Goal: Communication & Community: Answer question/provide support

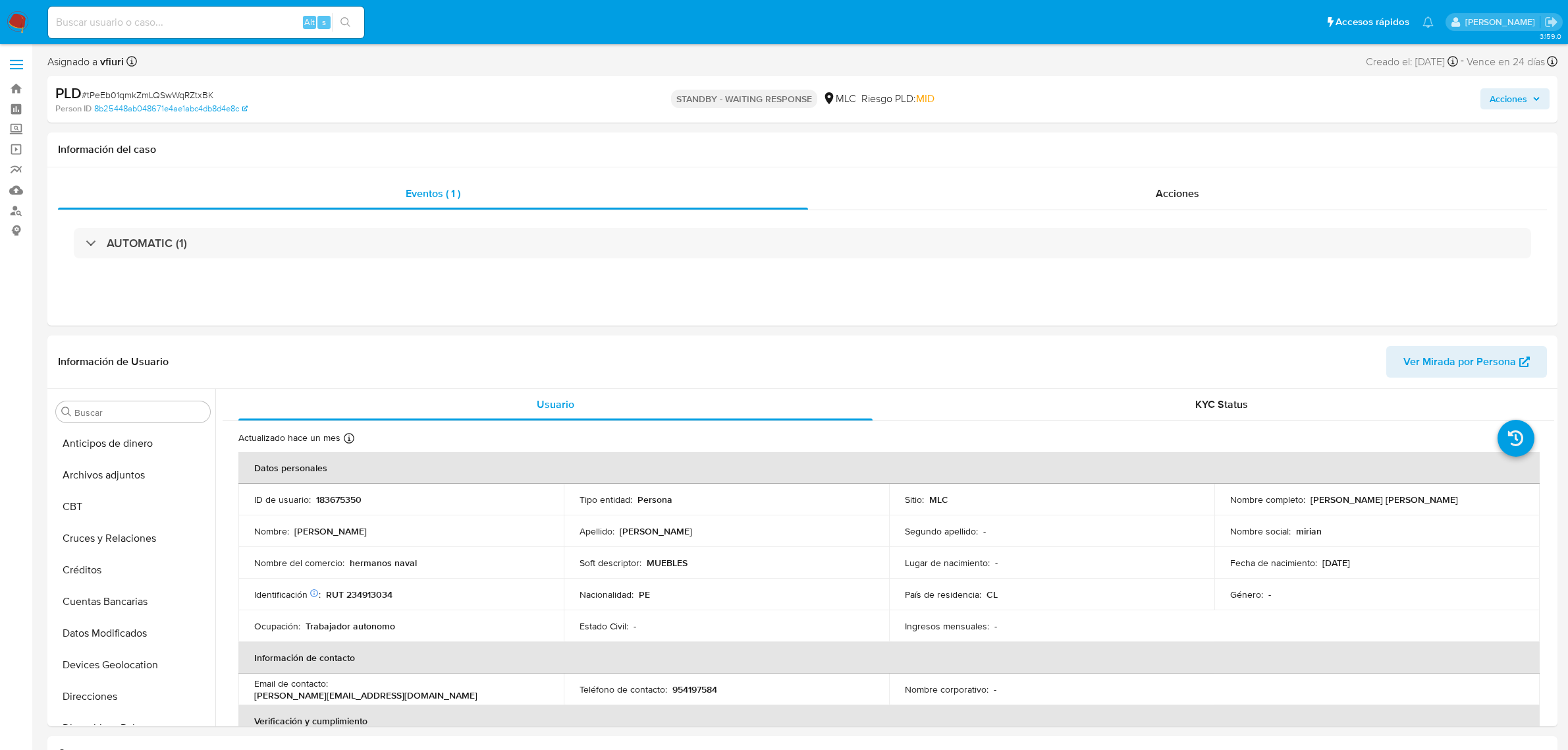
select select "10"
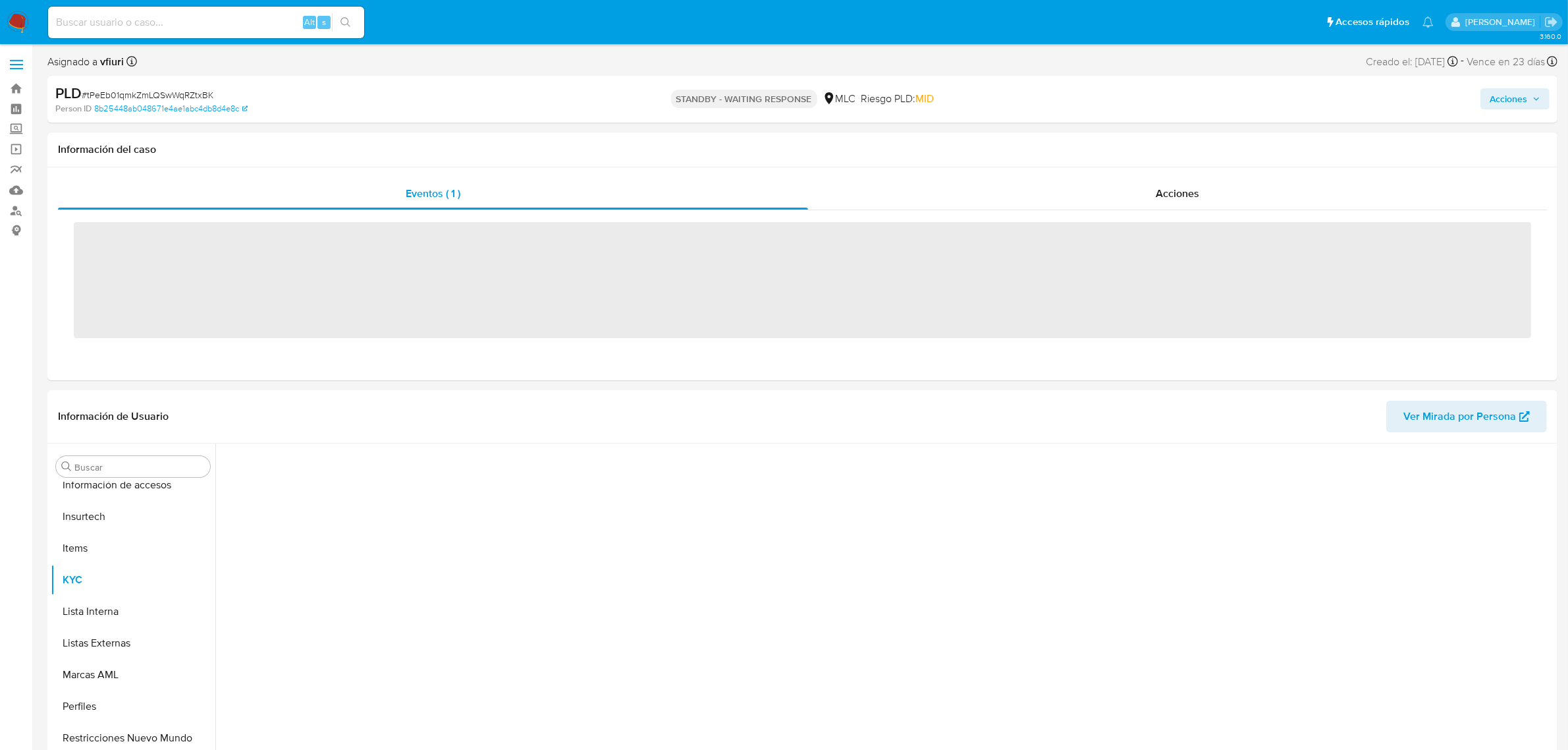
scroll to position [555, 0]
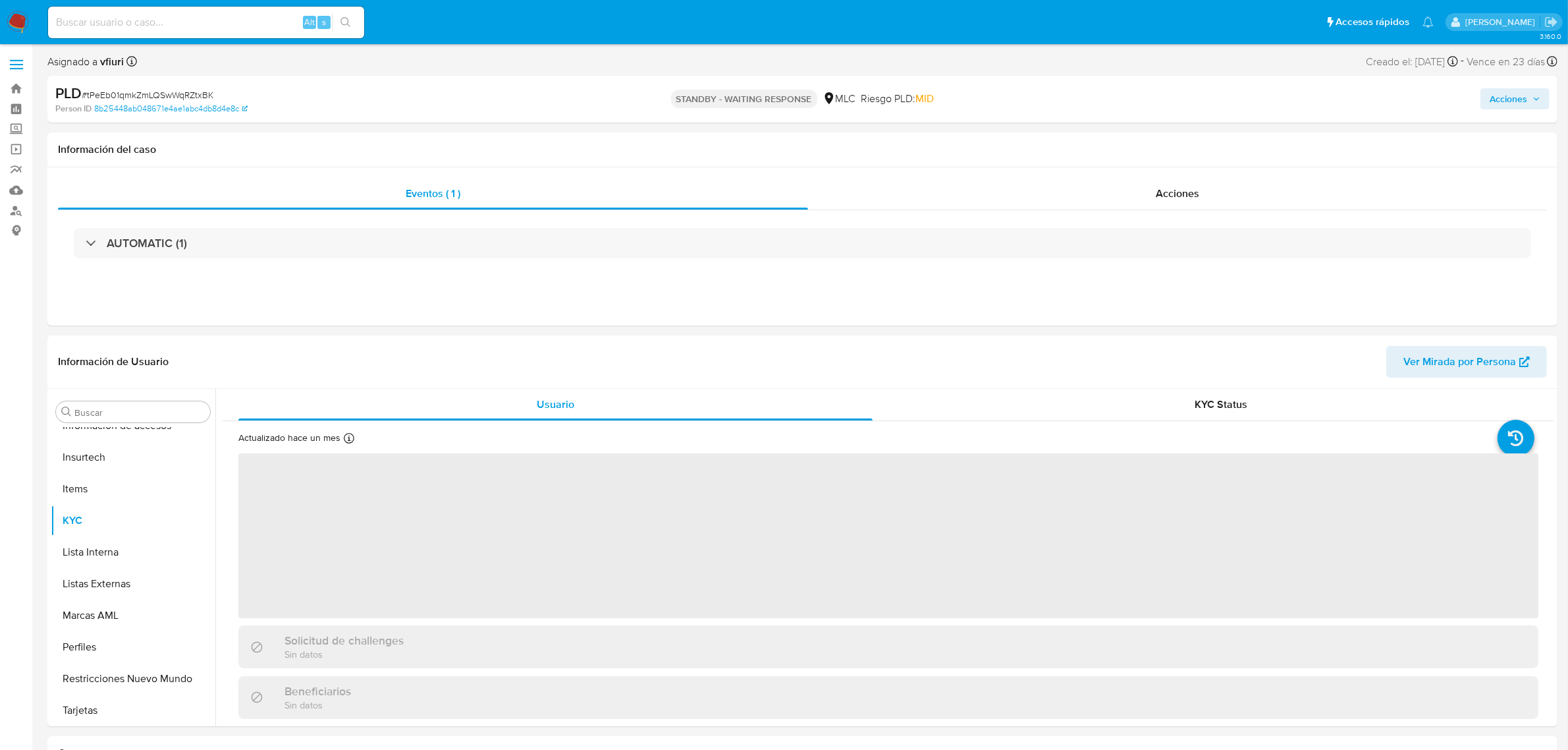
select select "10"
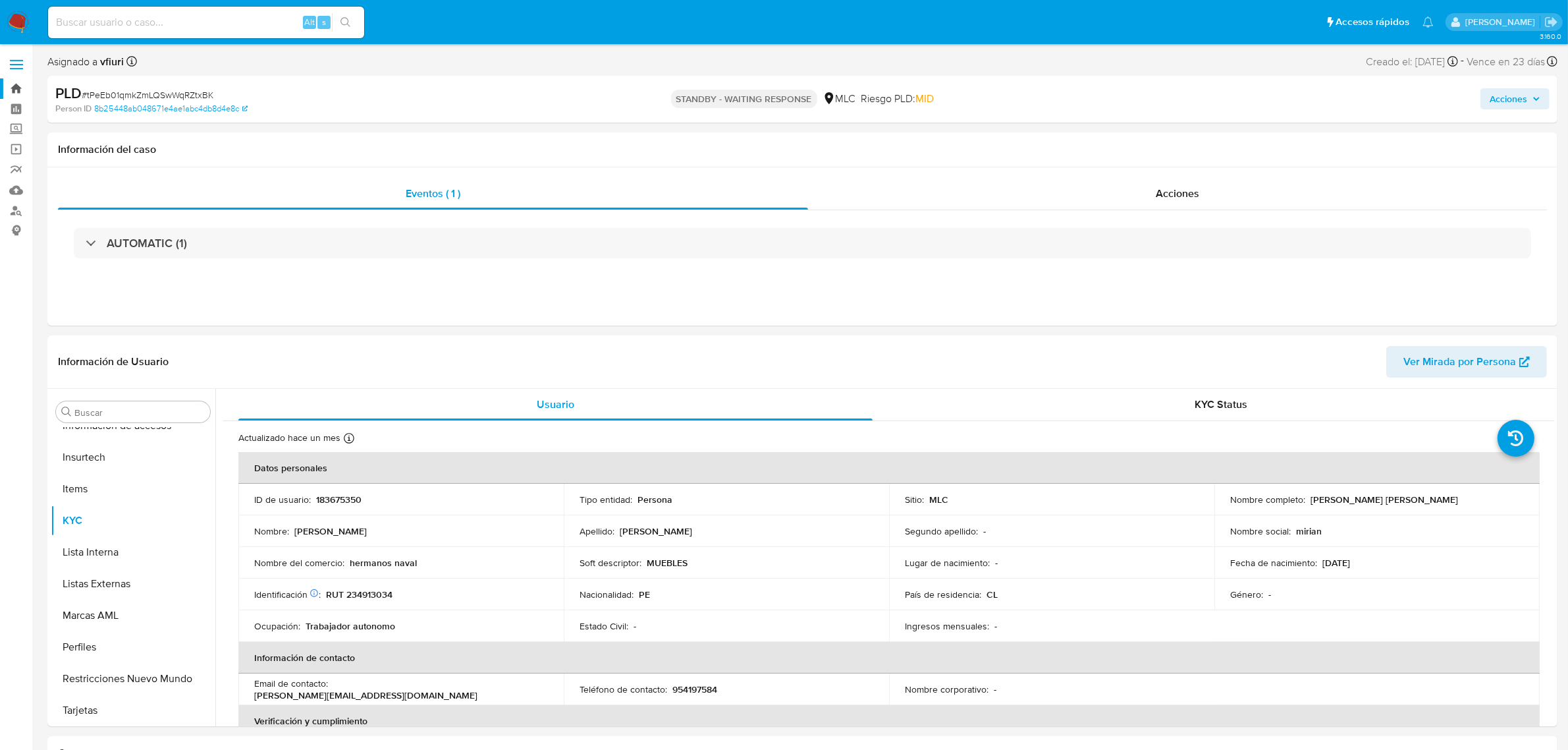
click at [20, 92] on link "Bandeja" at bounding box center [78, 89] width 156 height 21
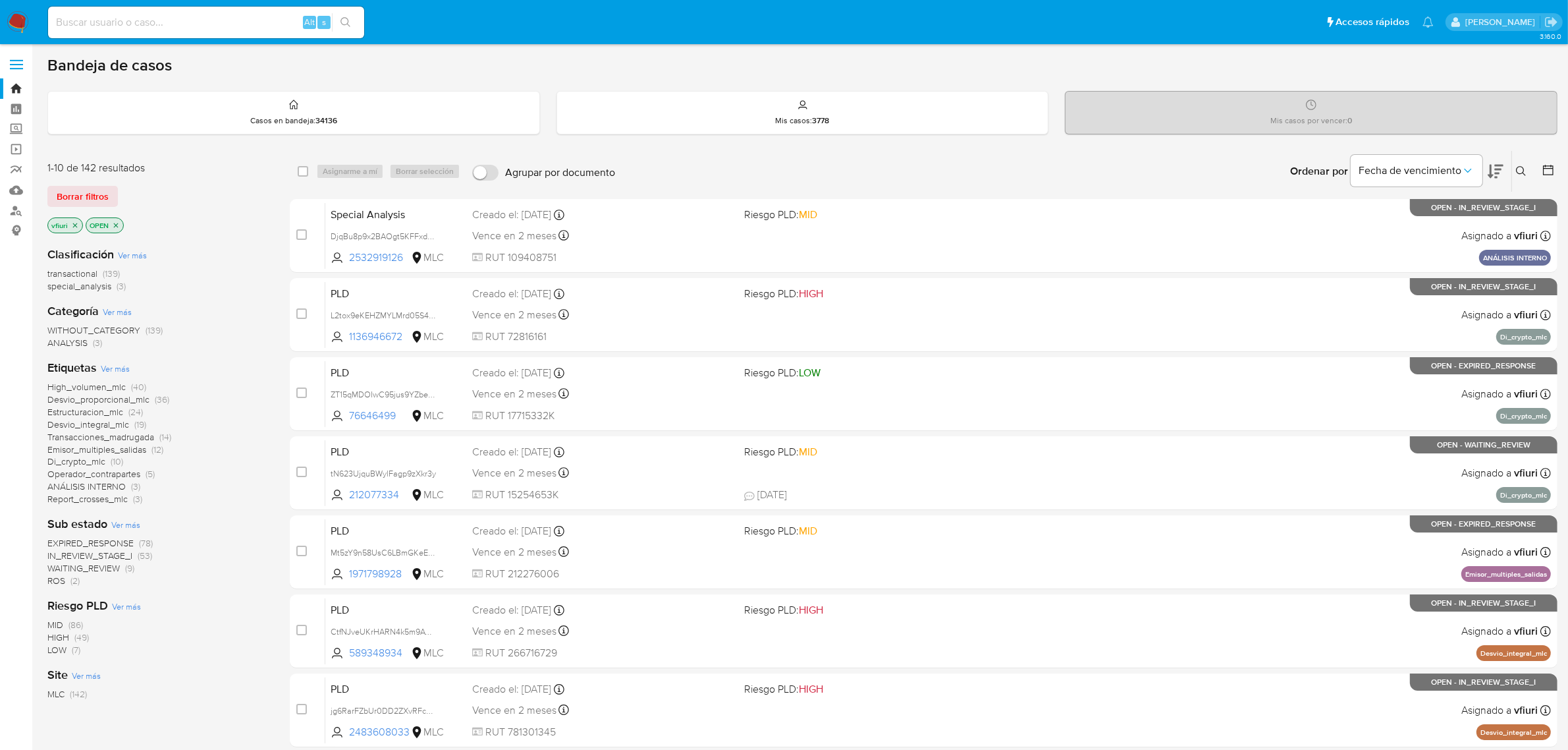
click at [1548, 168] on icon at bounding box center [1548, 170] width 11 height 11
click at [1546, 172] on icon at bounding box center [1548, 170] width 14 height 14
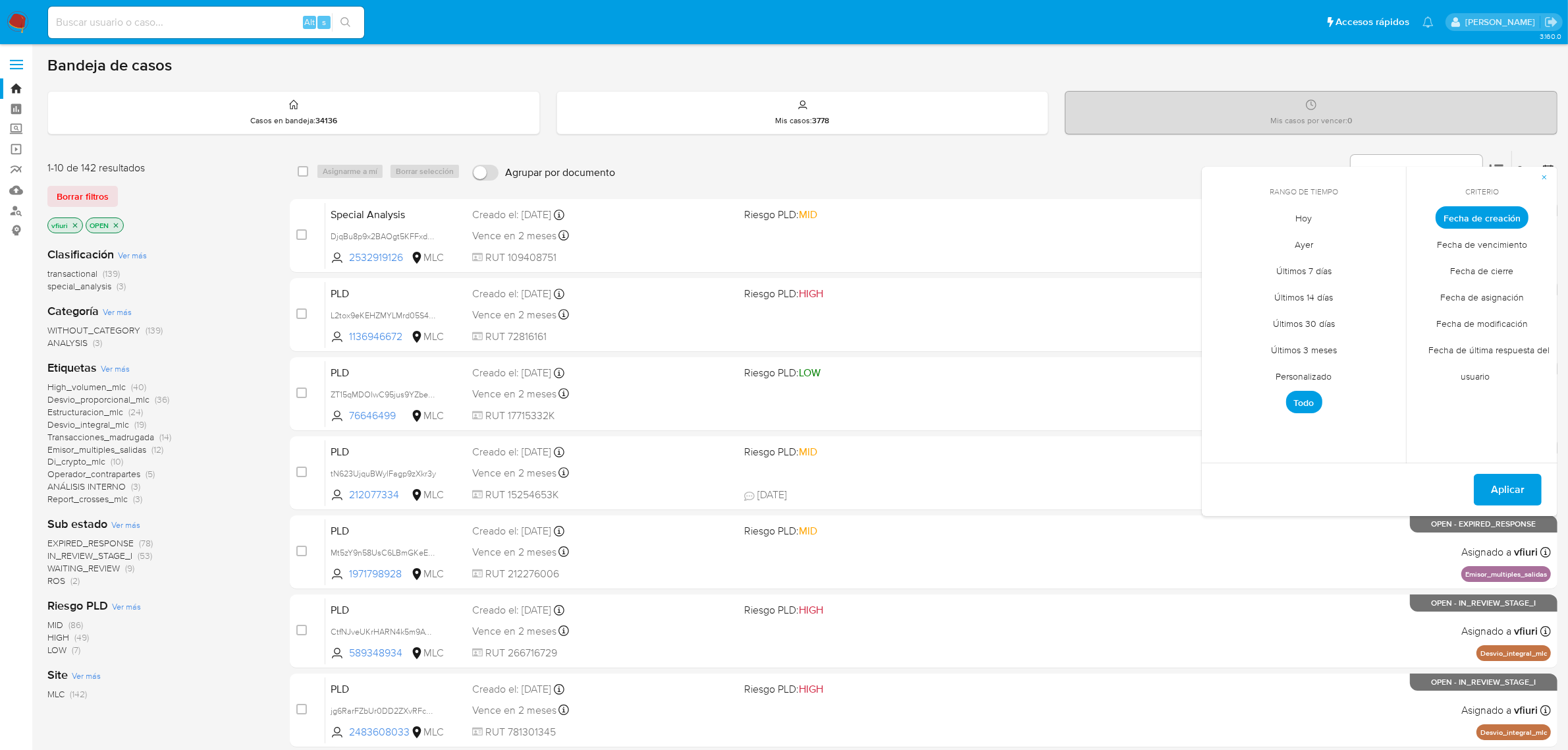
click at [1324, 381] on span "Personalizado" at bounding box center [1304, 376] width 83 height 27
click at [1219, 242] on icon "Mes anterior" at bounding box center [1222, 242] width 15 height 15
click at [1392, 238] on icon "Mes siguiente" at bounding box center [1385, 242] width 15 height 15
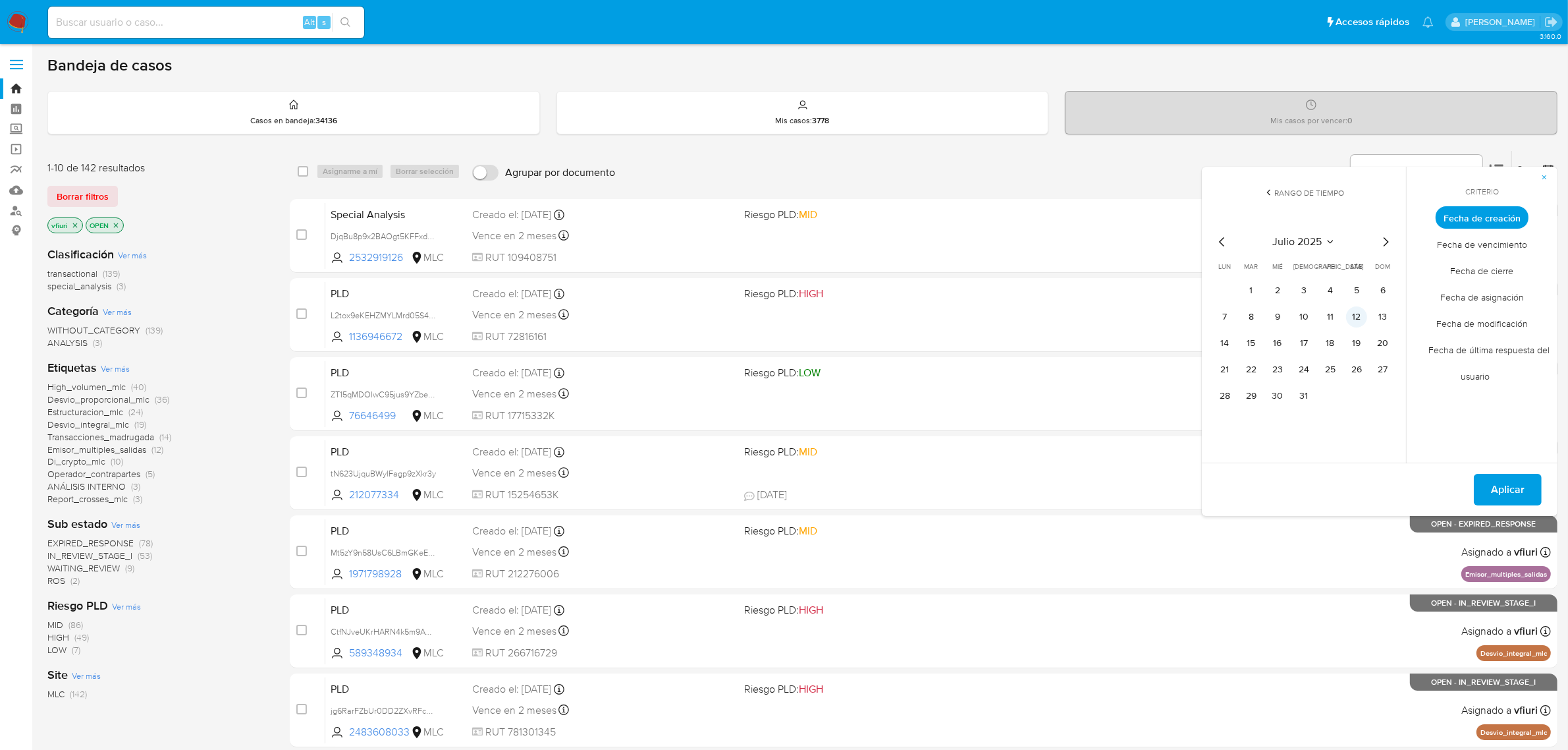
click at [1361, 321] on button "12" at bounding box center [1356, 317] width 21 height 21
click at [1497, 492] on span "Aplicar" at bounding box center [1507, 489] width 33 height 29
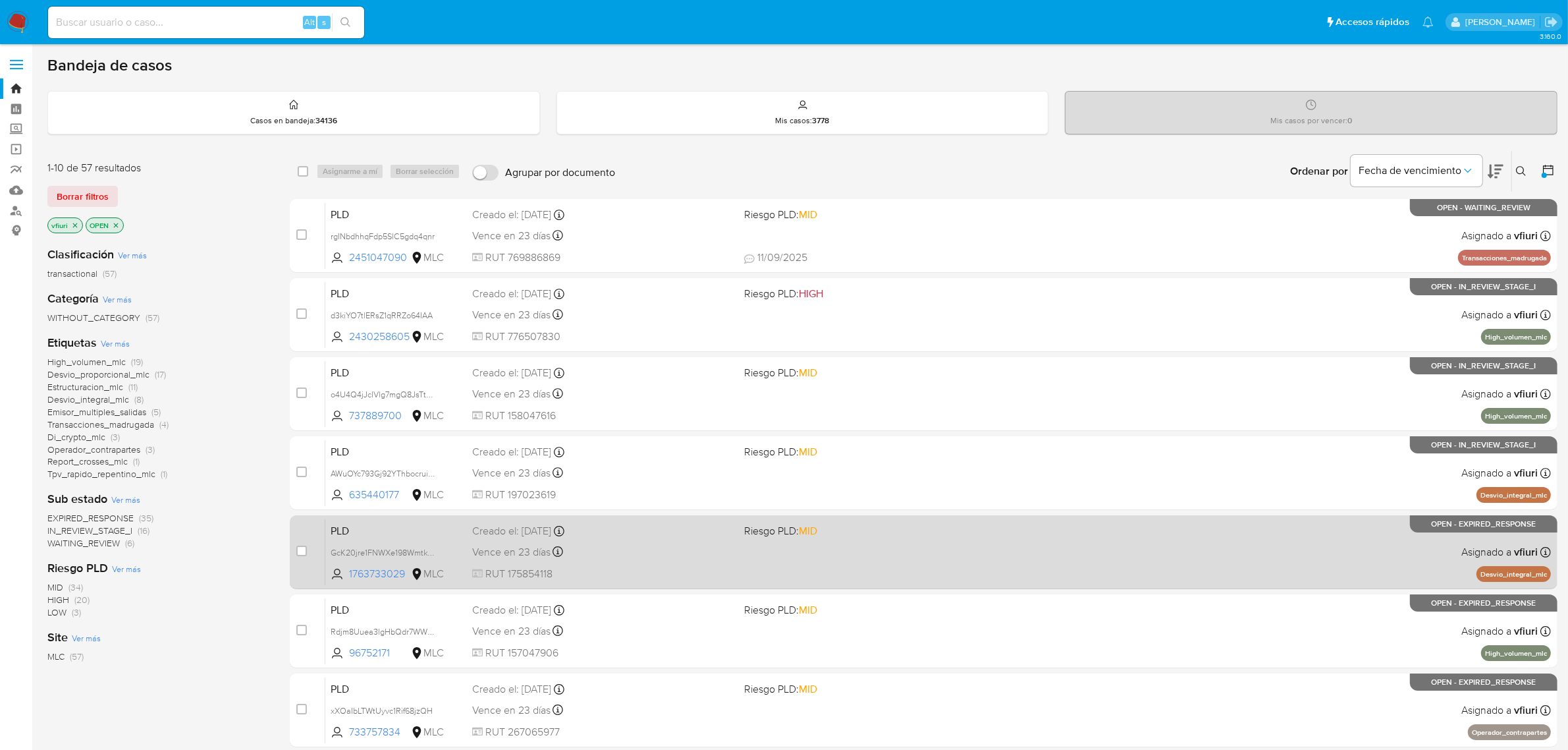
scroll to position [337, 0]
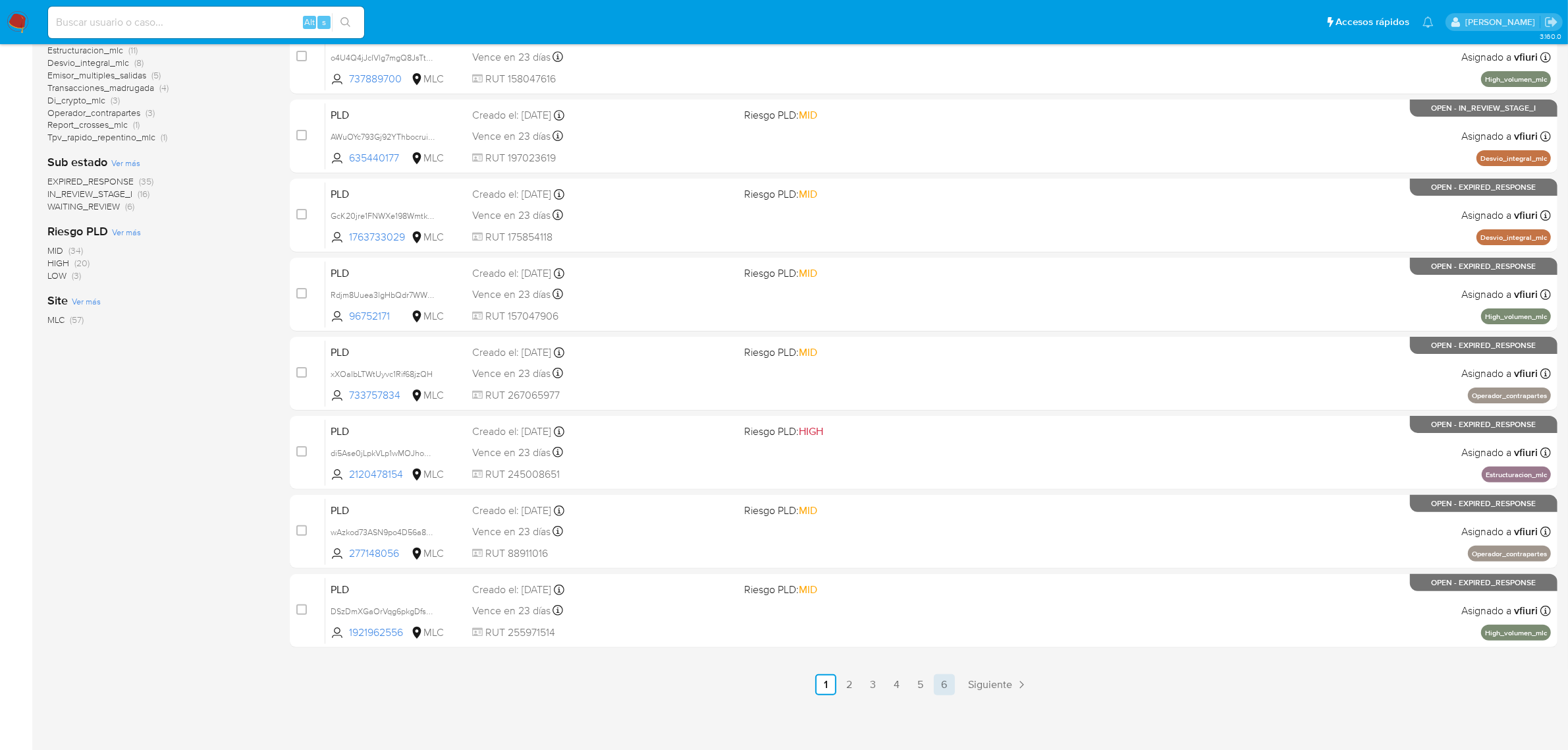
click at [940, 688] on link "6" at bounding box center [944, 684] width 21 height 21
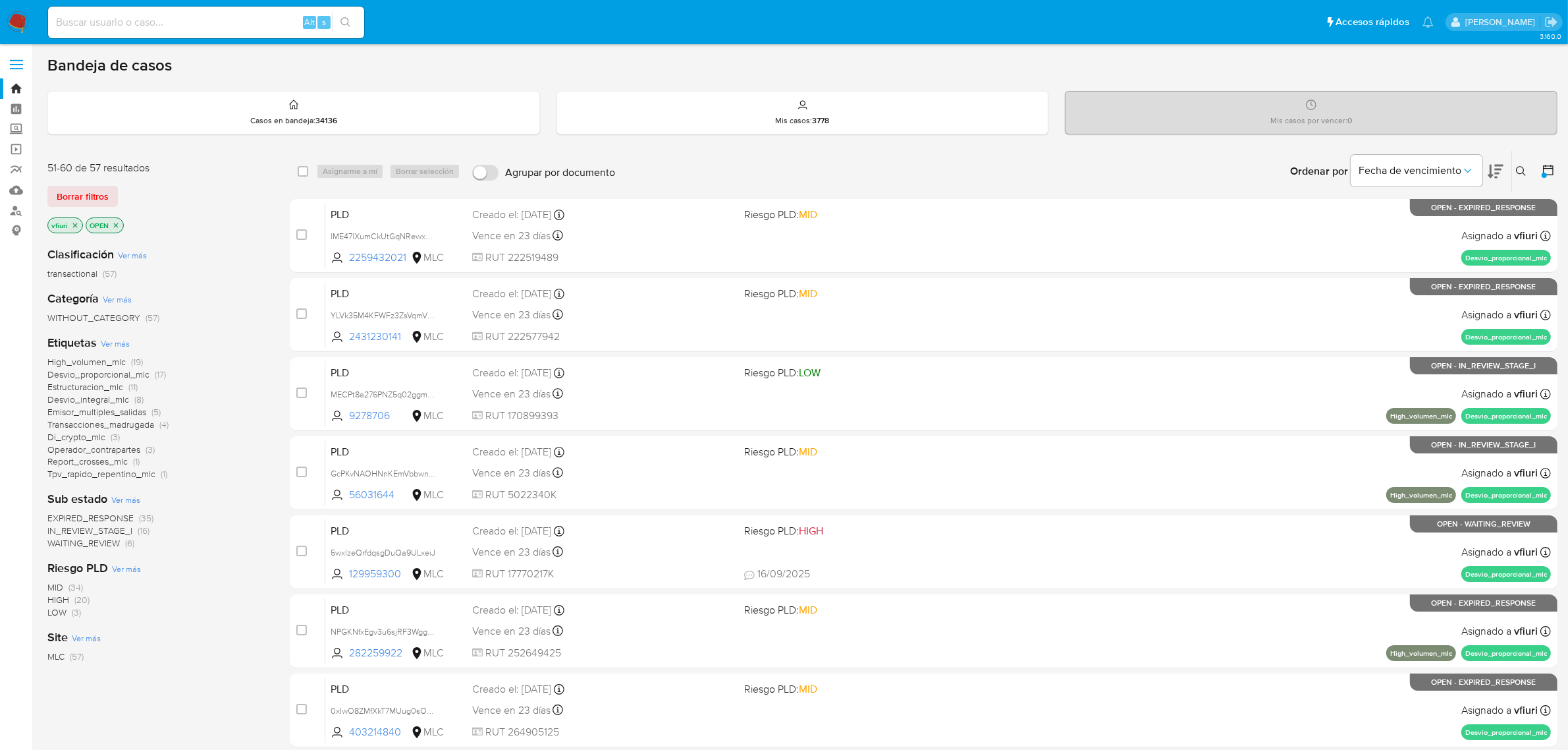
click at [83, 532] on span "IN_REVIEW_STAGE_I" at bounding box center [90, 530] width 85 height 14
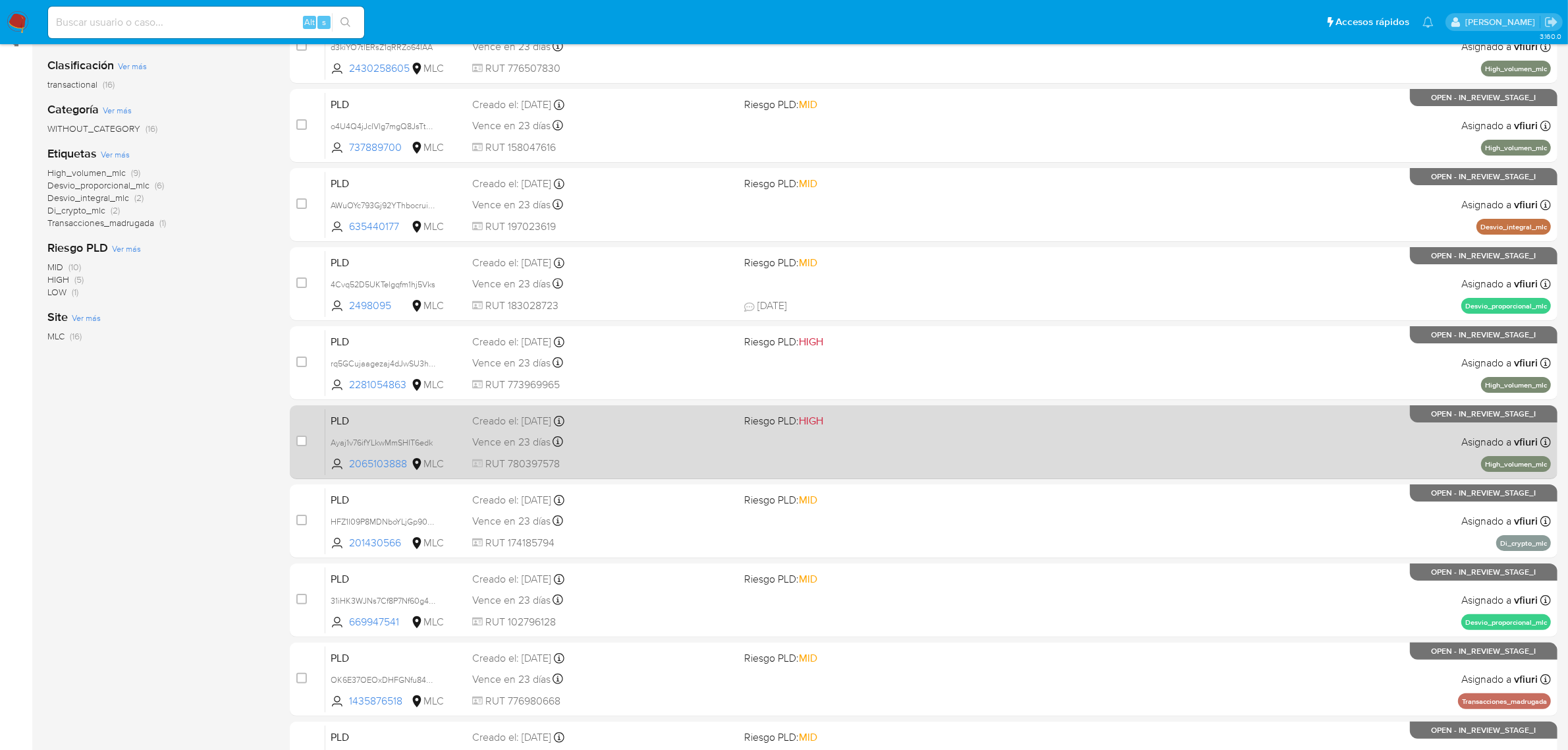
scroll to position [337, 0]
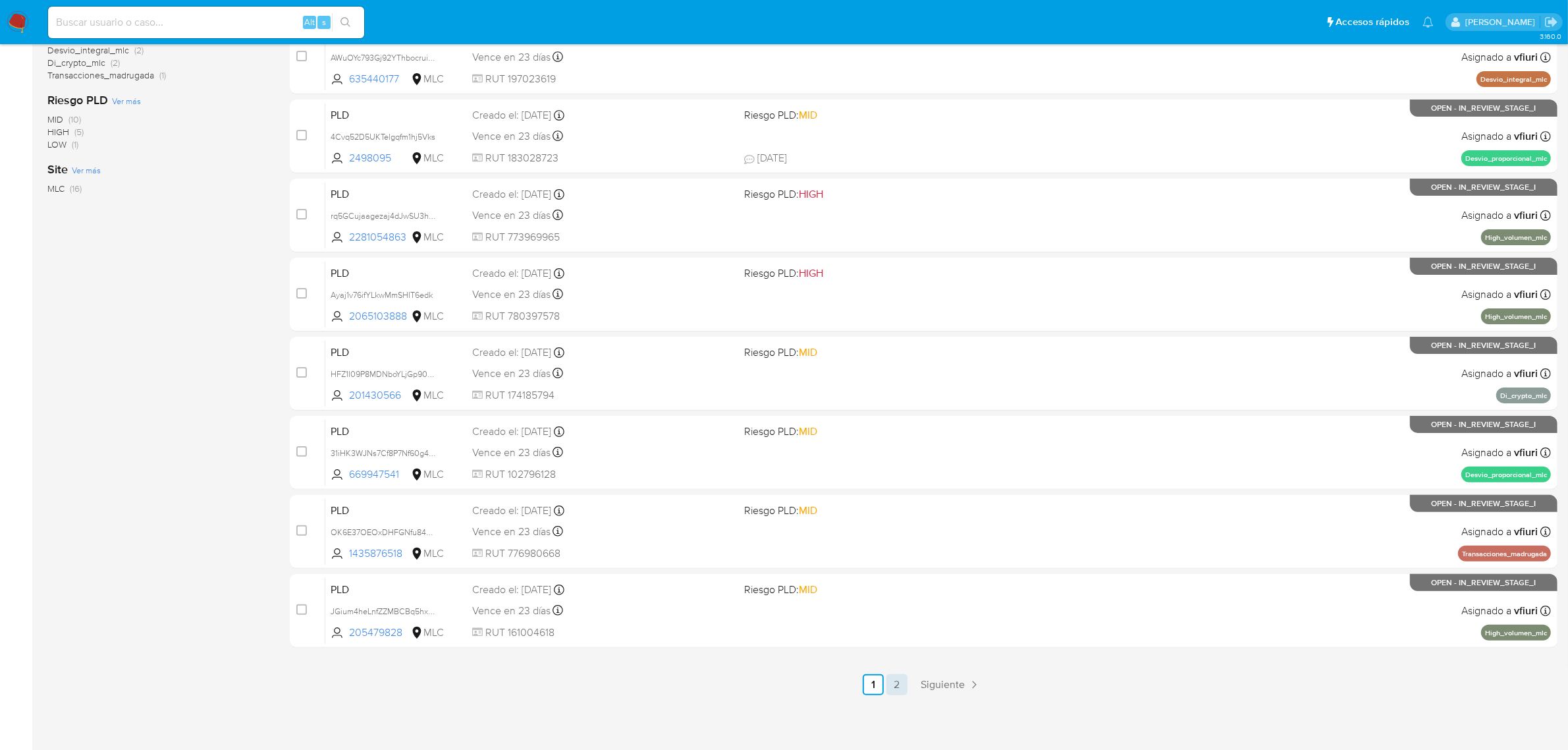
click at [898, 680] on link "2" at bounding box center [896, 684] width 21 height 21
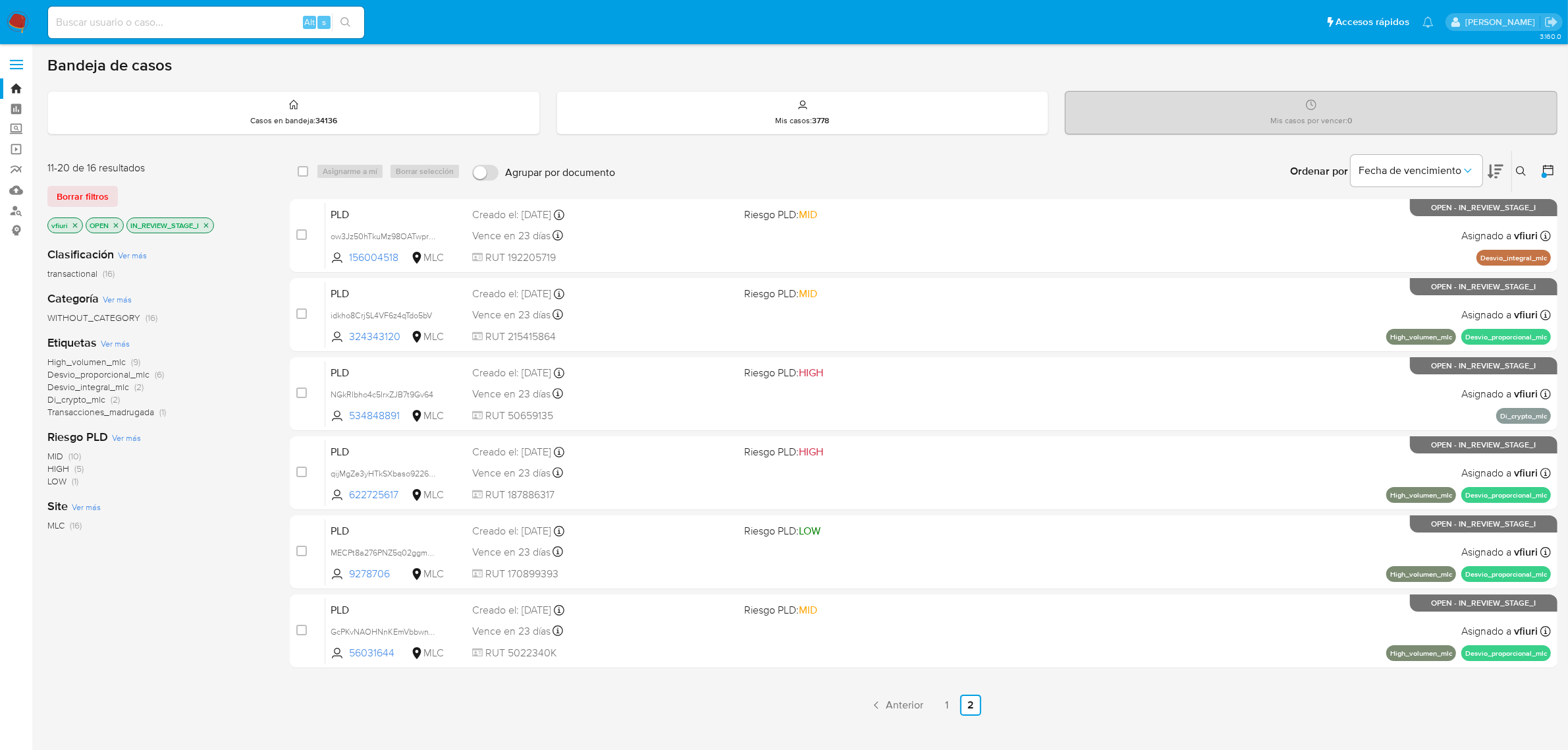
click at [942, 702] on link "1" at bounding box center [947, 705] width 21 height 21
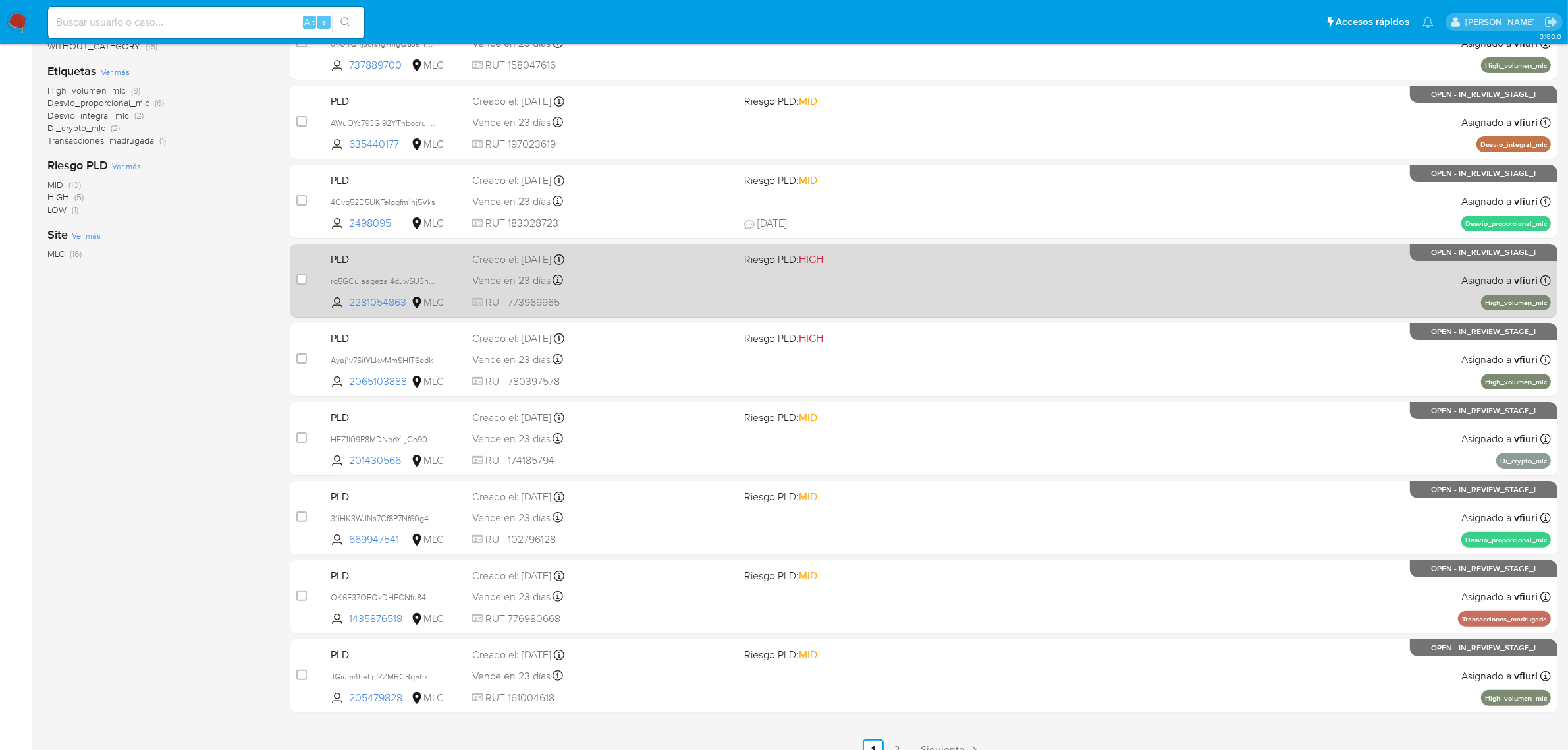
scroll to position [254, 0]
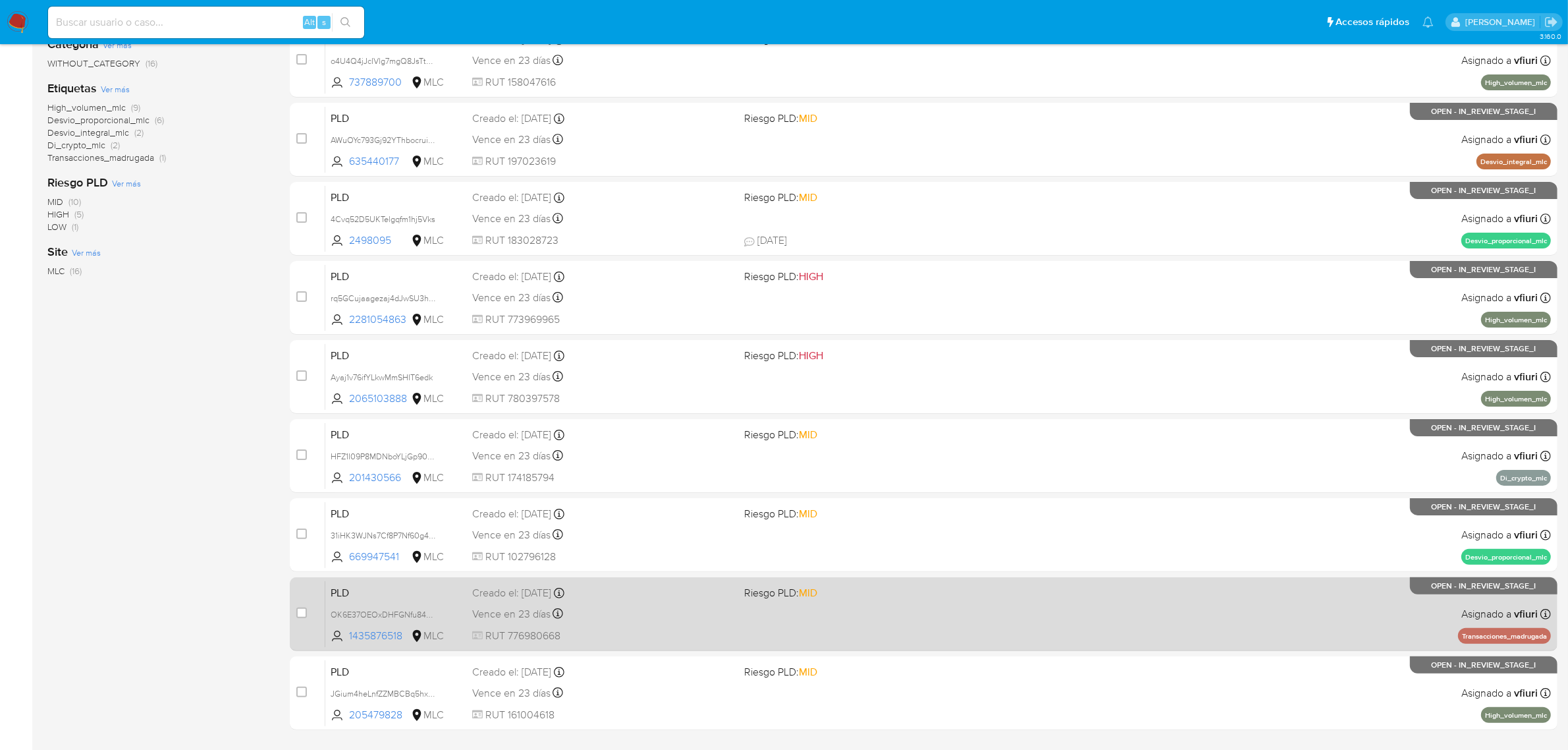
click at [833, 597] on span "Riesgo PLD: MID" at bounding box center [875, 592] width 262 height 17
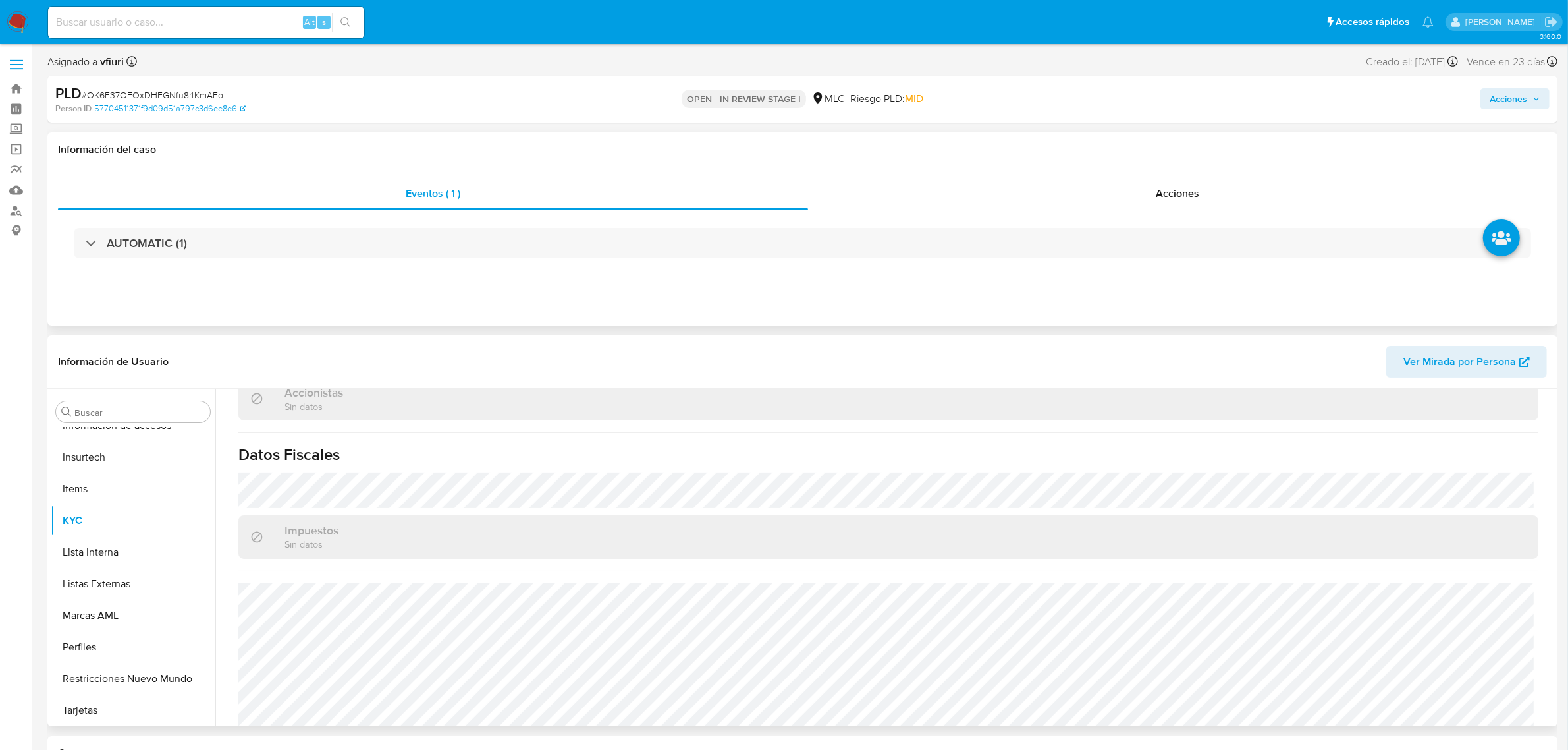
scroll to position [541, 0]
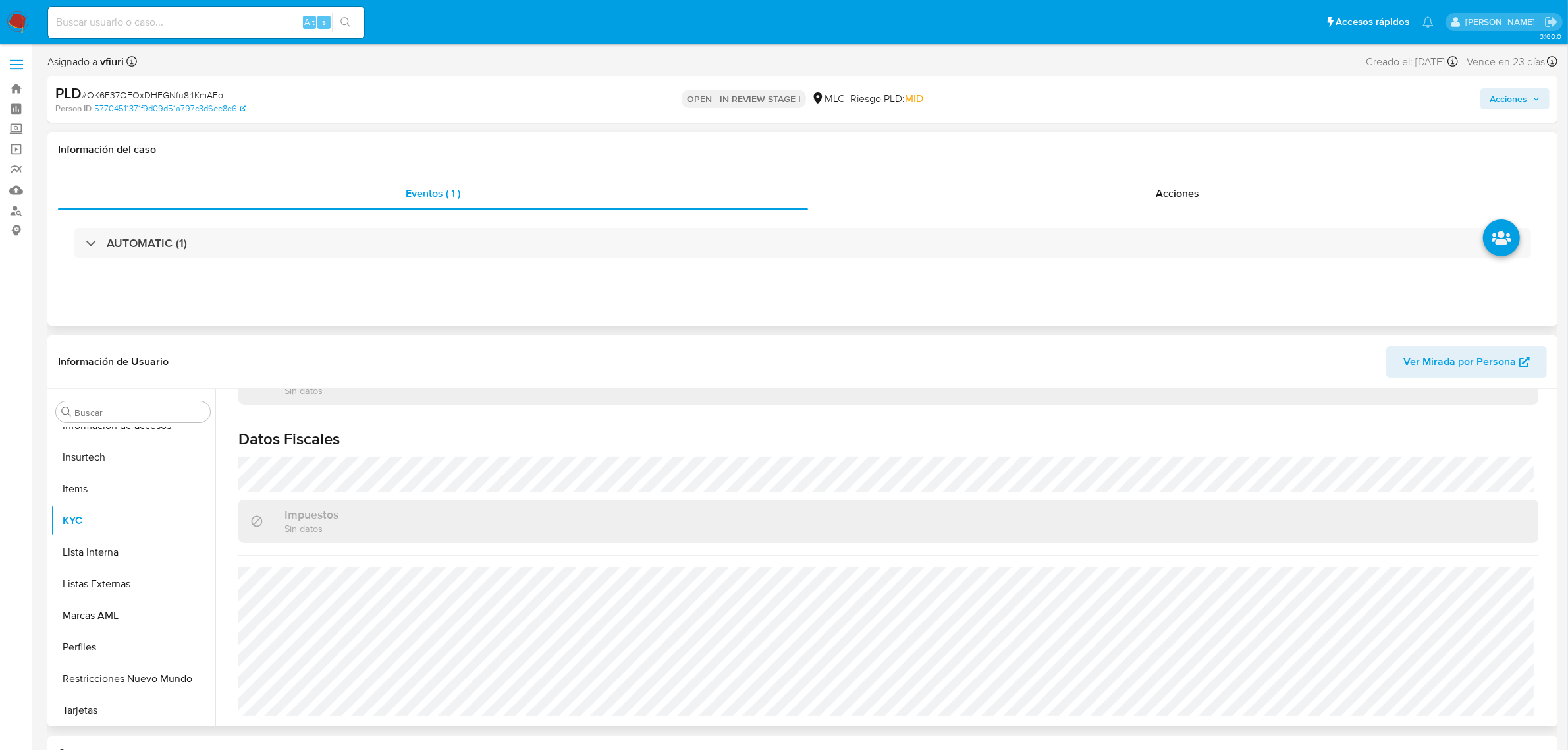
select select "10"
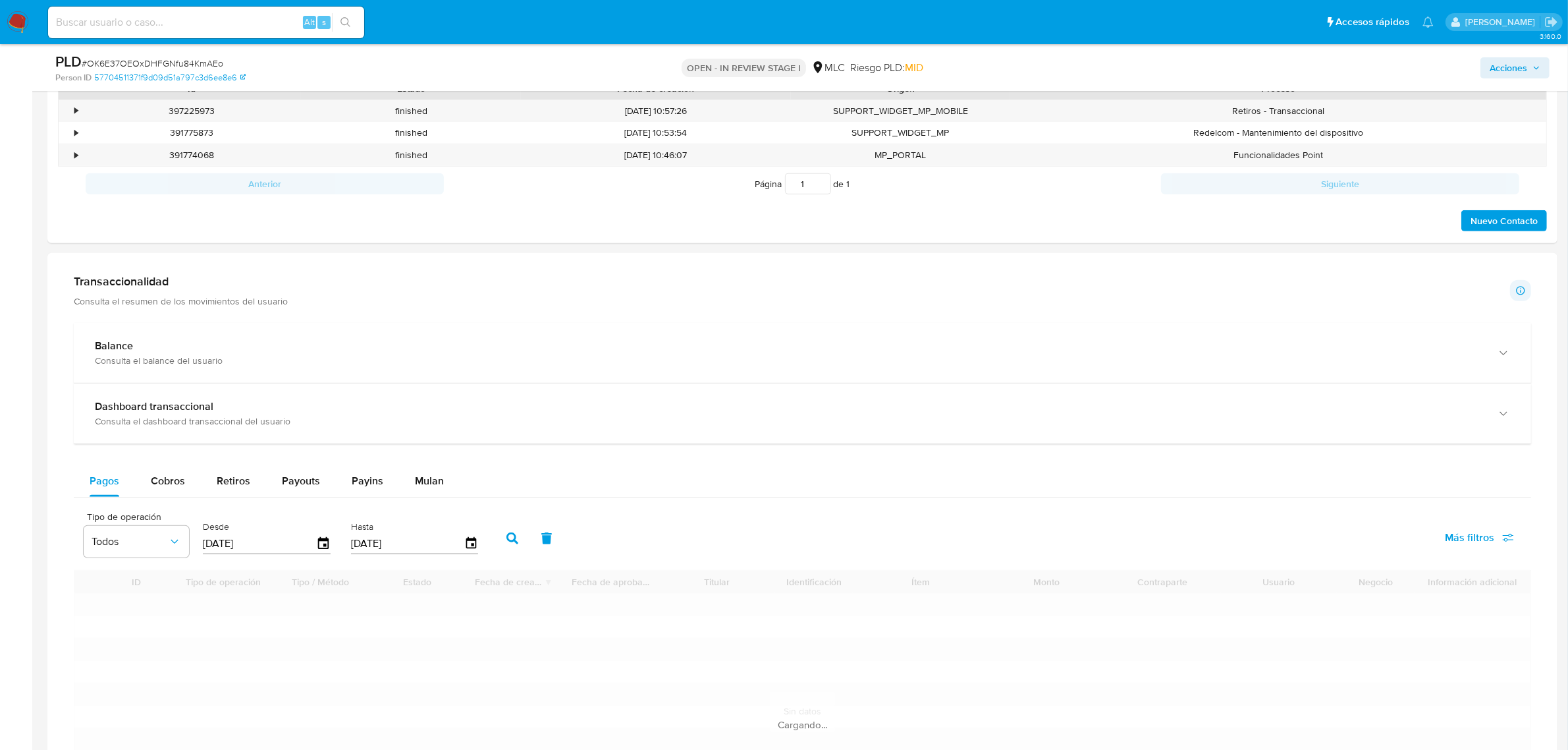
scroll to position [852, 0]
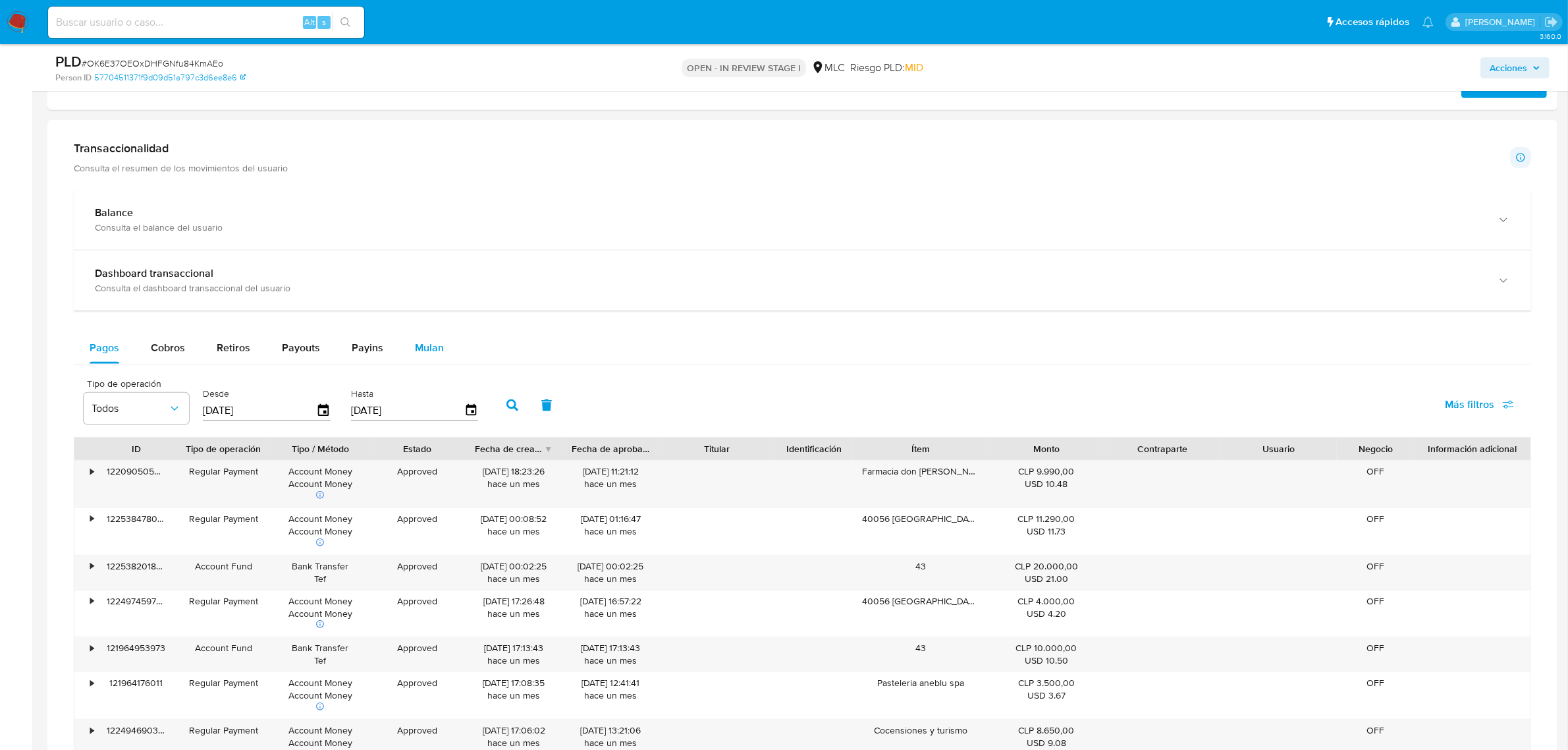
click at [426, 347] on span "Mulan" at bounding box center [430, 347] width 29 height 15
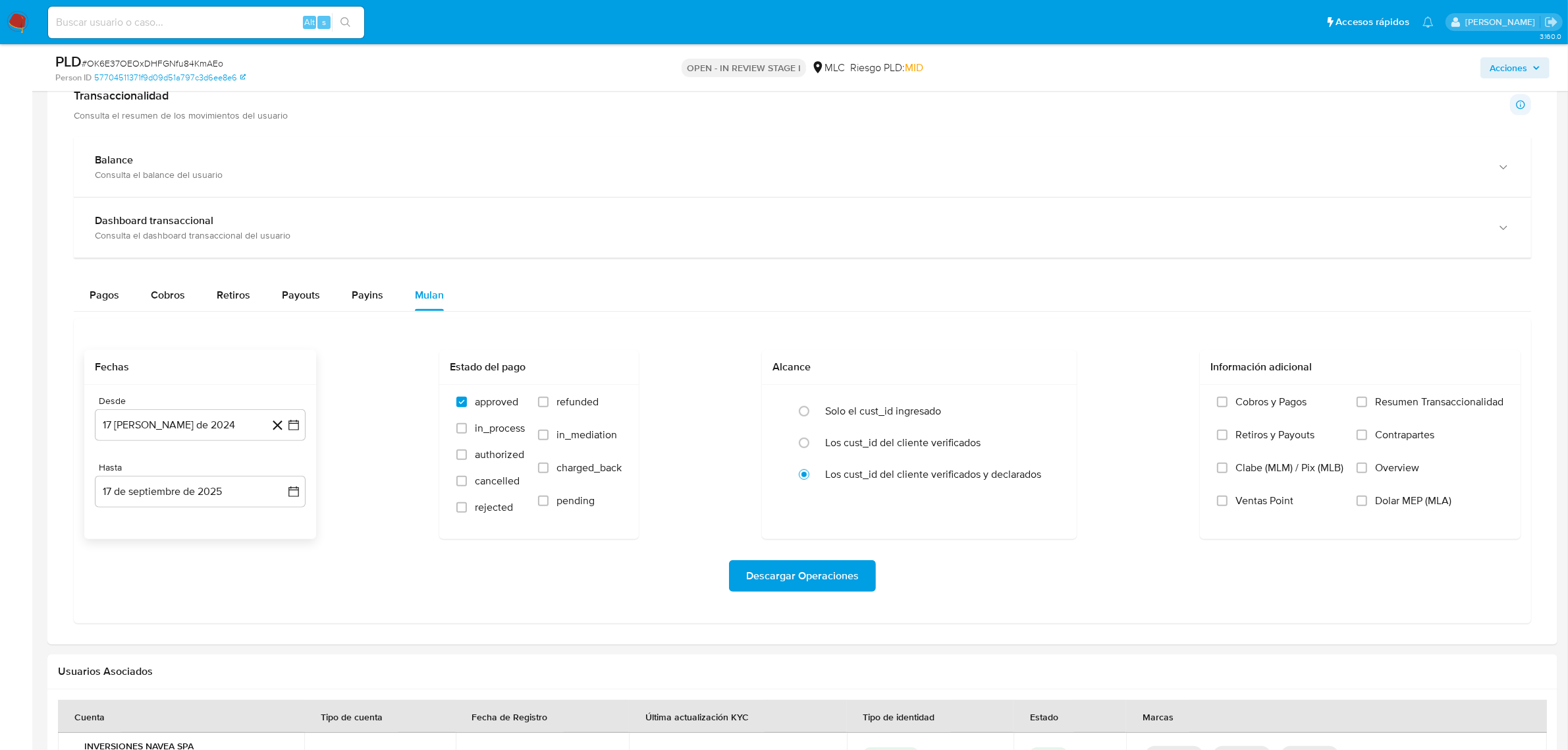
scroll to position [906, 0]
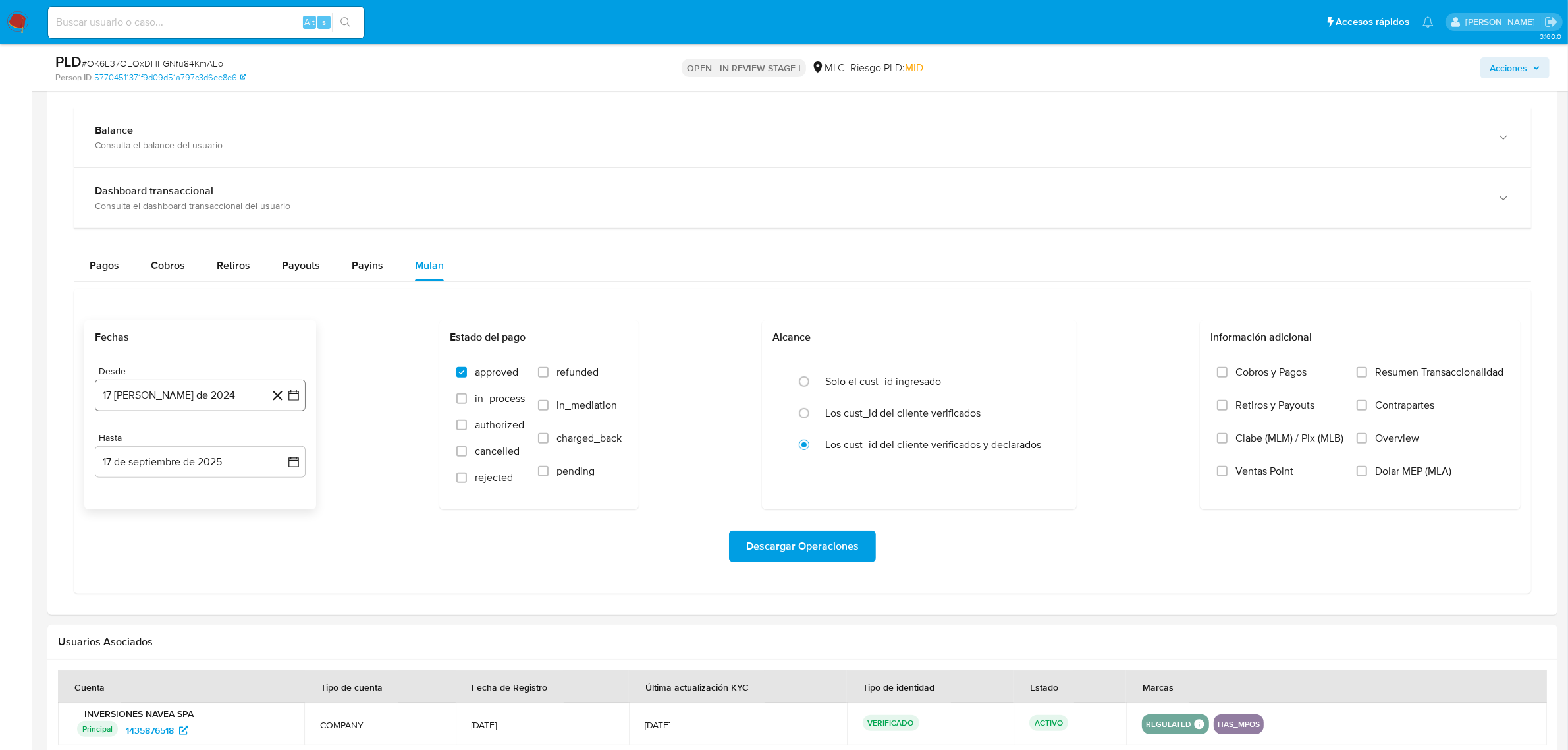
click at [295, 394] on icon "button" at bounding box center [294, 395] width 11 height 11
click at [285, 445] on icon "Mes siguiente" at bounding box center [281, 442] width 15 height 15
click at [154, 545] on button "10" at bounding box center [146, 544] width 21 height 21
click at [293, 469] on icon "button" at bounding box center [294, 461] width 14 height 14
click at [149, 580] on button "9" at bounding box center [146, 584] width 21 height 21
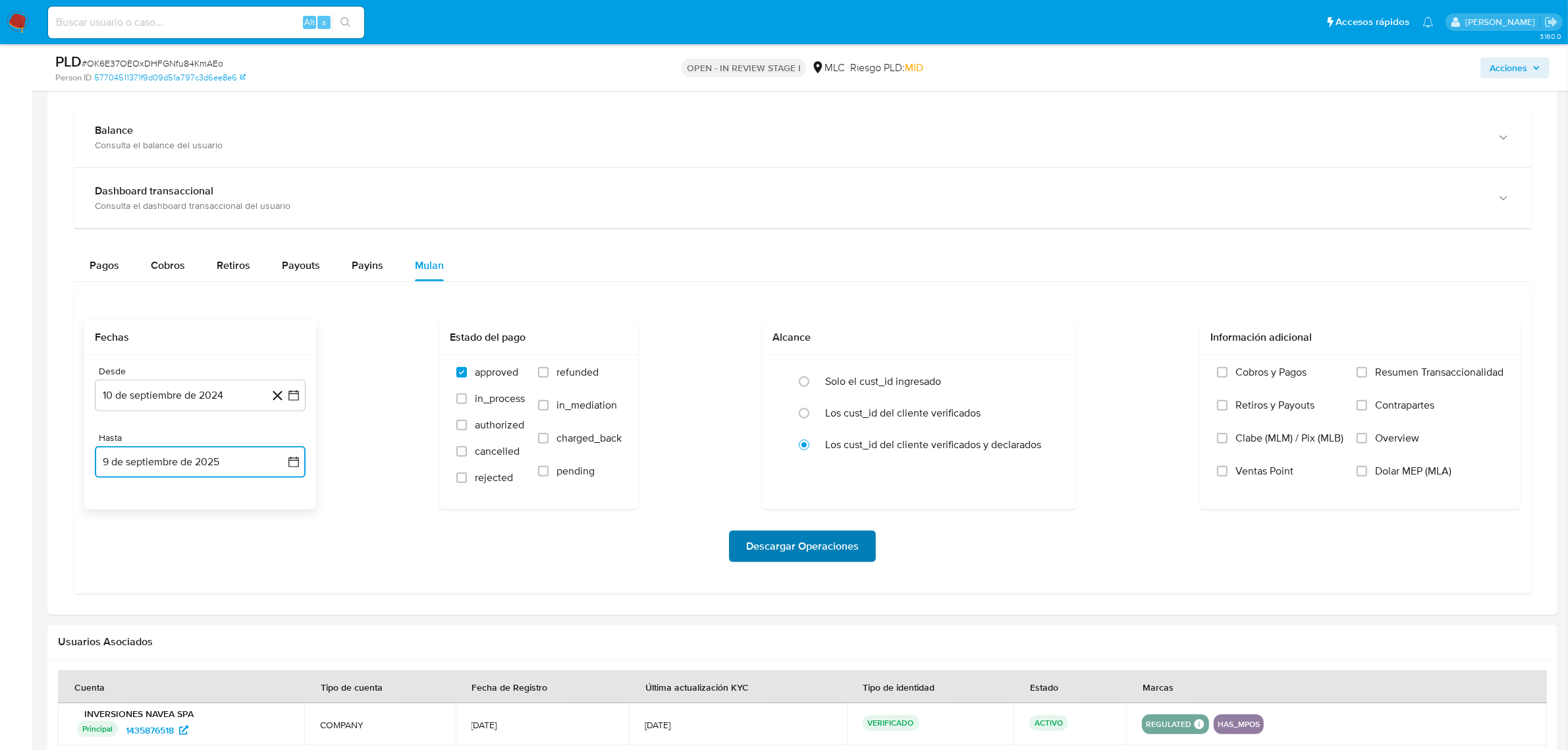
click at [766, 540] on span "Descargar Operaciones" at bounding box center [802, 546] width 113 height 29
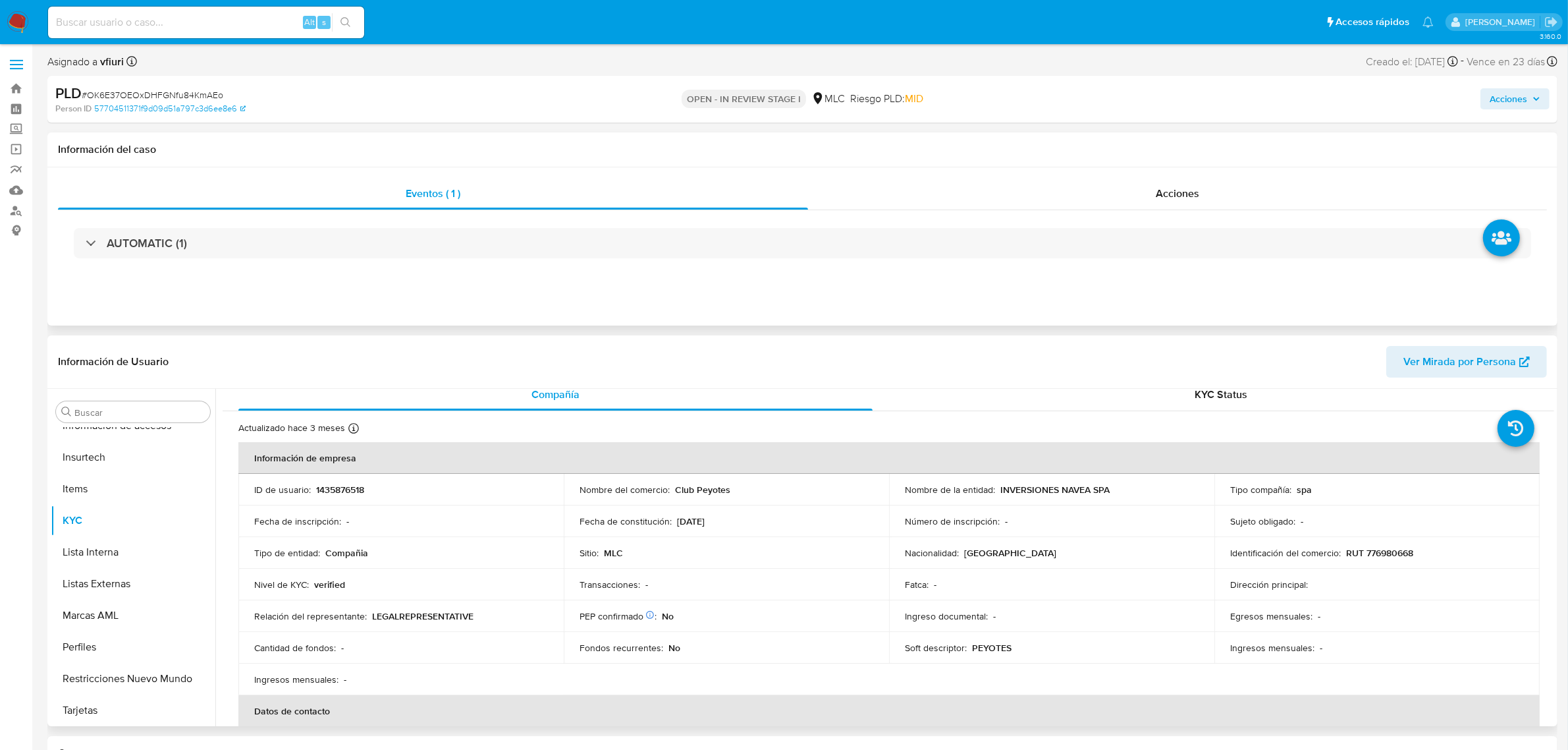
scroll to position [0, 0]
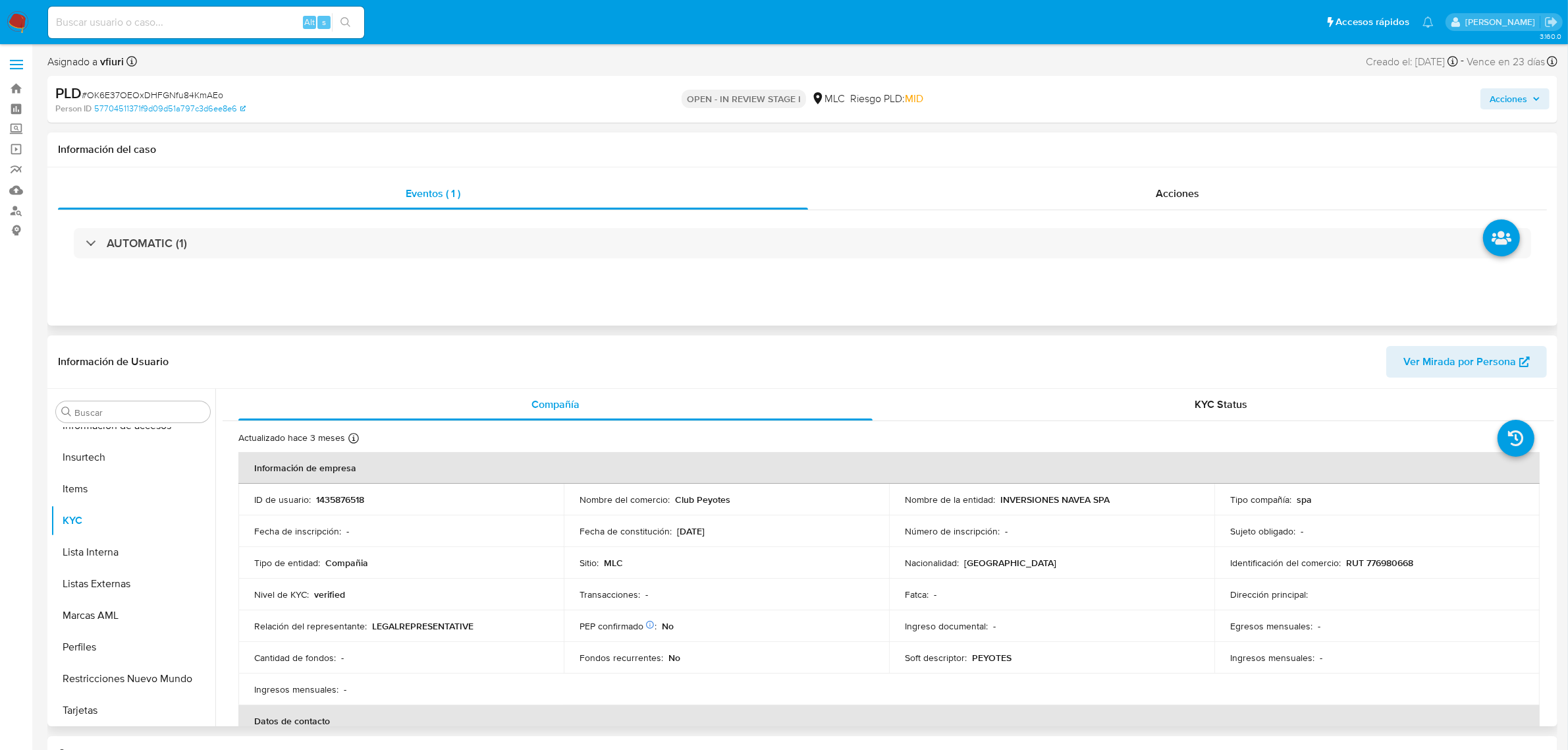
click at [357, 498] on p "1435876518" at bounding box center [340, 499] width 48 height 12
copy p "1435876518"
drag, startPoint x: 344, startPoint y: 508, endPoint x: 340, endPoint y: 498, distance: 10.8
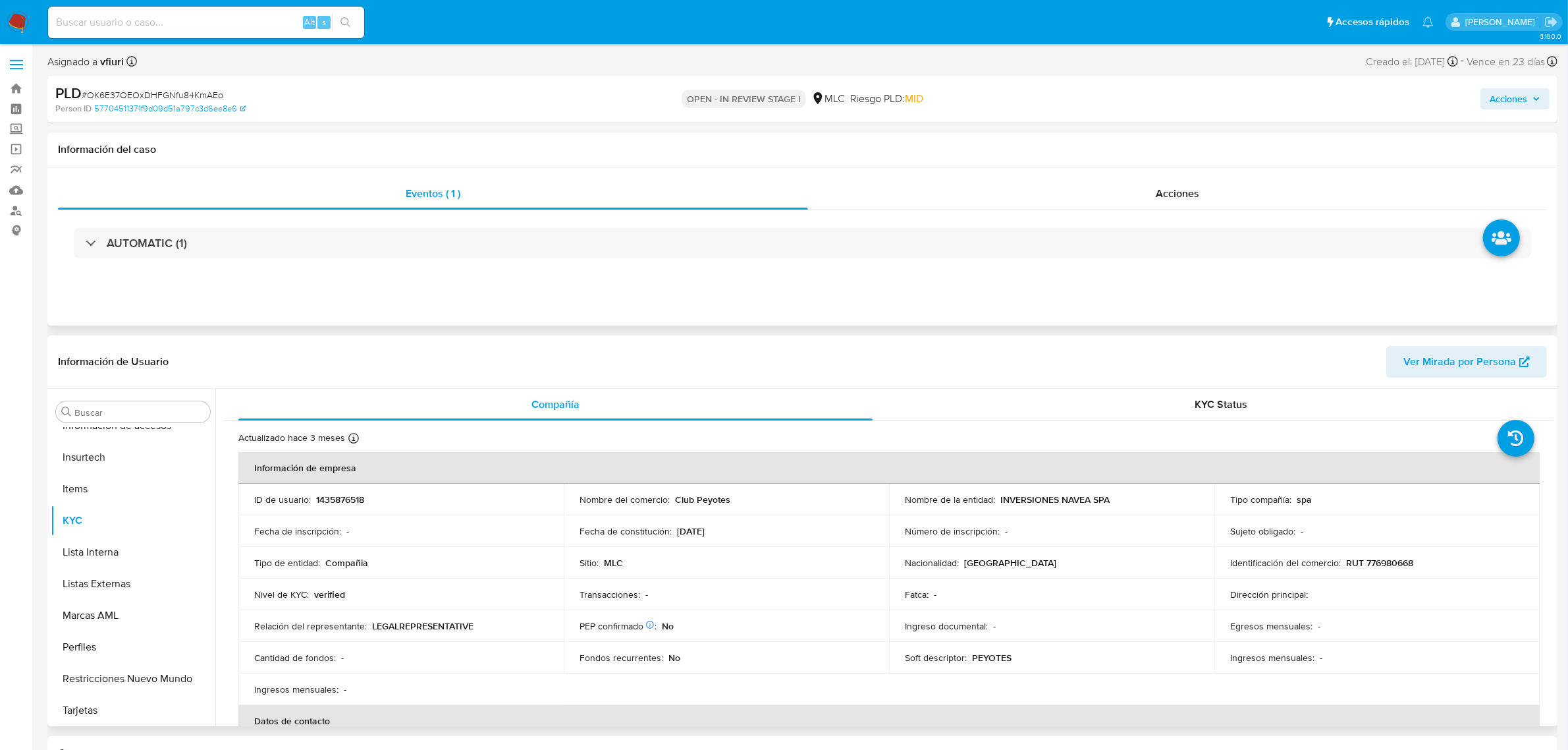
click at [340, 498] on p "1435876518" at bounding box center [340, 499] width 48 height 12
copy p "1435876518"
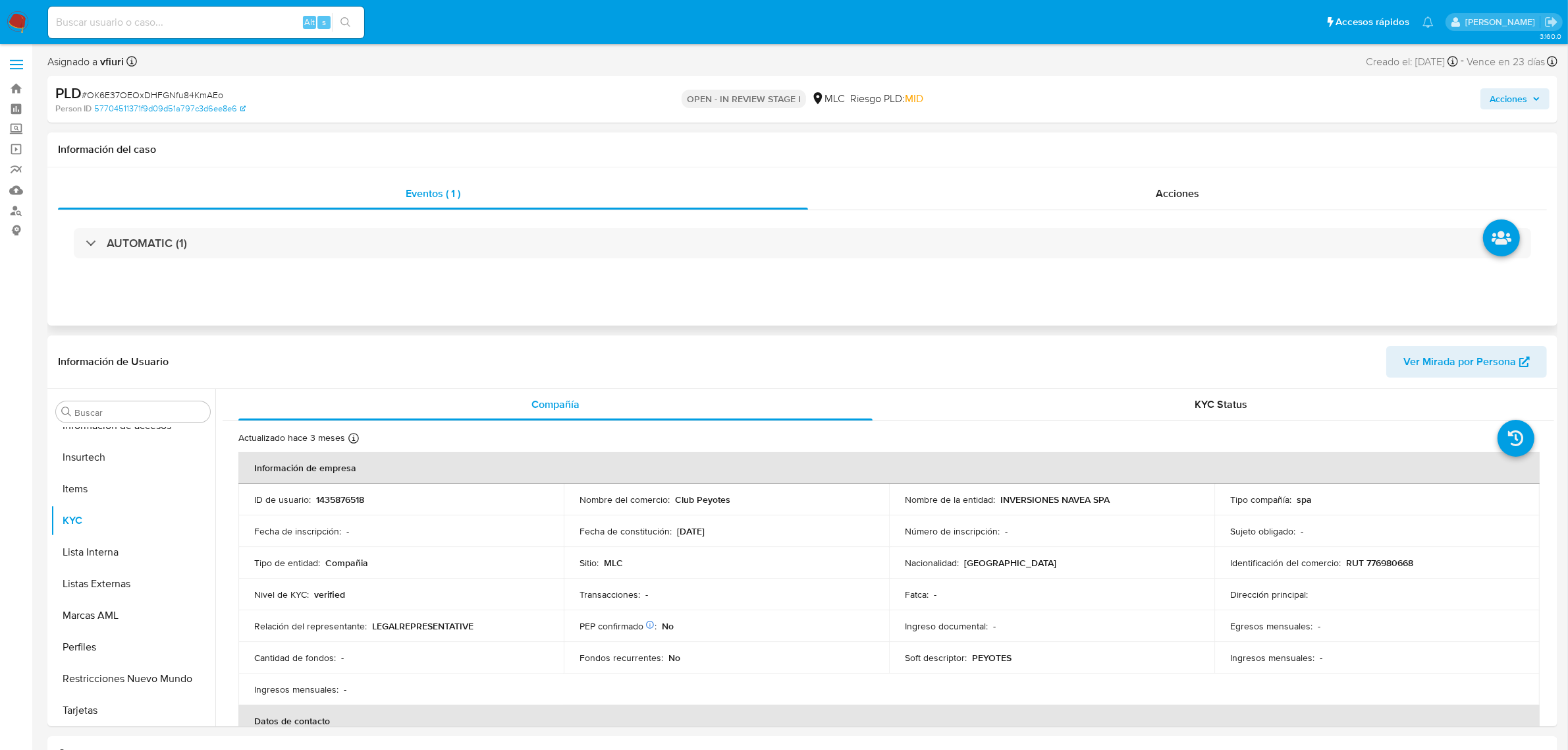
click at [134, 92] on span "# OK6E37OEOxDHFGNfu84KmAEo" at bounding box center [152, 95] width 142 height 14
copy span "OK6E37OEOxDHFGNfu84KmAEo"
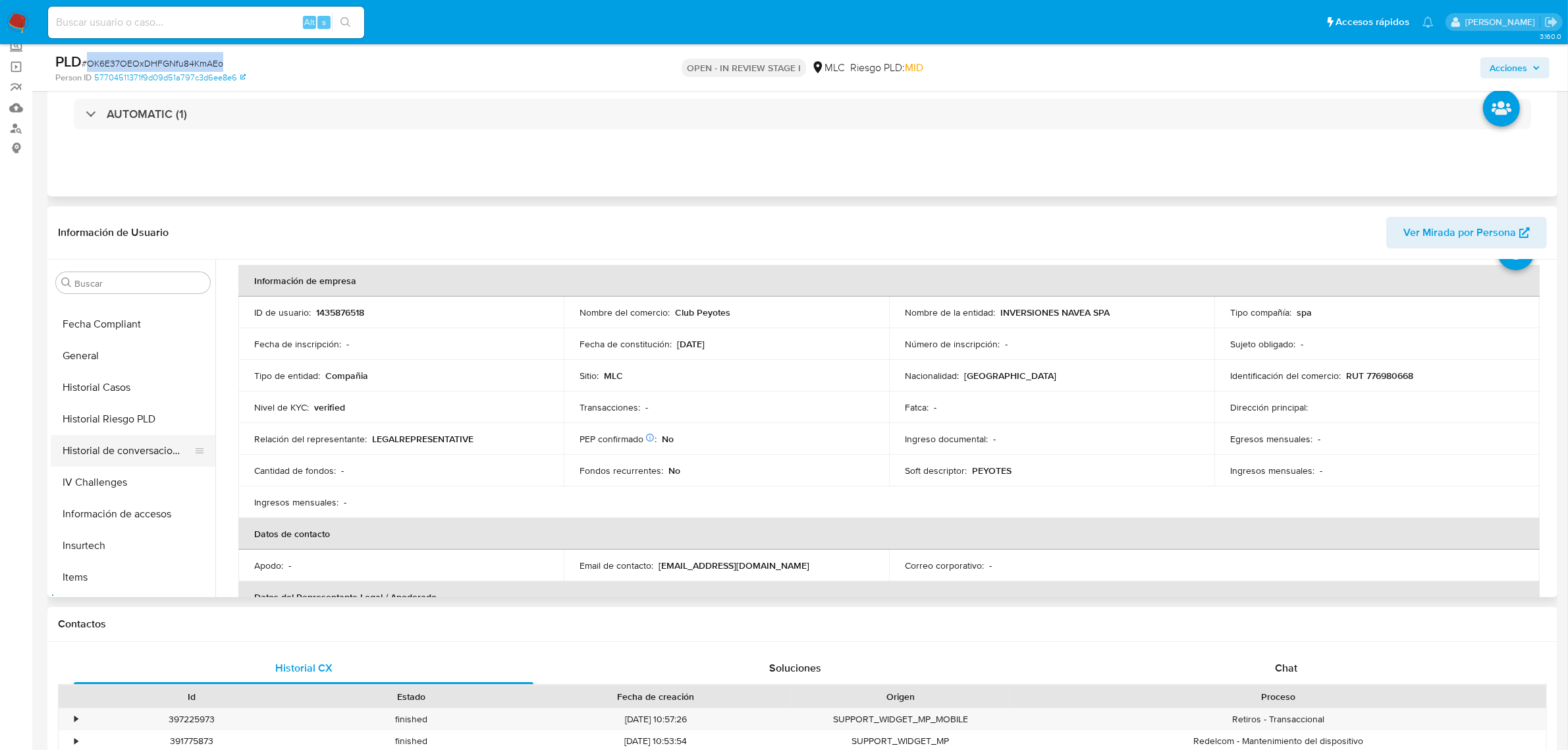
scroll to position [309, 0]
click at [135, 423] on button "Historial Casos" at bounding box center [128, 417] width 154 height 32
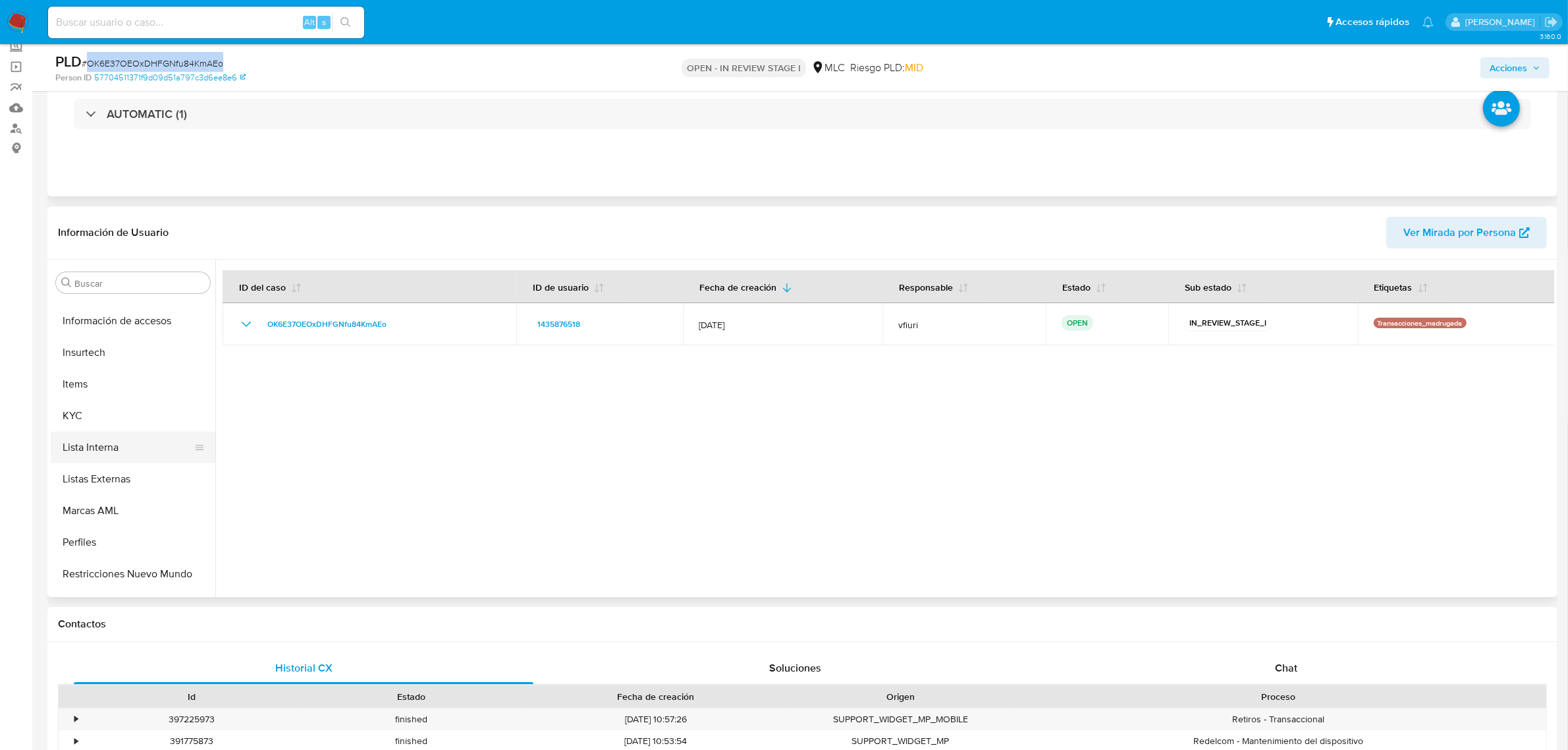
scroll to position [555, 0]
click at [76, 396] on button "KYC" at bounding box center [128, 391] width 154 height 32
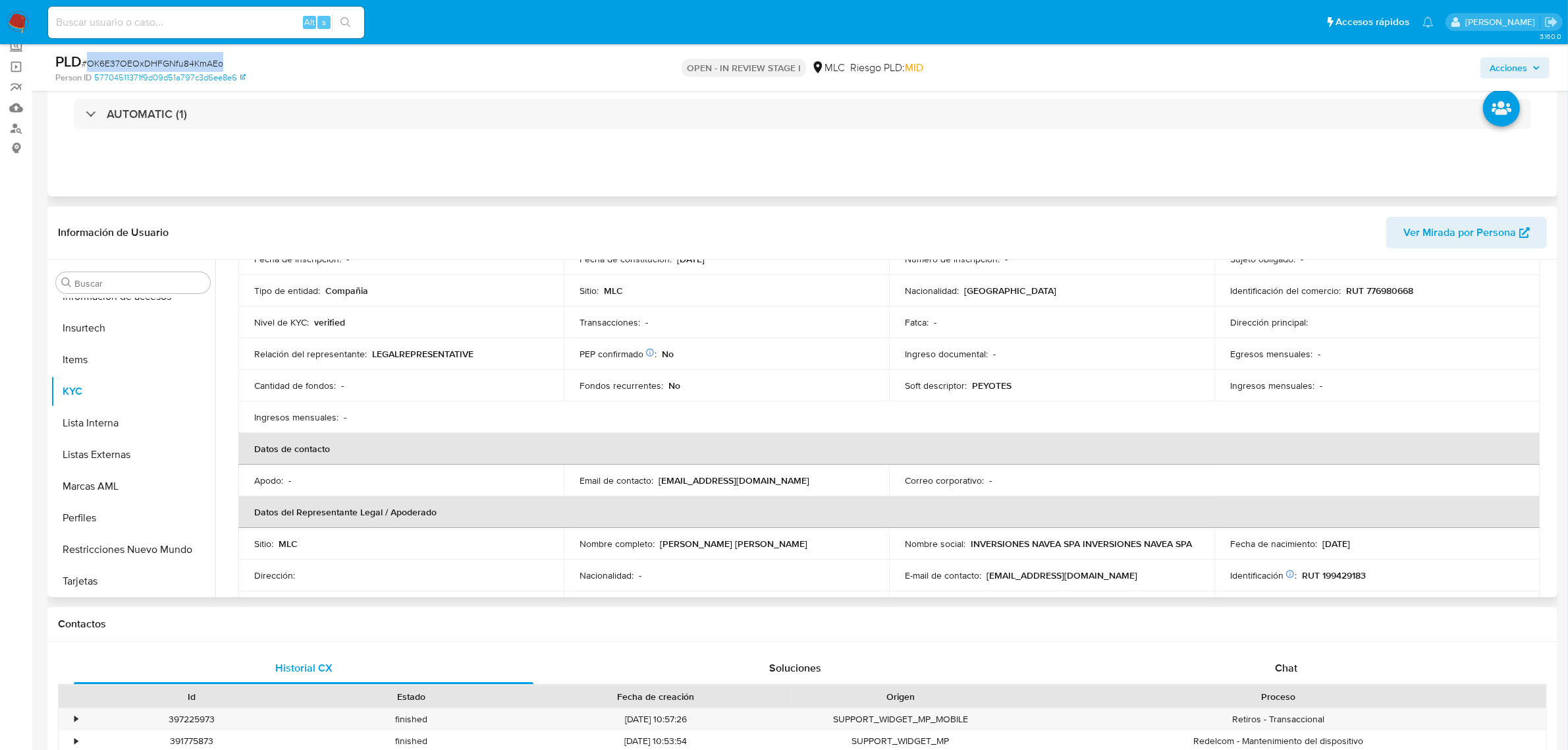
scroll to position [0, 0]
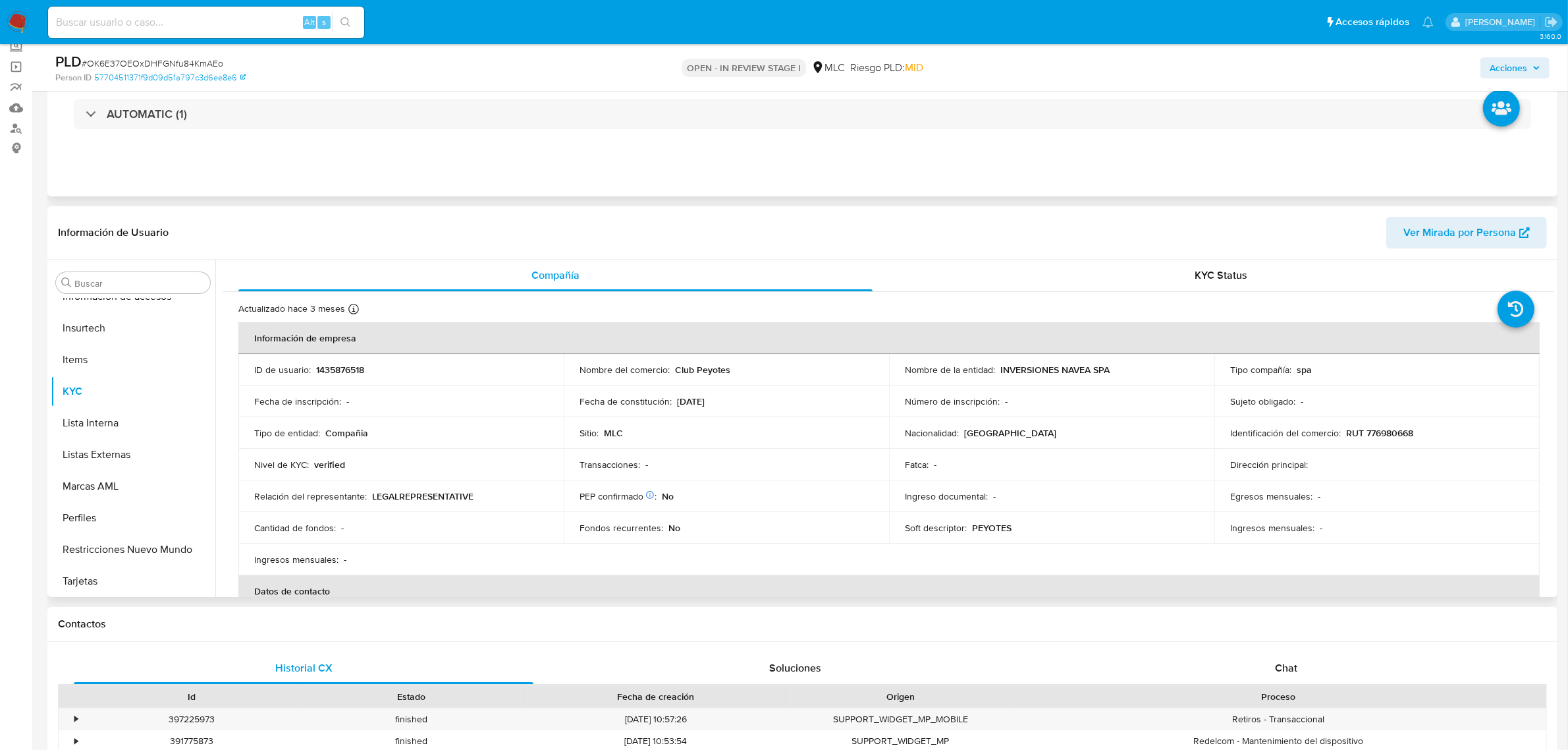
click at [1397, 435] on p "RUT 776980668" at bounding box center [1380, 432] width 67 height 12
copy p "776980668"
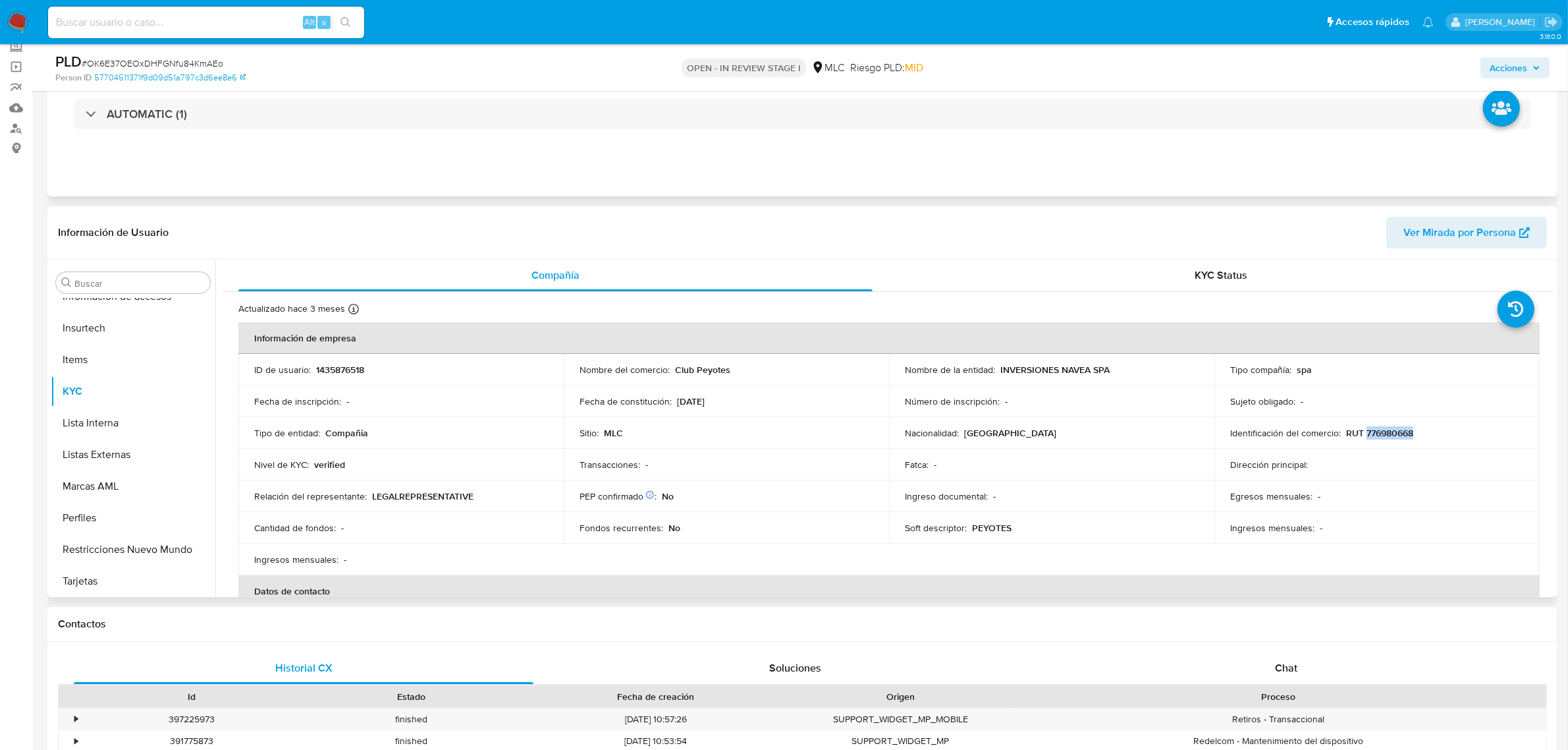
copy p "776980668"
click at [138, 405] on button "Cruces y Relaciones" at bounding box center [128, 409] width 154 height 32
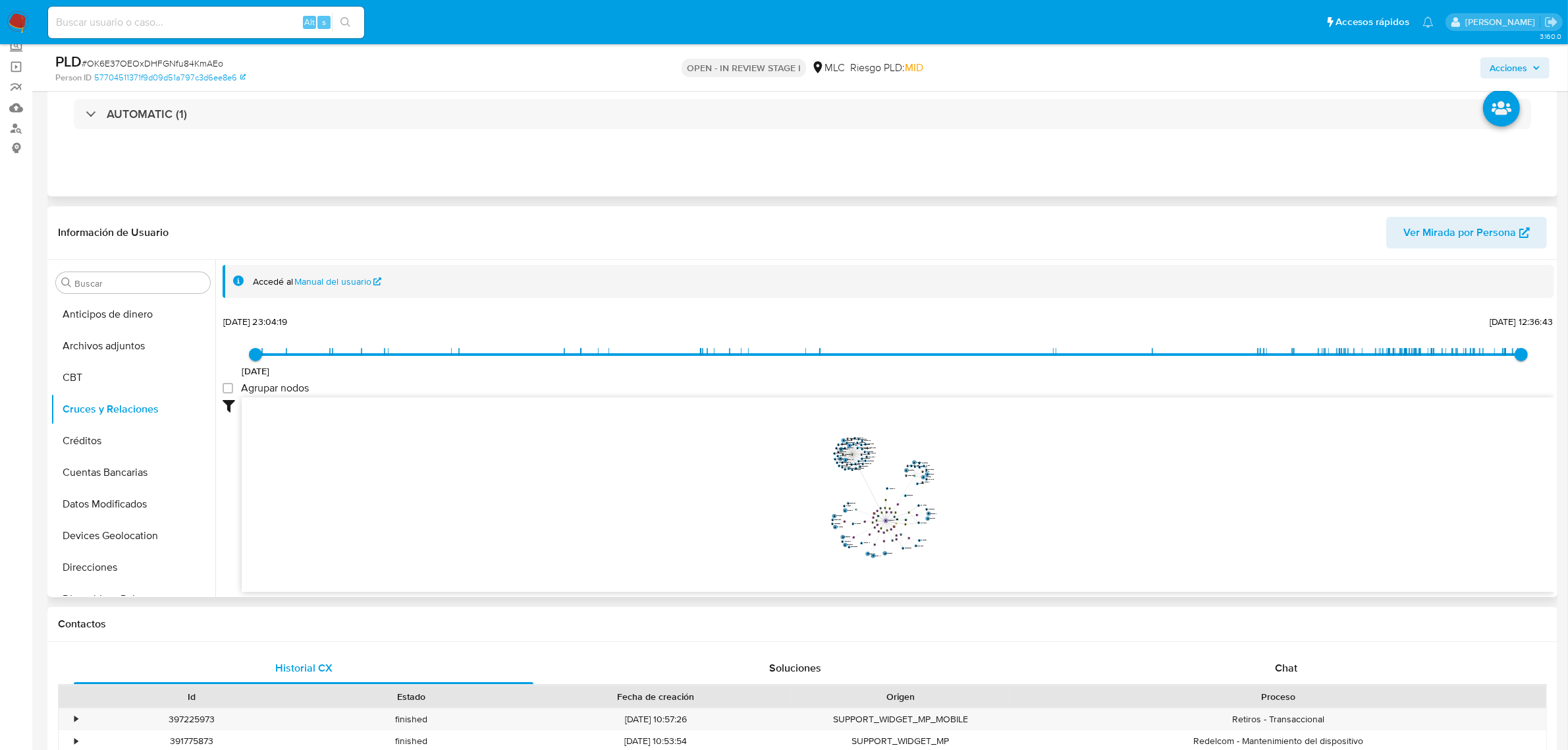
drag, startPoint x: 978, startPoint y: 479, endPoint x: 983, endPoint y: 499, distance: 20.6
click at [983, 499] on icon "device-6554b92631298e4d2cb29fe4  user-1435876518  1435876518 device-6844ac8f2…" at bounding box center [898, 492] width 1313 height 191
drag, startPoint x: 853, startPoint y: 452, endPoint x: 703, endPoint y: 485, distance: 153.6
click at [723, 479] on g "device-67a21ccba1adeb6acfe38dee " at bounding box center [723, 478] width 3 height 3
drag, startPoint x: 983, startPoint y: 495, endPoint x: 1005, endPoint y: 493, distance: 22.1
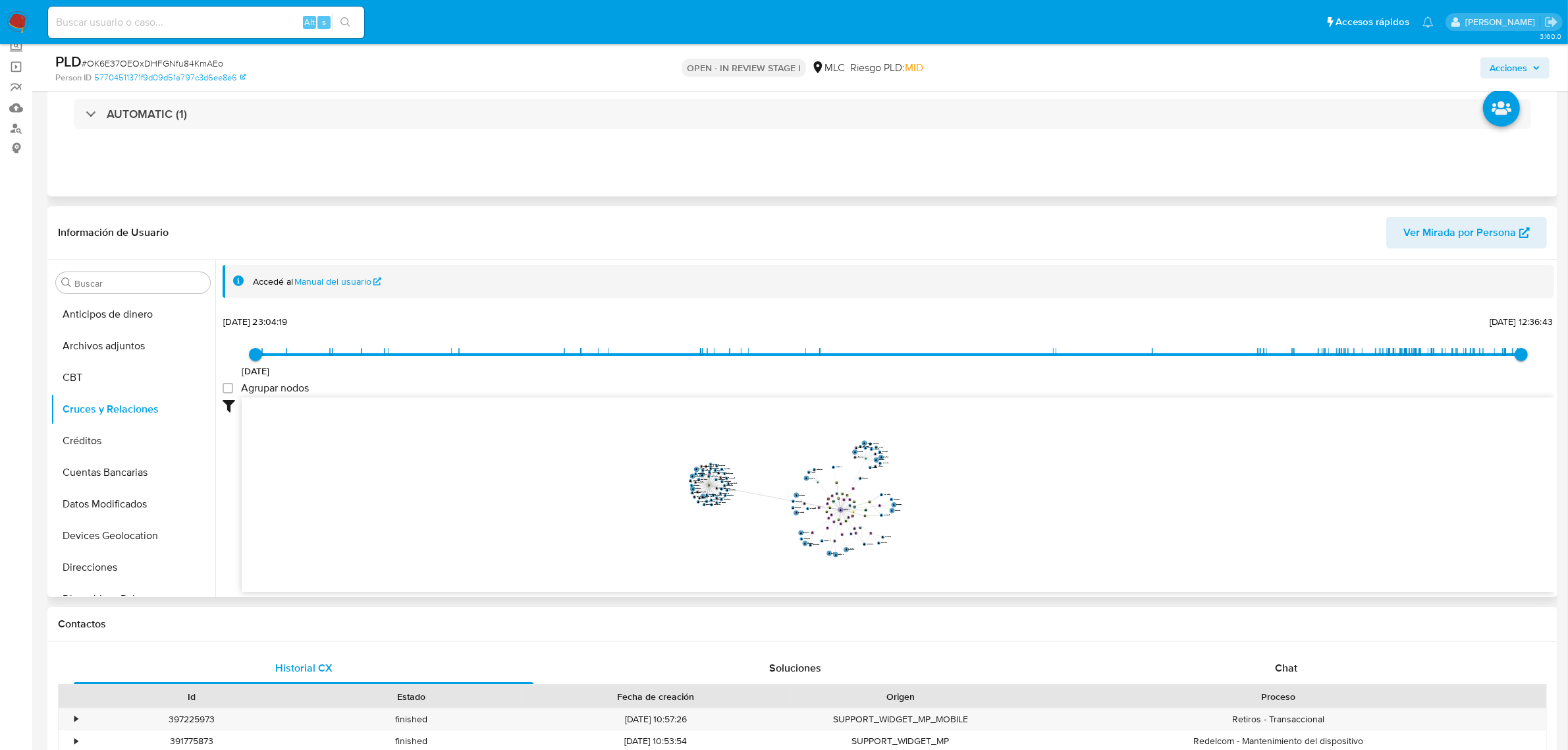
click at [1005, 493] on icon "device-6554b92631298e4d2cb29fe4  user-1435876518  1435876518 device-6844ac8f2…" at bounding box center [898, 492] width 1313 height 191
drag, startPoint x: 1006, startPoint y: 493, endPoint x: 1036, endPoint y: 493, distance: 30.0
click at [1036, 493] on icon "device-6554b92631298e4d2cb29fe4  user-1435876518  1435876518 device-6844ac8f2…" at bounding box center [898, 492] width 1313 height 191
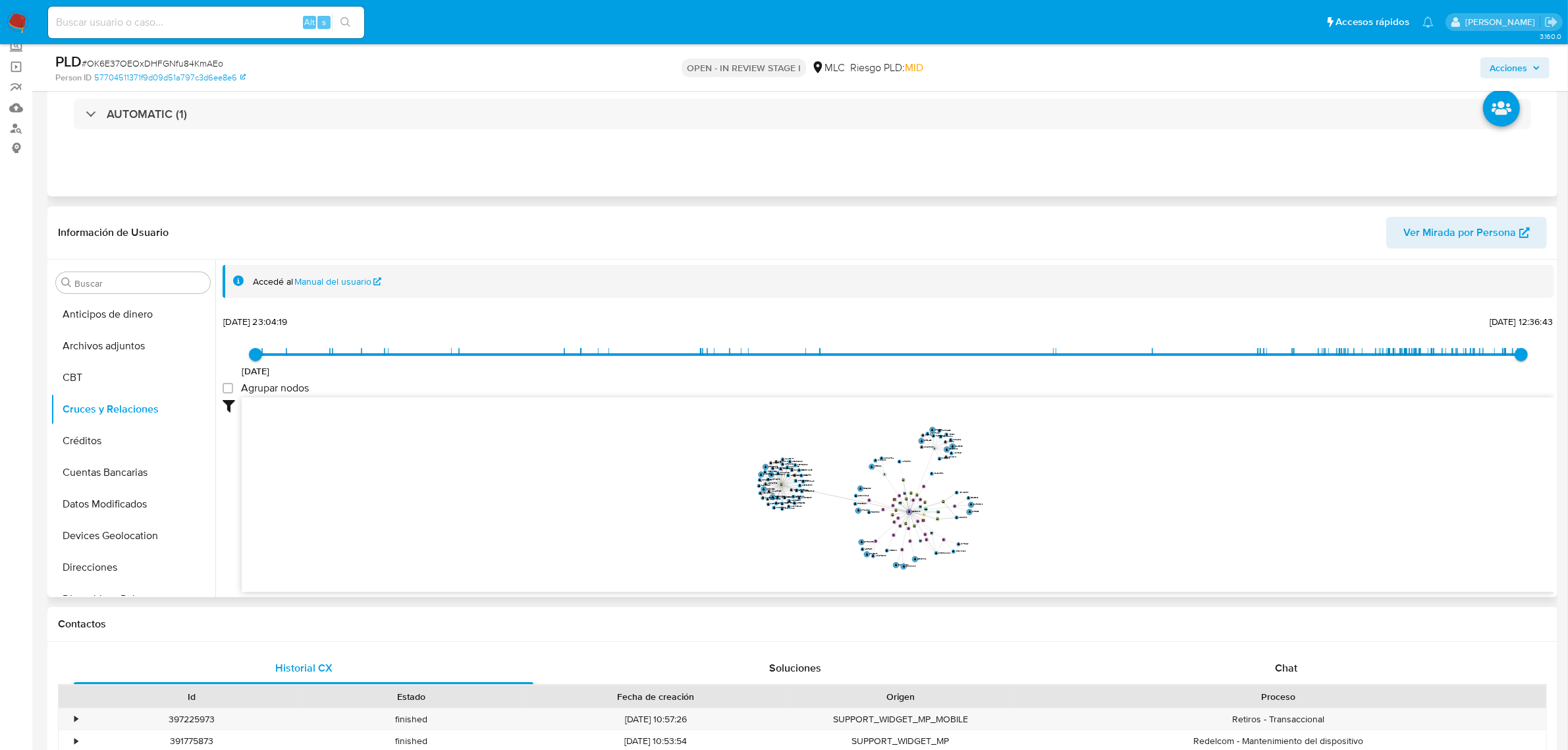
drag, startPoint x: 1058, startPoint y: 501, endPoint x: 1081, endPoint y: 499, distance: 23.1
click at [1081, 499] on icon "device-6554b92631298e4d2cb29fe4  user-1435876518  1435876518 device-6844ac8f2…" at bounding box center [898, 492] width 1313 height 191
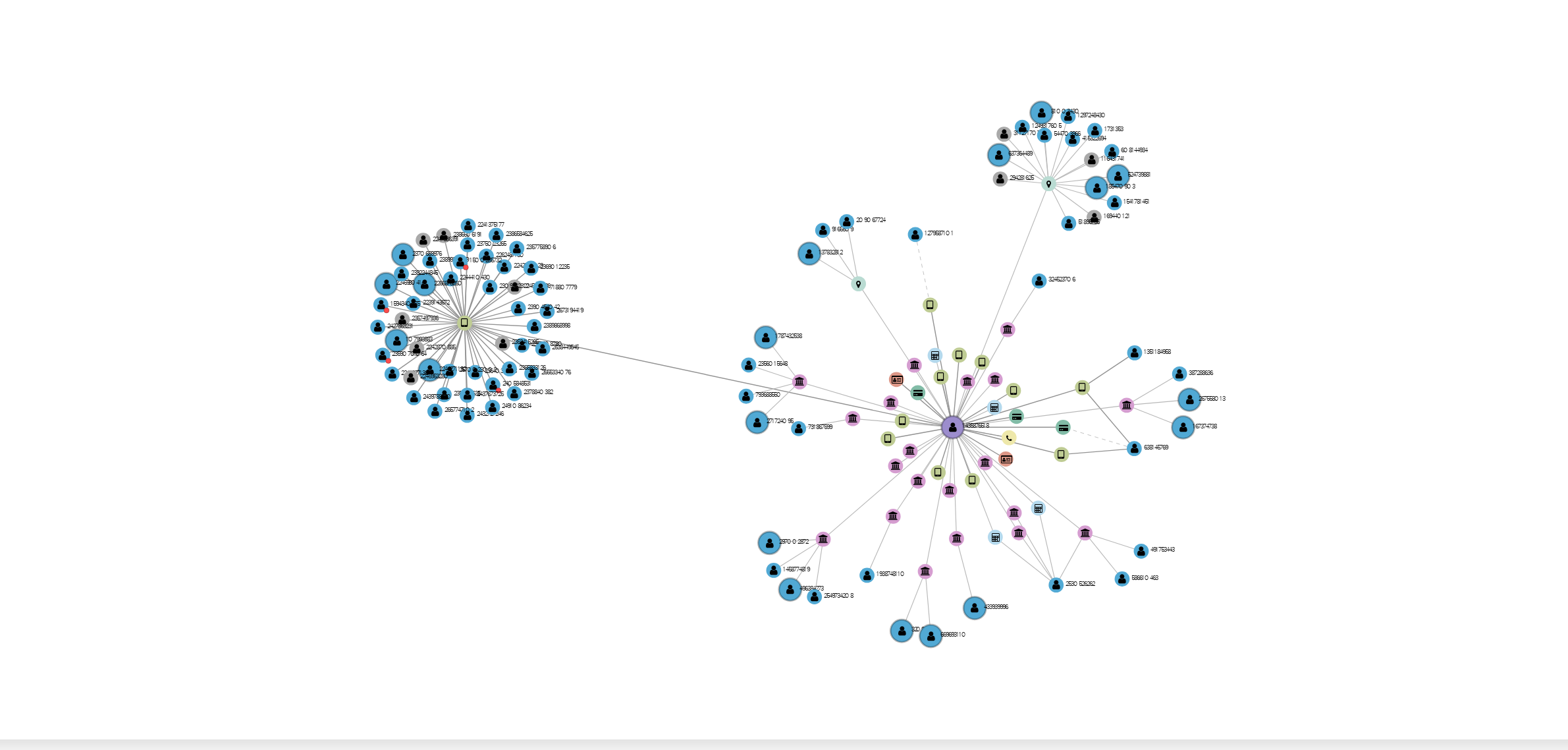
drag, startPoint x: 990, startPoint y: 499, endPoint x: 986, endPoint y: 508, distance: 9.8
click at [986, 508] on icon "device-6554b92631298e4d2cb29fe4  user-1435876518  1435876518 device-6844ac8f2…" at bounding box center [898, 492] width 1313 height 191
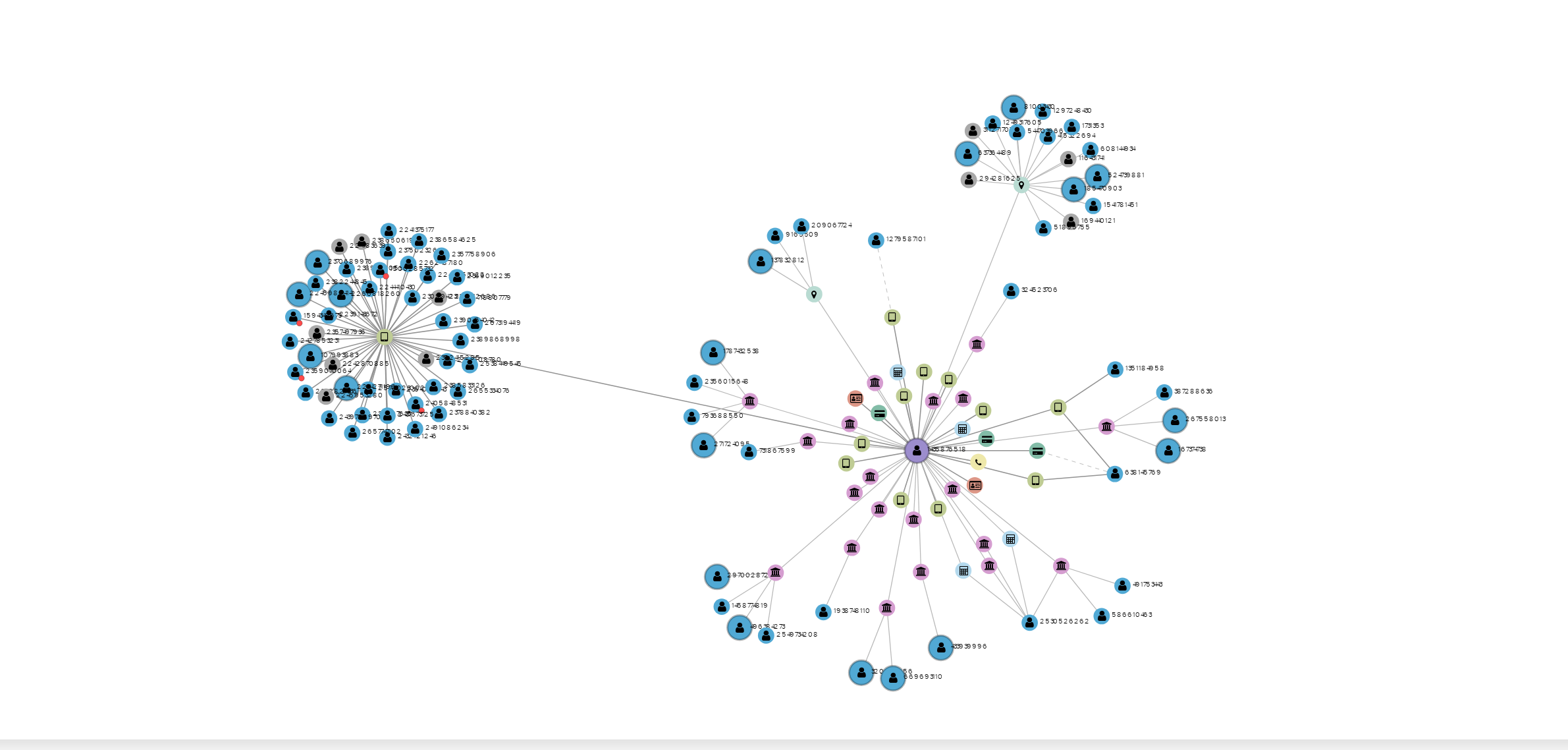
click at [981, 513] on icon "device-6554b92631298e4d2cb29fe4  user-1435876518  1435876518 device-6844ac8f2…" at bounding box center [898, 492] width 1313 height 191
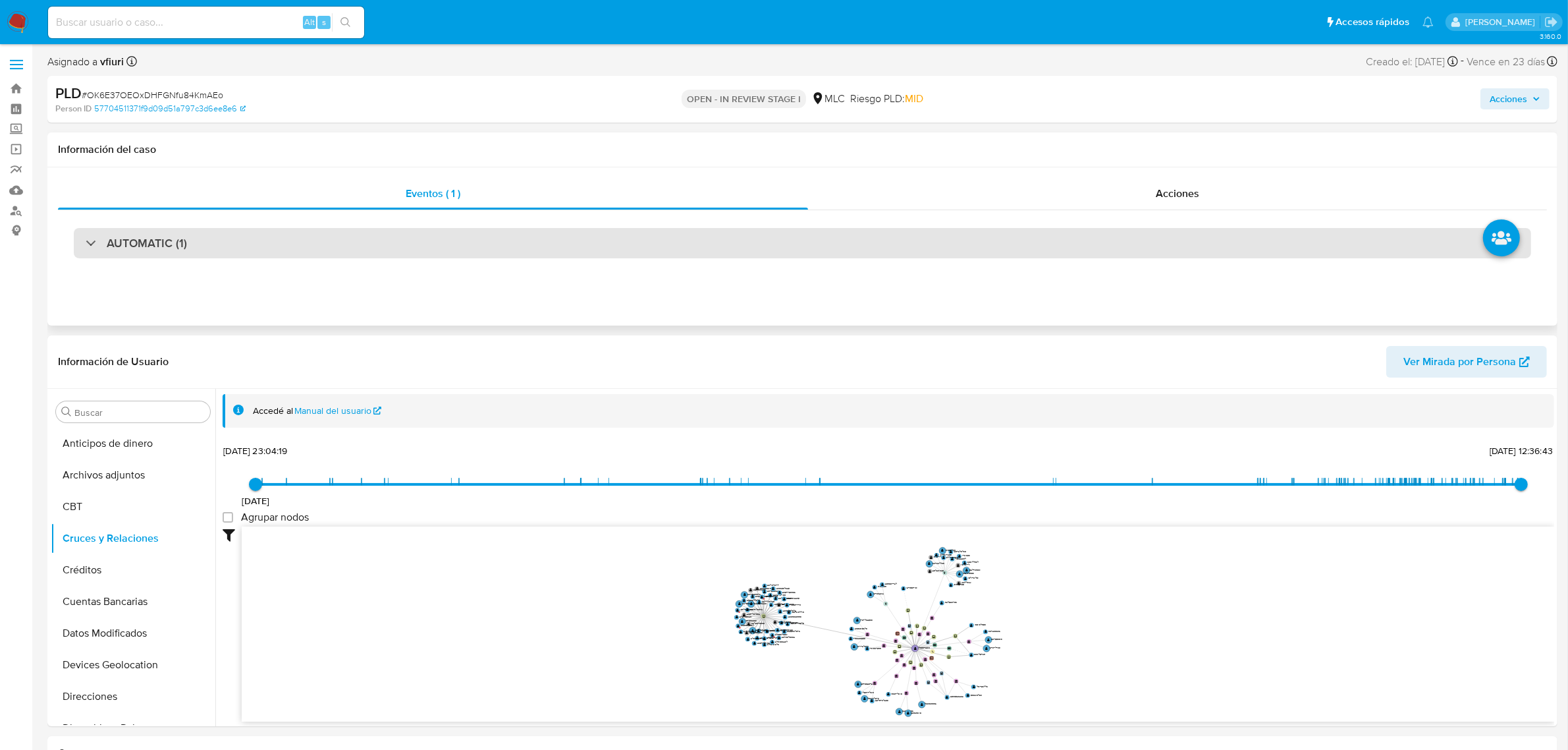
click at [626, 251] on div "AUTOMATIC (1)" at bounding box center [803, 243] width 1458 height 31
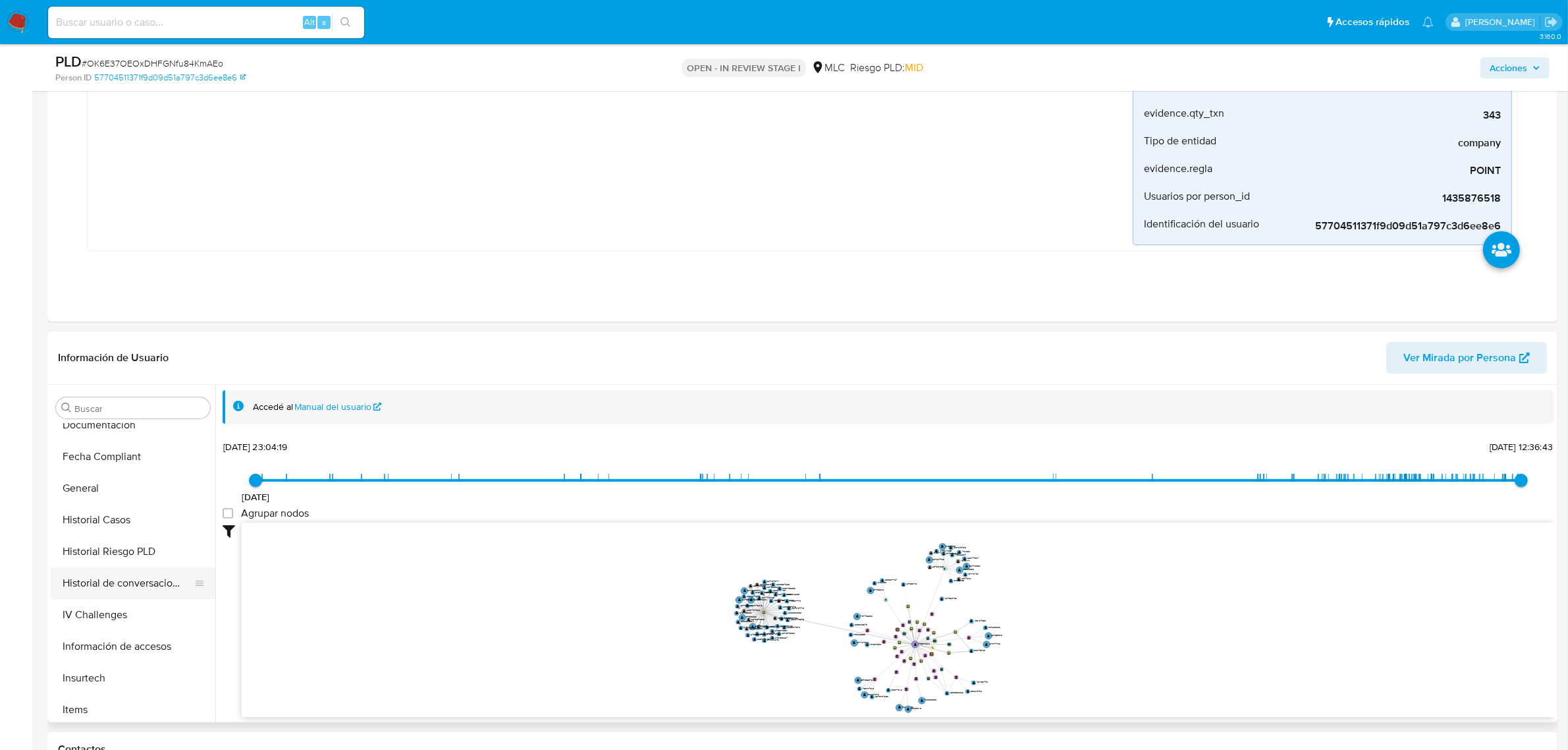
scroll to position [412, 0]
click at [122, 653] on button "KYC" at bounding box center [128, 660] width 154 height 32
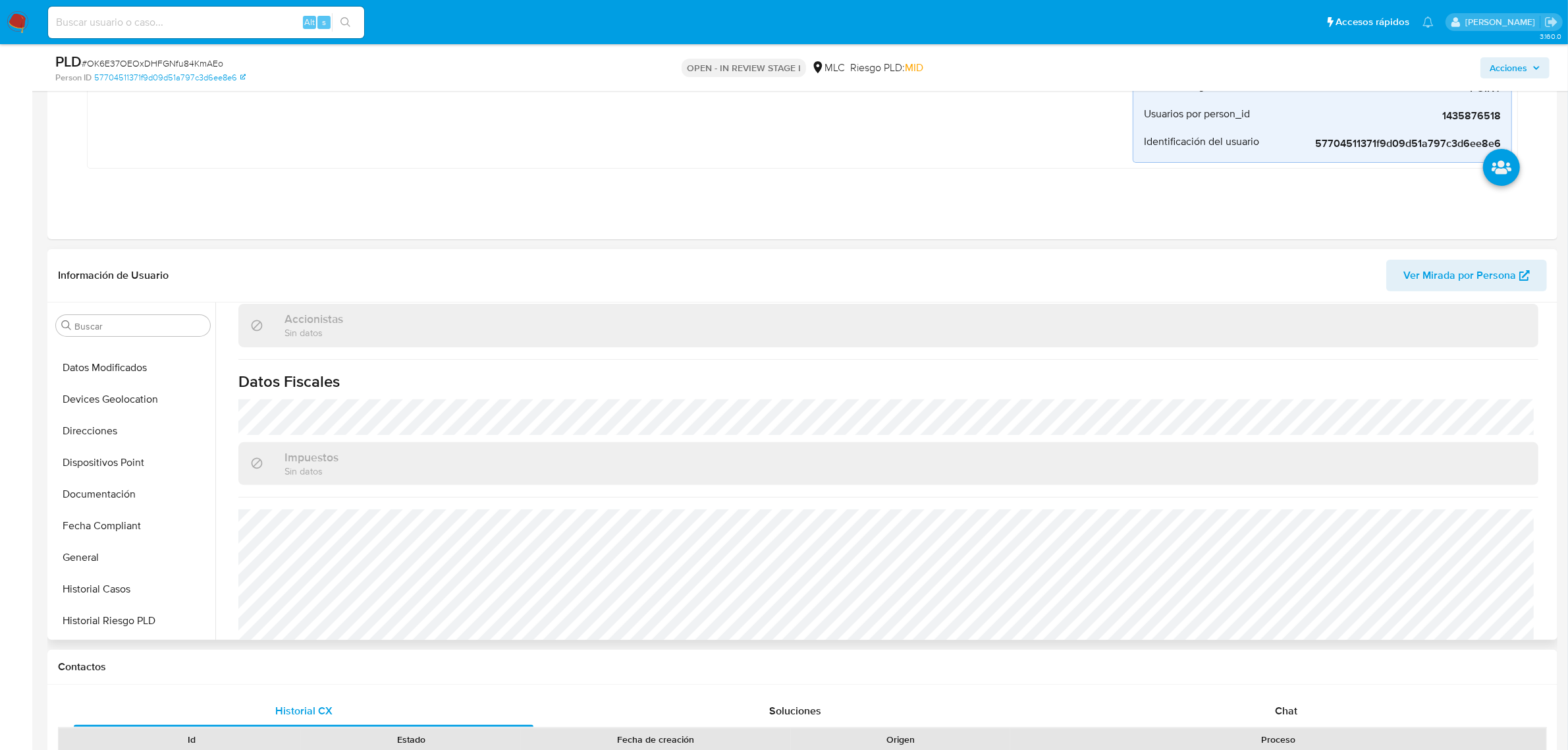
scroll to position [165, 0]
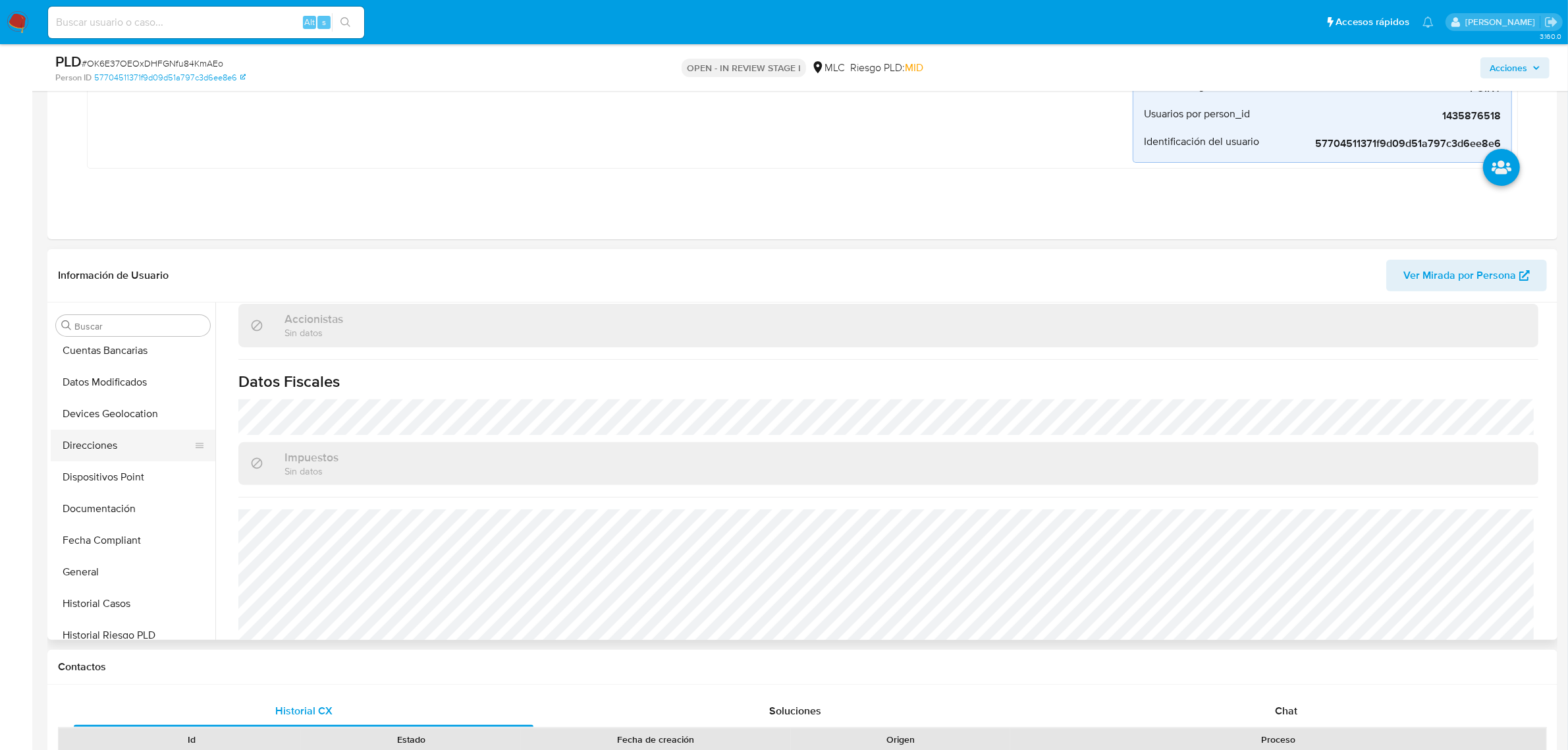
click at [110, 445] on button "Direcciones" at bounding box center [128, 445] width 154 height 32
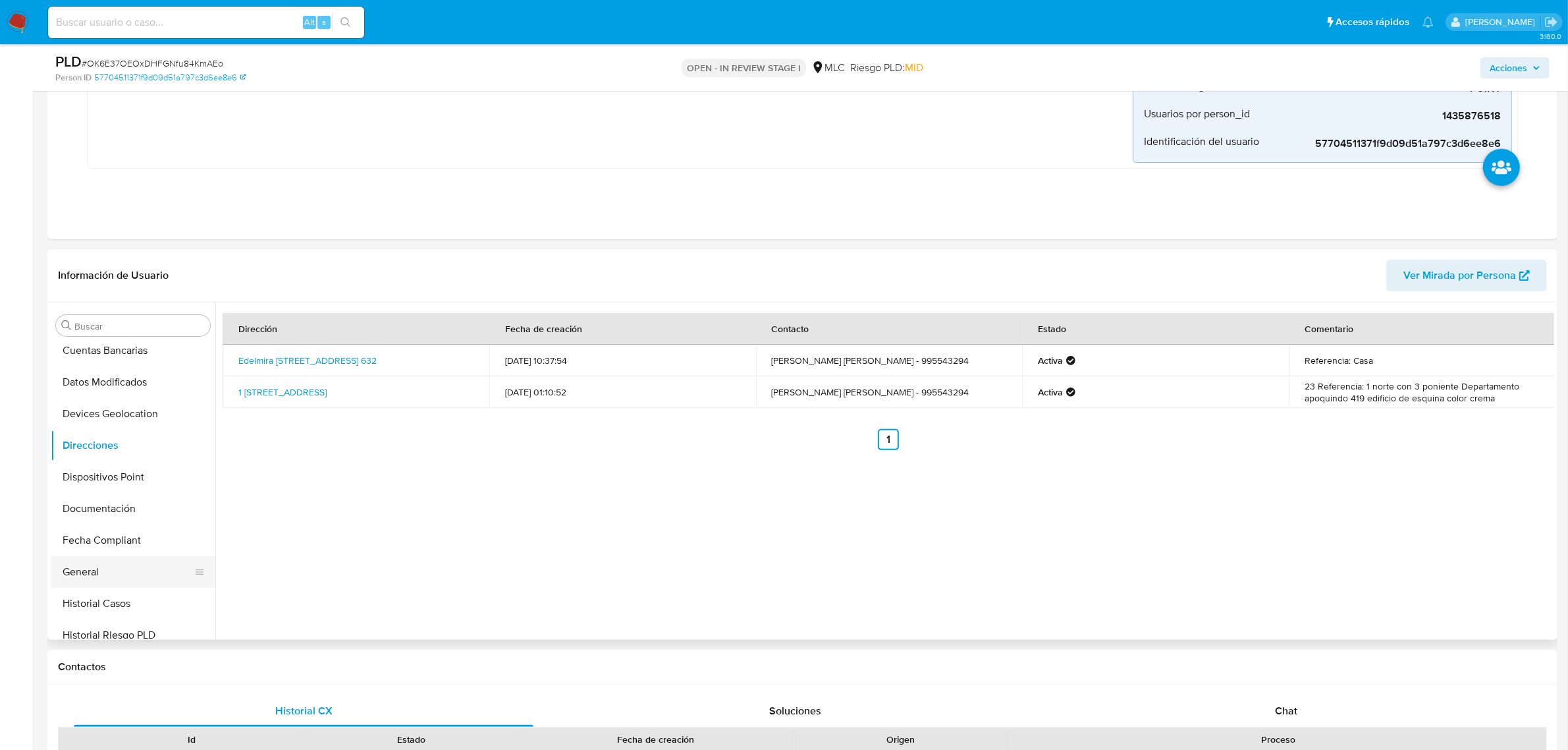
click at [108, 574] on button "General" at bounding box center [128, 572] width 154 height 32
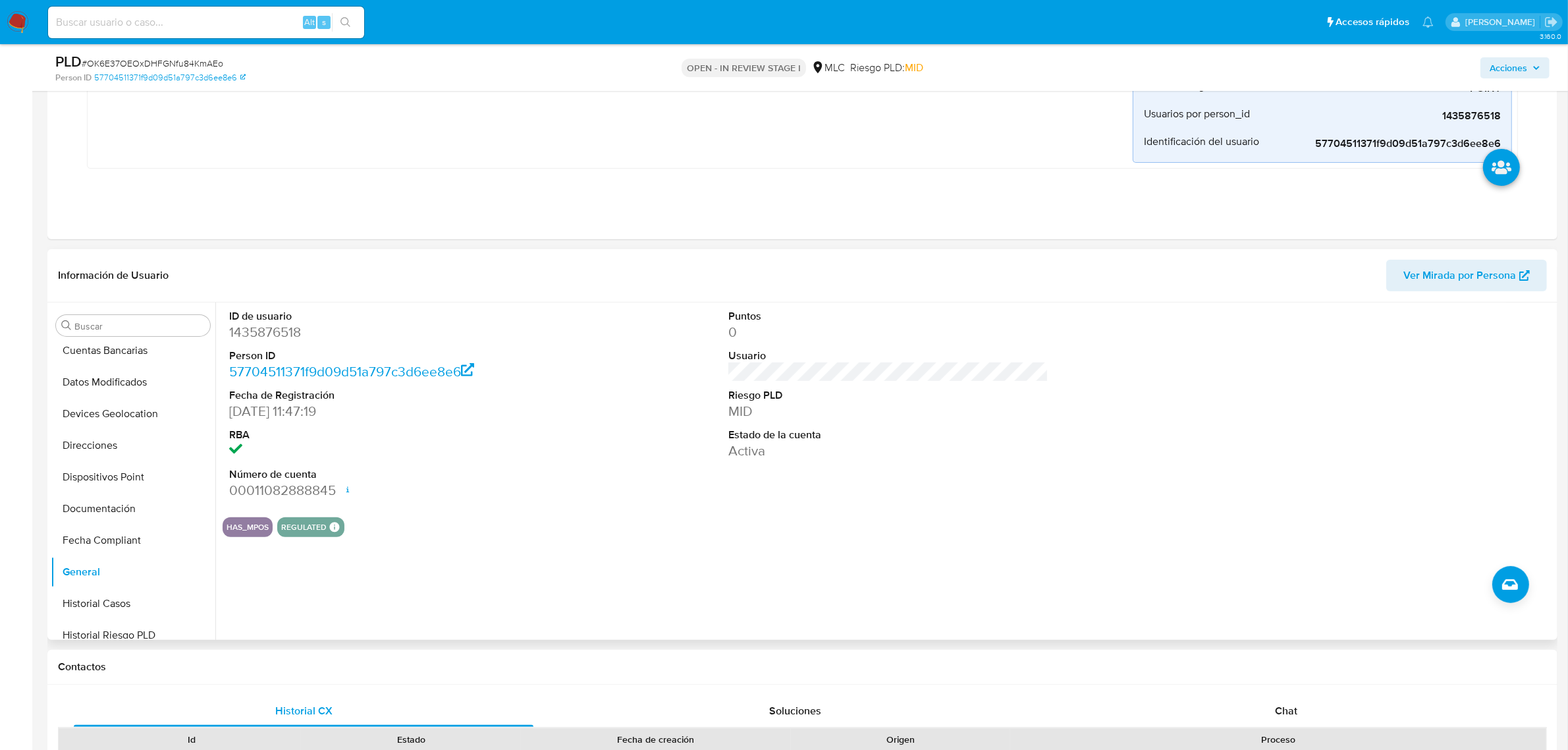
click at [250, 328] on dd "1435876518" at bounding box center [389, 332] width 320 height 18
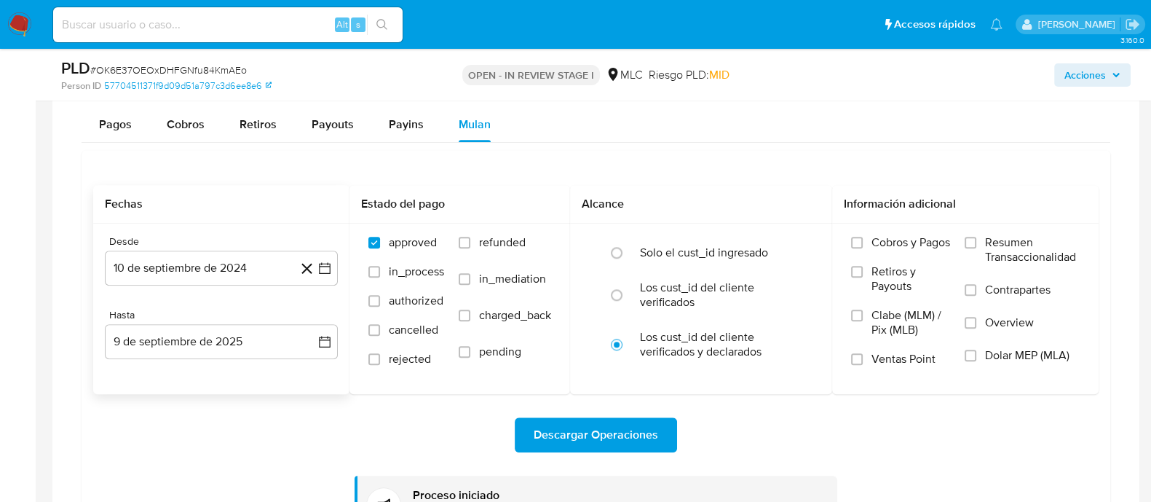
scroll to position [1548, 0]
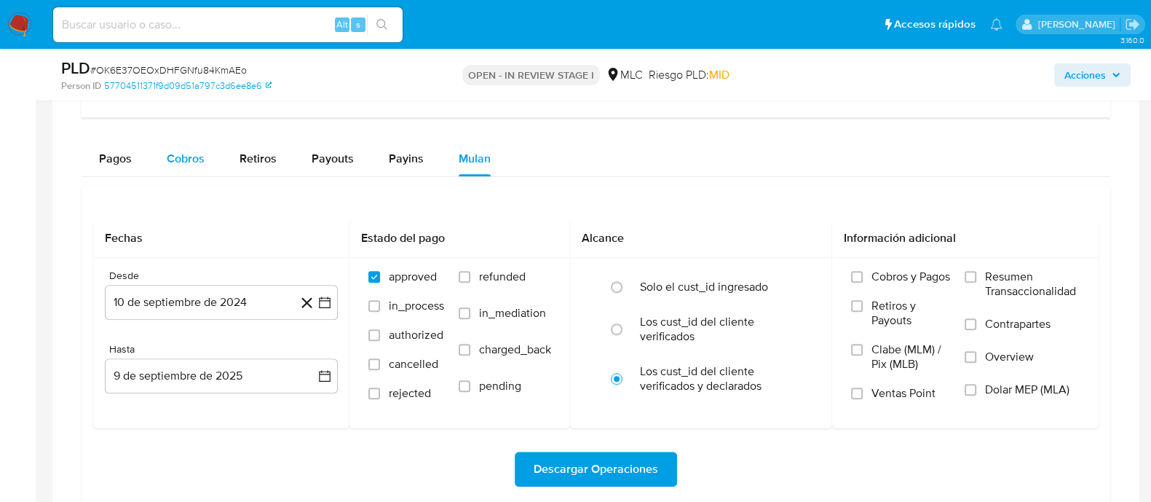
click at [188, 165] on span "Cobros" at bounding box center [186, 158] width 38 height 17
select select "10"
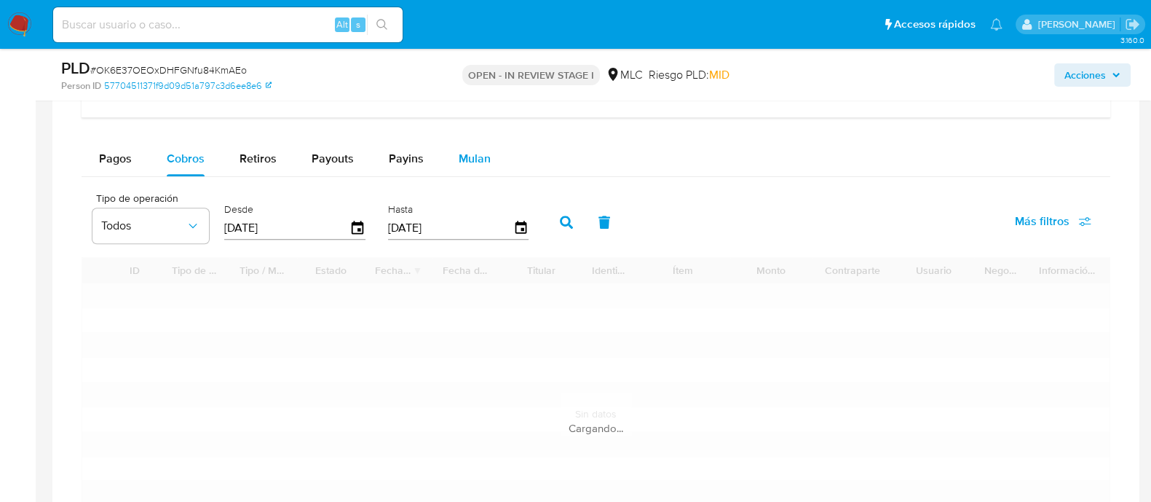
scroll to position [1639, 0]
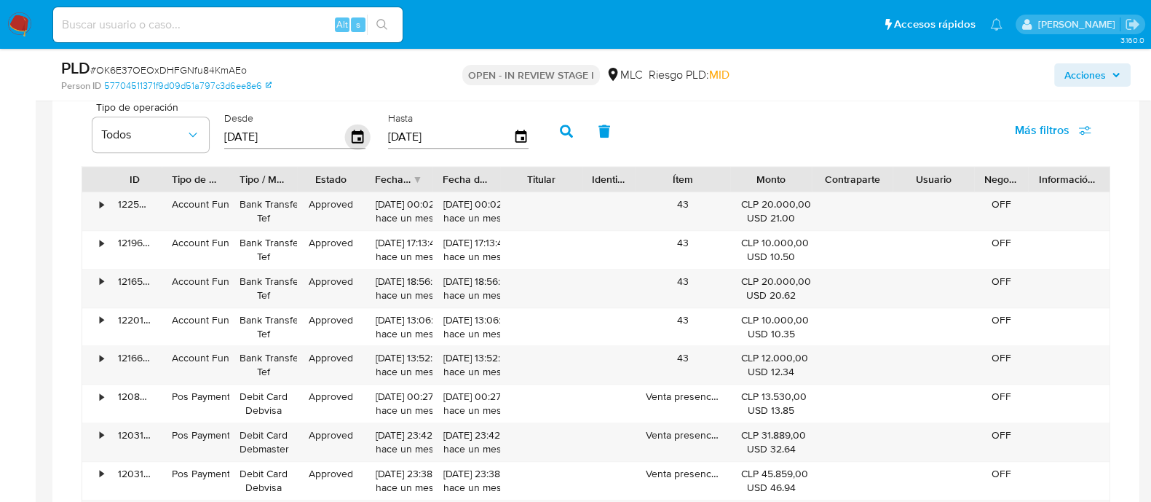
click at [358, 135] on icon "button" at bounding box center [357, 137] width 25 height 25
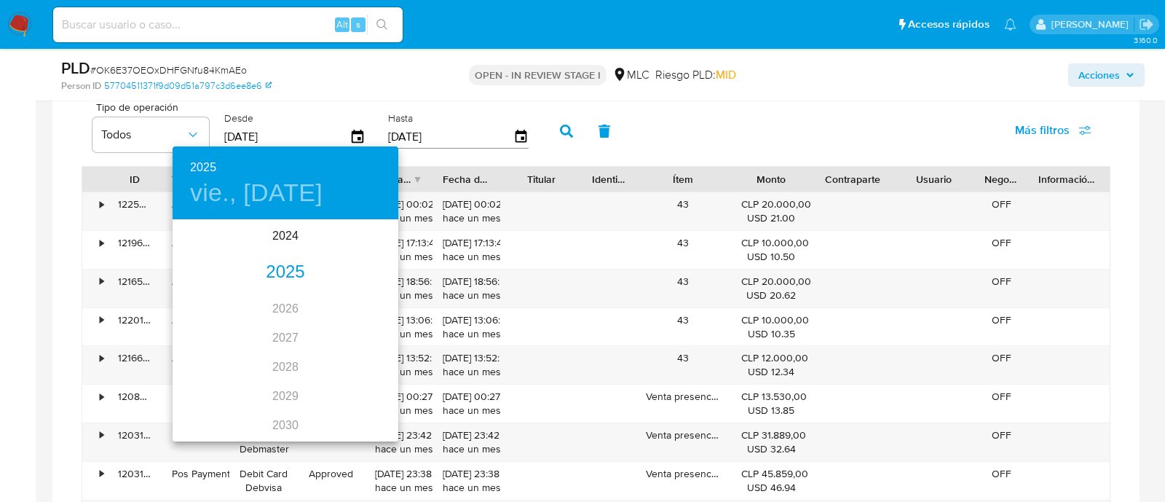
click at [273, 263] on div "2025" at bounding box center [286, 272] width 226 height 29
click at [355, 310] on div "jun." at bounding box center [360, 303] width 75 height 55
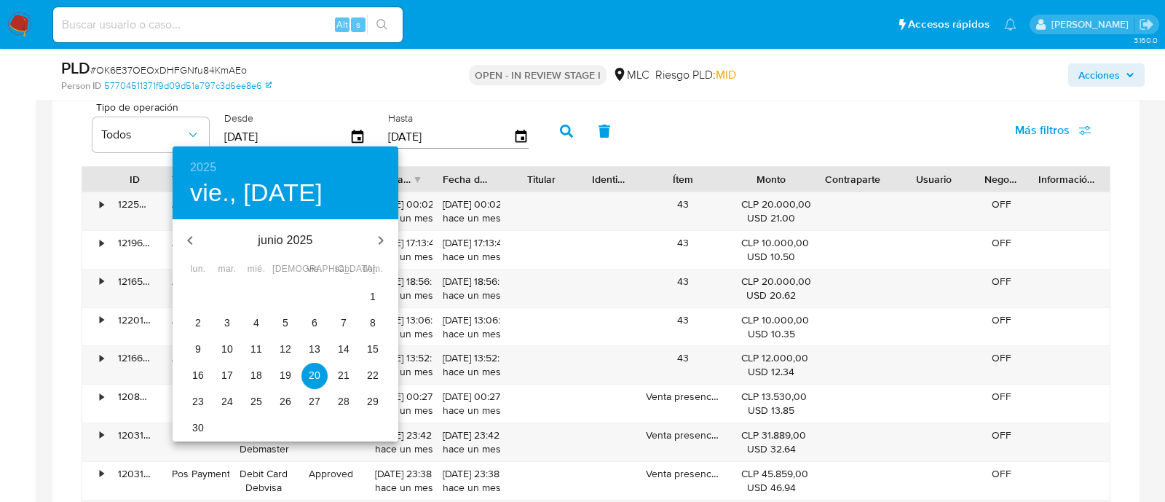
click at [380, 298] on span "1" at bounding box center [373, 296] width 26 height 15
type input "01/06/2025"
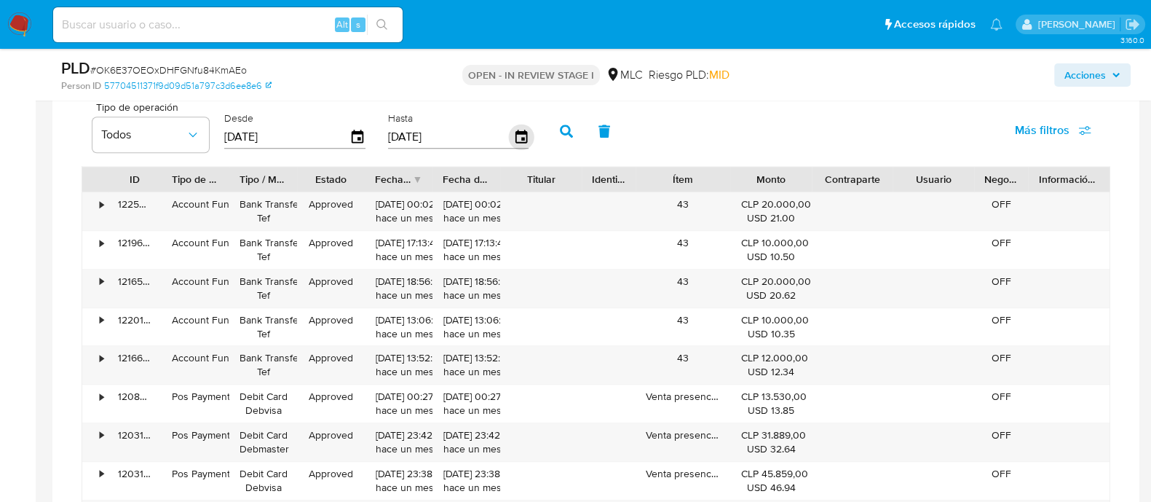
click at [518, 135] on icon "button" at bounding box center [520, 137] width 25 height 25
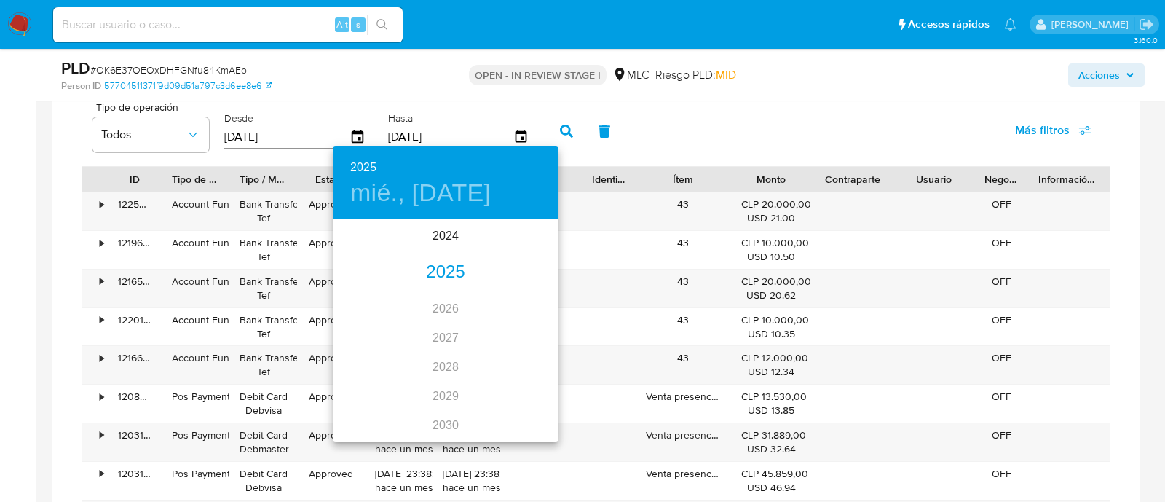
click at [444, 278] on div "2025" at bounding box center [446, 272] width 226 height 29
click at [363, 358] on div "jul." at bounding box center [370, 358] width 75 height 55
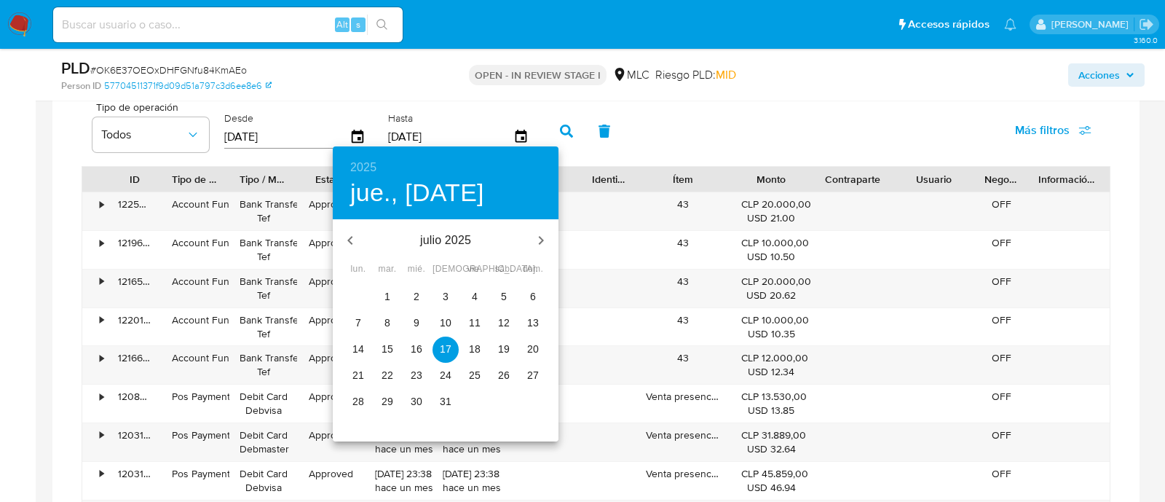
click at [444, 402] on p "31" at bounding box center [446, 401] width 12 height 15
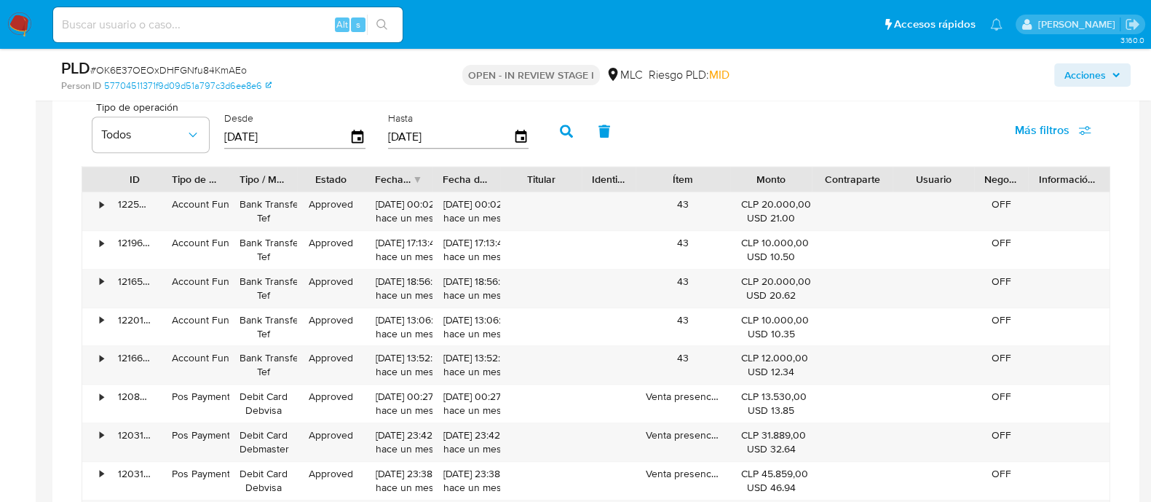
click at [560, 132] on icon "button" at bounding box center [566, 131] width 13 height 13
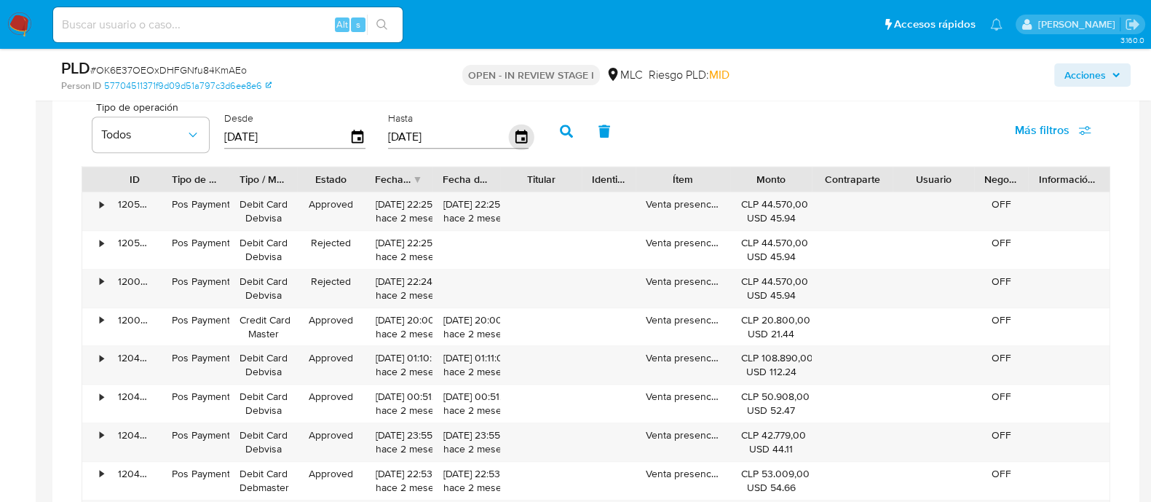
click at [508, 133] on icon "button" at bounding box center [520, 137] width 25 height 25
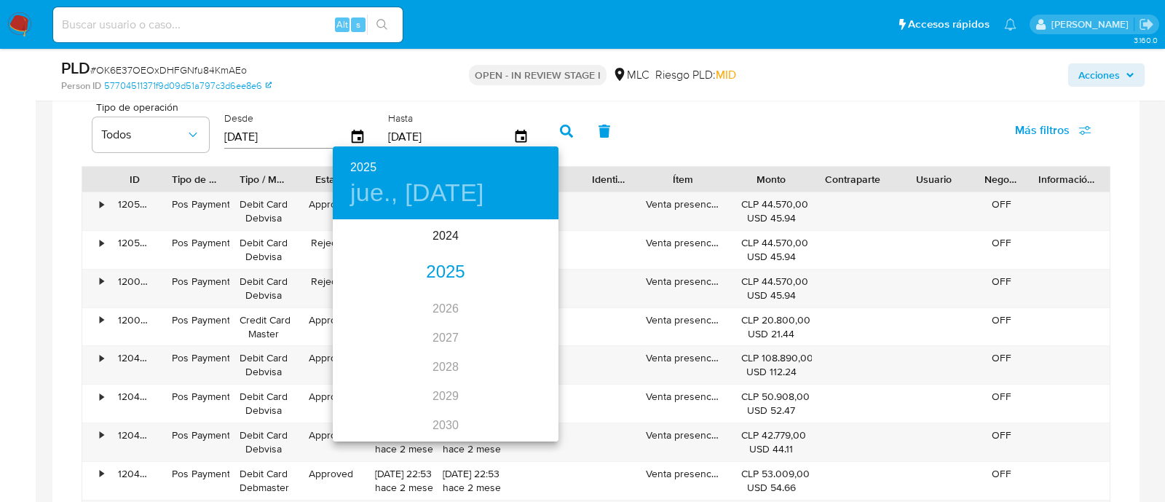
click at [432, 264] on div "2025" at bounding box center [446, 272] width 226 height 29
click at [517, 316] on div "jun." at bounding box center [521, 303] width 75 height 55
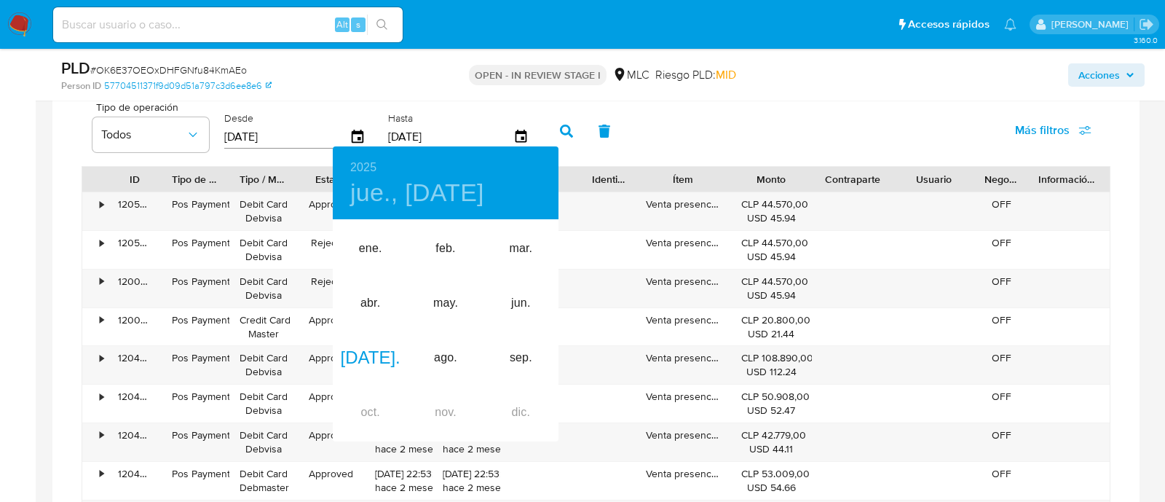
type input "30/06/2025"
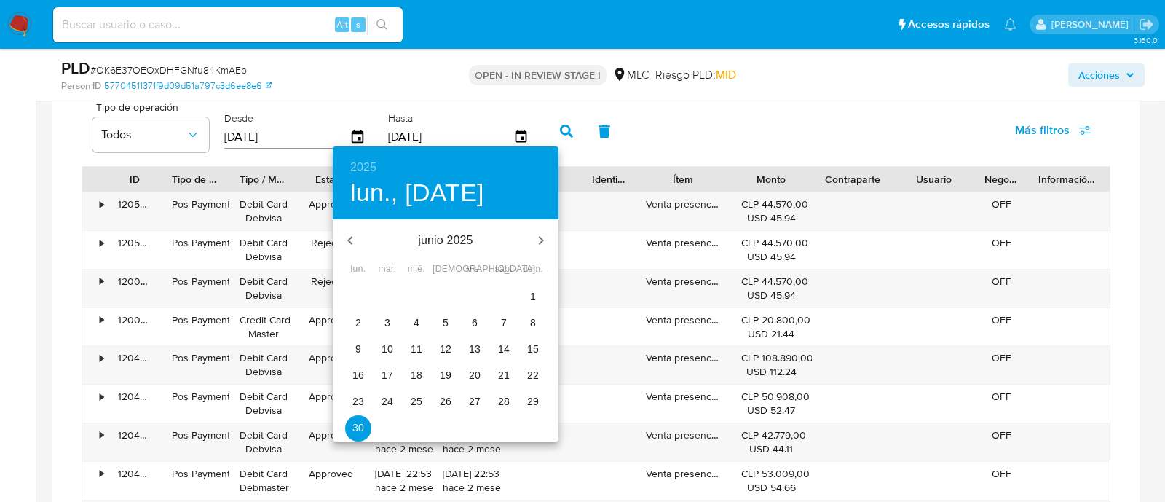
click at [368, 428] on span "30" at bounding box center [358, 427] width 26 height 15
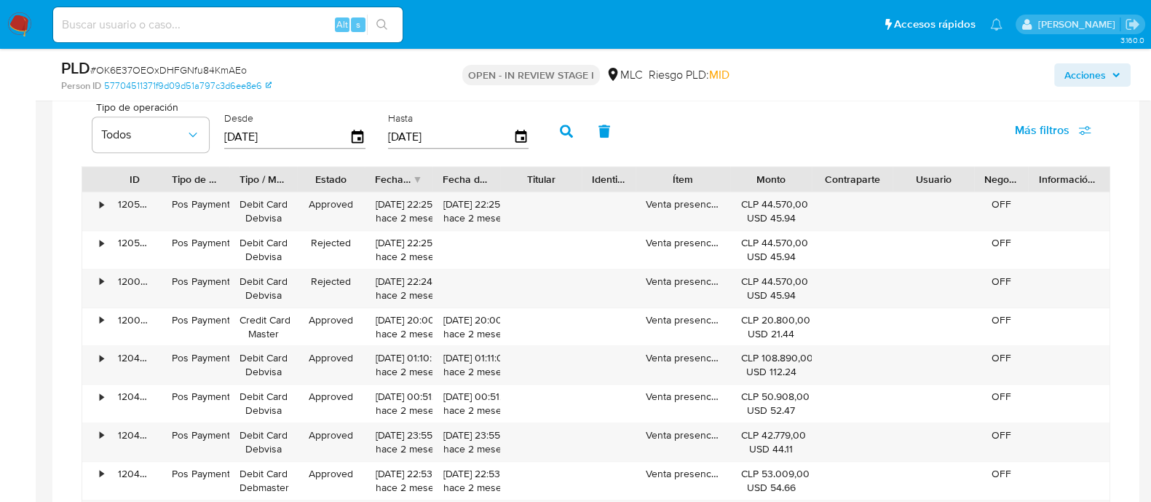
click at [560, 133] on icon "button" at bounding box center [566, 131] width 13 height 13
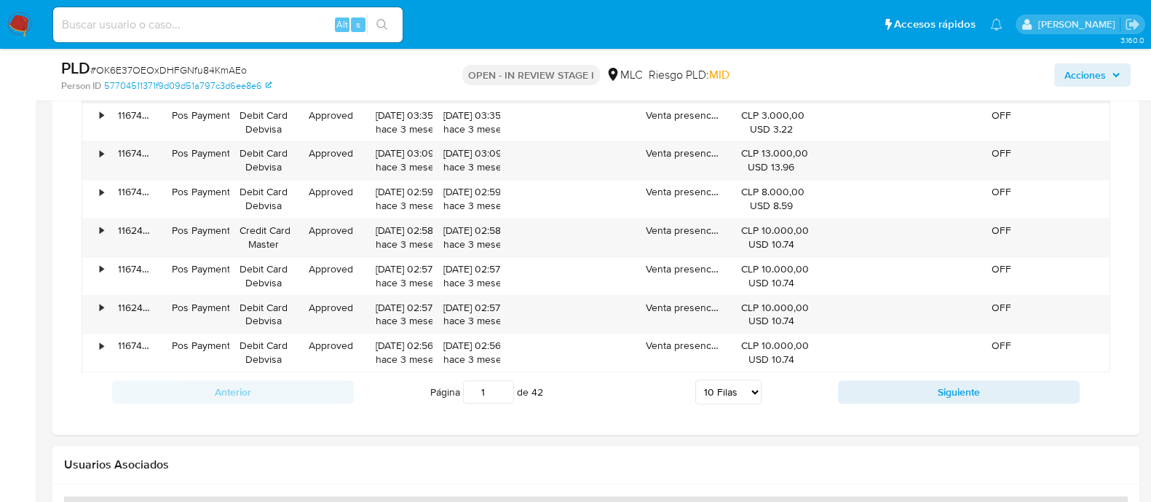
scroll to position [1912, 0]
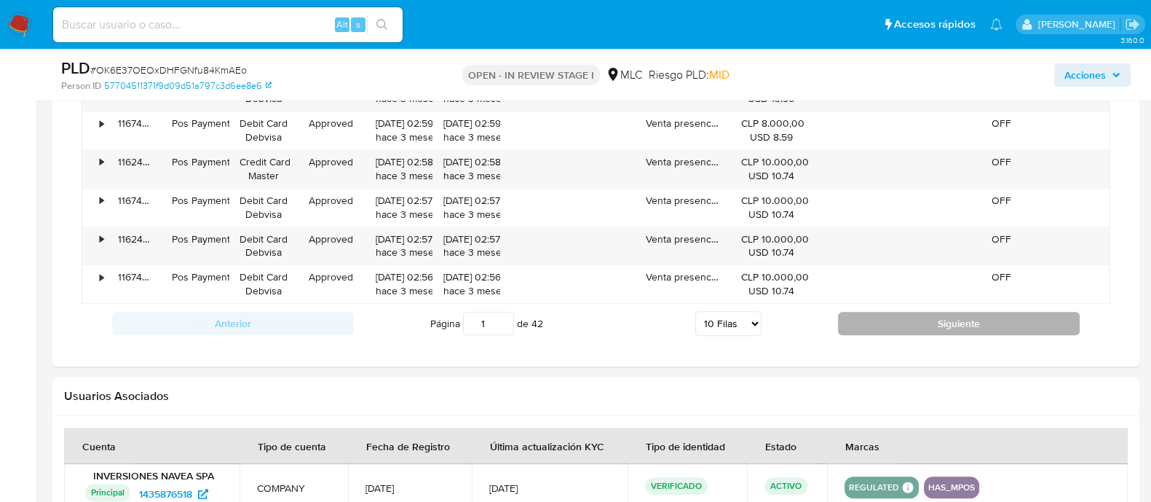
click at [868, 318] on button "Siguiente" at bounding box center [959, 323] width 242 height 23
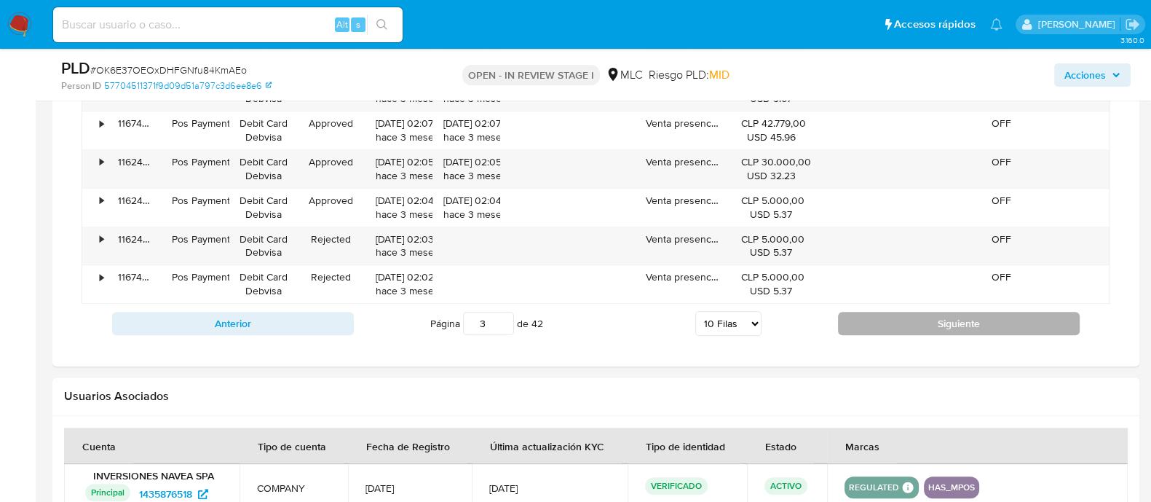
click at [868, 317] on button "Siguiente" at bounding box center [959, 323] width 242 height 23
click at [869, 316] on button "Siguiente" at bounding box center [959, 323] width 242 height 23
click at [867, 312] on button "Siguiente" at bounding box center [959, 323] width 242 height 23
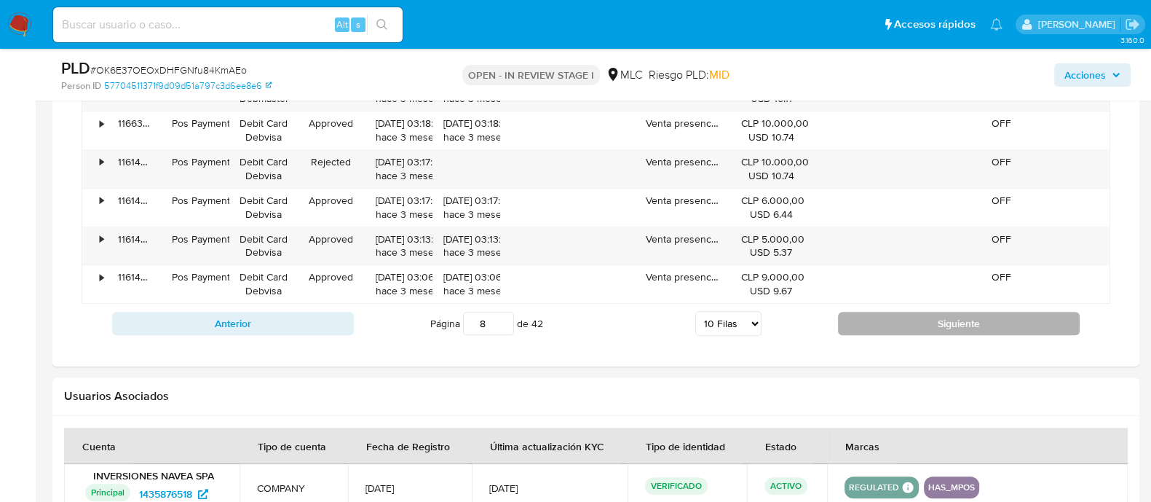
click at [867, 312] on button "Siguiente" at bounding box center [959, 323] width 242 height 23
click at [865, 312] on button "Siguiente" at bounding box center [959, 323] width 242 height 23
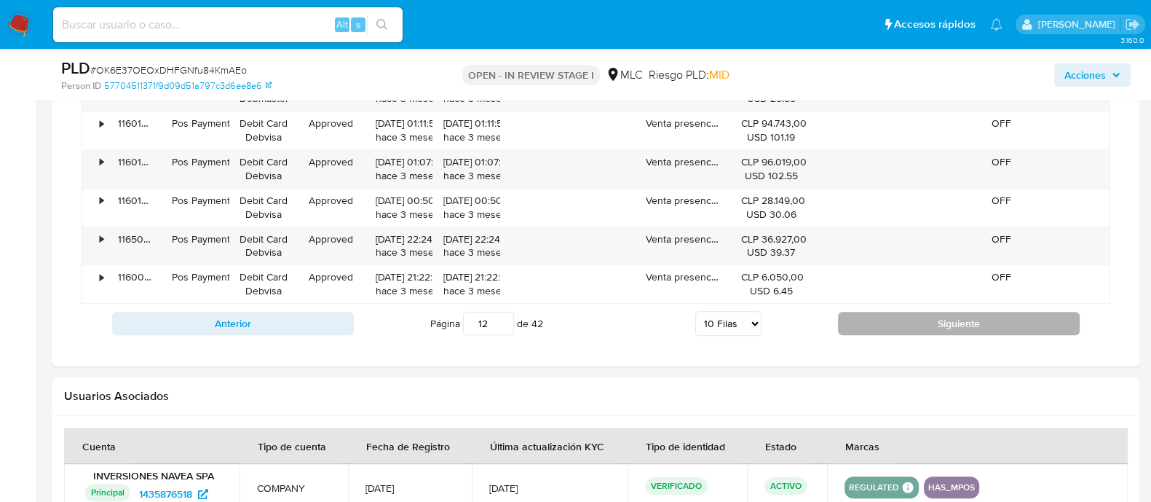
type input "13"
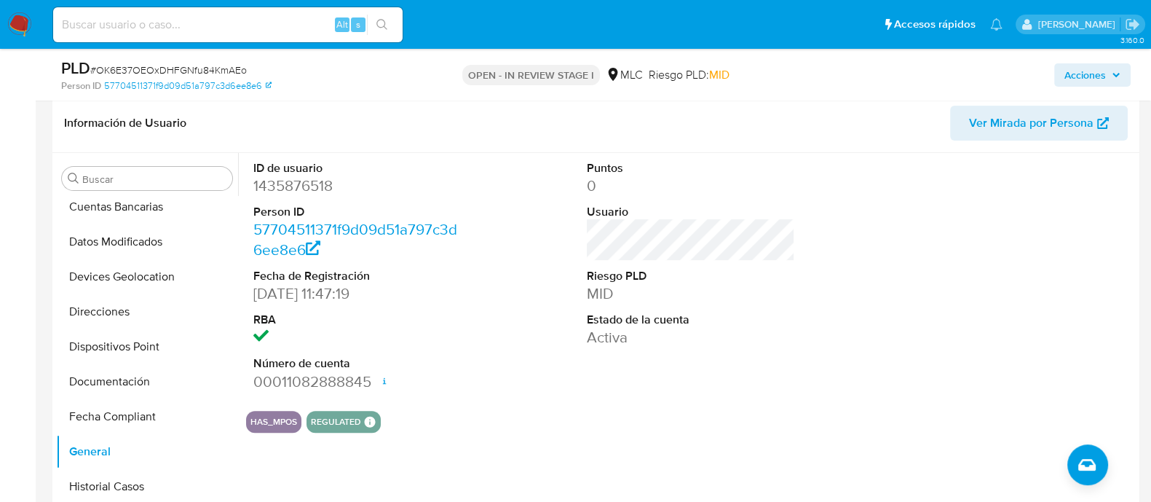
scroll to position [455, 0]
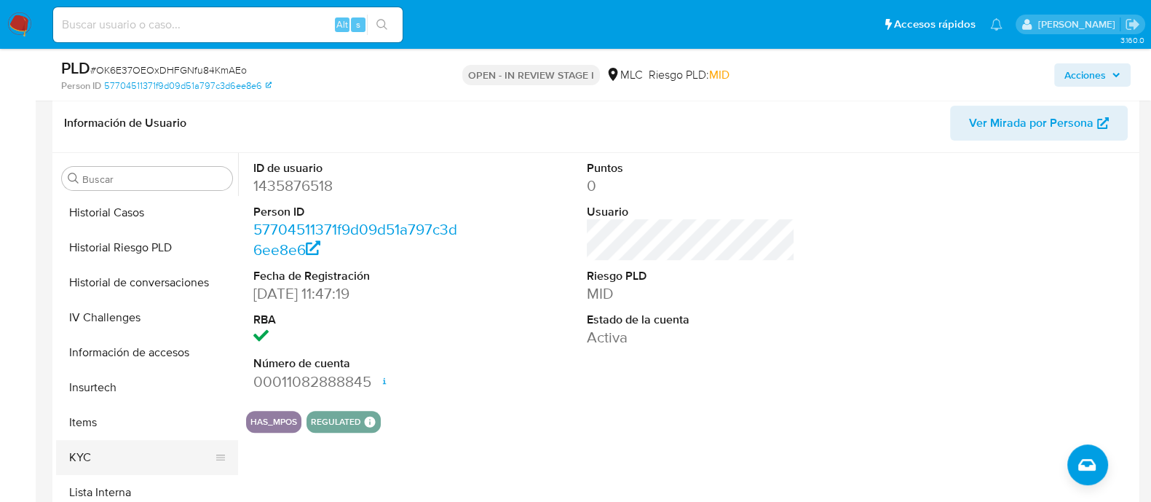
click at [112, 455] on button "KYC" at bounding box center [141, 457] width 170 height 35
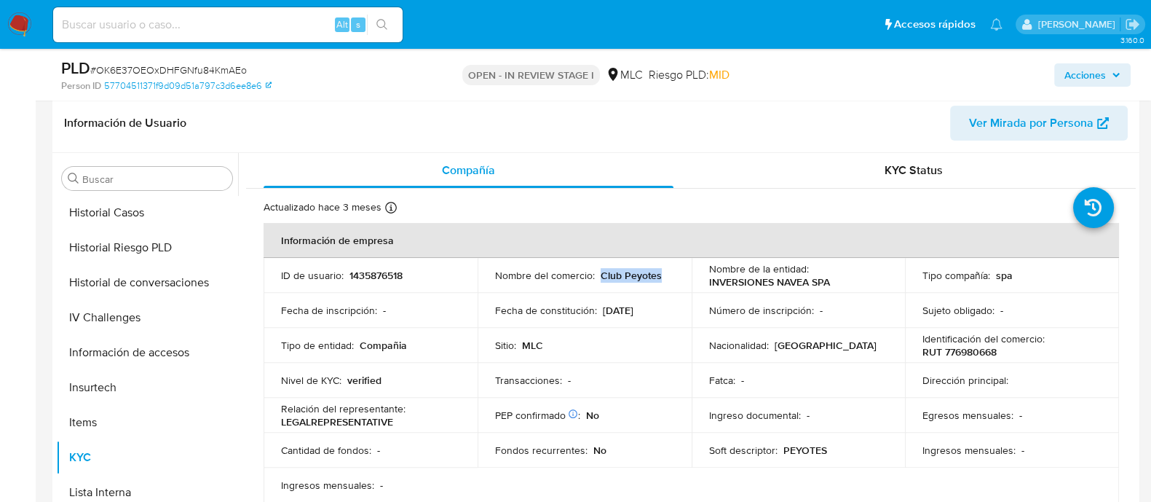
drag, startPoint x: 659, startPoint y: 277, endPoint x: 601, endPoint y: 271, distance: 58.6
click at [601, 271] on div "Nombre del comercio : Club Peyotes" at bounding box center [584, 275] width 179 height 13
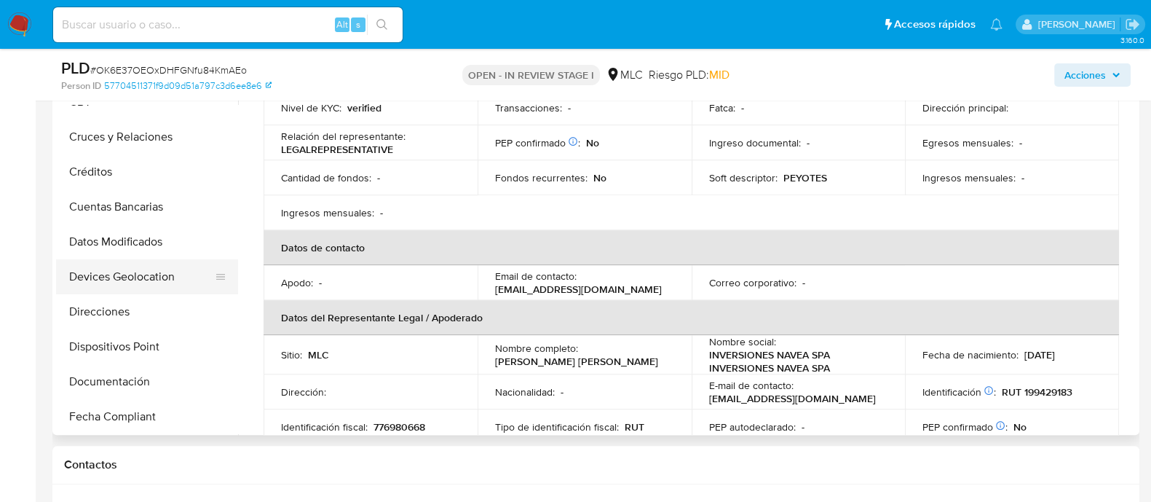
scroll to position [0, 0]
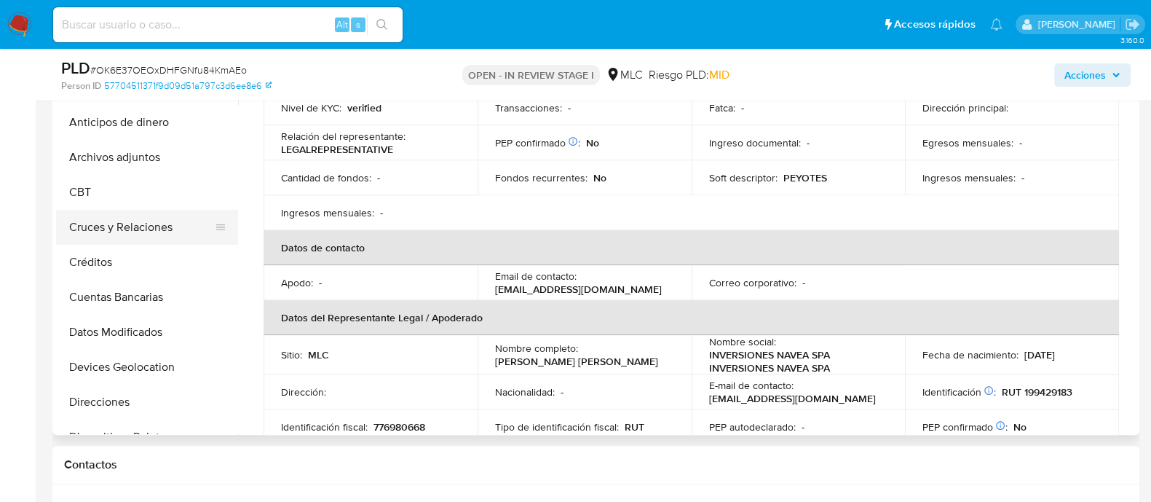
click at [138, 232] on button "Cruces y Relaciones" at bounding box center [141, 227] width 170 height 35
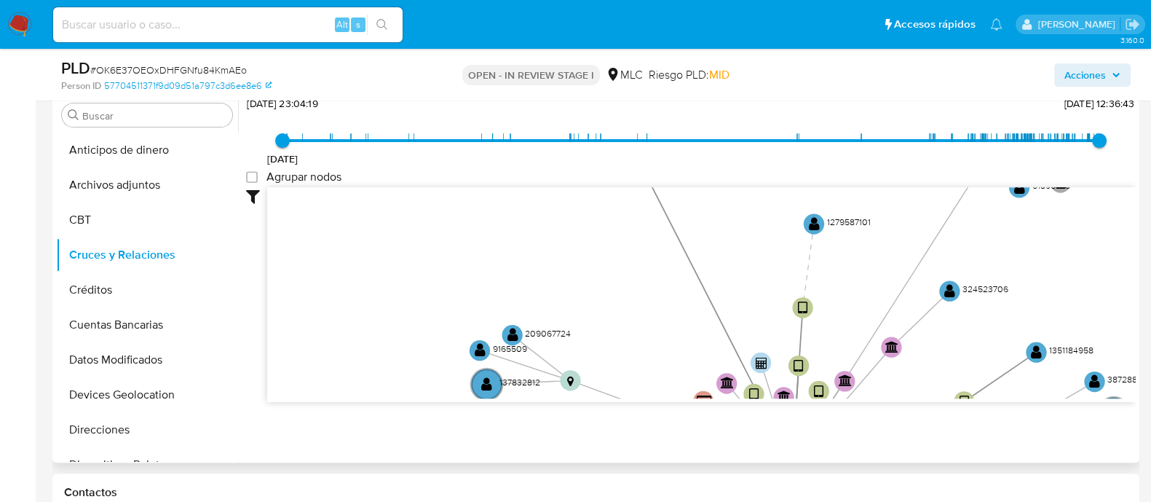
scroll to position [728, 0]
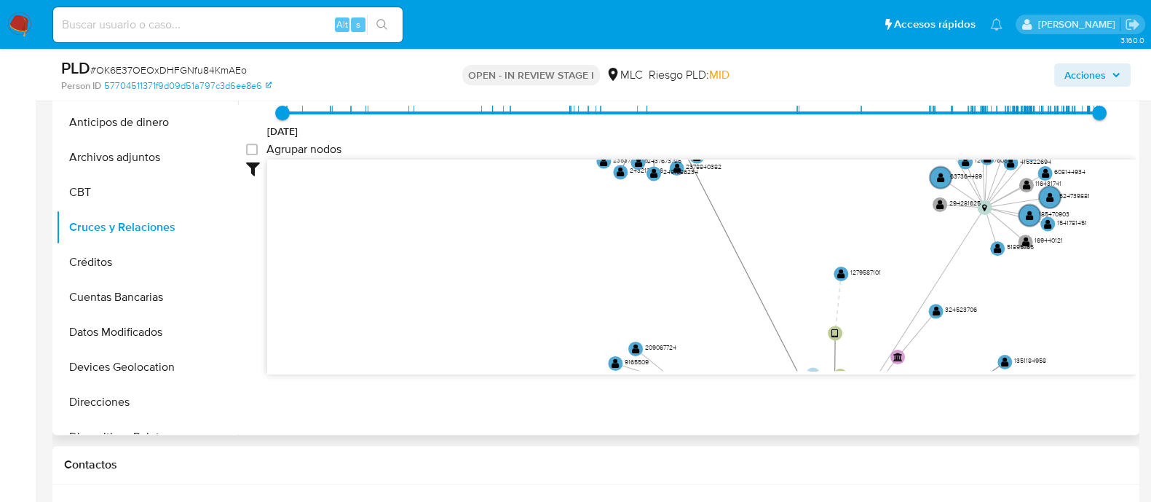
drag, startPoint x: 578, startPoint y: 286, endPoint x: 549, endPoint y: 382, distance: 100.5
click at [549, 382] on div "Filtros Confianza alta Device Tarjeta Persona validada Teléfono validado Confia…" at bounding box center [691, 294] width 890 height 268
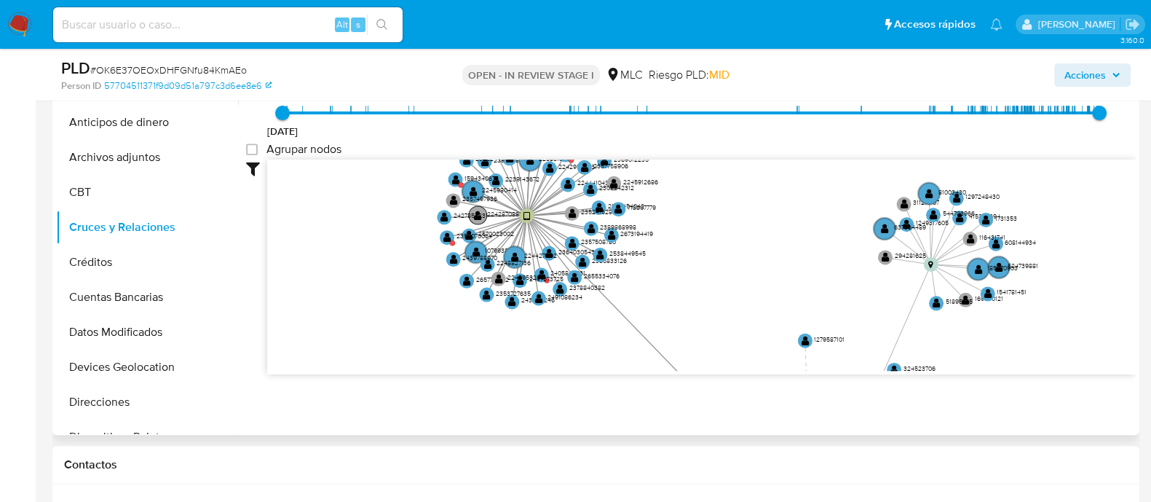
drag, startPoint x: 616, startPoint y: 189, endPoint x: 503, endPoint y: 210, distance: 115.6
click at [517, 213] on g "device-6554b92631298e4d2cb29fe4  user-1435876518  1435876518 device-6844ac8f2…" at bounding box center [759, 416] width 645 height 592
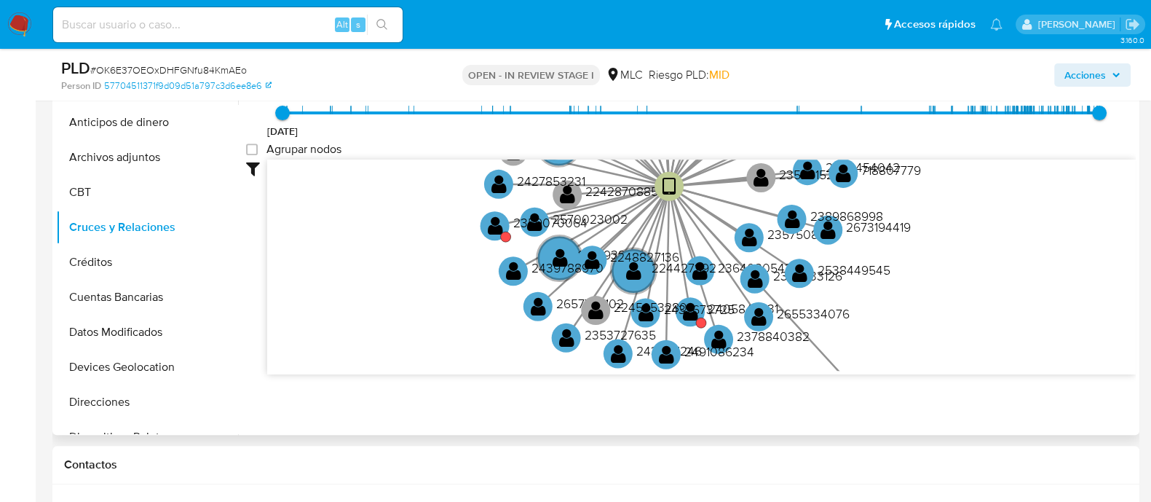
drag, startPoint x: 438, startPoint y: 253, endPoint x: 422, endPoint y: 293, distance: 42.9
click at [422, 293] on icon "device-6554b92631298e4d2cb29fe4  user-1435876518  1435876518 device-6844ac8f2…" at bounding box center [701, 265] width 869 height 211
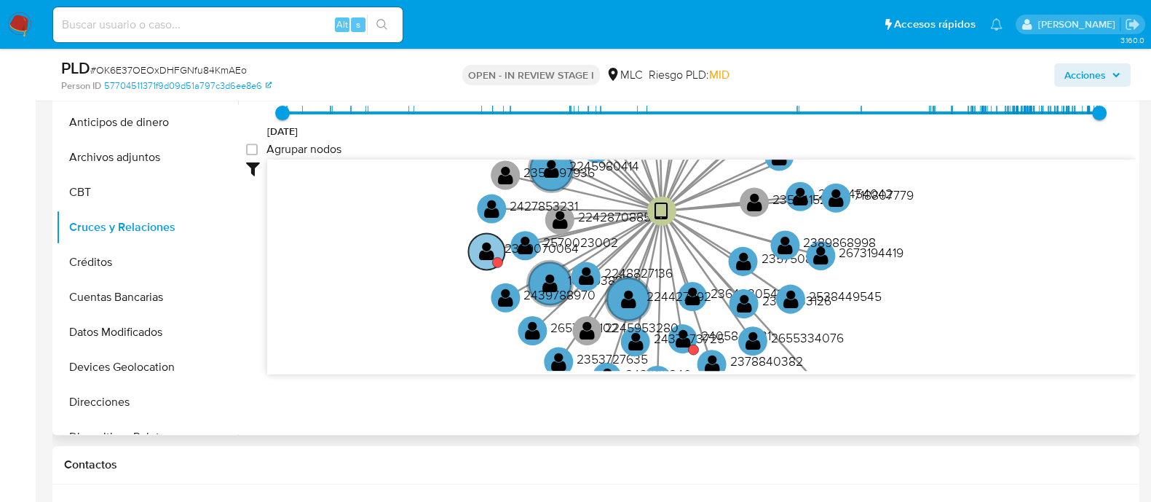
click at [489, 249] on text "" at bounding box center [486, 250] width 15 height 21
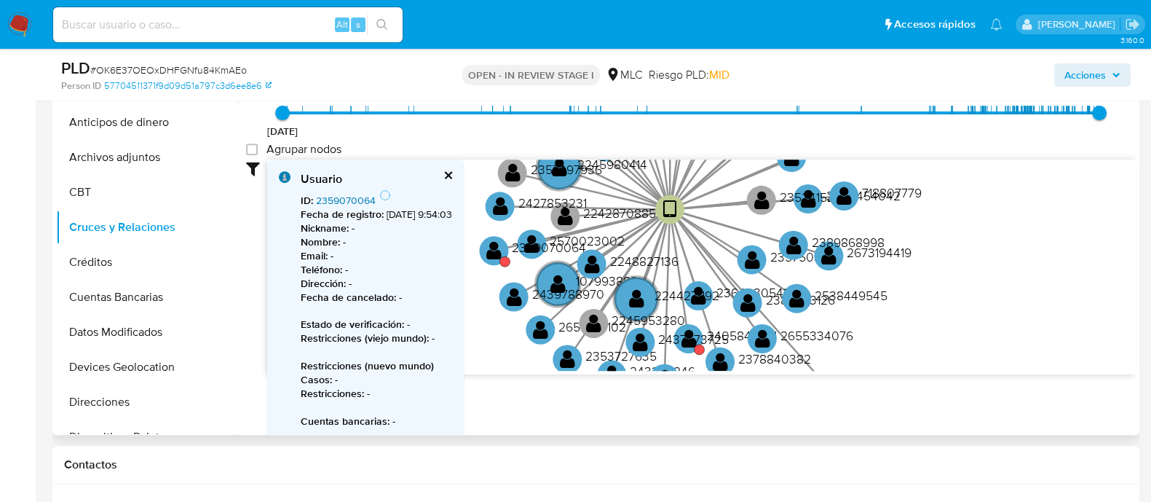
click at [358, 200] on link "2359070064" at bounding box center [346, 200] width 60 height 15
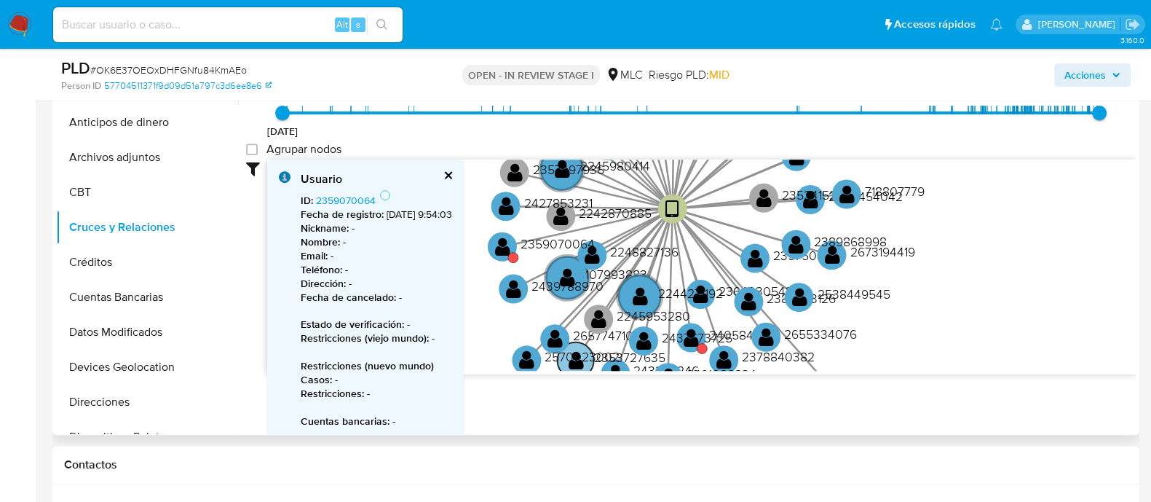
drag, startPoint x: 605, startPoint y: 247, endPoint x: 597, endPoint y: 362, distance: 115.3
click at [597, 362] on text "2570023002" at bounding box center [582, 356] width 75 height 18
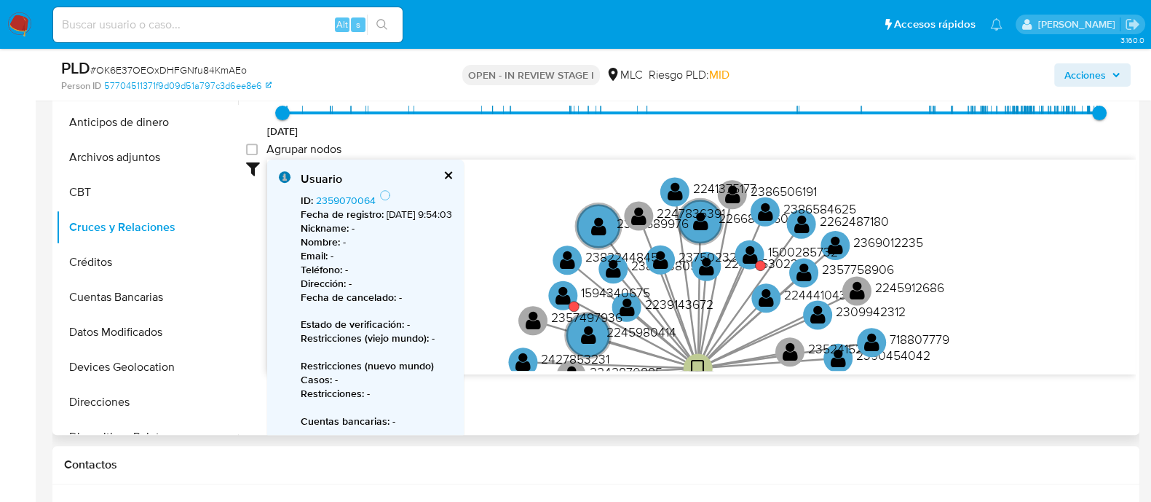
drag, startPoint x: 715, startPoint y: 224, endPoint x: 732, endPoint y: 380, distance: 157.5
click at [732, 380] on div "Filtros Confianza alta Device Tarjeta Persona validada Teléfono validado Confia…" at bounding box center [691, 294] width 890 height 268
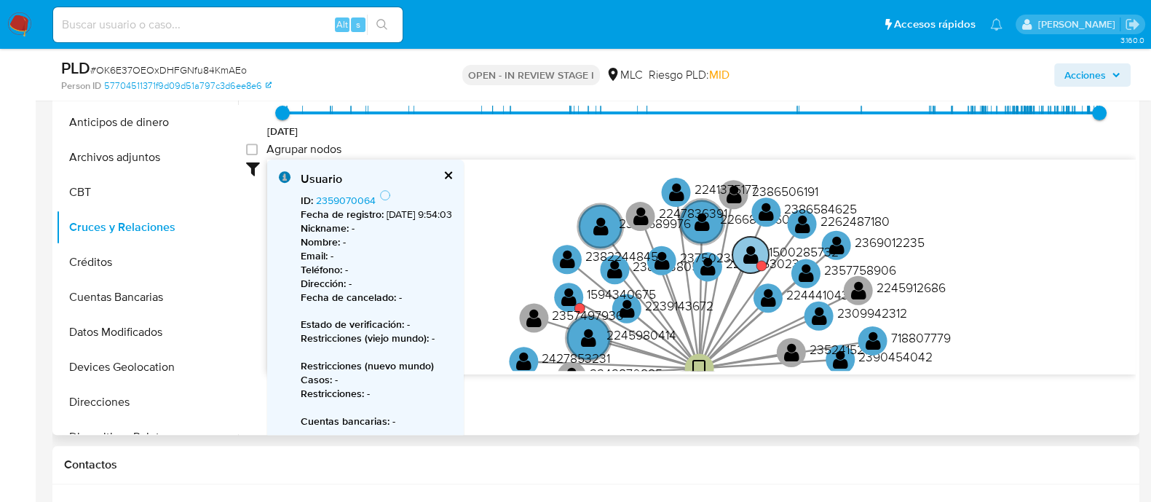
click at [749, 252] on text "" at bounding box center [751, 254] width 15 height 21
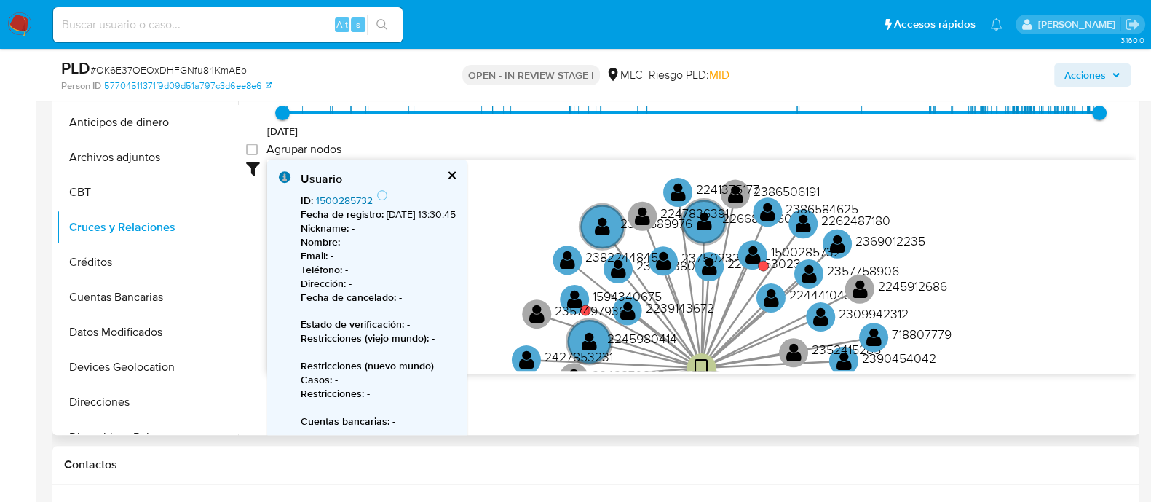
click at [351, 193] on link "1500285732" at bounding box center [344, 200] width 57 height 15
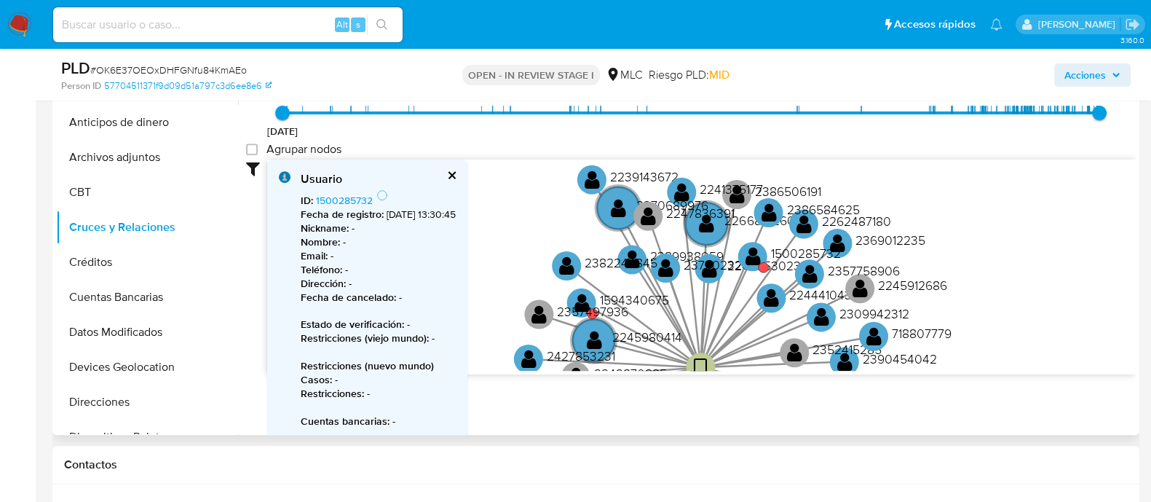
drag, startPoint x: 682, startPoint y: 246, endPoint x: 693, endPoint y: 150, distance: 96.7
click at [665, 123] on div "1/11/2022 1/11/2022, 23:04:19 10/9/2025, 12:36:43 Agrupar nodos Filtros Confian…" at bounding box center [691, 247] width 890 height 362
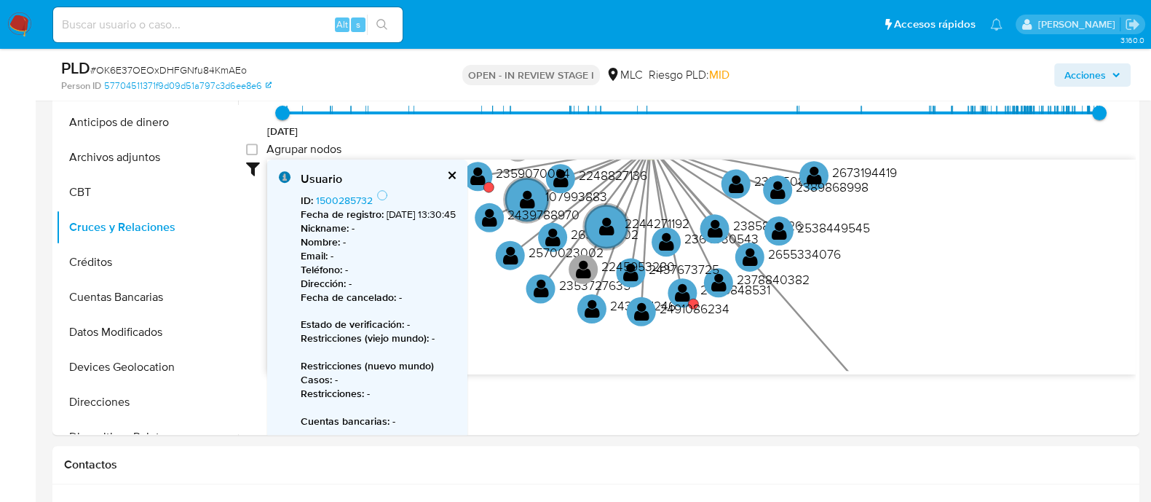
drag, startPoint x: 705, startPoint y: 184, endPoint x: 710, endPoint y: 97, distance: 86.8
click at [695, 295] on circle at bounding box center [683, 293] width 36 height 36
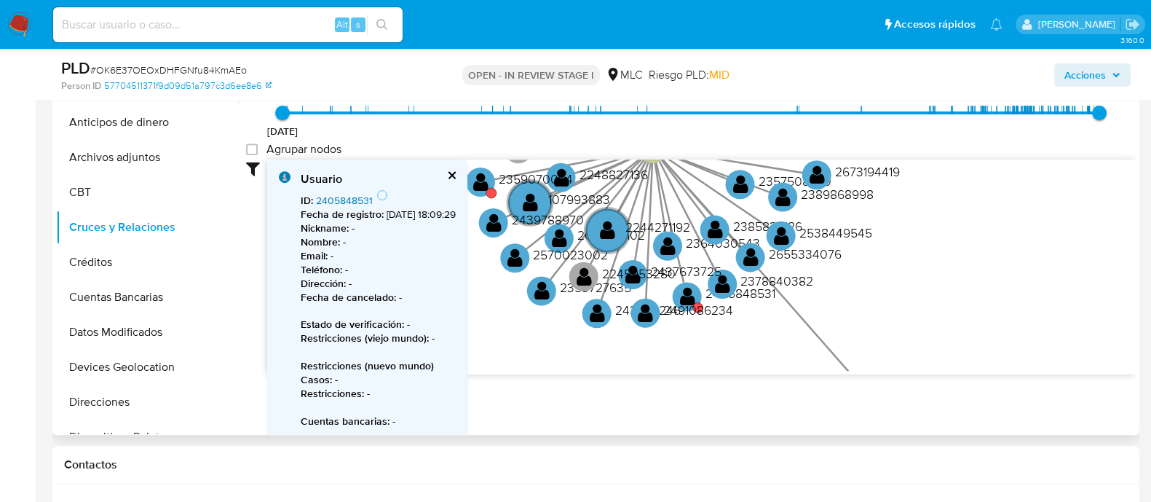
click at [354, 199] on link "2405848531" at bounding box center [344, 200] width 57 height 15
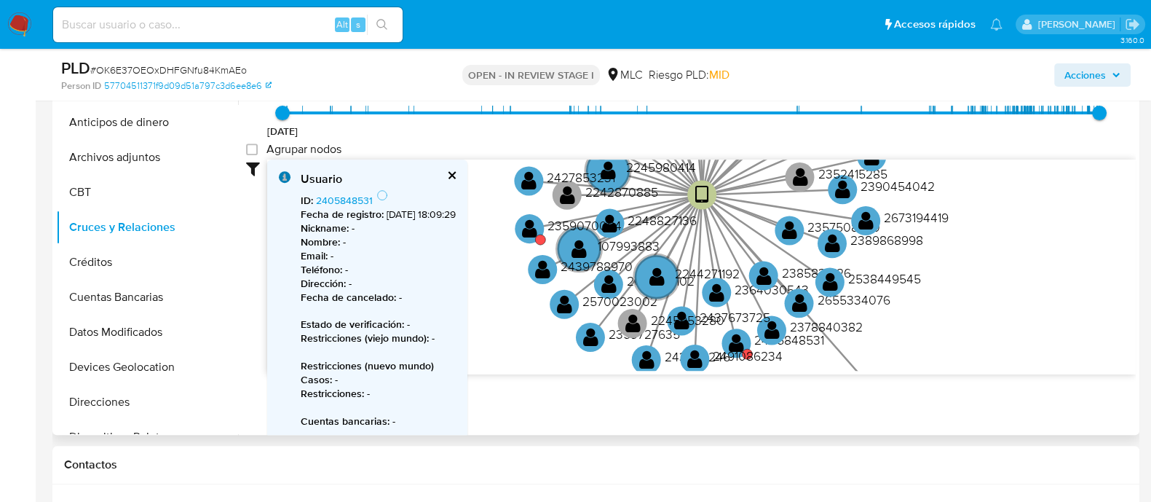
drag, startPoint x: 585, startPoint y: 358, endPoint x: 629, endPoint y: 398, distance: 59.3
click at [629, 398] on div "Filtros Confianza alta Device Tarjeta Persona validada Teléfono validado Confia…" at bounding box center [691, 294] width 890 height 268
click at [529, 231] on text "" at bounding box center [529, 228] width 15 height 21
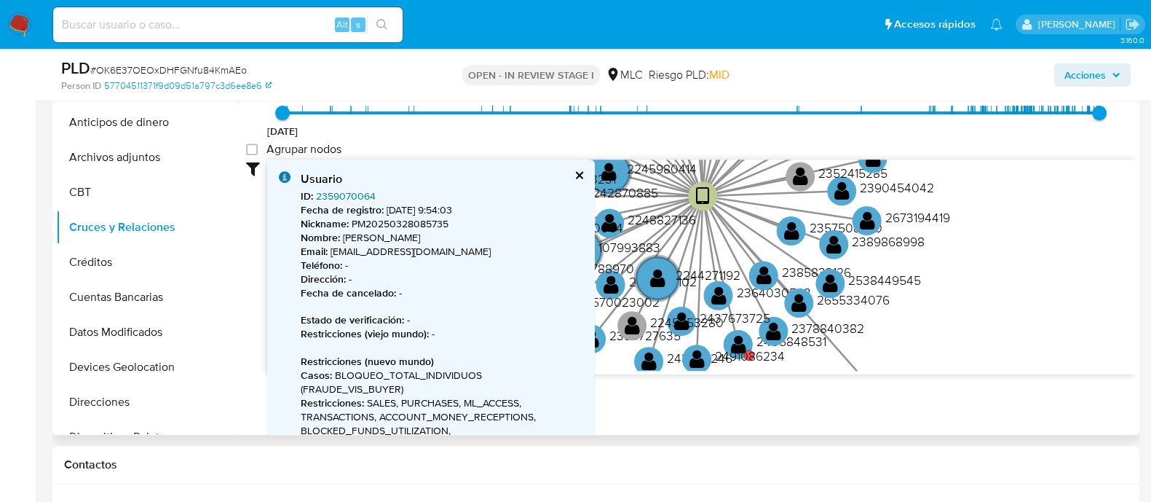
click at [350, 197] on link "2359070064" at bounding box center [346, 196] width 60 height 15
click at [578, 177] on button "cerrar" at bounding box center [578, 174] width 9 height 9
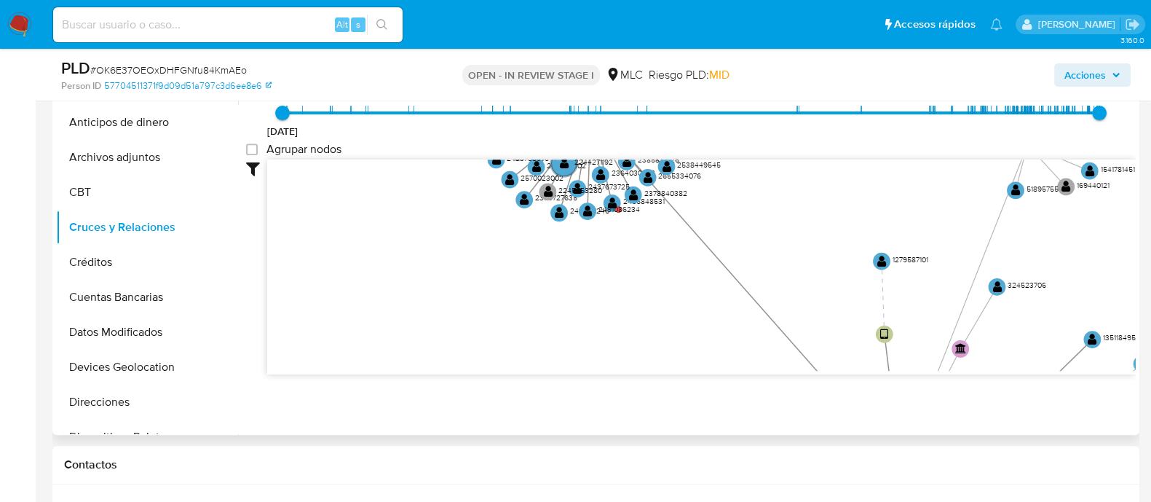
drag, startPoint x: 602, startPoint y: 291, endPoint x: 982, endPoint y: 334, distance: 381.9
click at [457, 181] on icon "device-6554b92631298e4d2cb29fe4  user-1435876518  1435876518 device-6844ac8f2…" at bounding box center [701, 265] width 869 height 211
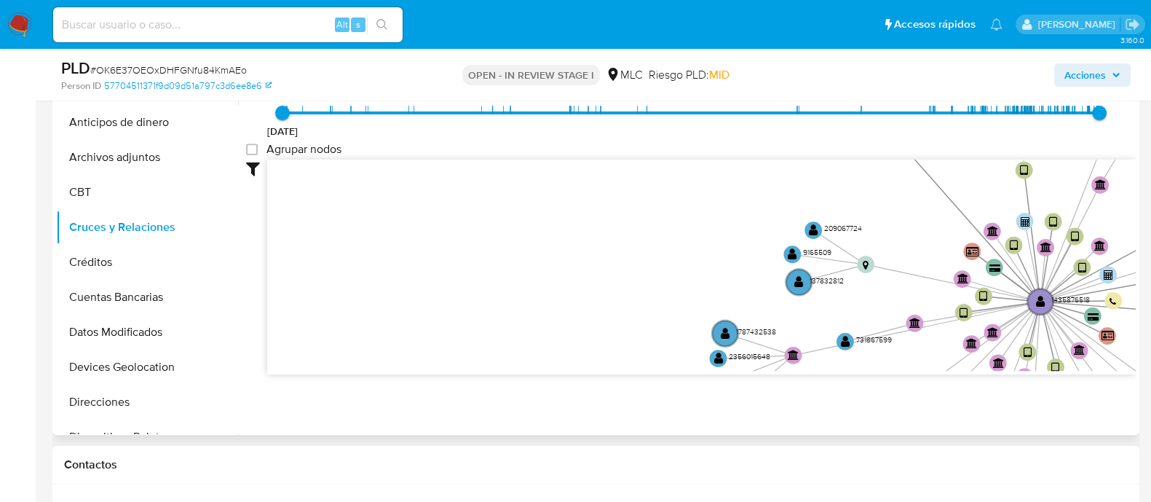
drag, startPoint x: 789, startPoint y: 272, endPoint x: 798, endPoint y: 177, distance: 95.7
click at [798, 177] on icon "device-6554b92631298e4d2cb29fe4  user-1435876518  1435876518 device-6844ac8f2…" at bounding box center [701, 265] width 869 height 211
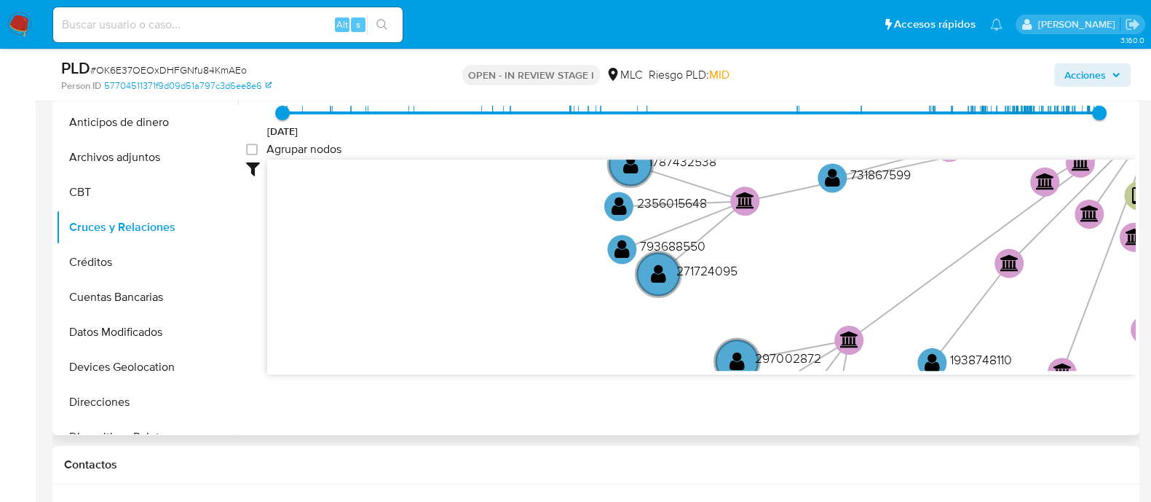
drag, startPoint x: 663, startPoint y: 197, endPoint x: 710, endPoint y: 139, distance: 75.1
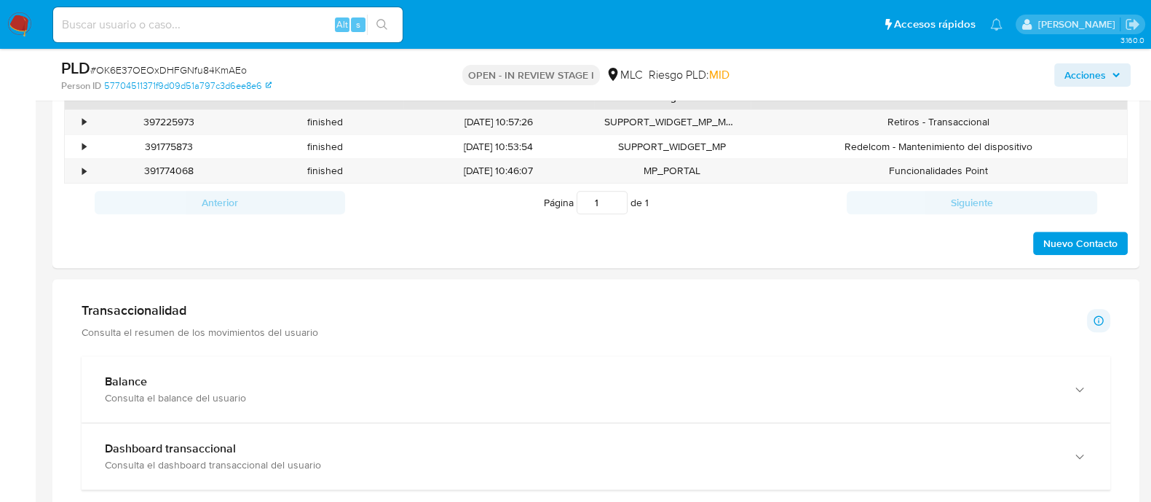
scroll to position [1001, 0]
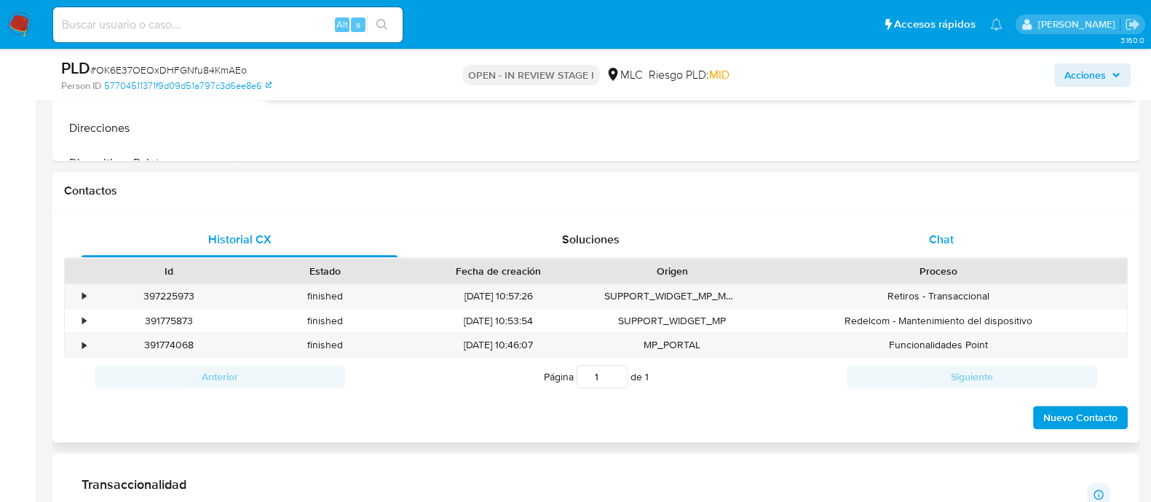
click at [937, 245] on span "Chat" at bounding box center [941, 239] width 25 height 17
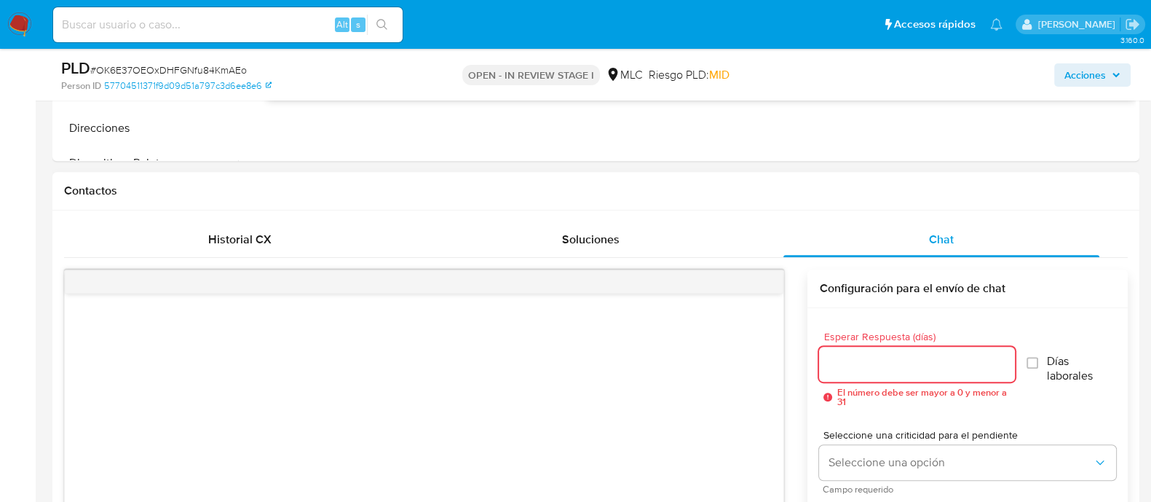
click at [918, 357] on input "Esperar Respuesta (días)" at bounding box center [916, 364] width 195 height 19
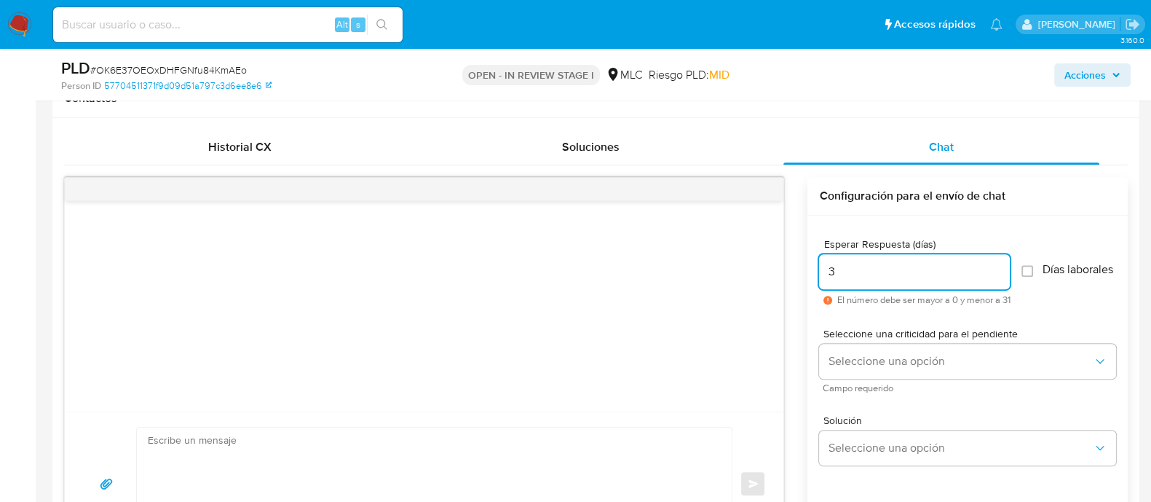
scroll to position [1183, 0]
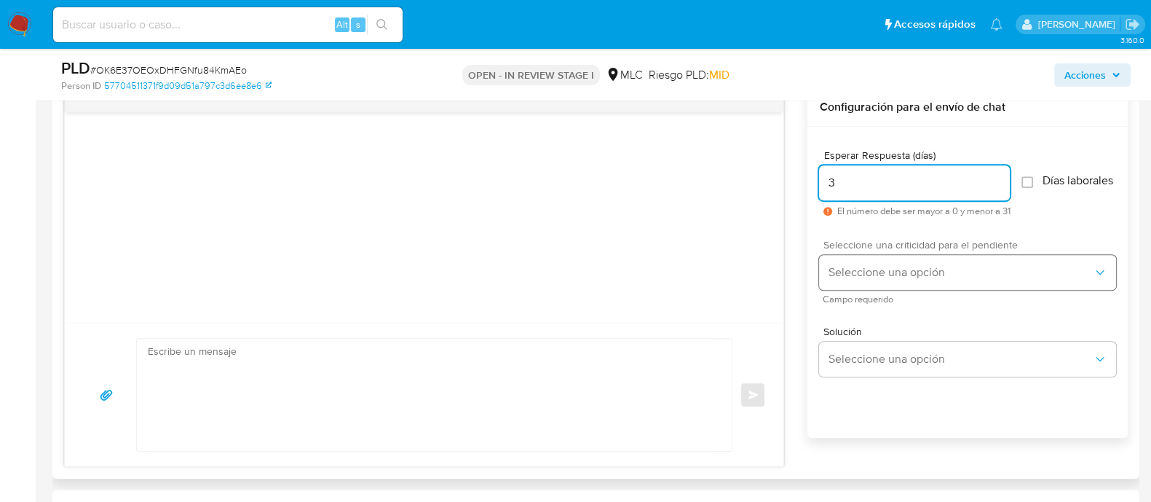
type input "3"
click at [864, 271] on span "Seleccione una opción" at bounding box center [960, 272] width 265 height 15
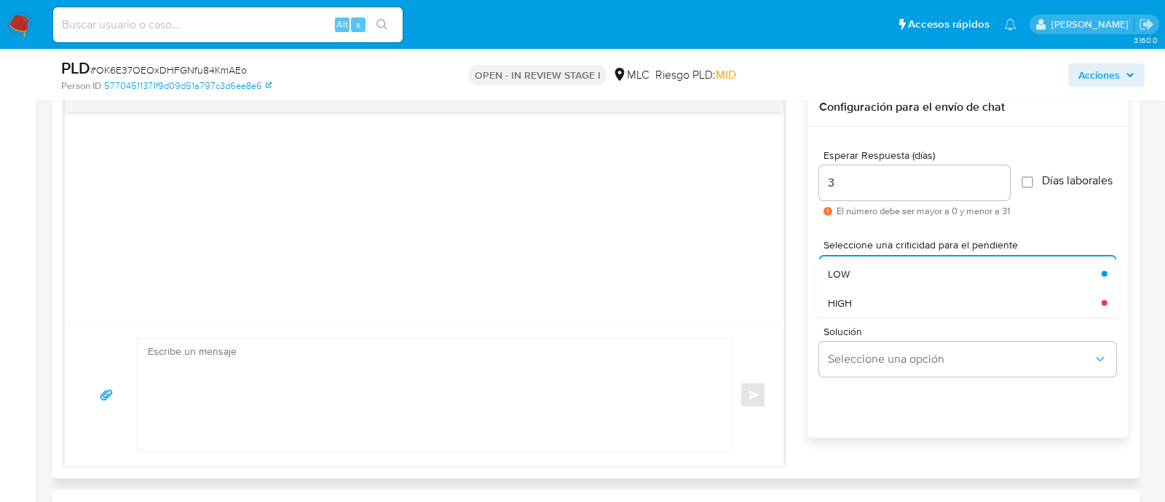
click at [867, 280] on div "LOW" at bounding box center [965, 273] width 274 height 29
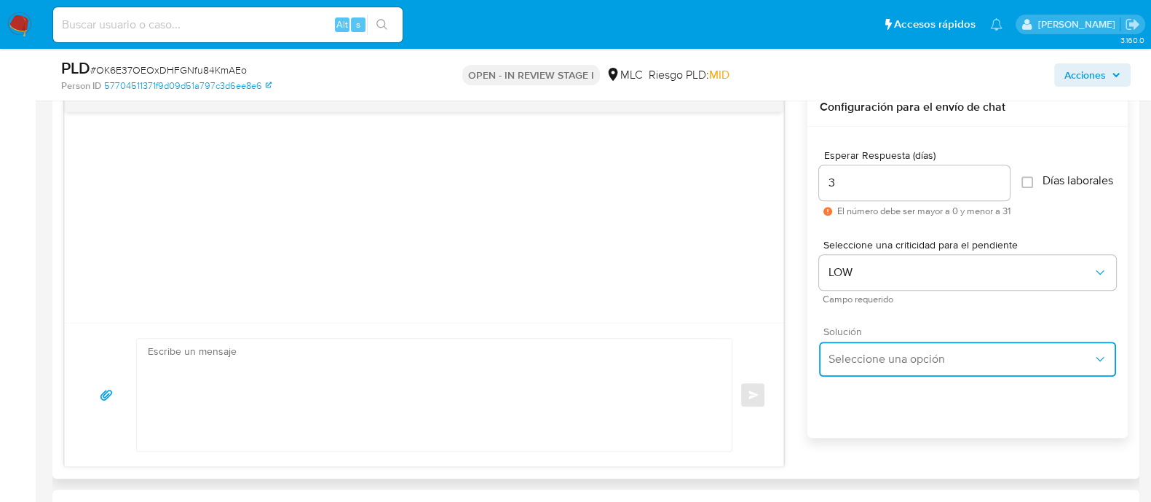
click at [890, 376] on button "Seleccione una opción" at bounding box center [967, 359] width 297 height 35
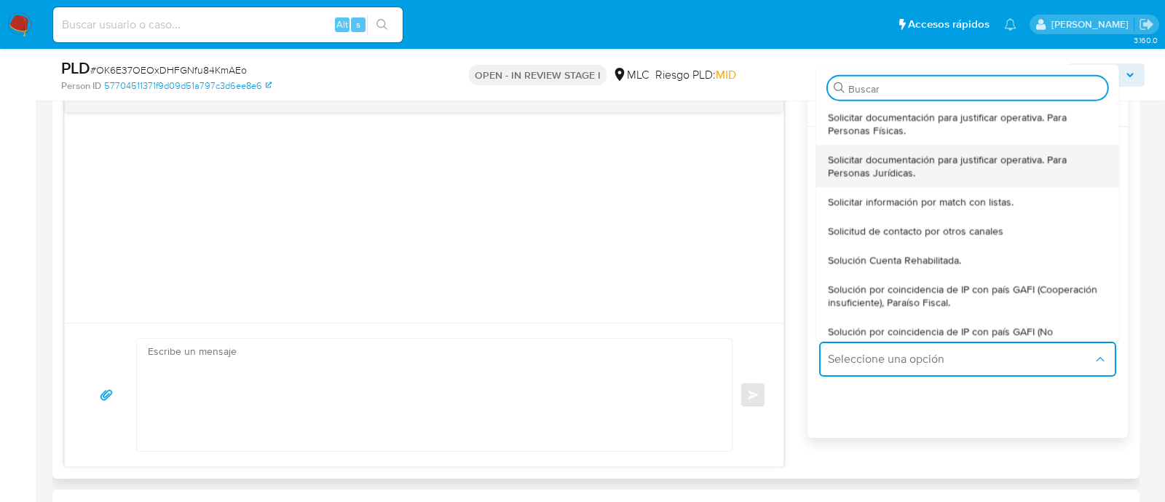
click at [861, 178] on span "Solicitar documentación para justificar operativa. Para Personas Jurídicas." at bounding box center [968, 165] width 280 height 26
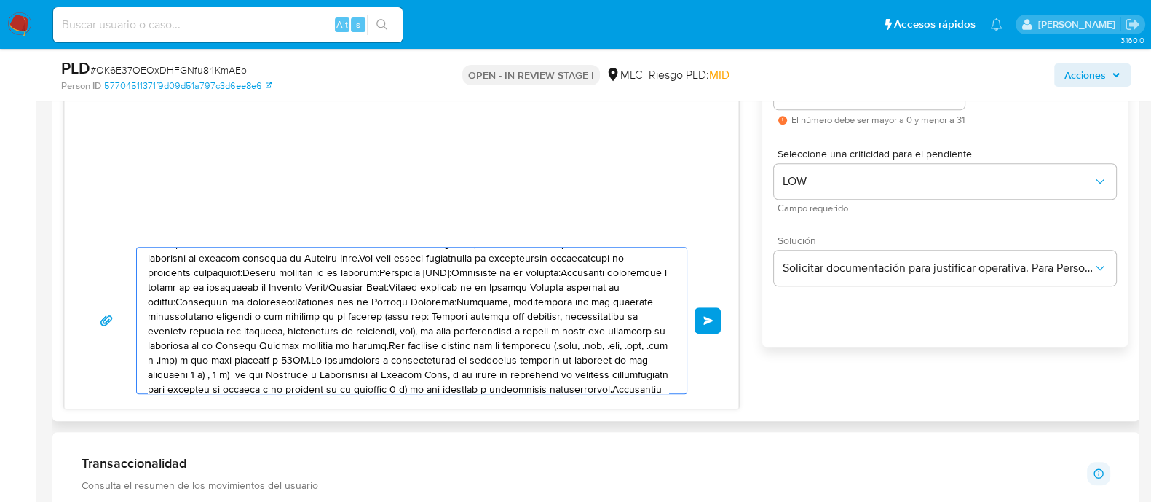
scroll to position [0, 0]
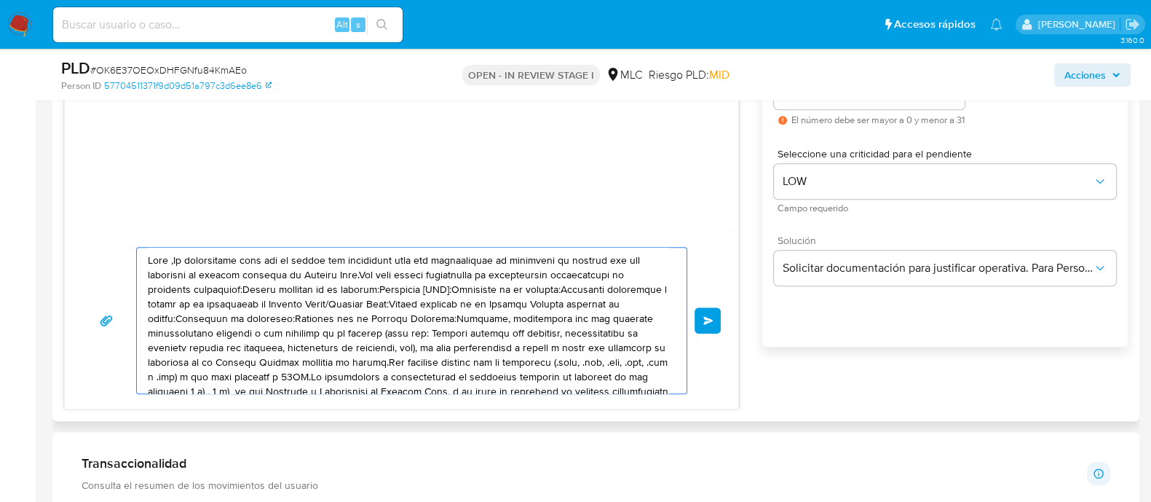
drag, startPoint x: 616, startPoint y: 371, endPoint x: 146, endPoint y: 261, distance: 483.2
click at [146, 261] on div at bounding box center [408, 321] width 543 height 146
paste textarea "XXX, Te contactamos desde el Equipo de Mercado Pago para verificar tus datos co…"
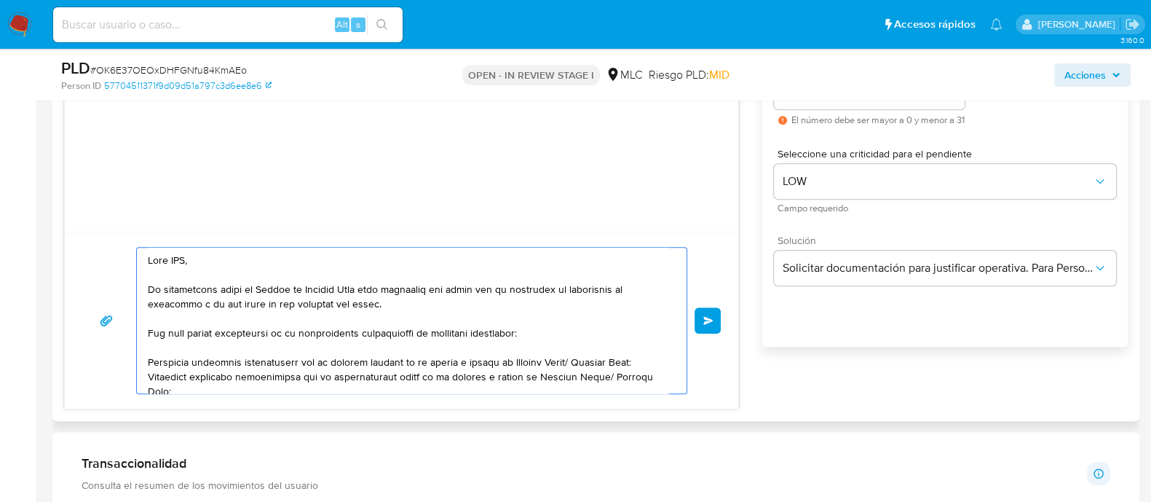
click at [172, 257] on textarea at bounding box center [408, 321] width 521 height 146
click at [669, 383] on div at bounding box center [408, 321] width 543 height 146
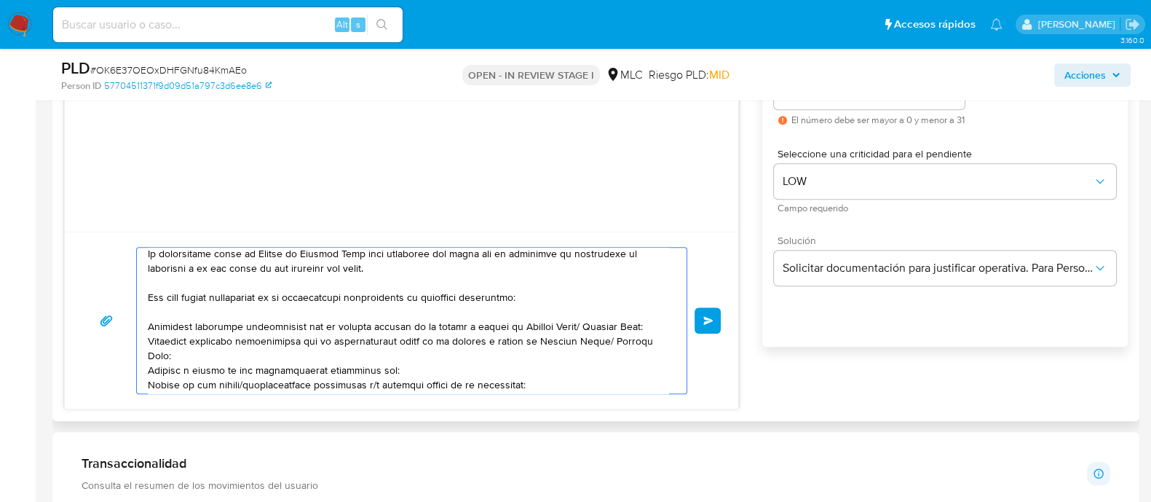
drag, startPoint x: 579, startPoint y: 320, endPoint x: 510, endPoint y: 328, distance: 69.7
click at [510, 328] on textarea at bounding box center [408, 321] width 521 height 146
click at [587, 323] on textarea at bounding box center [408, 321] width 521 height 146
drag, startPoint x: 391, startPoint y: 362, endPoint x: 124, endPoint y: 344, distance: 267.9
click at [124, 344] on div "Enviar" at bounding box center [401, 320] width 639 height 147
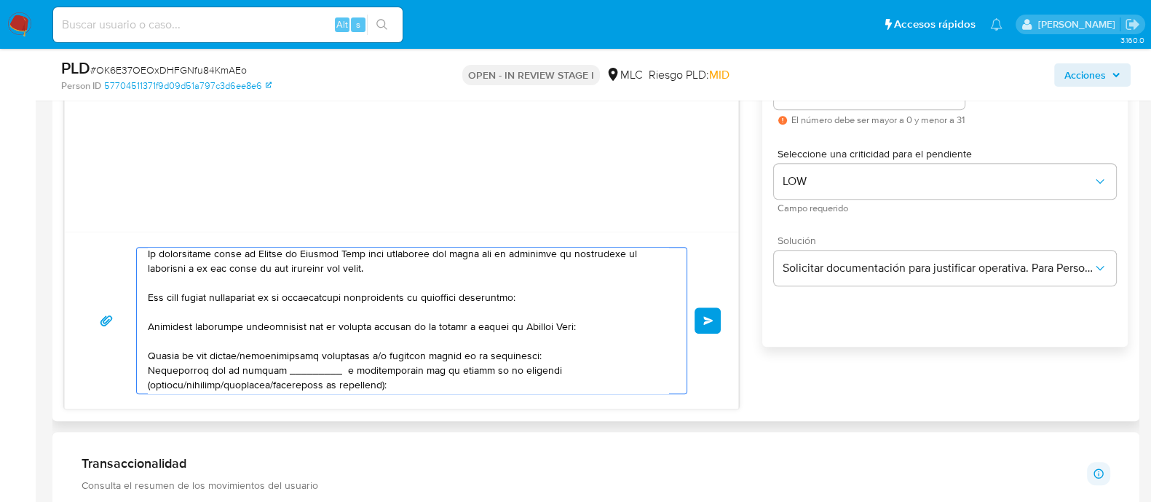
drag, startPoint x: 449, startPoint y: 328, endPoint x: 342, endPoint y: 347, distance: 109.6
click at [342, 347] on textarea at bounding box center [408, 321] width 521 height 146
click at [342, 352] on textarea at bounding box center [408, 321] width 521 height 146
drag, startPoint x: 528, startPoint y: 350, endPoint x: 143, endPoint y: 355, distance: 384.6
click at [143, 355] on div at bounding box center [408, 321] width 543 height 146
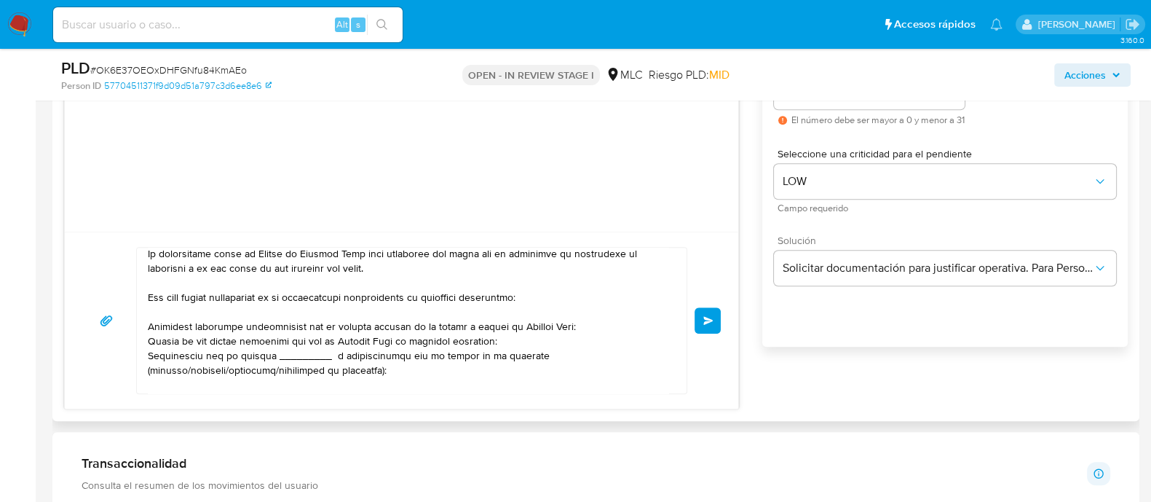
click at [146, 336] on div at bounding box center [408, 321] width 543 height 146
click at [149, 336] on textarea at bounding box center [408, 321] width 521 height 146
click at [599, 328] on textarea at bounding box center [408, 321] width 521 height 146
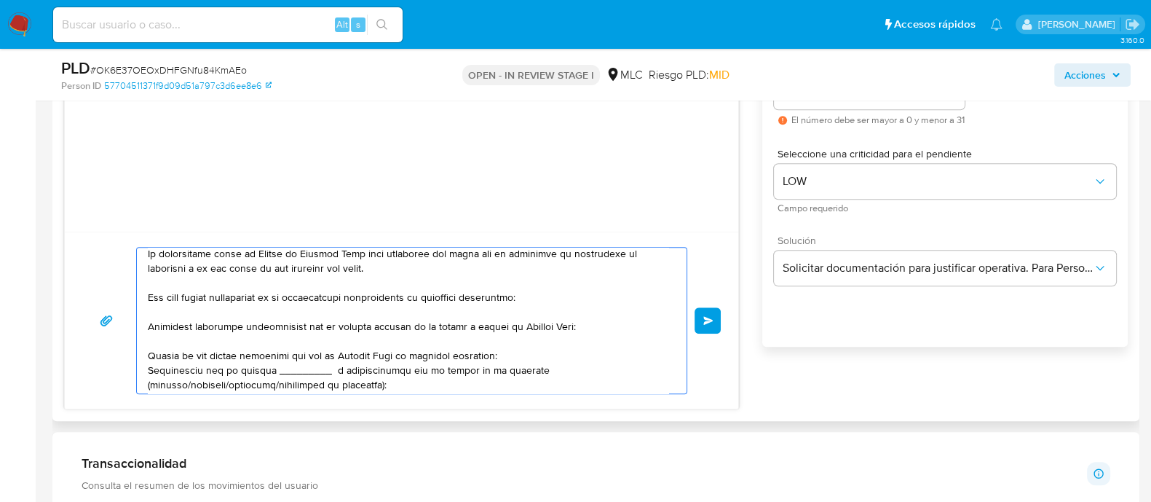
click at [540, 346] on textarea at bounding box center [408, 321] width 521 height 146
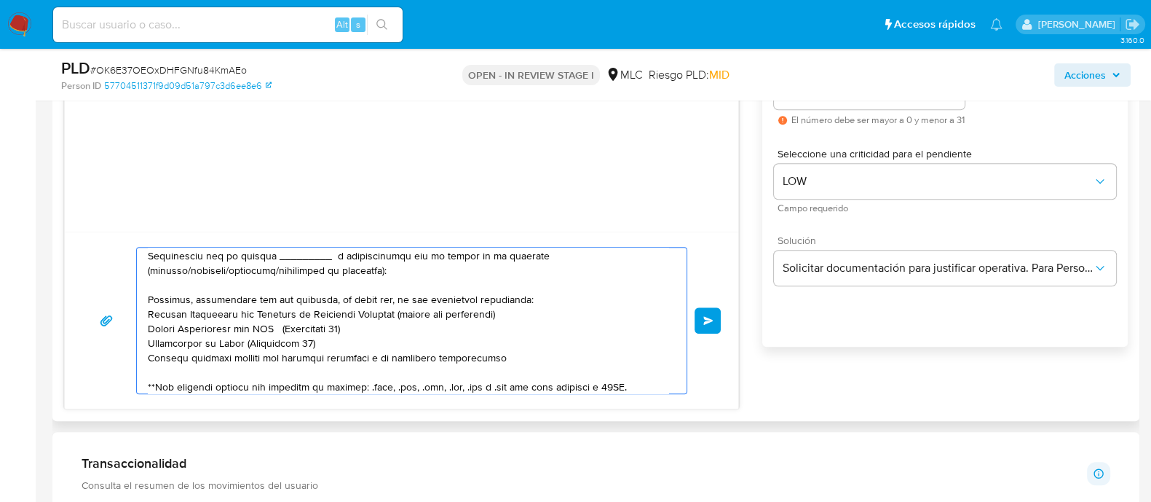
scroll to position [127, 0]
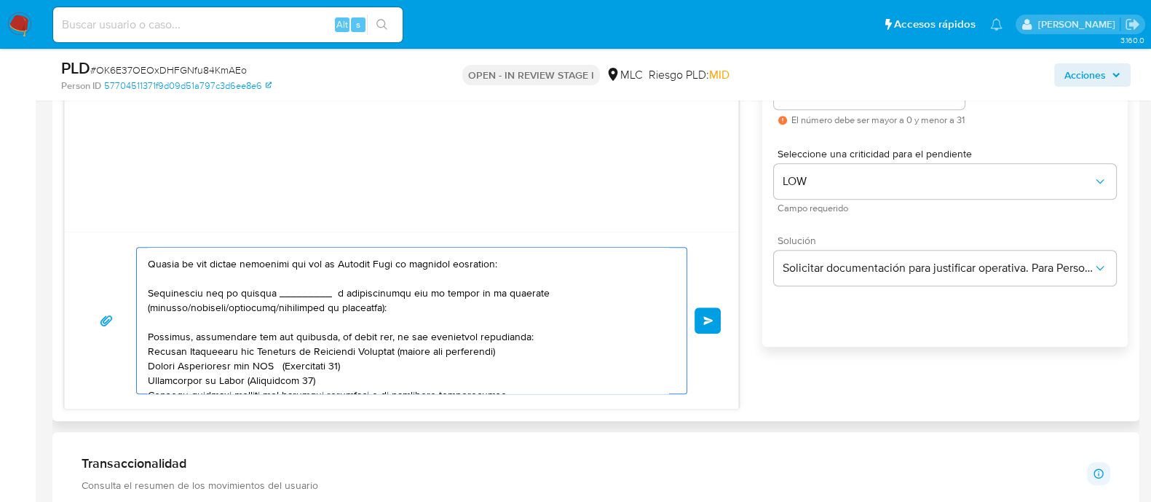
drag, startPoint x: 369, startPoint y: 312, endPoint x: 143, endPoint y: 304, distance: 225.9
click at [143, 304] on div at bounding box center [408, 321] width 543 height 146
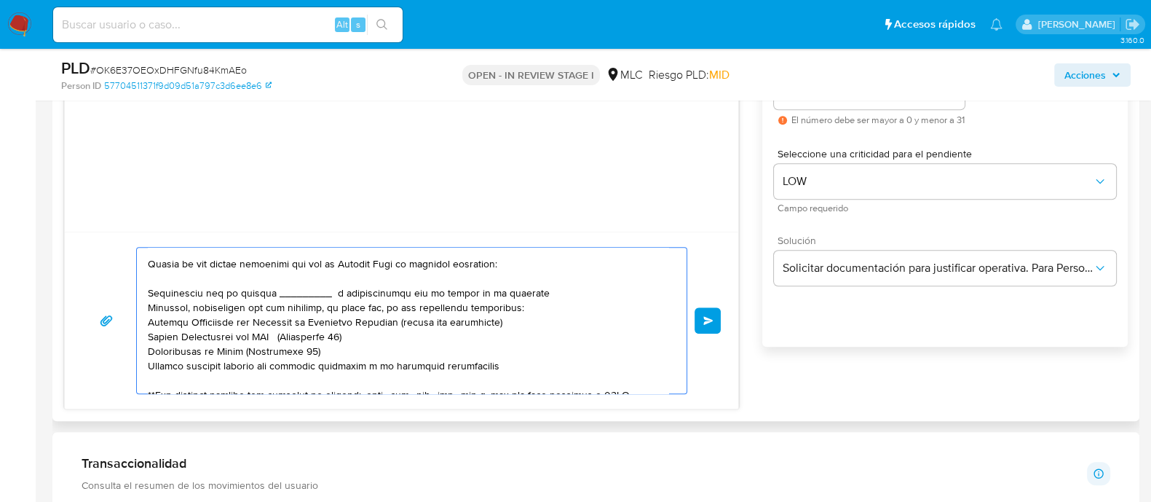
click at [271, 288] on textarea at bounding box center [408, 321] width 521 height 146
click at [488, 289] on textarea at bounding box center [408, 321] width 521 height 146
drag, startPoint x: 503, startPoint y: 289, endPoint x: 204, endPoint y: 295, distance: 299.4
click at [204, 295] on textarea at bounding box center [408, 321] width 521 height 146
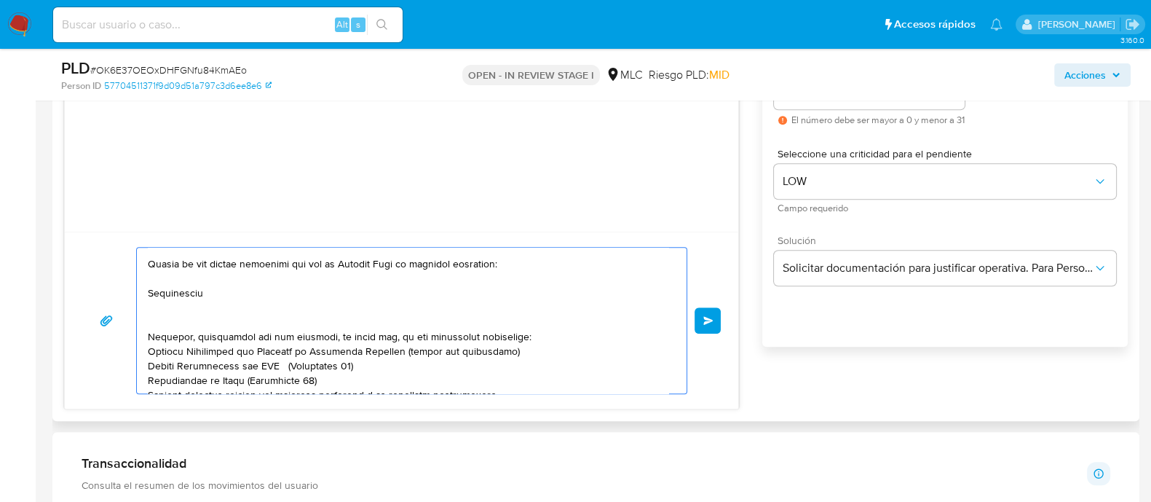
click at [259, 291] on textarea at bounding box center [408, 321] width 521 height 146
paste textarea "SAMIR GUILLERMO AGUAD ZUÁREZ"
click at [202, 293] on textarea at bounding box center [408, 321] width 521 height 146
click at [150, 331] on textarea at bounding box center [408, 321] width 521 height 146
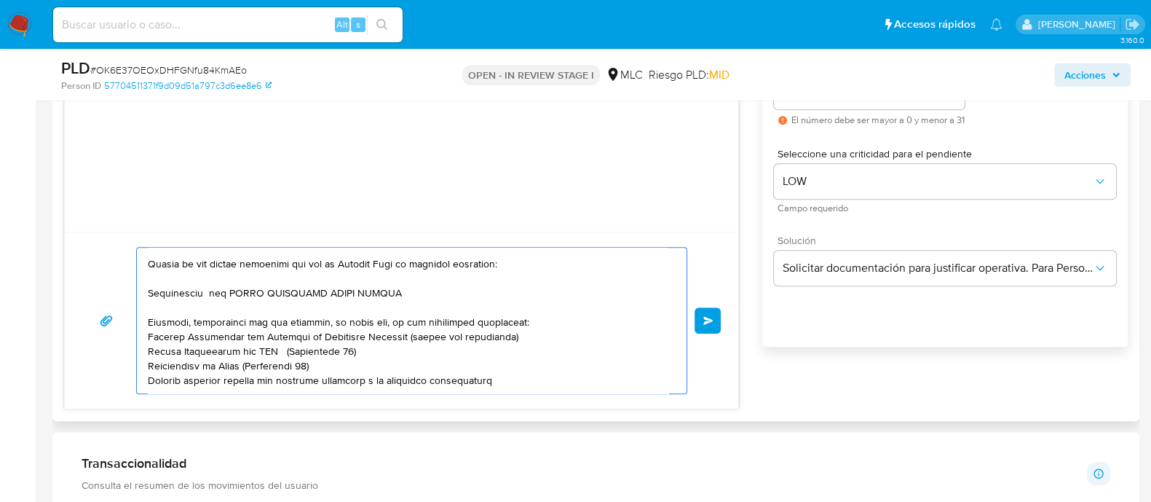
click at [403, 295] on textarea at bounding box center [408, 321] width 521 height 146
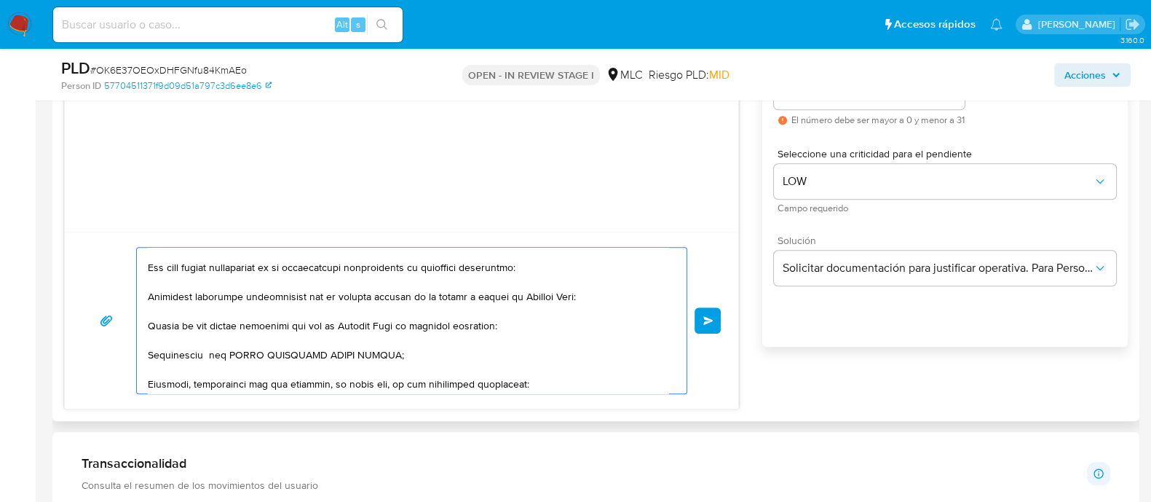
scroll to position [0, 0]
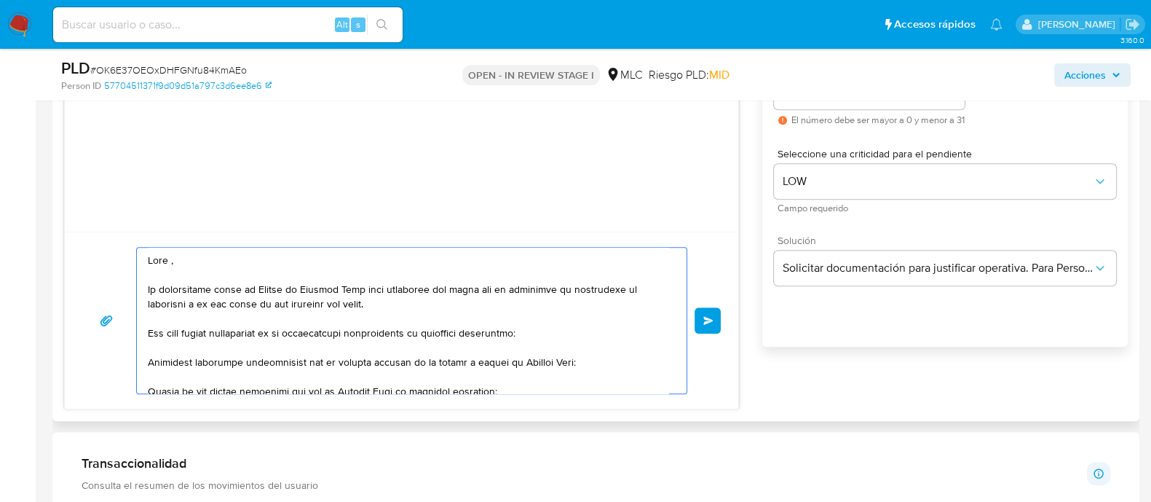
click at [173, 262] on textarea at bounding box center [408, 321] width 521 height 146
click at [0, 0] on lt-em "," at bounding box center [0, 0] width 0 height 0
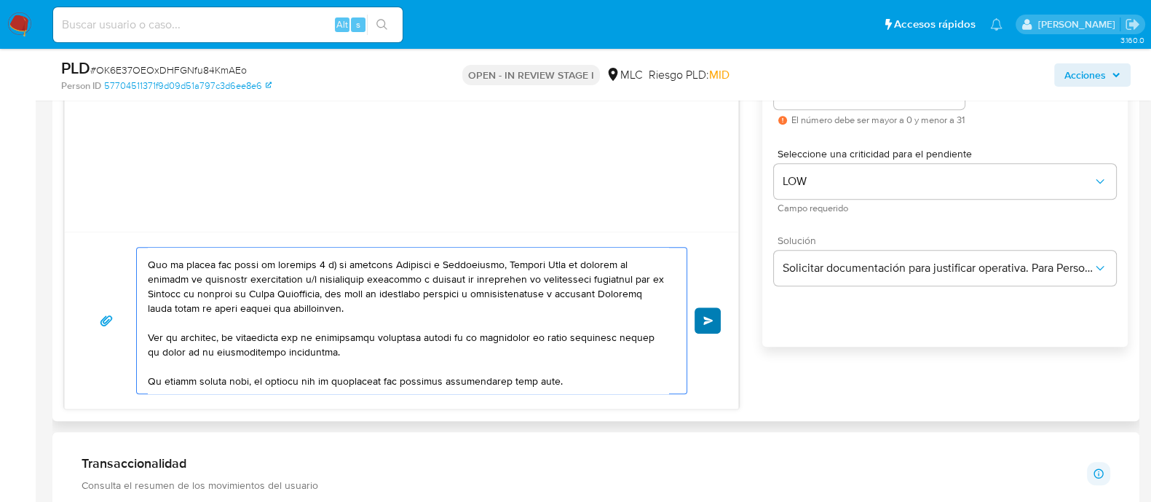
type textarea "Hola, Te contactamos desde el Equipo de Mercado Pago para verificar tus datos c…"
click at [707, 312] on button "Enviar" at bounding box center [708, 320] width 26 height 26
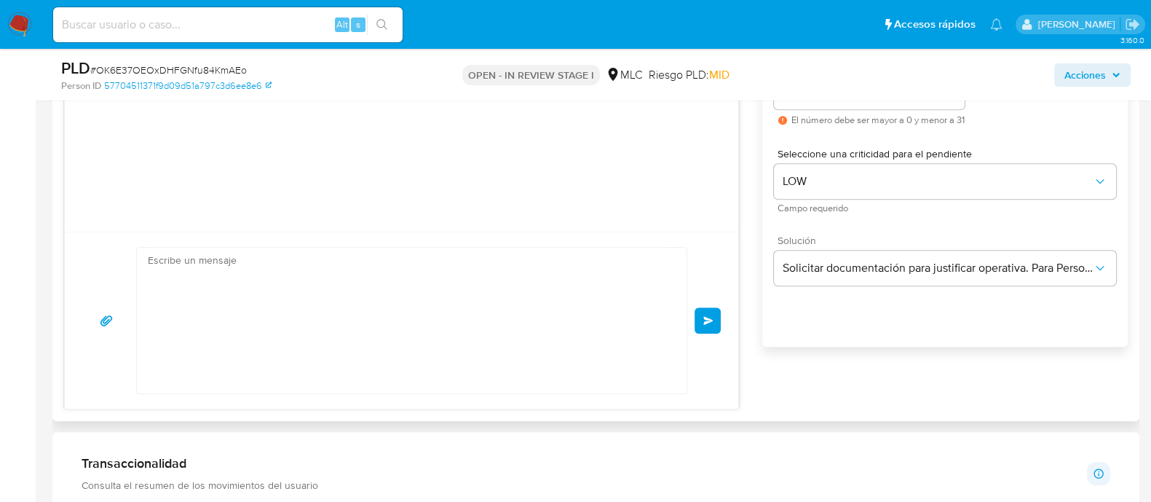
scroll to position [415, 0]
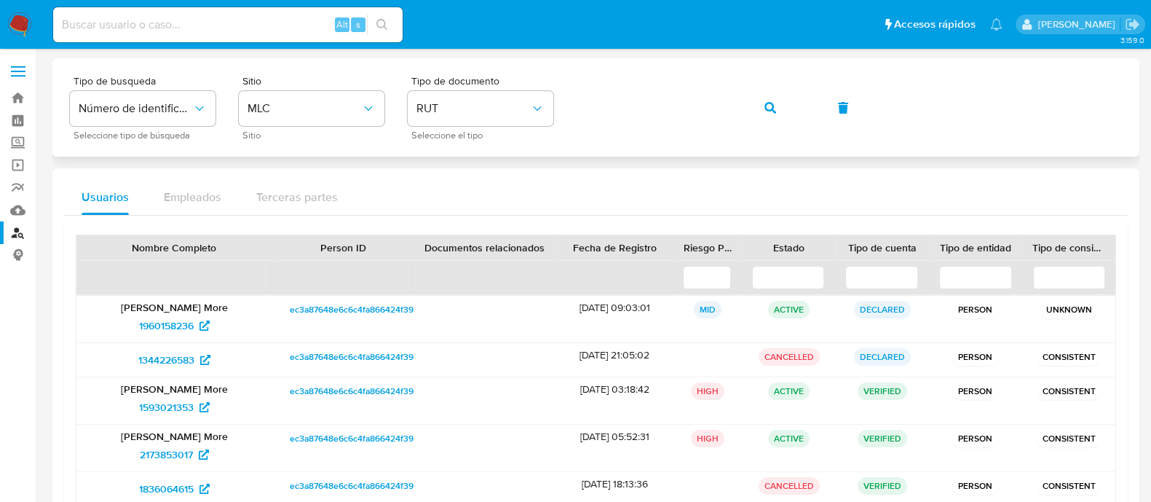
click at [555, 92] on div "Tipo de busqueda Número de identificación Seleccione tipo de búsqueda Sitio MLC…" at bounding box center [596, 107] width 1052 height 63
click at [773, 103] on icon "button" at bounding box center [771, 108] width 12 height 12
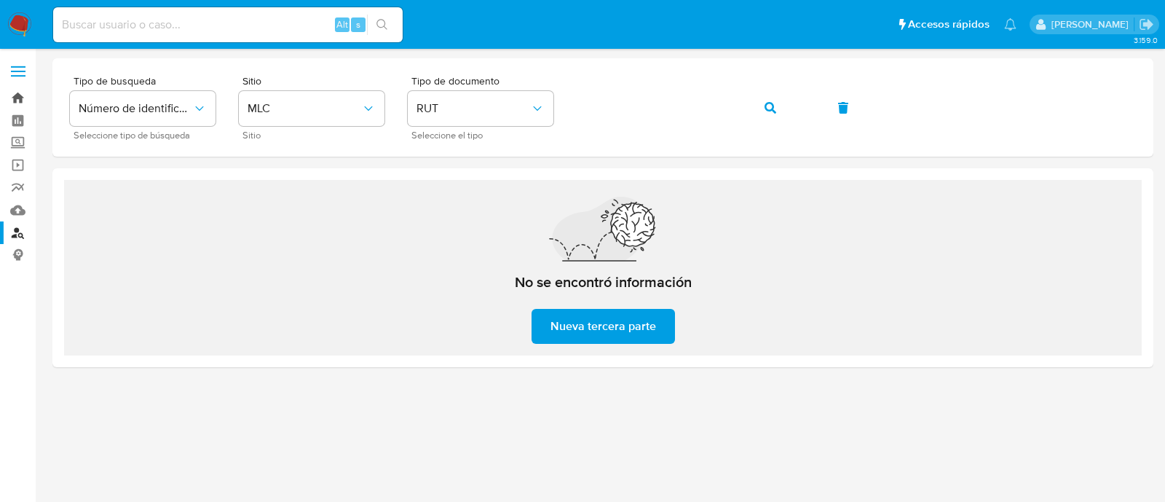
click at [20, 90] on link "Bandeja" at bounding box center [86, 98] width 173 height 23
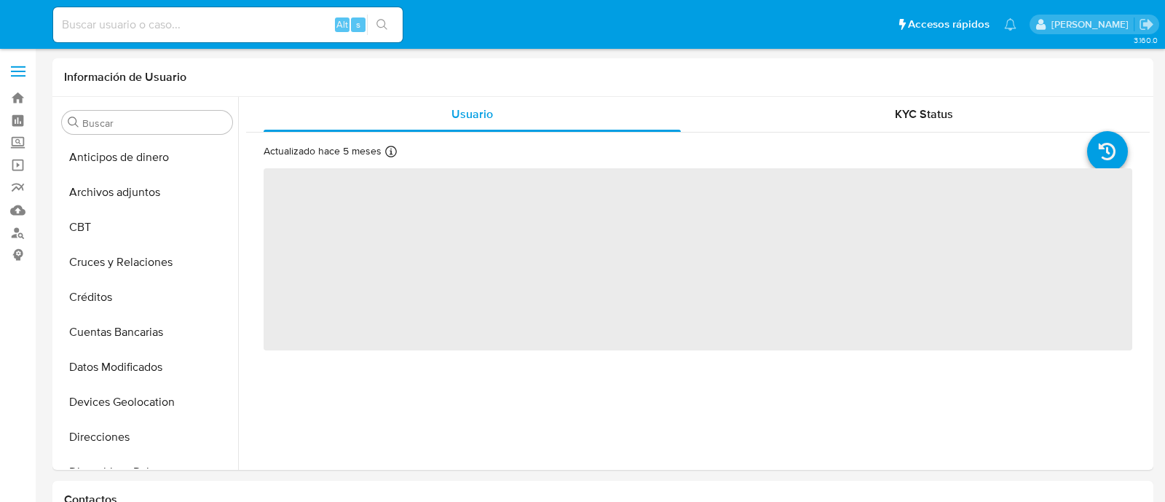
select select "10"
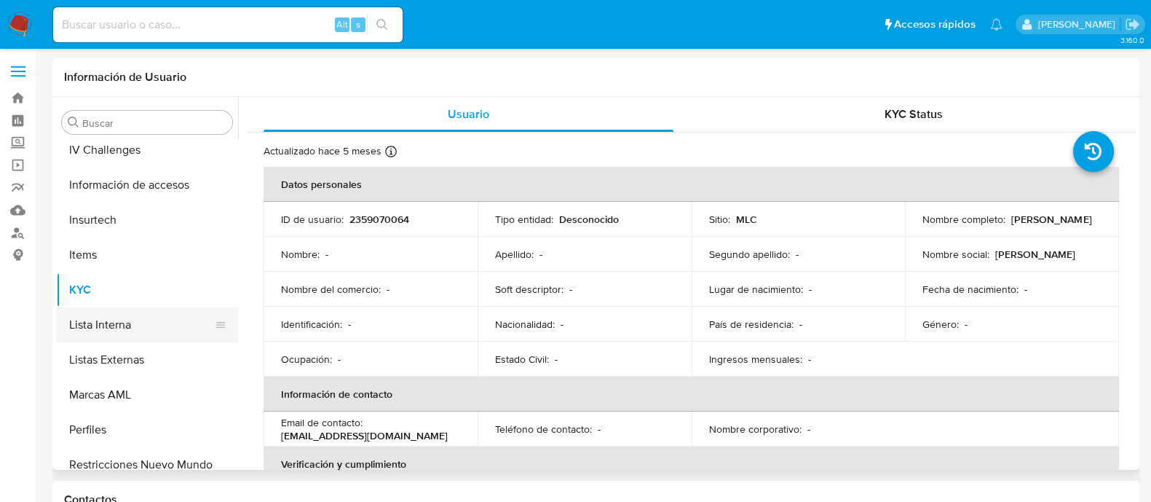
scroll to position [615, 0]
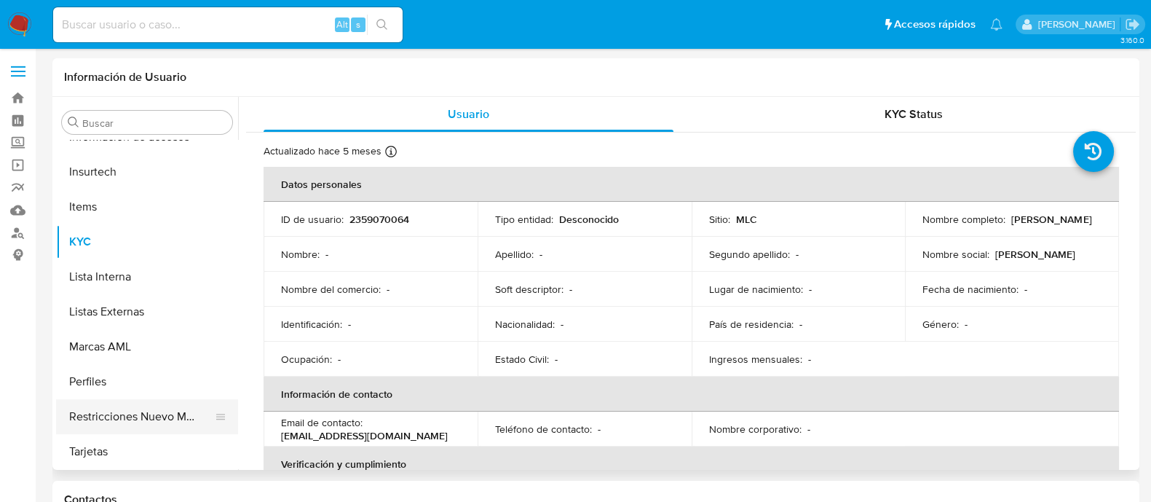
click at [146, 409] on button "Restricciones Nuevo Mundo" at bounding box center [141, 416] width 170 height 35
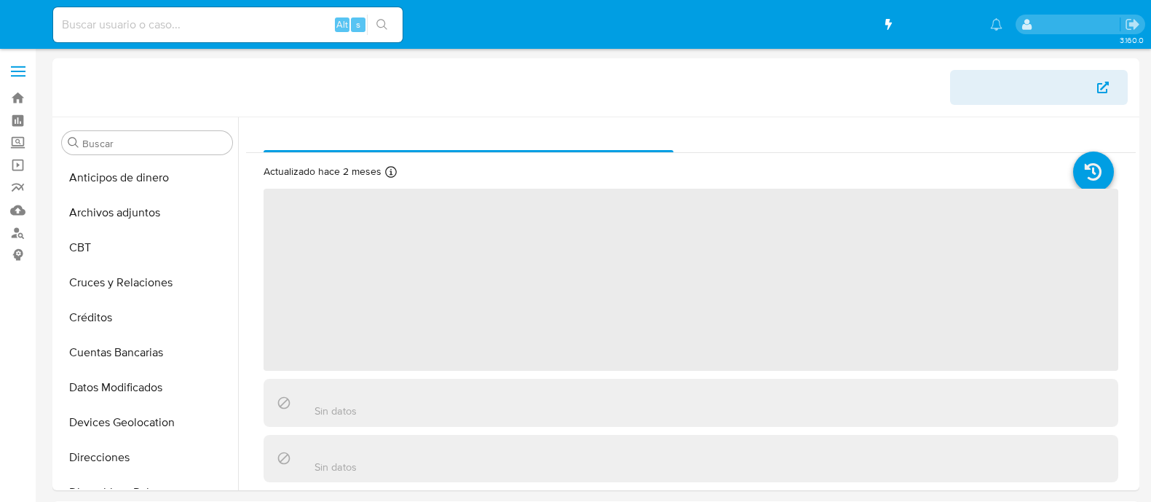
select select "10"
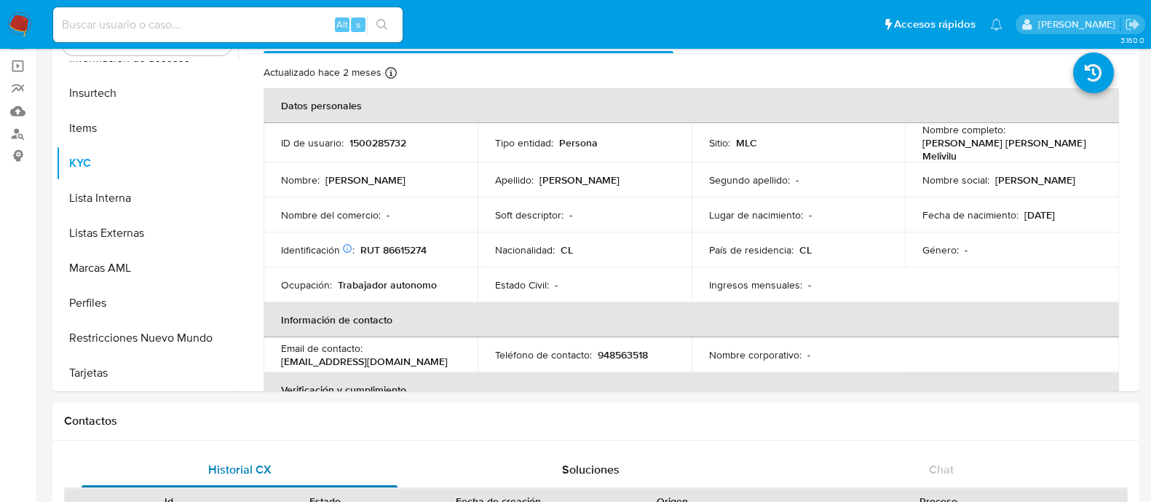
scroll to position [181, 0]
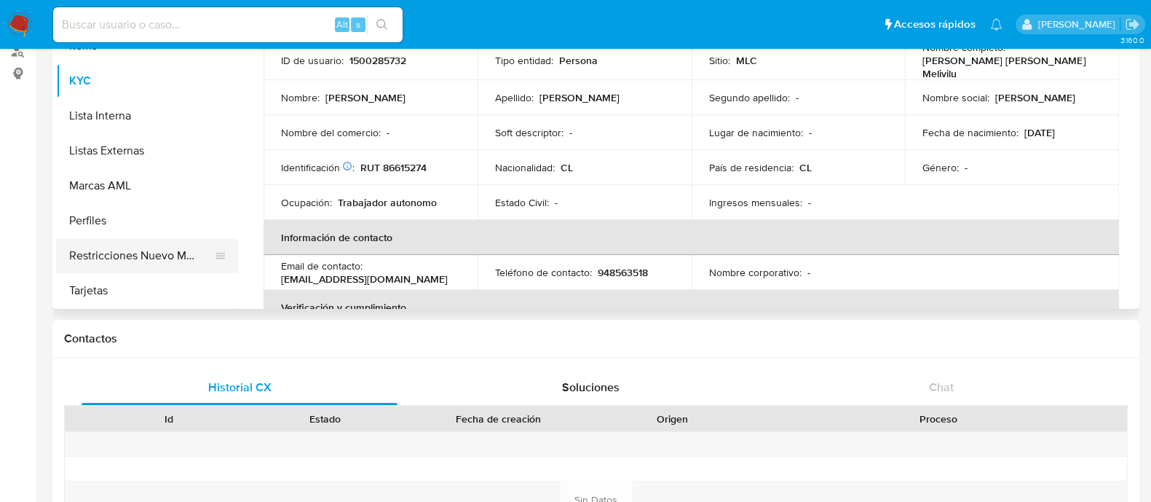
click at [135, 260] on button "Restricciones Nuevo Mundo" at bounding box center [141, 255] width 170 height 35
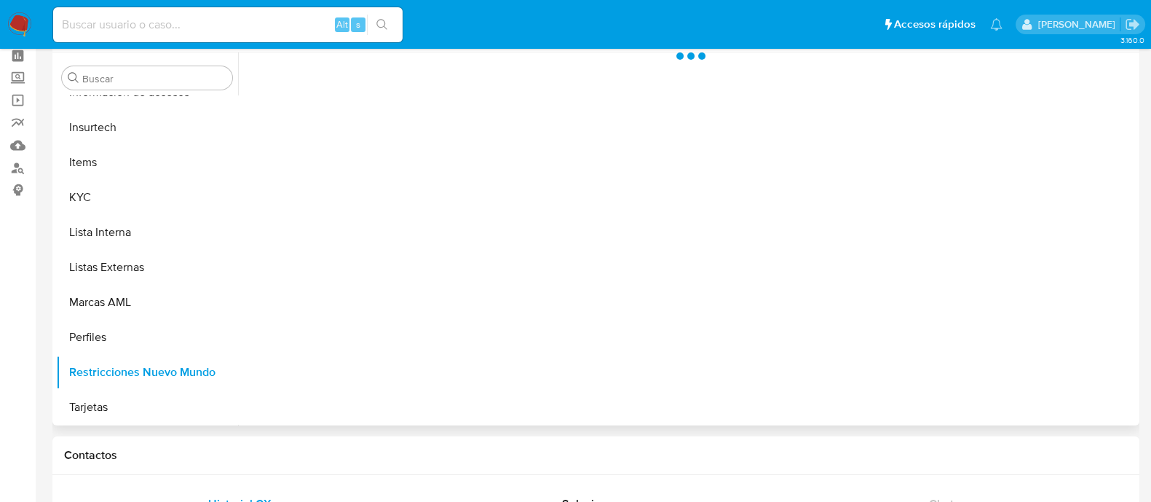
scroll to position [0, 0]
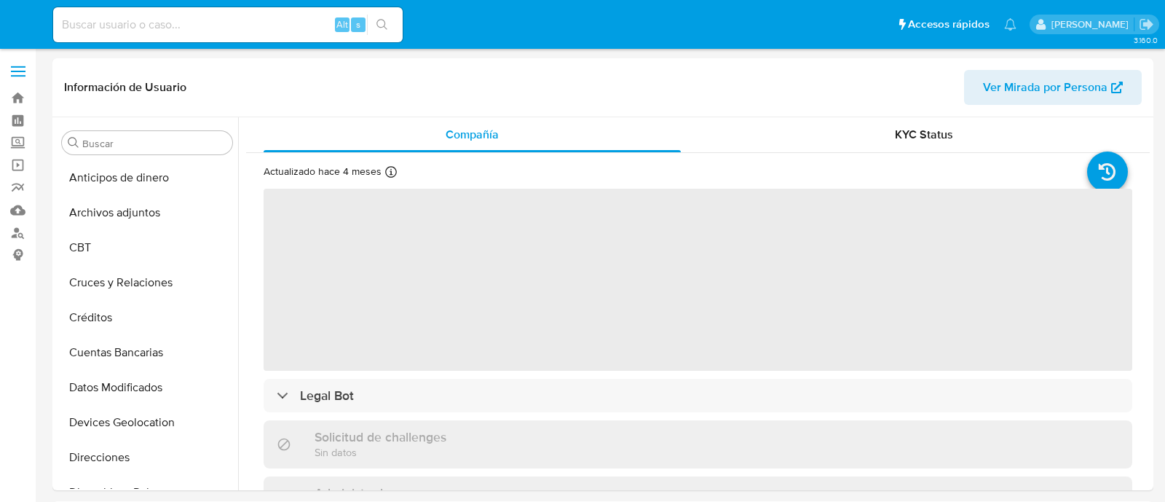
select select "10"
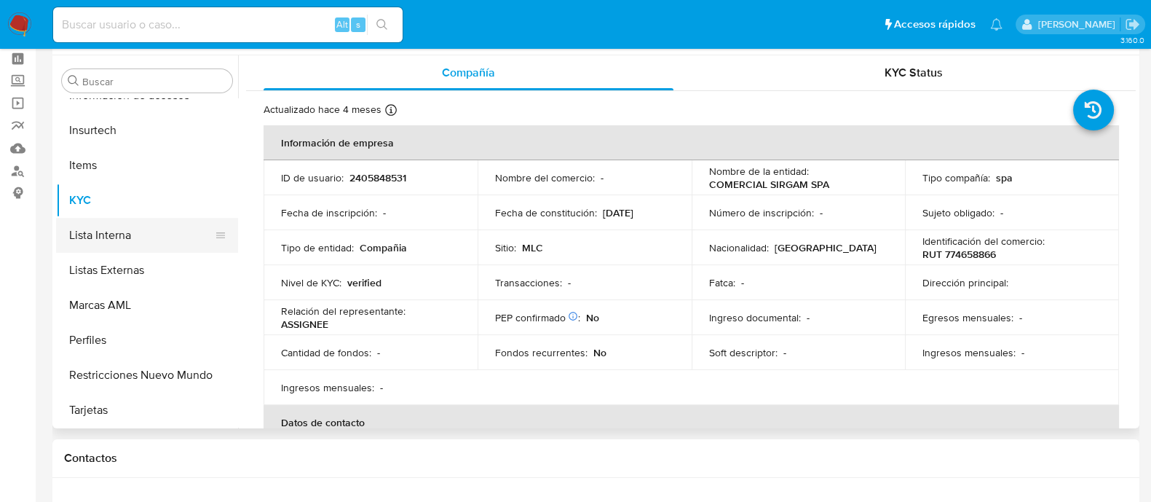
scroll to position [90, 0]
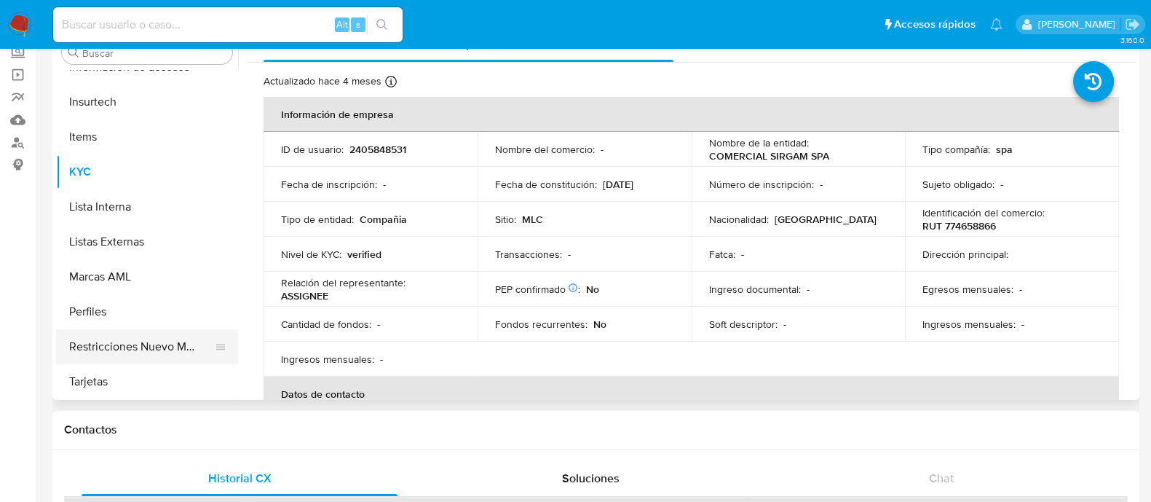
click at [142, 353] on button "Restricciones Nuevo Mundo" at bounding box center [141, 346] width 170 height 35
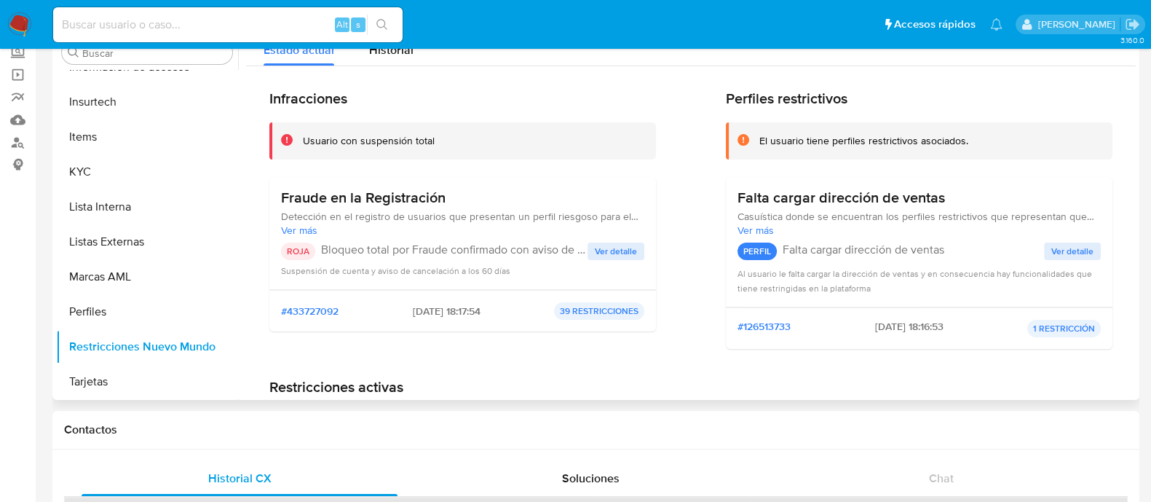
click at [630, 254] on span "Ver detalle" at bounding box center [616, 251] width 42 height 15
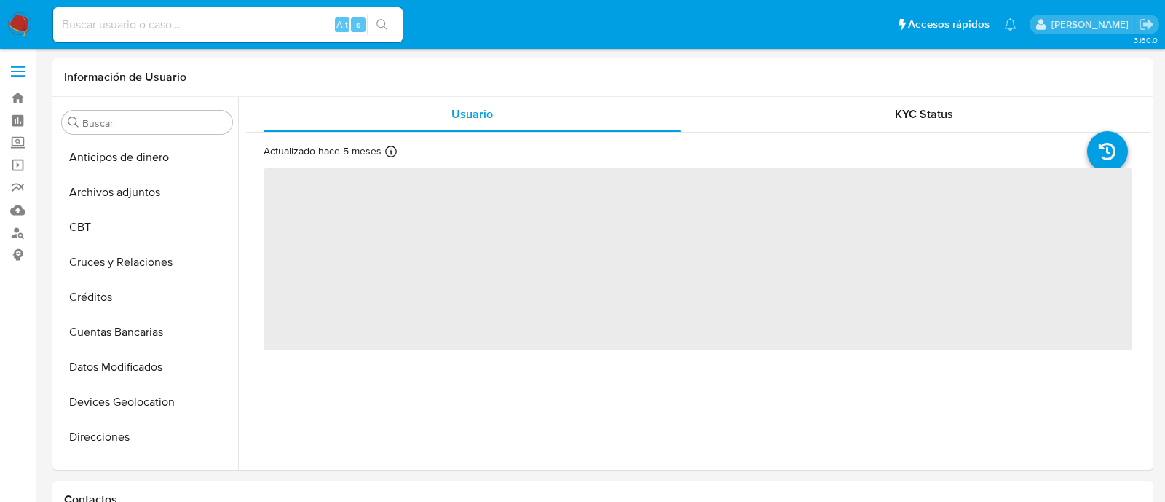
select select "10"
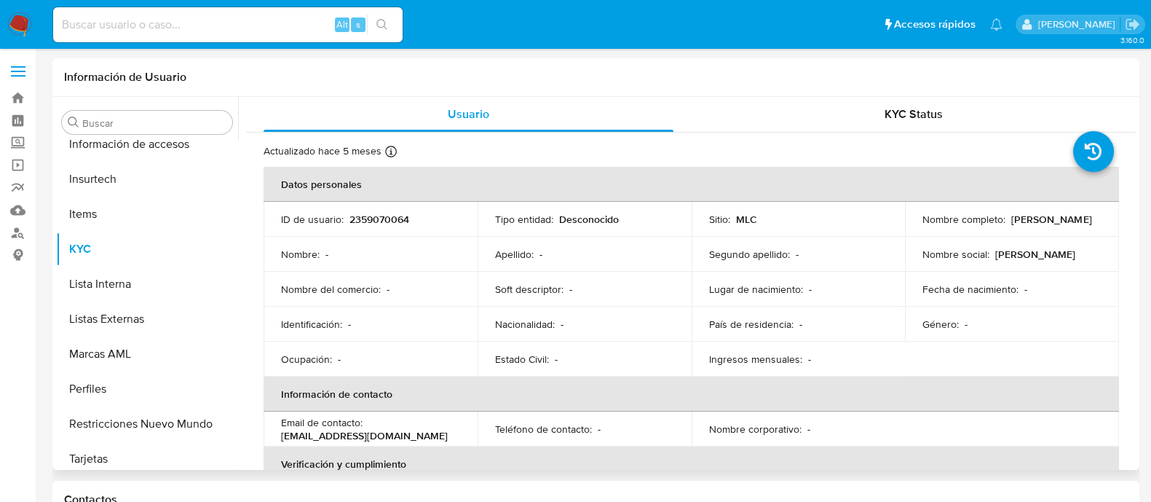
scroll to position [615, 0]
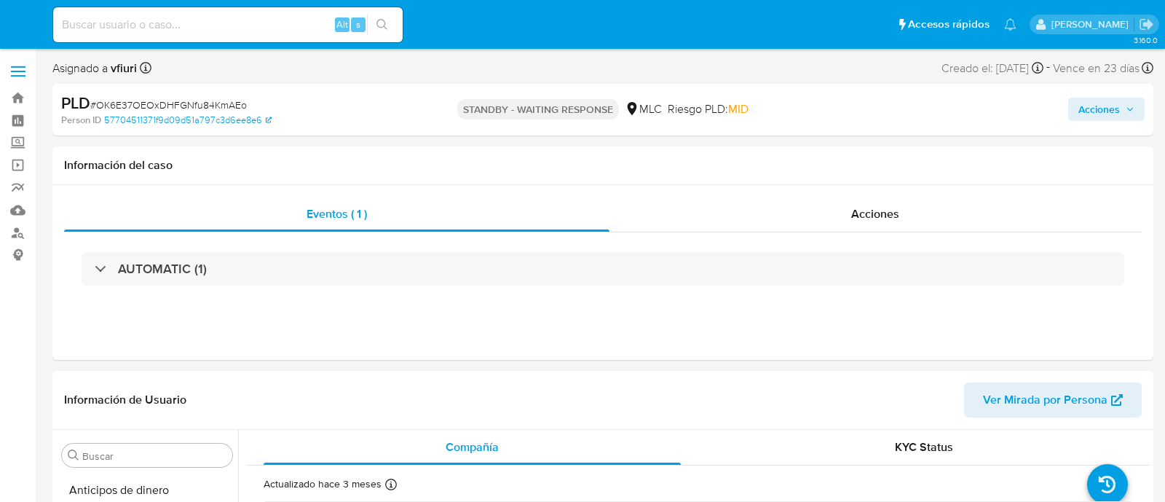
select select "10"
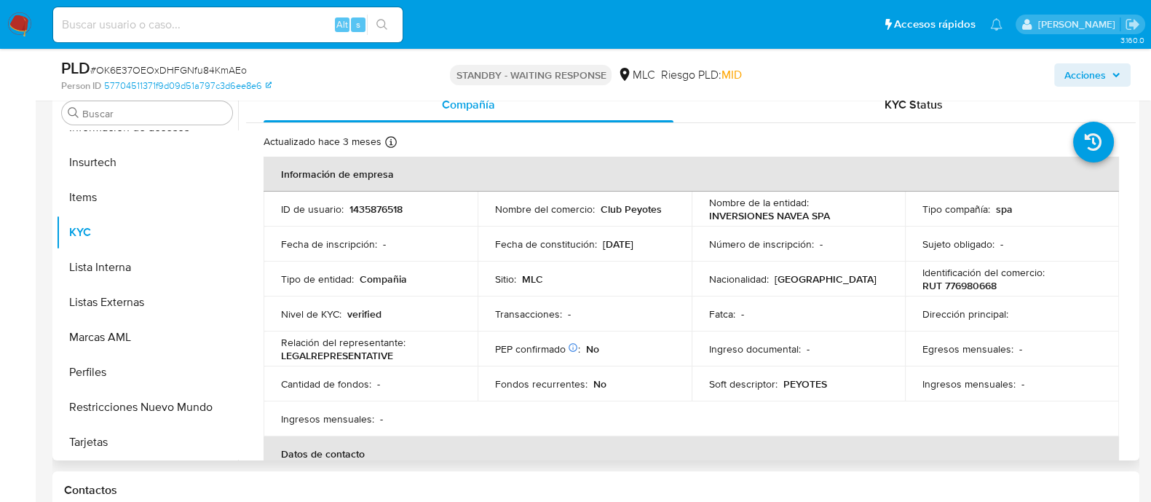
scroll to position [363, 0]
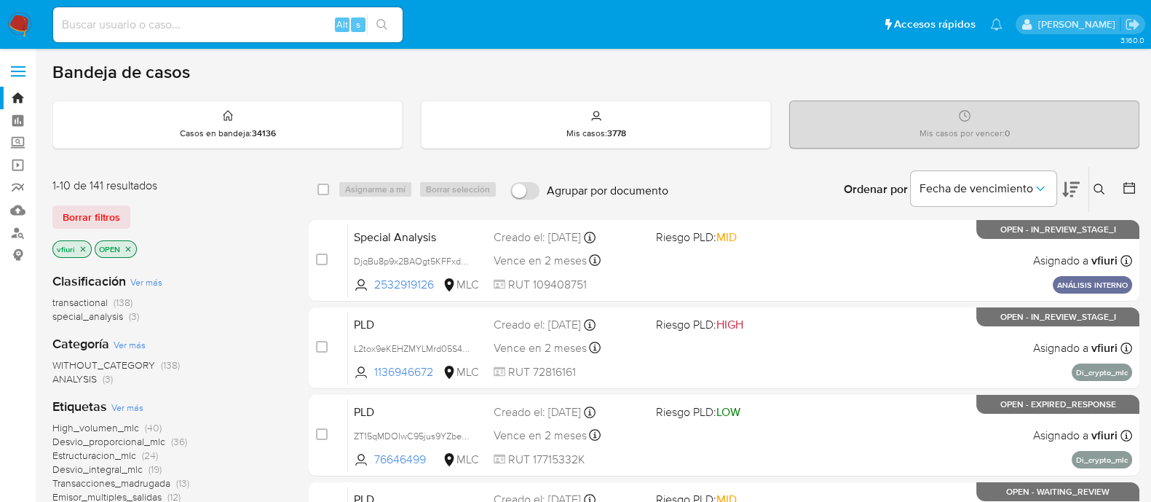
click at [1124, 189] on icon at bounding box center [1130, 188] width 12 height 12
click at [1117, 184] on div at bounding box center [1127, 189] width 26 height 45
click at [1122, 191] on div at bounding box center [1127, 189] width 26 height 45
click at [1129, 187] on icon at bounding box center [1129, 188] width 15 height 15
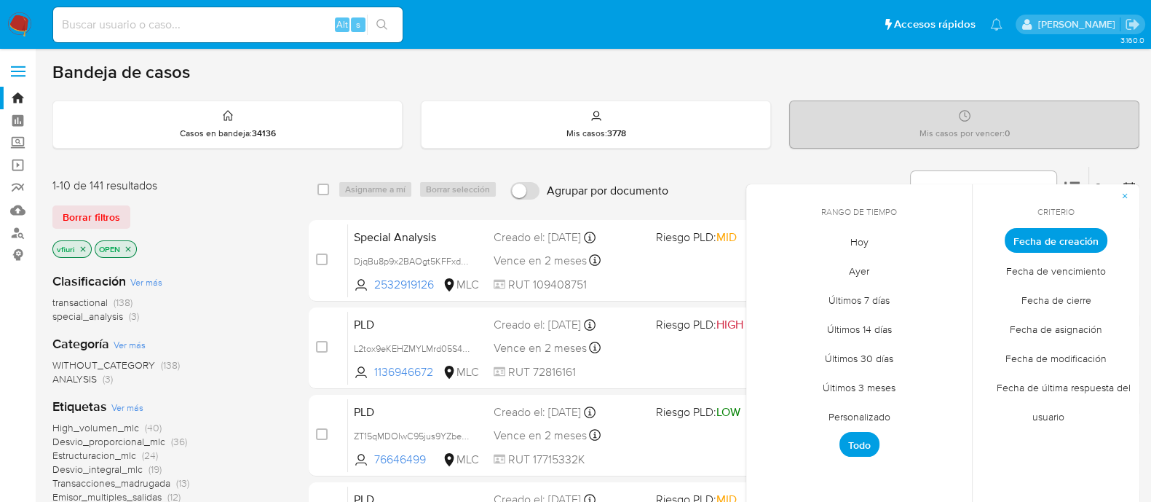
click at [852, 407] on span "Personalizado" at bounding box center [860, 416] width 92 height 30
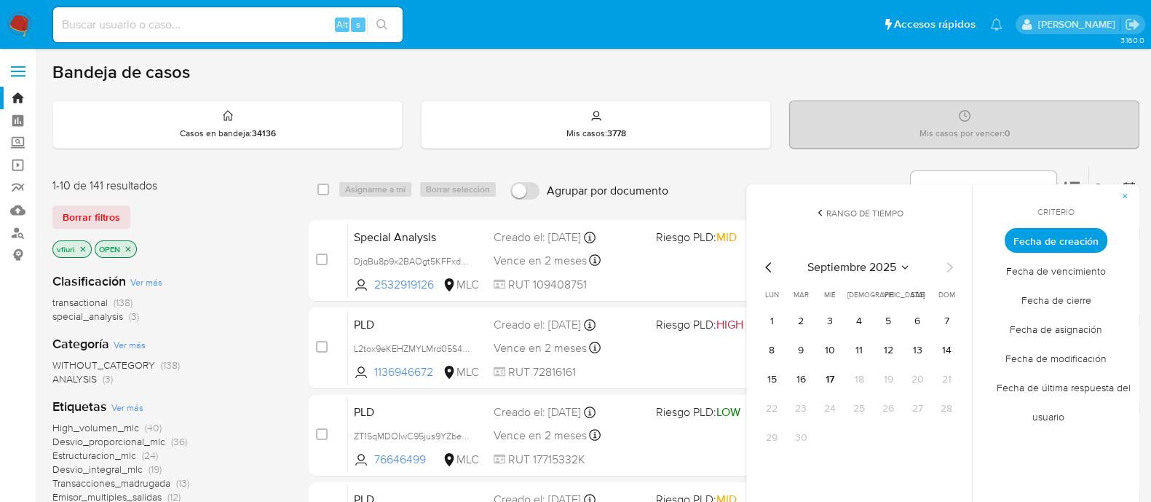
click at [763, 263] on icon "Mes anterior" at bounding box center [768, 267] width 17 height 17
click at [921, 355] on button "12" at bounding box center [917, 350] width 23 height 23
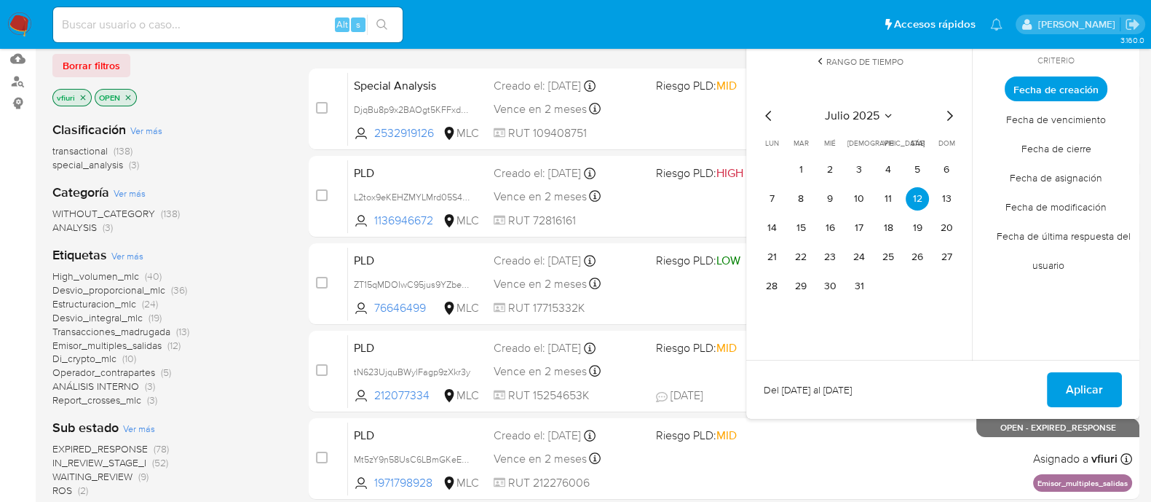
scroll to position [181, 0]
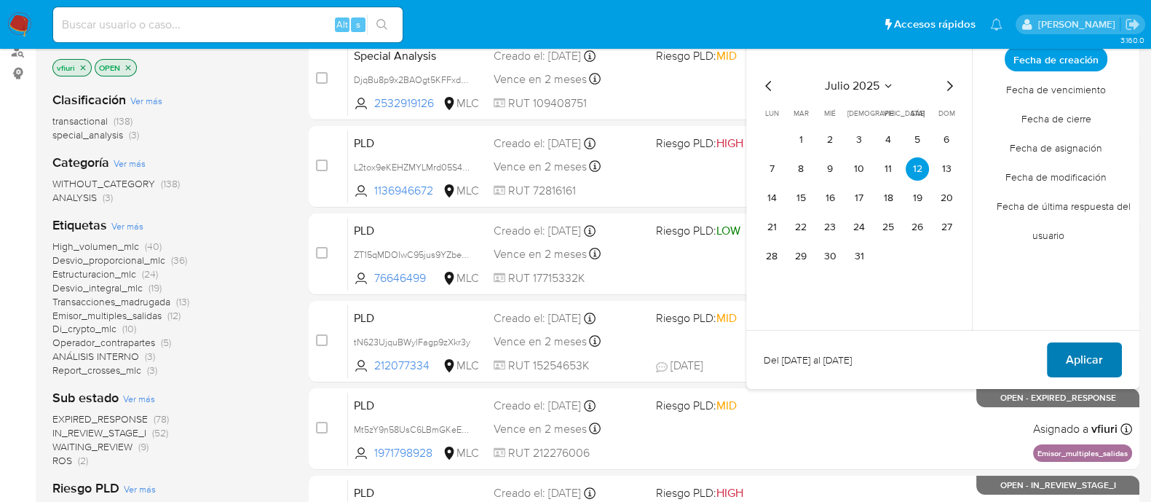
click at [1086, 355] on span "Aplicar" at bounding box center [1084, 360] width 37 height 32
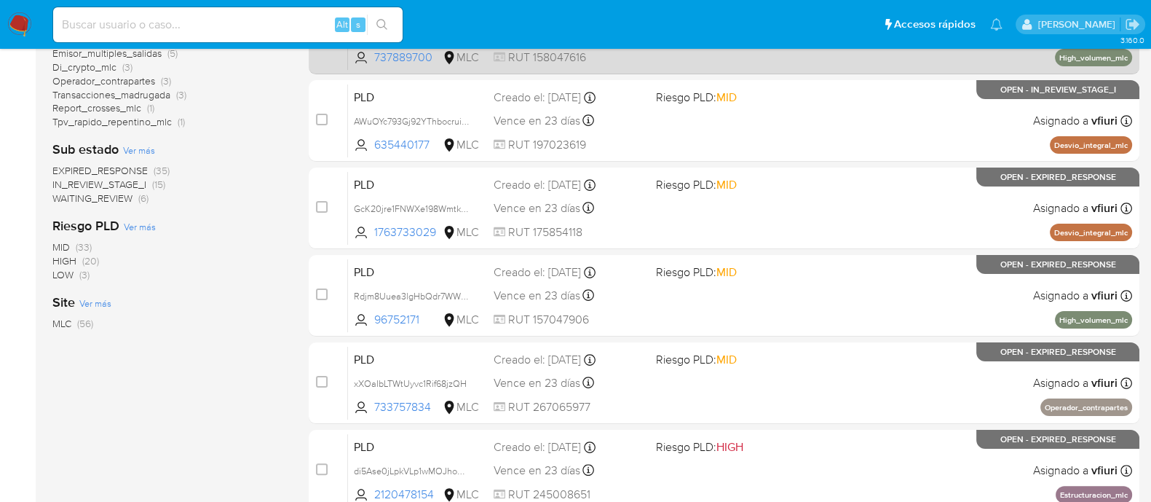
scroll to position [152, 0]
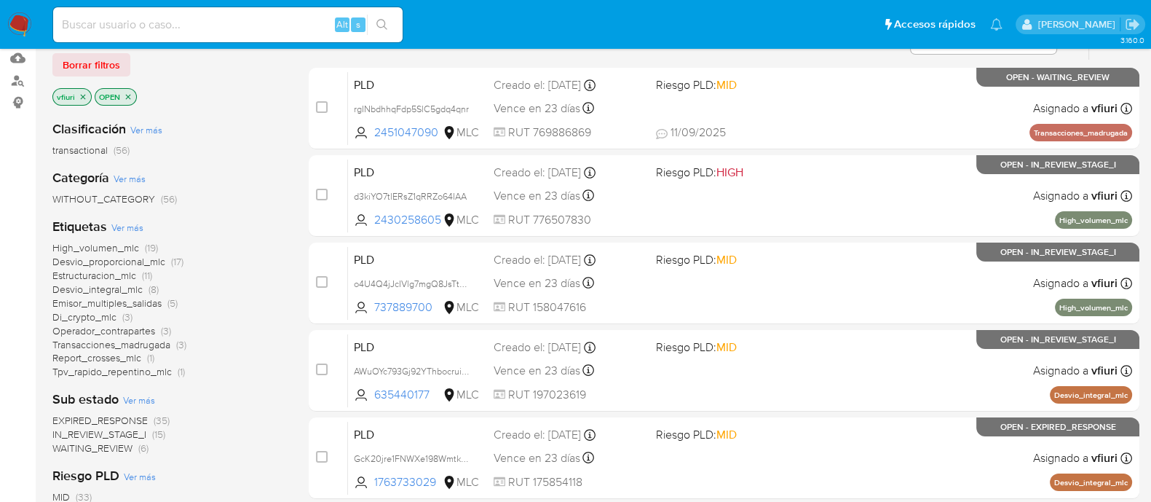
click at [82, 431] on span "IN_REVIEW_STAGE_I" at bounding box center [99, 434] width 94 height 15
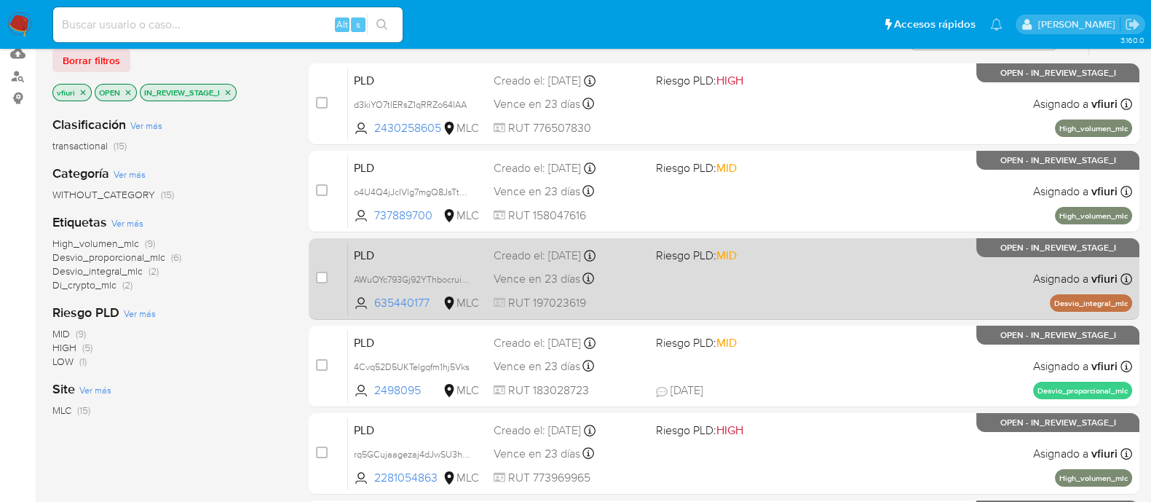
scroll to position [62, 0]
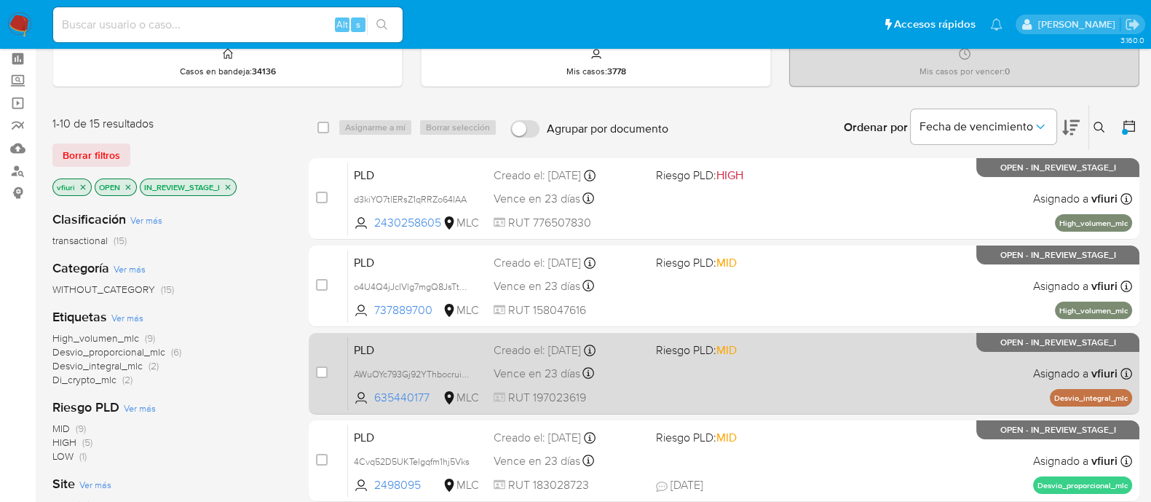
click at [798, 369] on div "PLD AWuOYc793Gj92YThbocruisn 635440177 MLC Riesgo PLD: MID Creado el: 12/07/202…" at bounding box center [740, 373] width 784 height 74
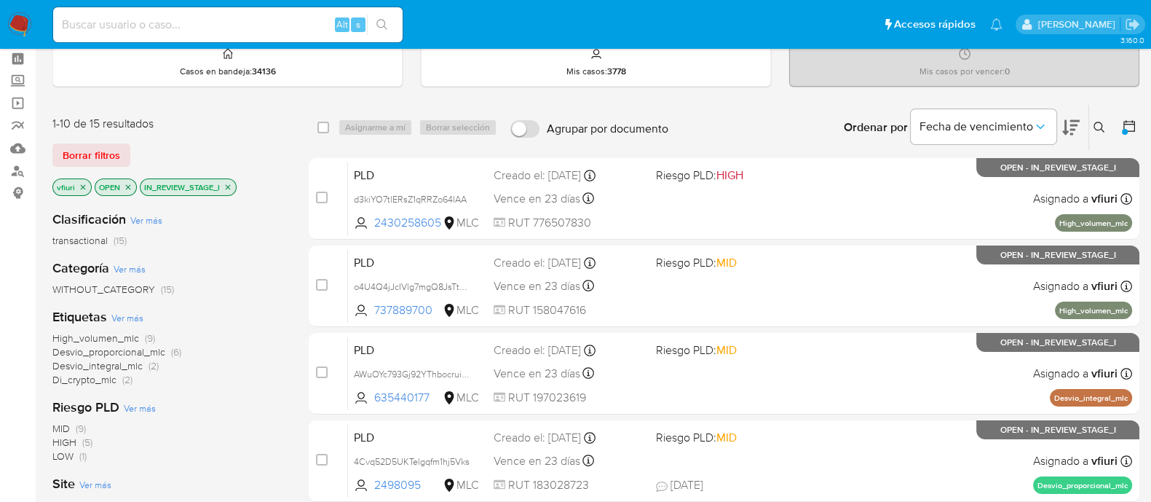
click at [134, 25] on input at bounding box center [228, 24] width 350 height 19
paste input "2142492362"
type input "2142492362"
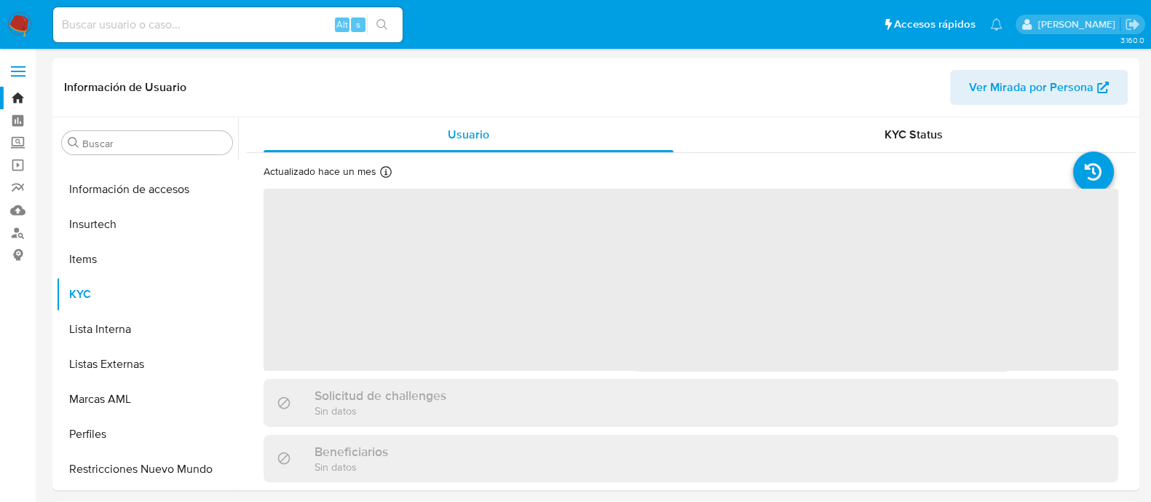
scroll to position [615, 0]
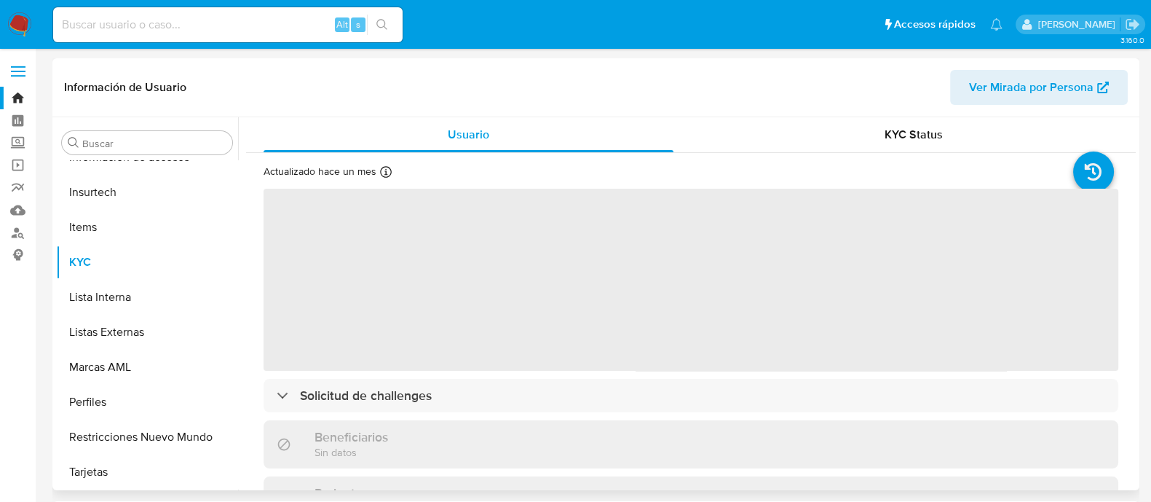
select select "10"
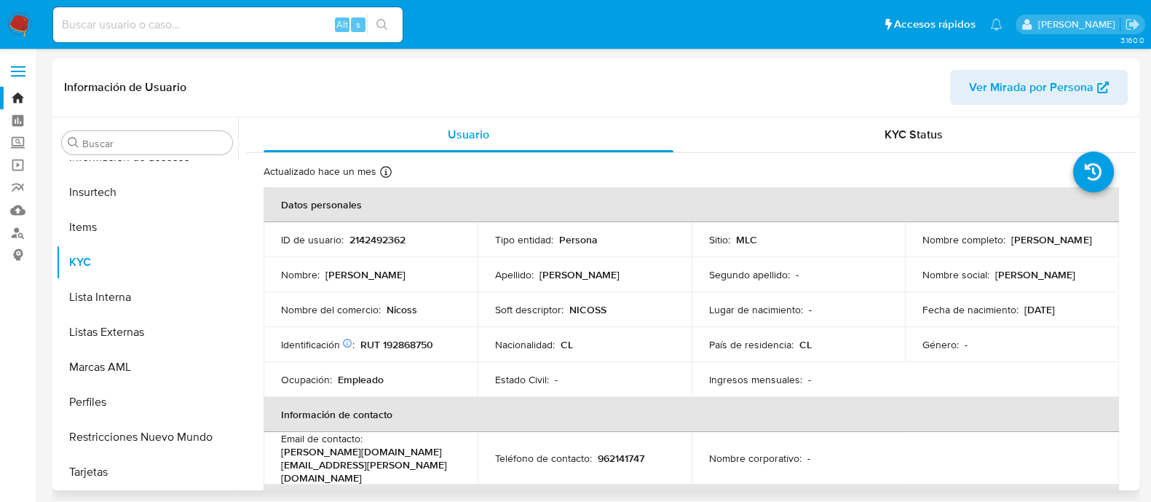
click at [403, 338] on p "RUT 192868750" at bounding box center [397, 344] width 73 height 13
click at [406, 341] on p "RUT 192868750" at bounding box center [397, 344] width 73 height 13
copy p "192868750"
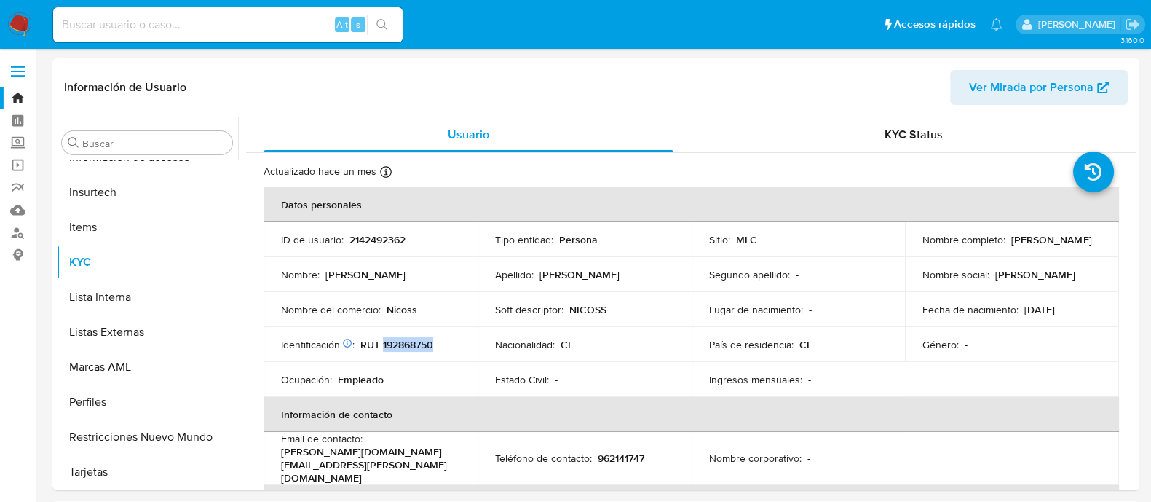
copy p "192868750"
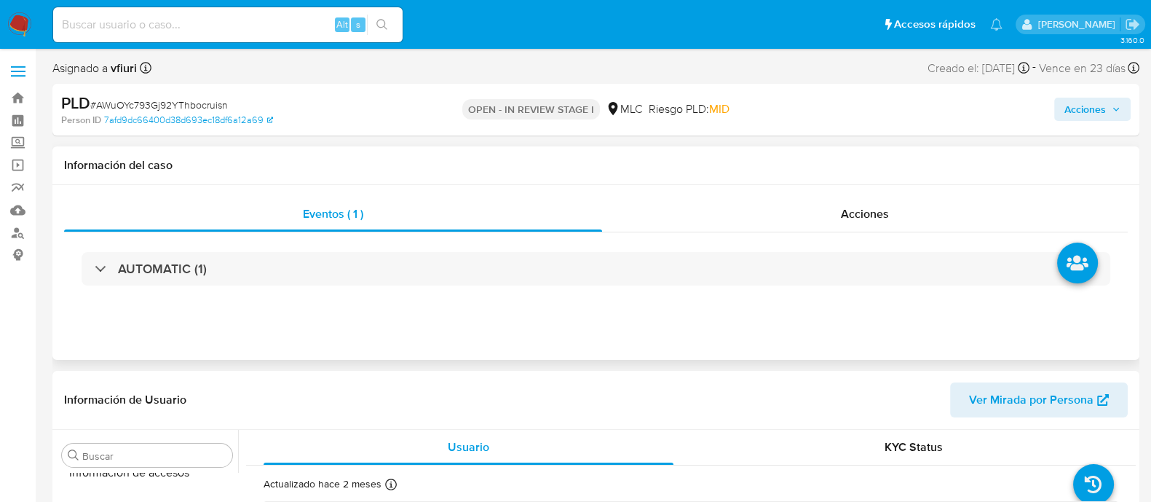
scroll to position [615, 0]
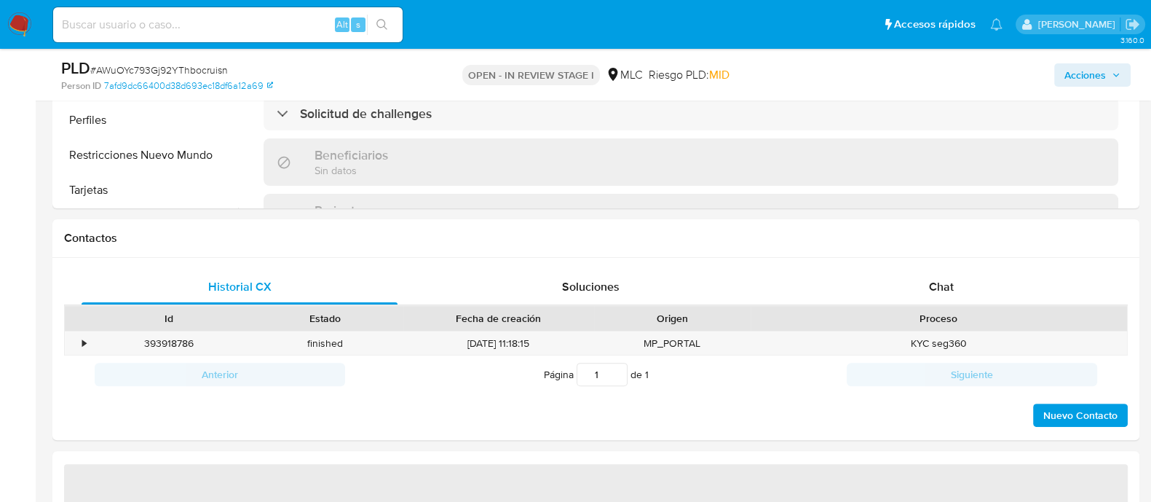
select select "10"
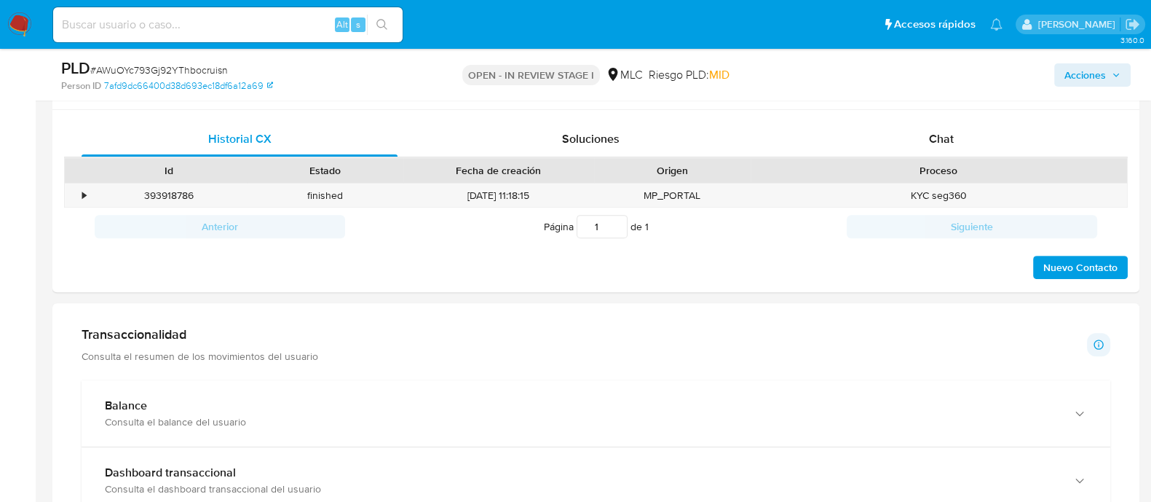
scroll to position [910, 0]
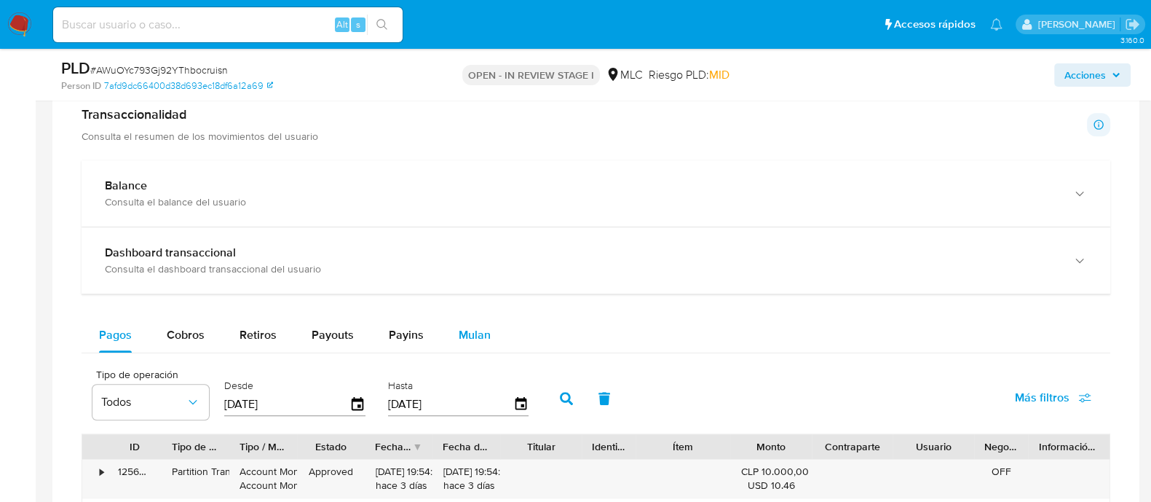
click at [463, 339] on span "Mulan" at bounding box center [475, 334] width 32 height 17
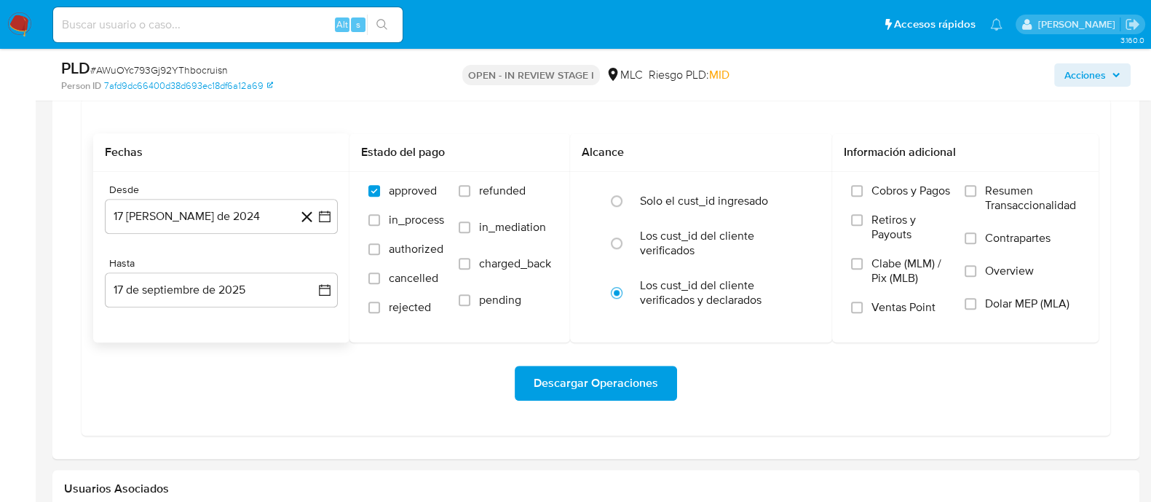
scroll to position [1183, 0]
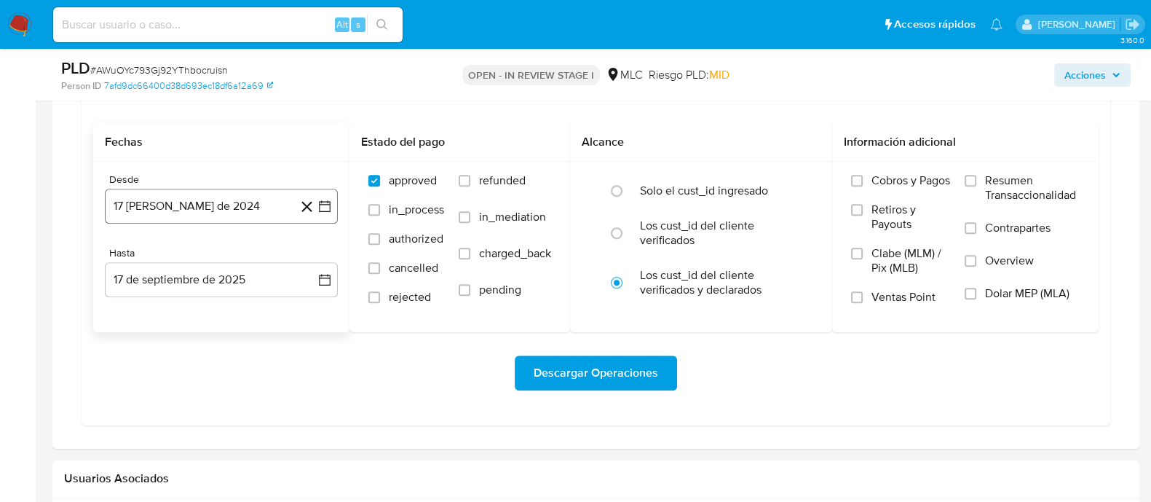
click at [324, 205] on icon "button" at bounding box center [325, 206] width 15 height 15
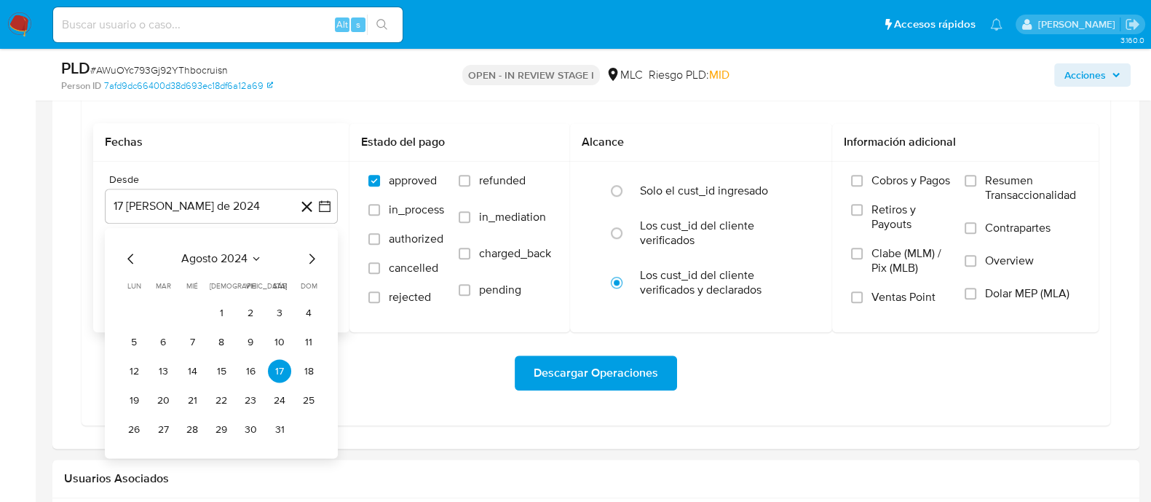
click at [313, 251] on icon "Mes siguiente" at bounding box center [311, 259] width 17 height 17
click at [159, 374] on button "10" at bounding box center [162, 371] width 23 height 23
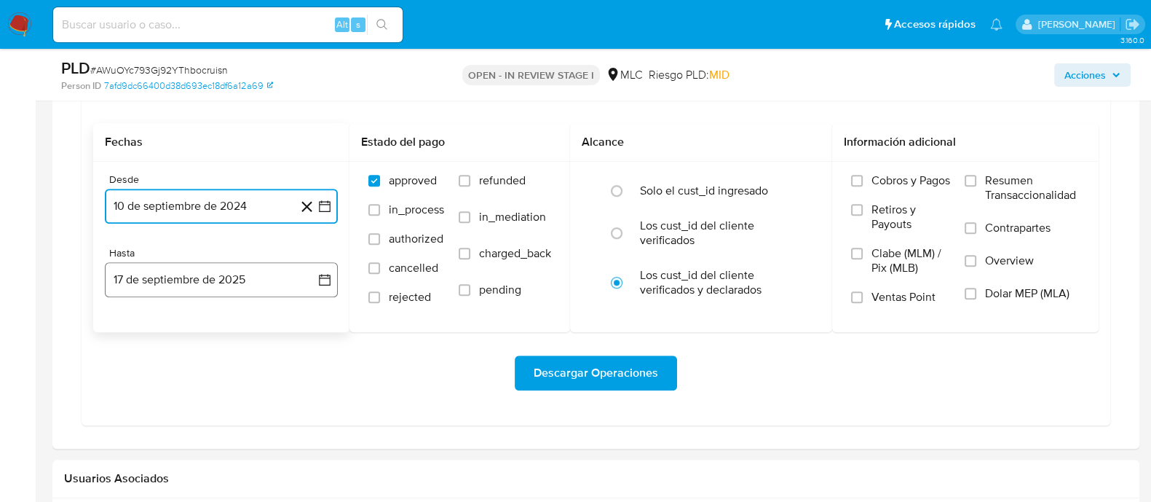
click at [324, 285] on icon "button" at bounding box center [325, 279] width 15 height 15
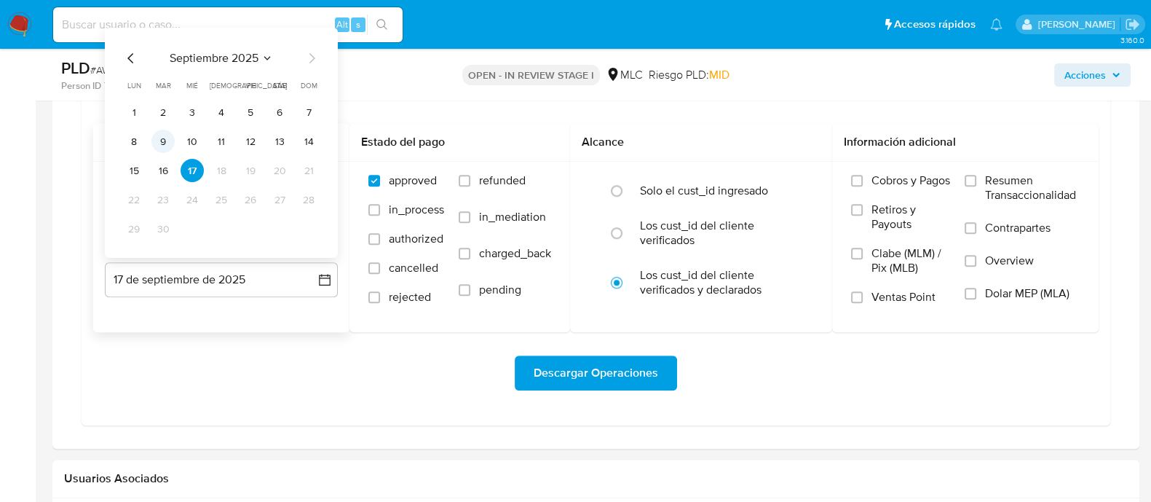
click at [164, 135] on button "9" at bounding box center [162, 141] width 23 height 23
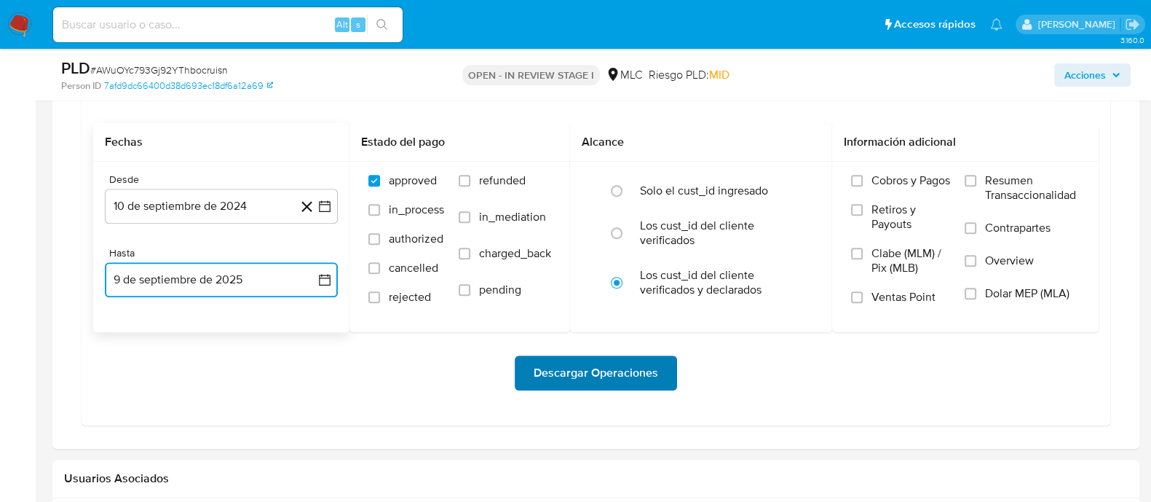
click at [564, 380] on span "Descargar Operaciones" at bounding box center [596, 373] width 125 height 32
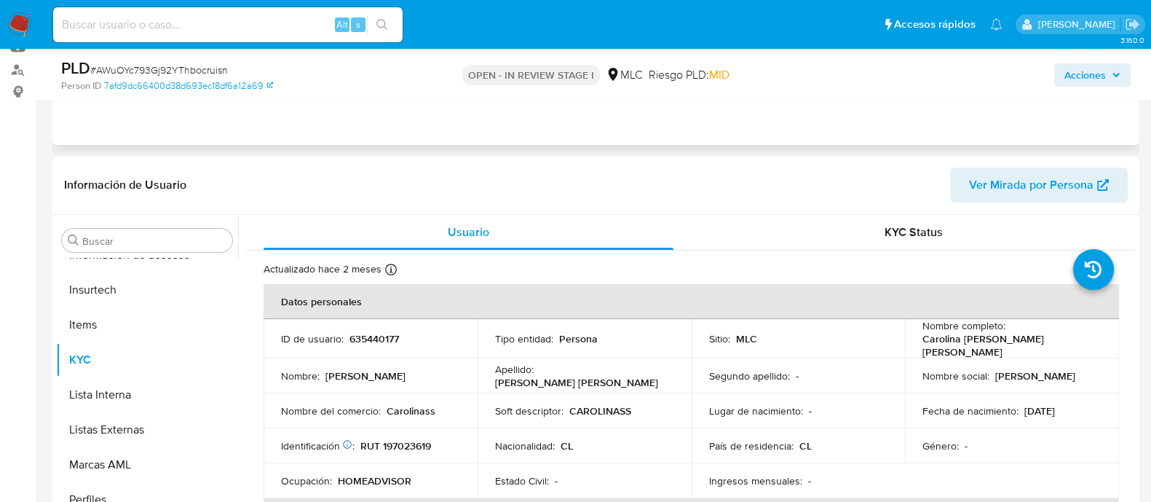
scroll to position [273, 0]
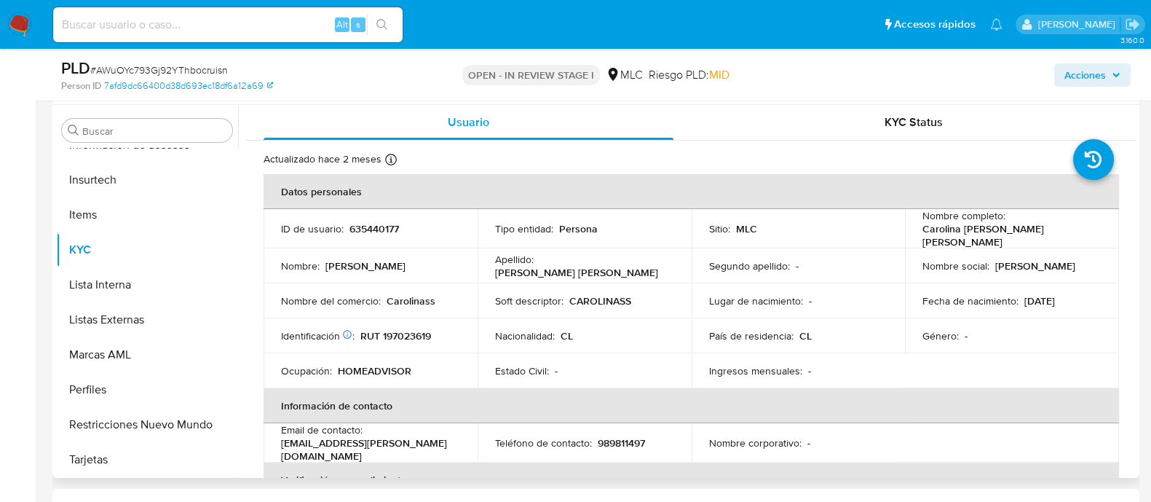
click at [357, 232] on p "635440177" at bounding box center [375, 228] width 50 height 13
click at [355, 231] on p "635440177" at bounding box center [375, 228] width 50 height 13
click at [354, 224] on p "635440177" at bounding box center [375, 228] width 50 height 13
click at [395, 225] on p "635440177" at bounding box center [375, 228] width 50 height 13
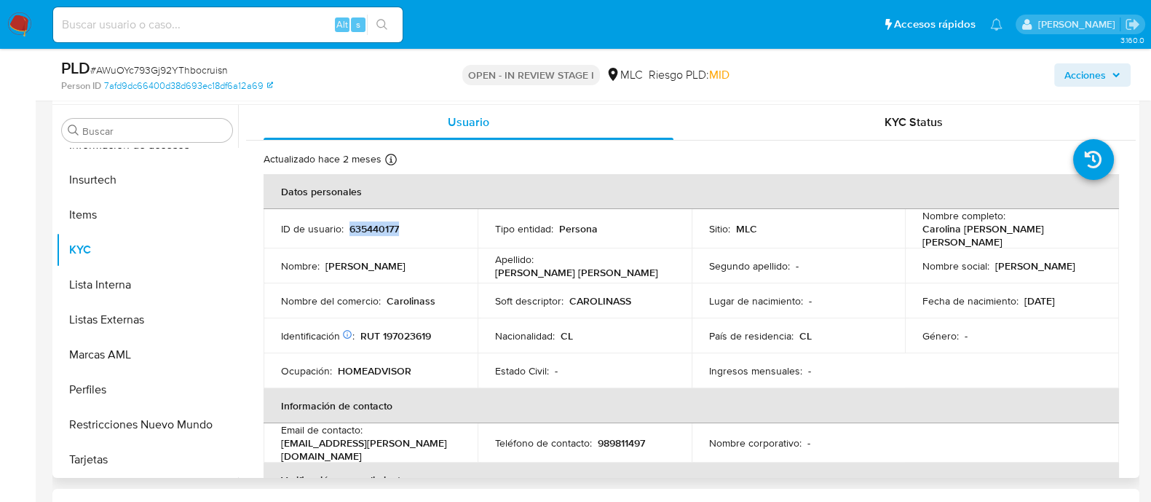
copy p "635440177"
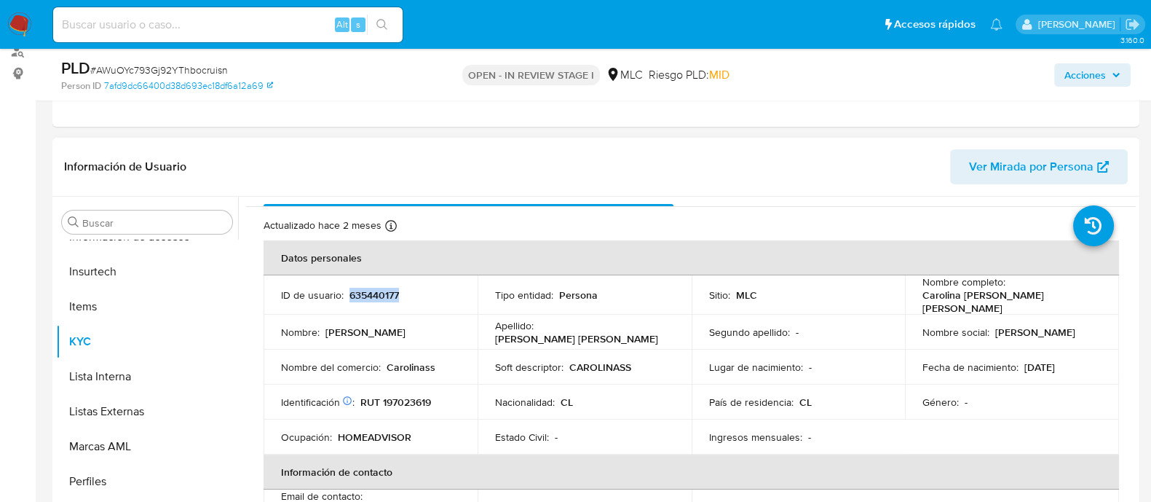
scroll to position [0, 0]
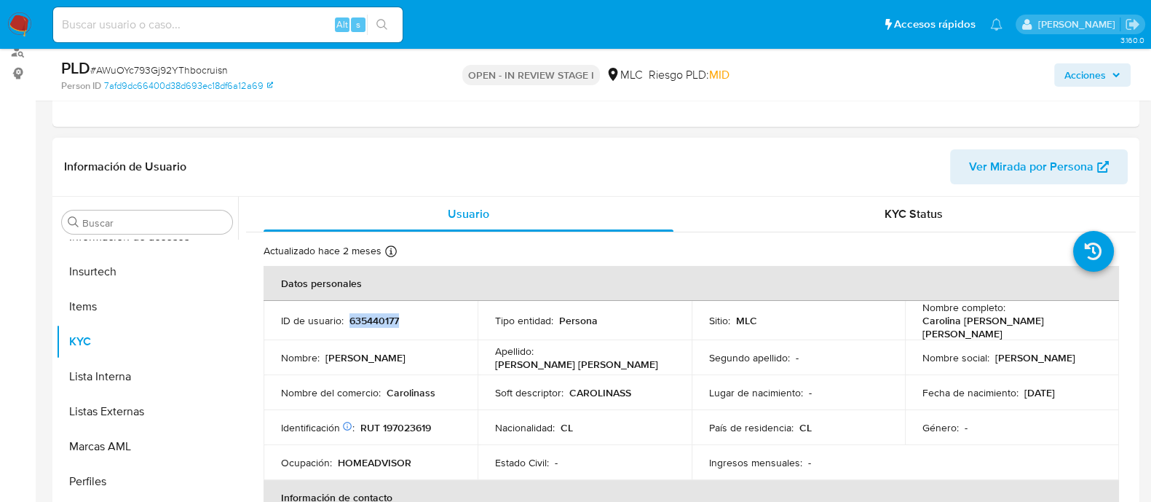
copy p "635440177"
click at [175, 67] on span "# AWuOYc793Gj92YThbocruisn" at bounding box center [159, 70] width 138 height 15
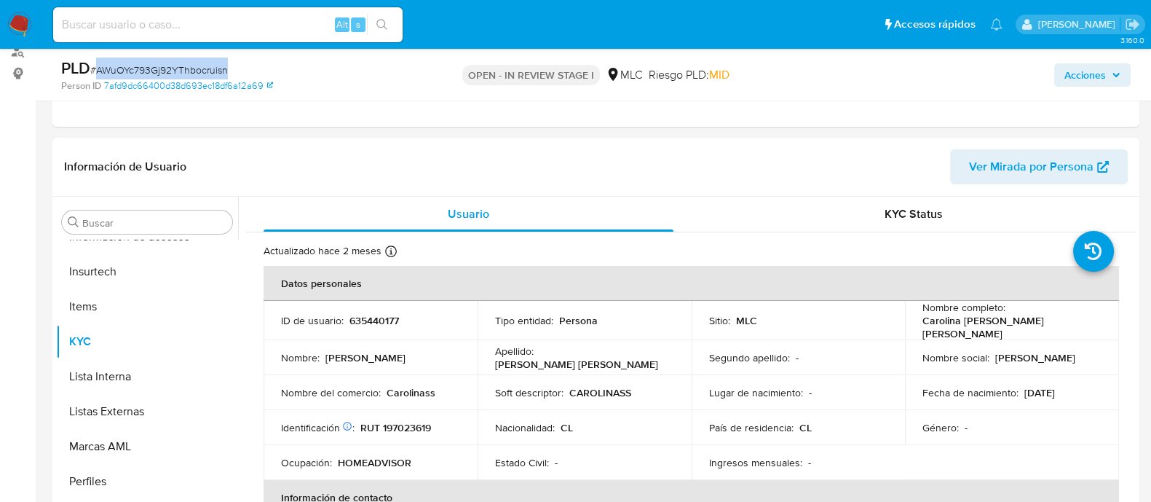
click at [175, 67] on span "# AWuOYc793Gj92YThbocruisn" at bounding box center [159, 70] width 138 height 15
copy span "AWuOYc793Gj92YThbocruisn"
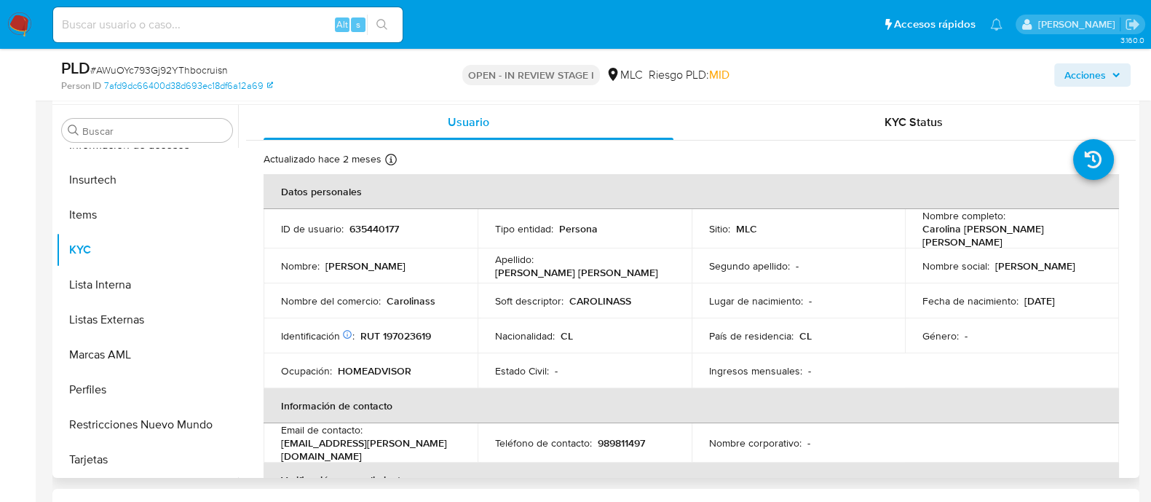
click at [408, 329] on p "RUT 197023619" at bounding box center [396, 335] width 71 height 13
copy p "197023619"
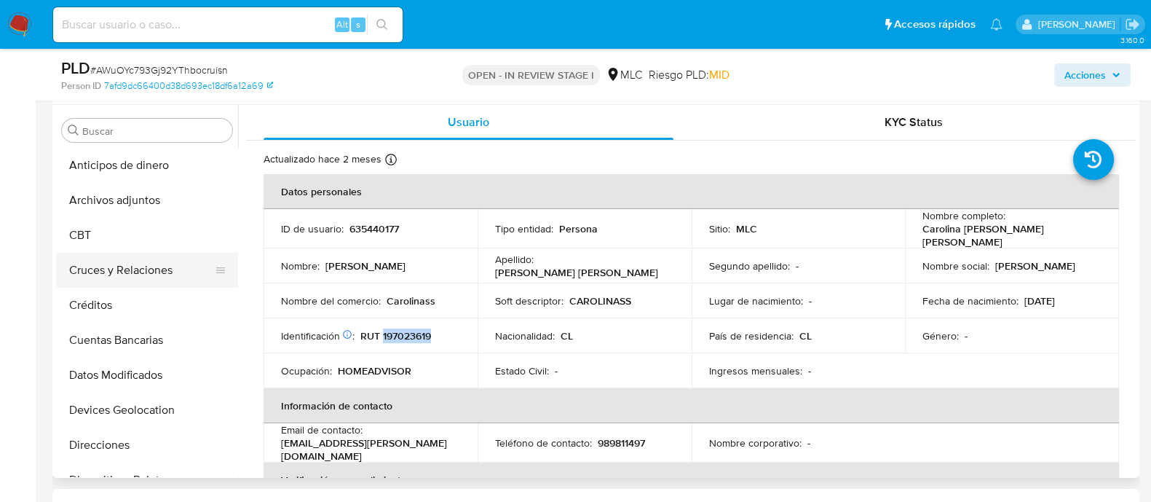
click at [133, 277] on button "Cruces y Relaciones" at bounding box center [141, 270] width 170 height 35
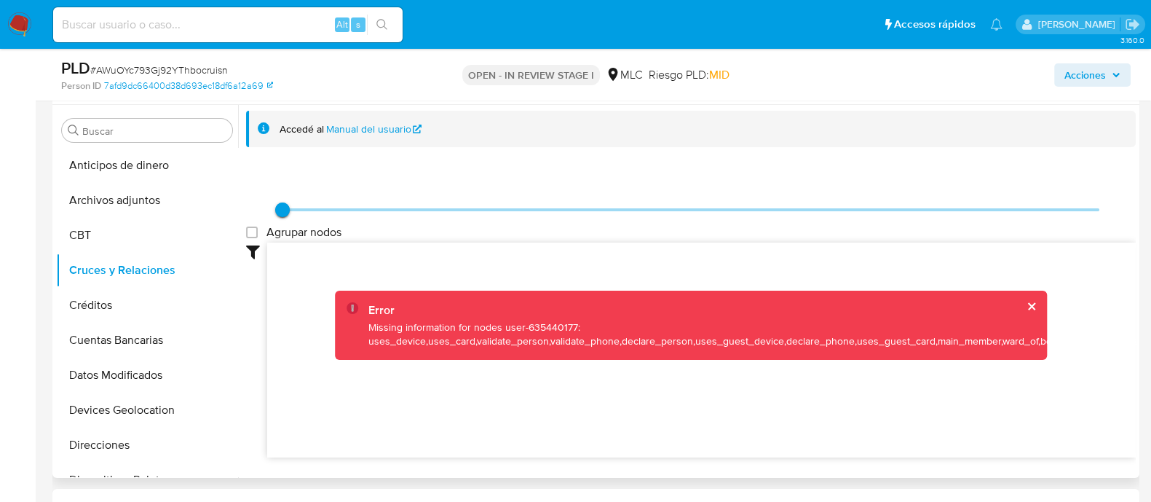
click at [1029, 304] on button "cerrar" at bounding box center [1030, 306] width 9 height 9
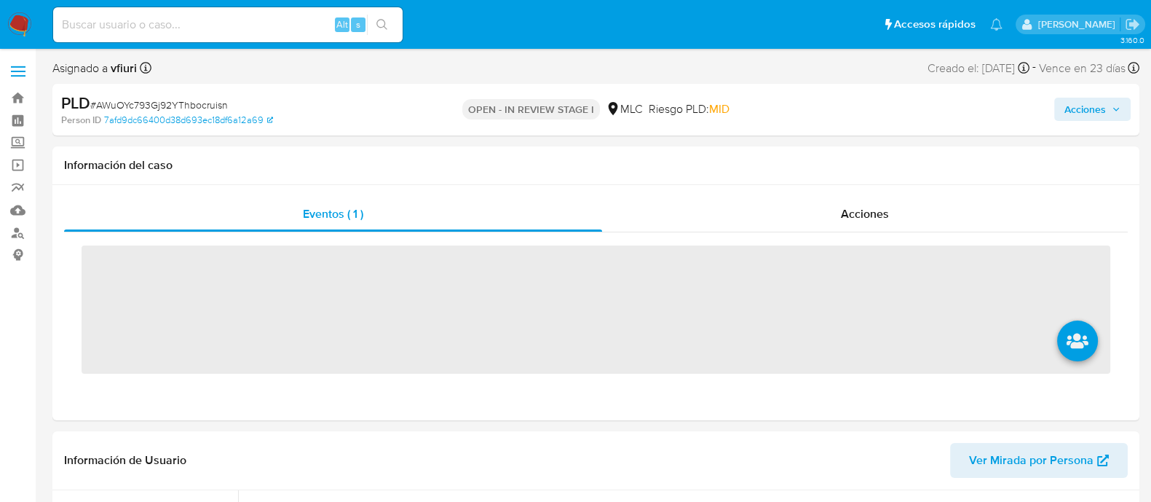
scroll to position [615, 0]
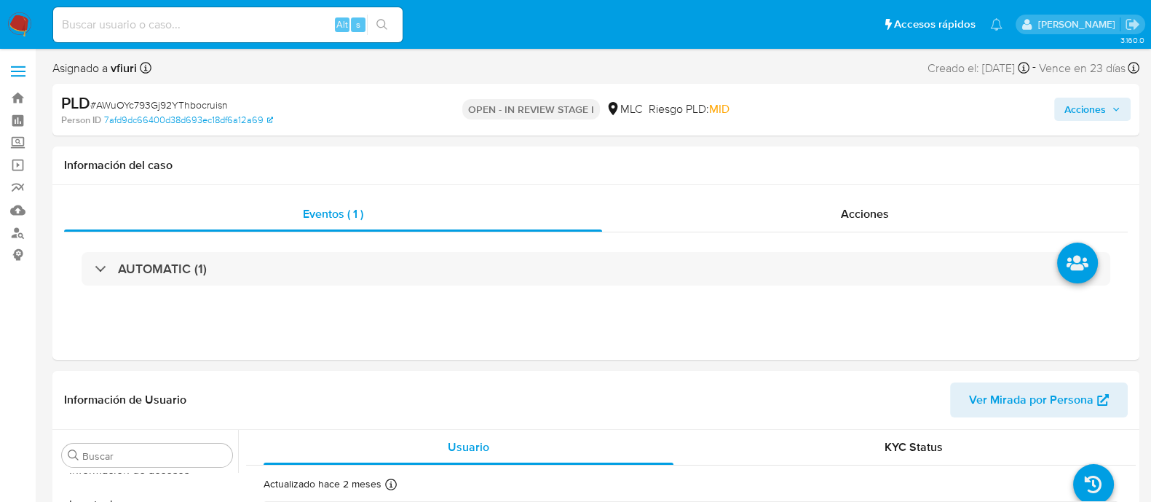
select select "10"
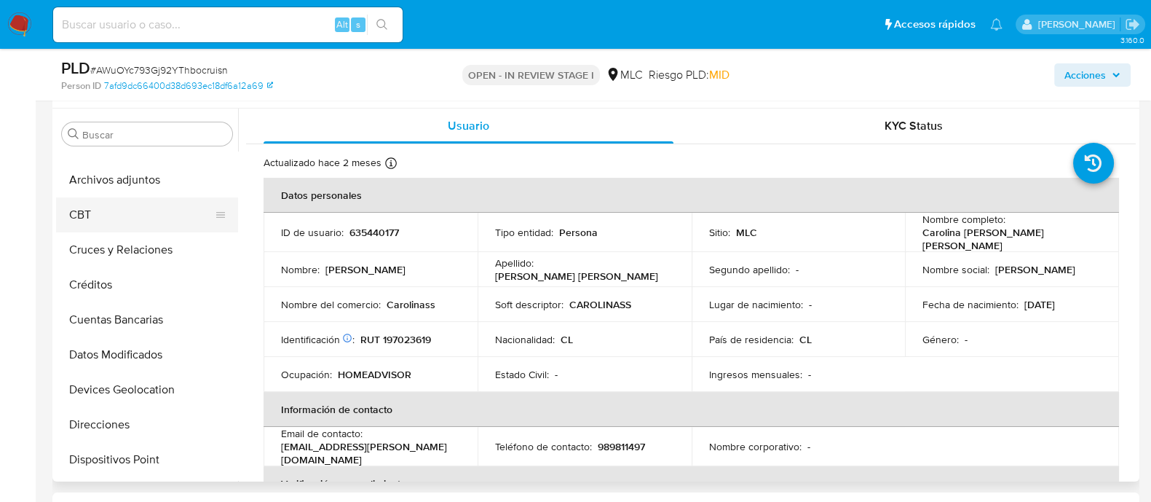
scroll to position [0, 0]
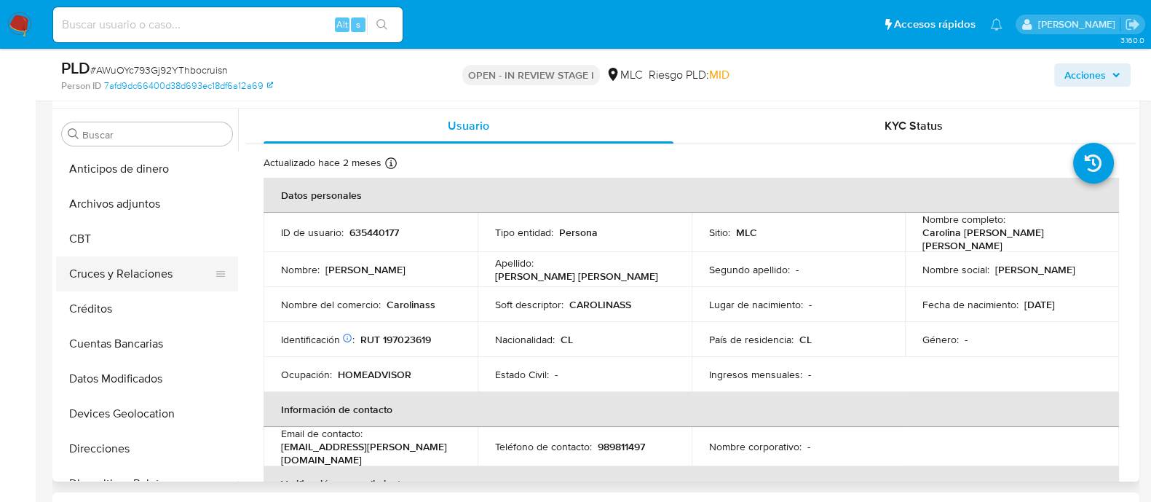
click at [114, 279] on button "Cruces y Relaciones" at bounding box center [141, 273] width 170 height 35
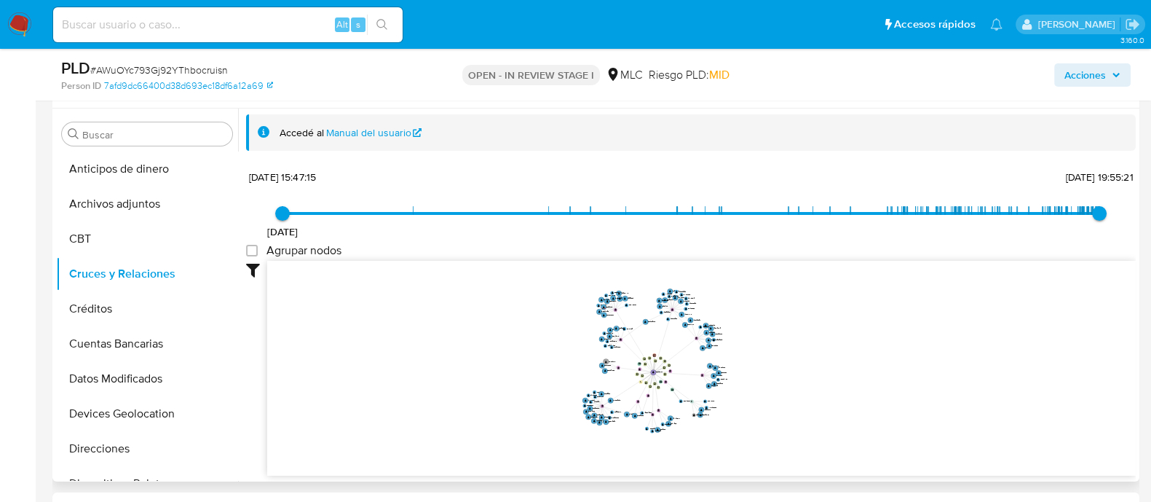
click at [788, 366] on icon "device-6687f3fdf45aecd563430f6e  user-635440177  635440177 device-62d99ed7088…" at bounding box center [701, 366] width 869 height 211
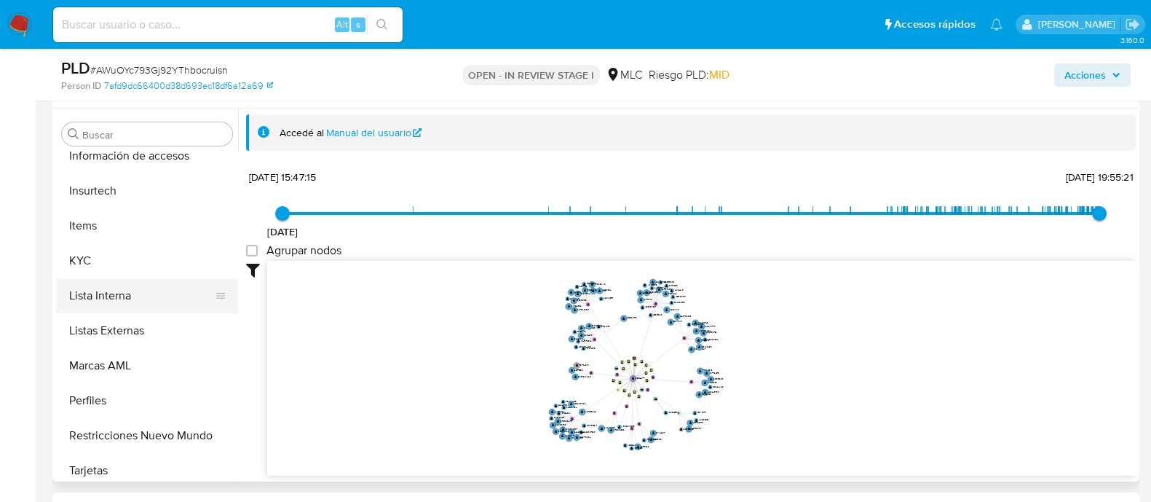
scroll to position [615, 0]
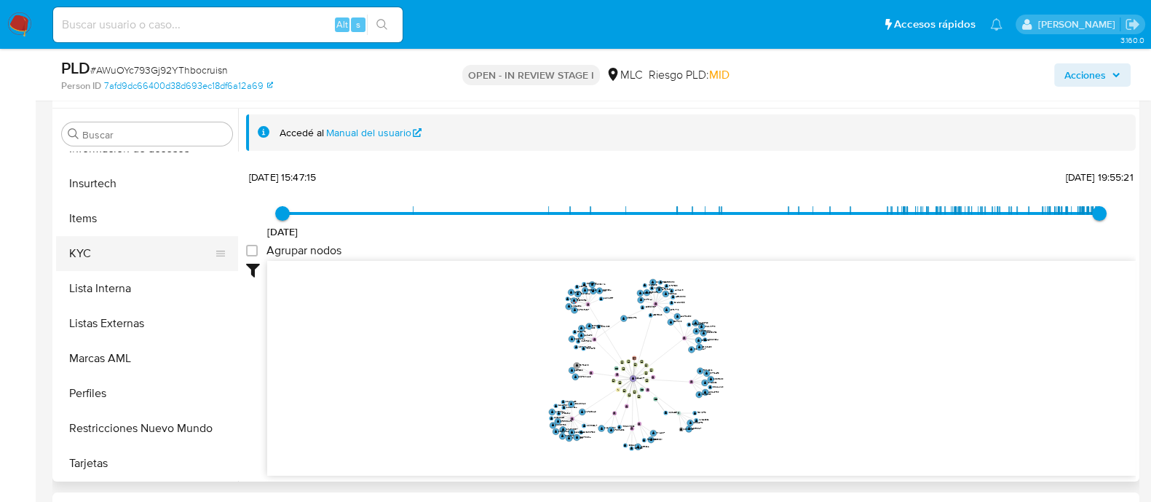
click at [125, 256] on button "KYC" at bounding box center [141, 253] width 170 height 35
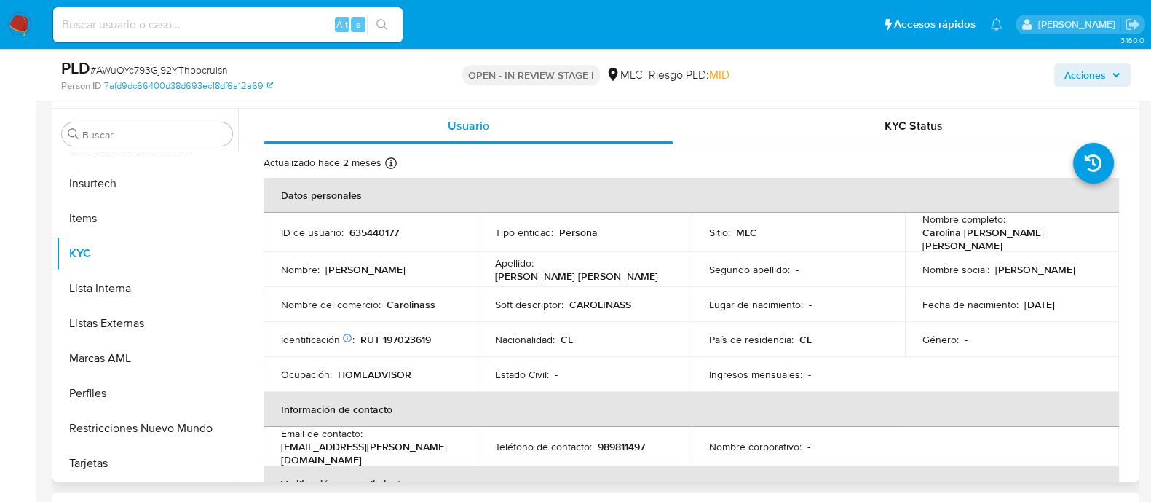
click at [411, 336] on p "RUT 197023619" at bounding box center [396, 339] width 71 height 13
copy p "197023619"
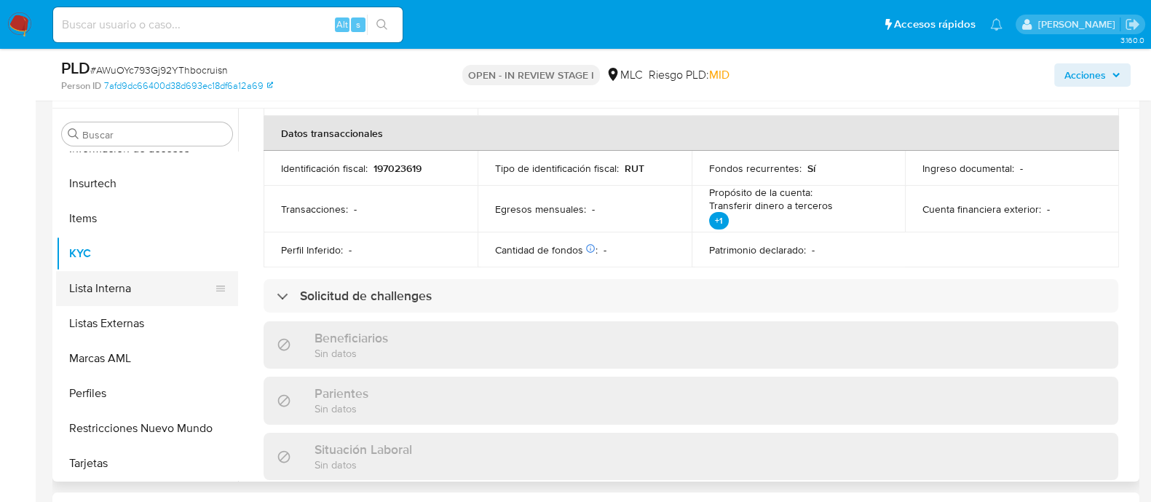
scroll to position [342, 0]
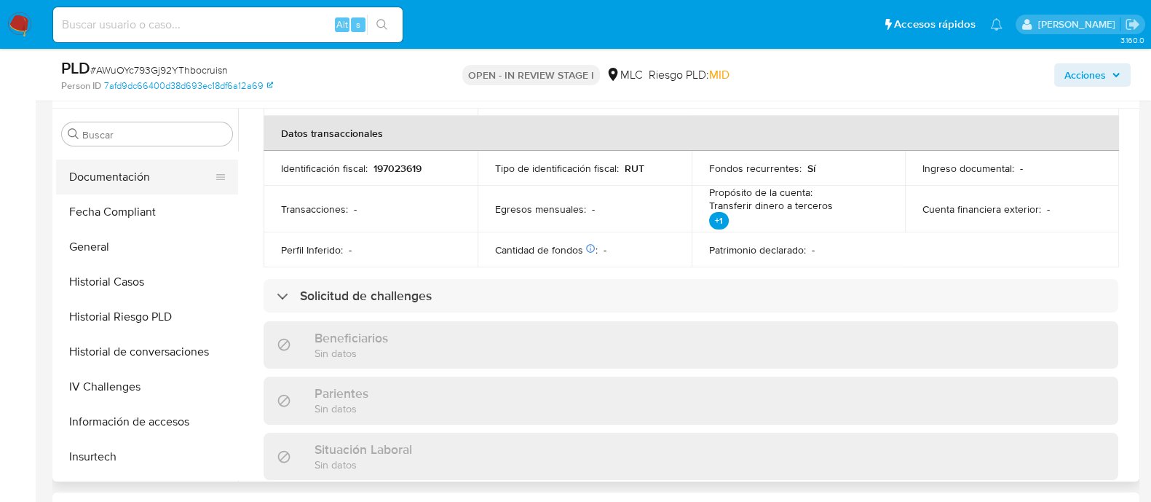
click at [116, 174] on button "Documentación" at bounding box center [141, 177] width 170 height 35
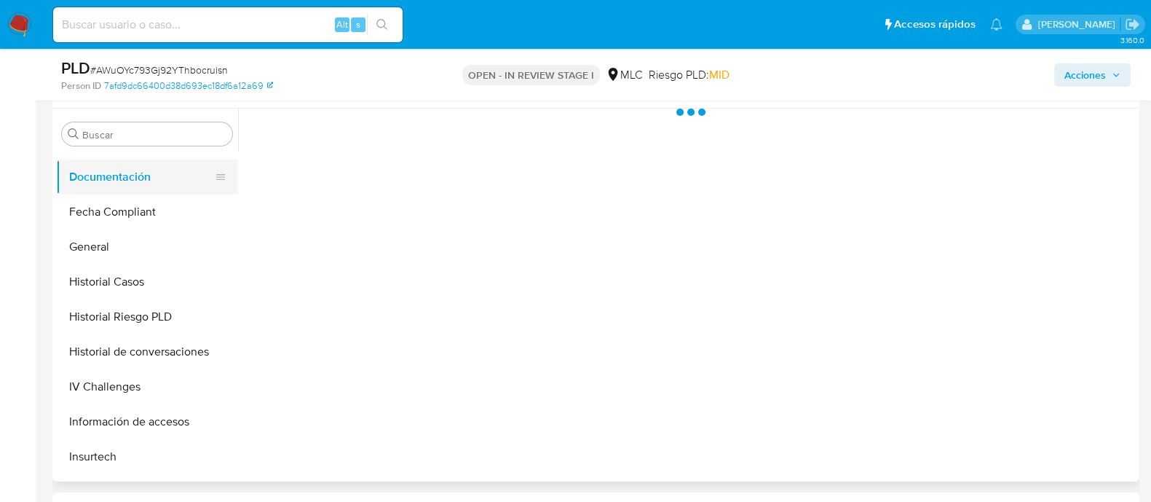
scroll to position [0, 0]
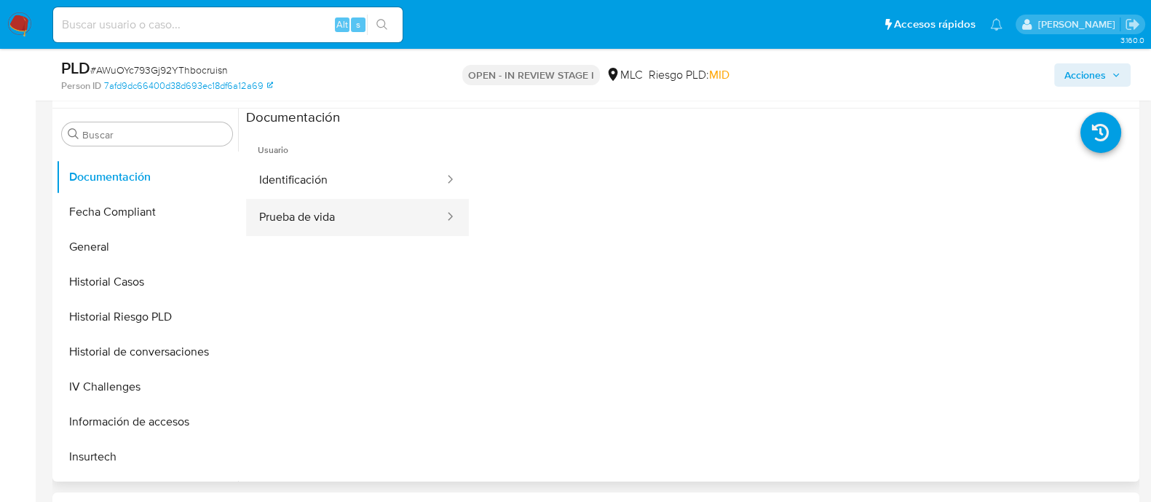
click at [299, 210] on button "Prueba de vida" at bounding box center [346, 217] width 200 height 37
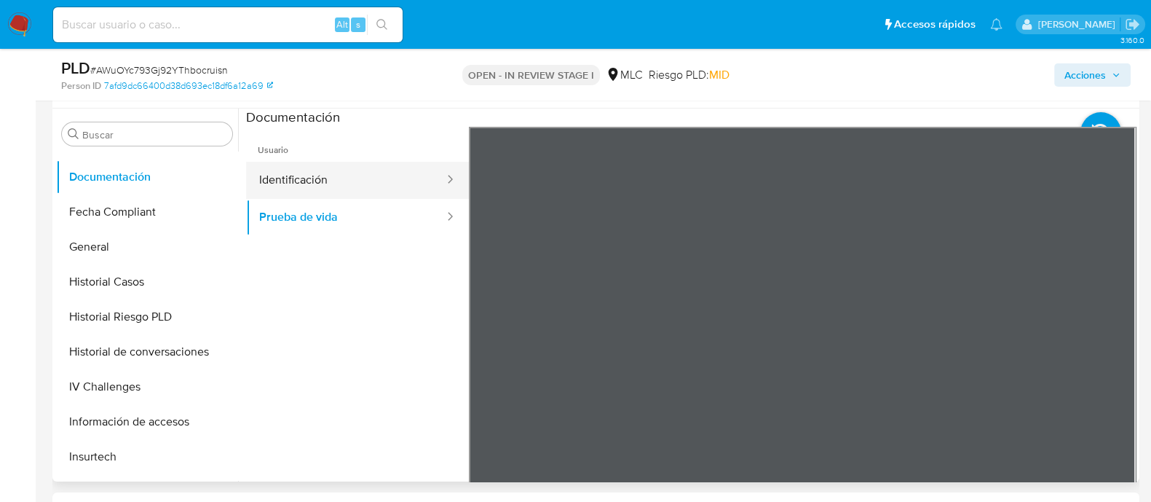
click at [301, 184] on button "Identificación" at bounding box center [346, 180] width 200 height 37
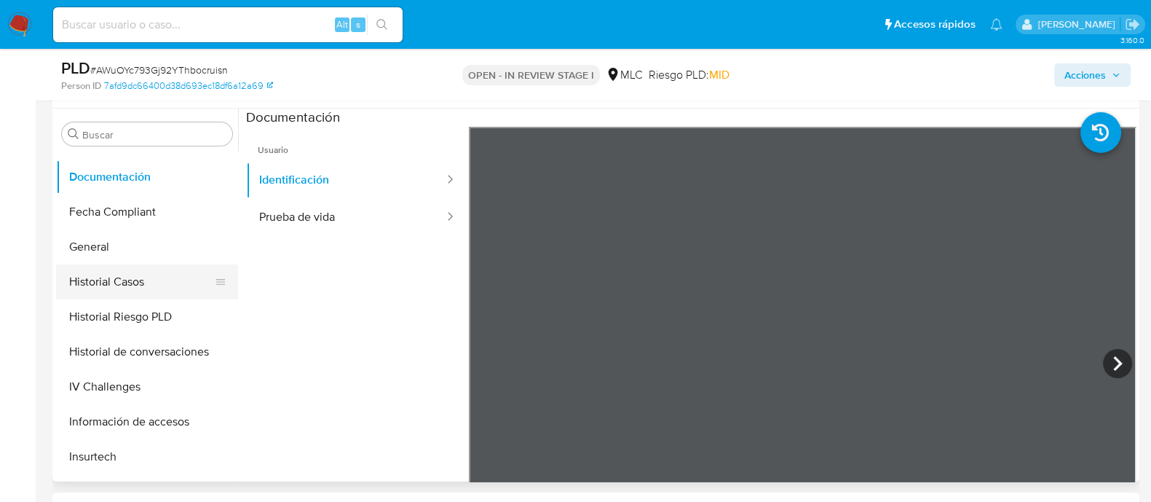
click at [143, 267] on button "Historial Casos" at bounding box center [141, 281] width 170 height 35
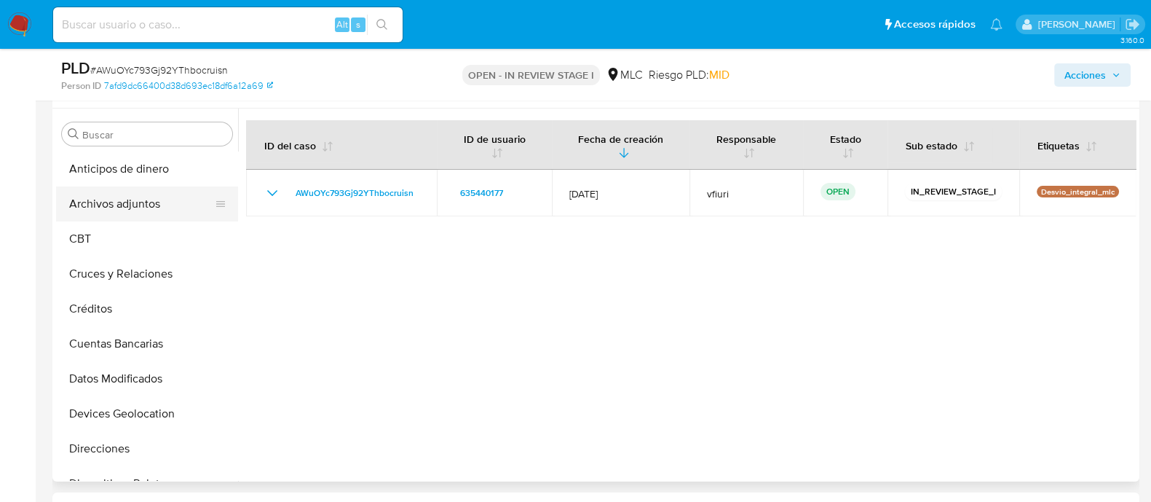
click at [157, 208] on button "Archivos adjuntos" at bounding box center [141, 203] width 170 height 35
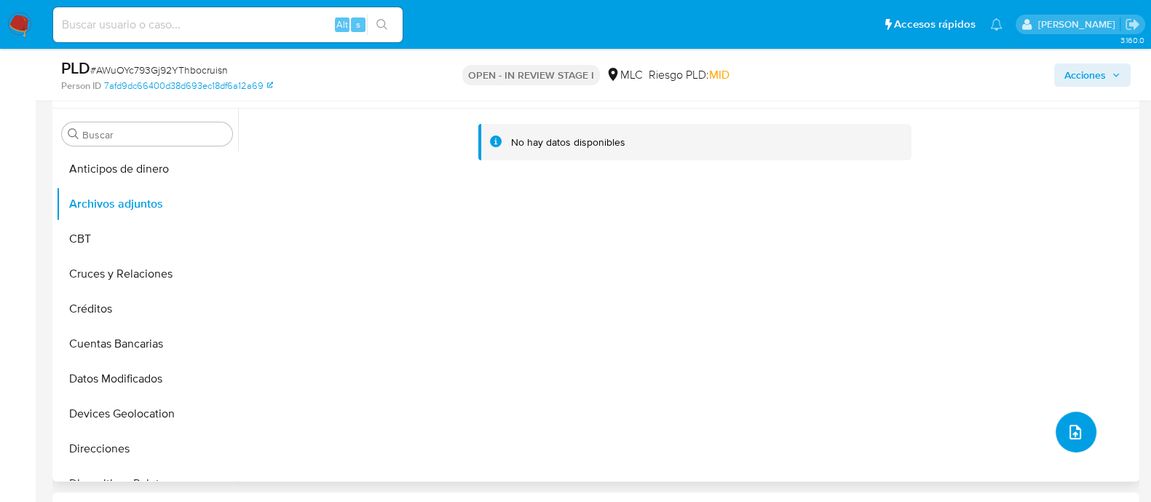
click at [1067, 423] on icon "upload-file" at bounding box center [1075, 431] width 17 height 17
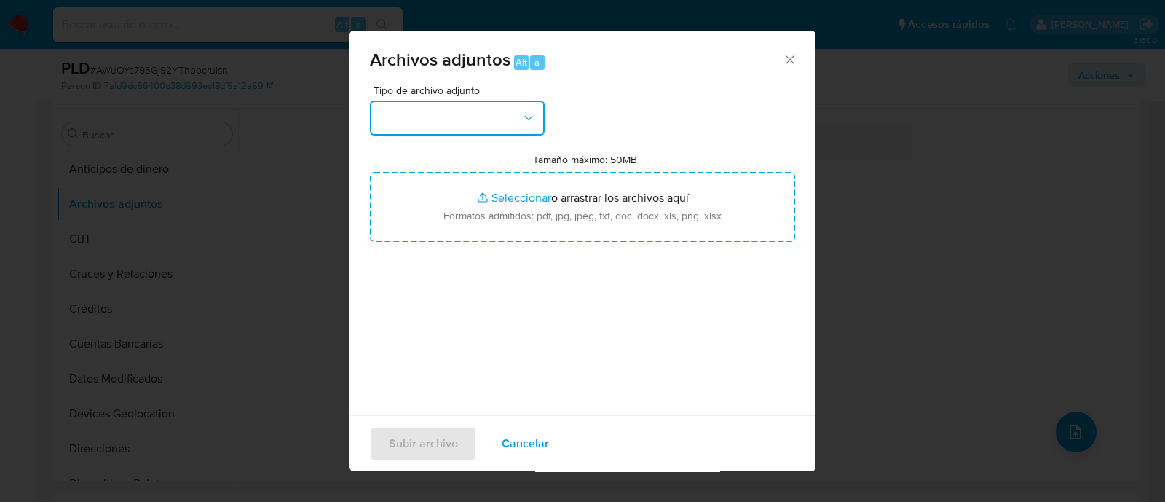
click at [431, 119] on button "button" at bounding box center [457, 118] width 175 height 35
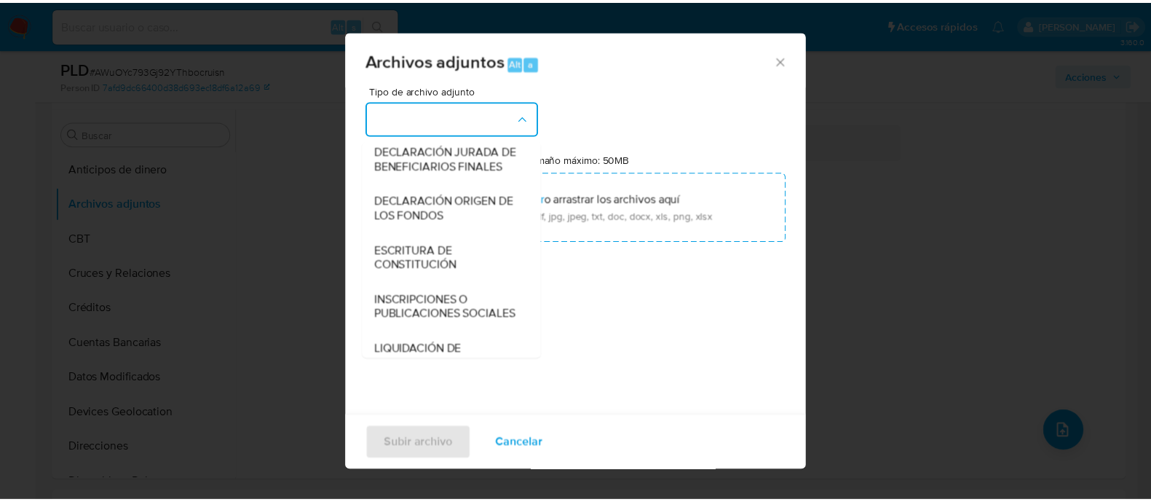
scroll to position [241, 0]
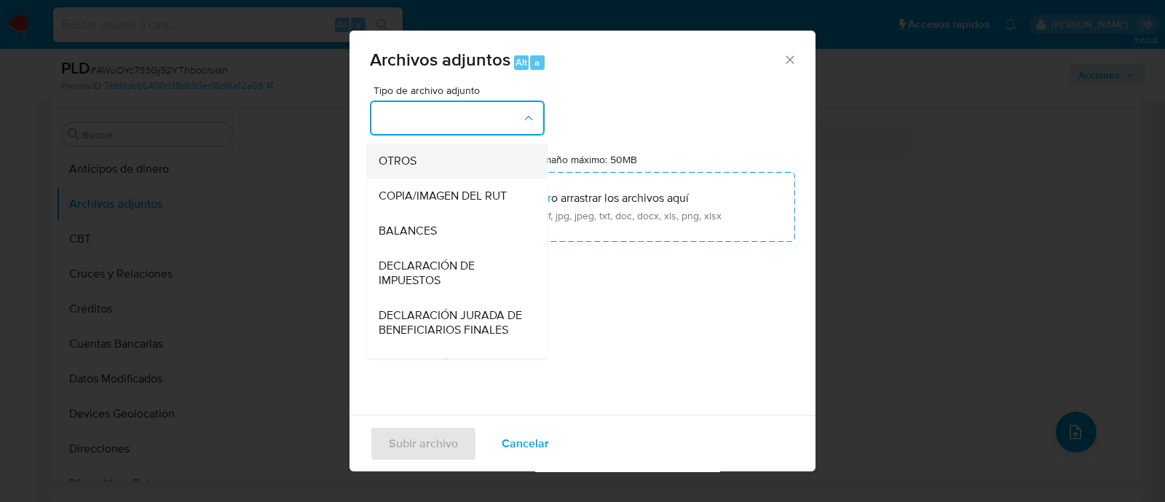
click at [428, 176] on div "OTROS" at bounding box center [453, 160] width 149 height 35
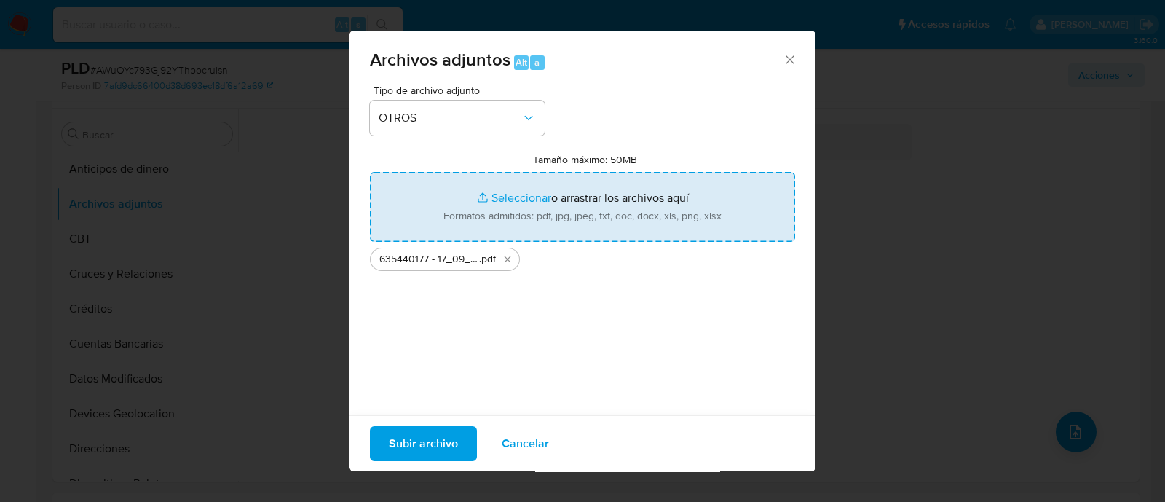
type input "C:\fakepath\Tabla 635440177.xlsx"
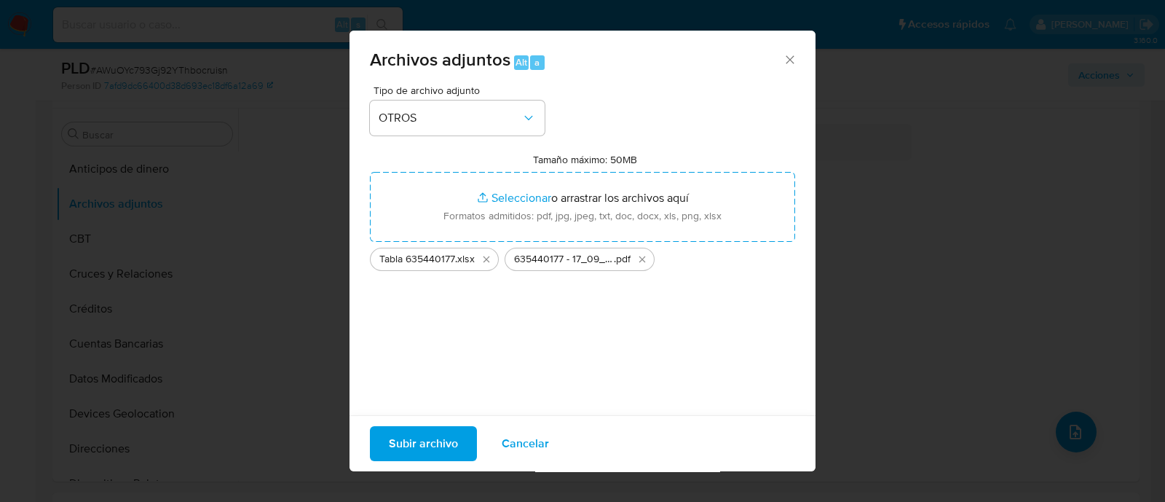
click at [411, 448] on span "Subir archivo" at bounding box center [423, 444] width 69 height 32
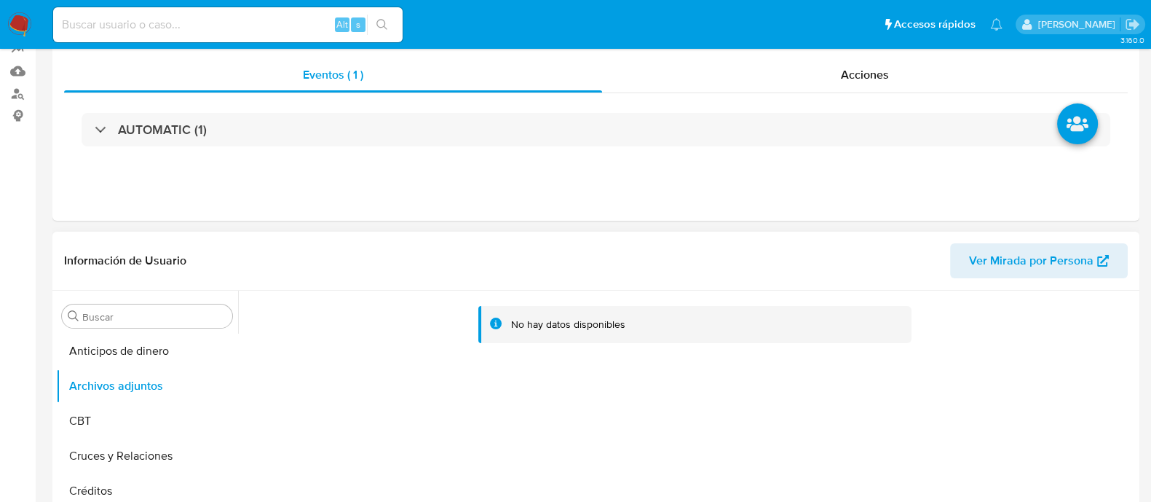
scroll to position [0, 0]
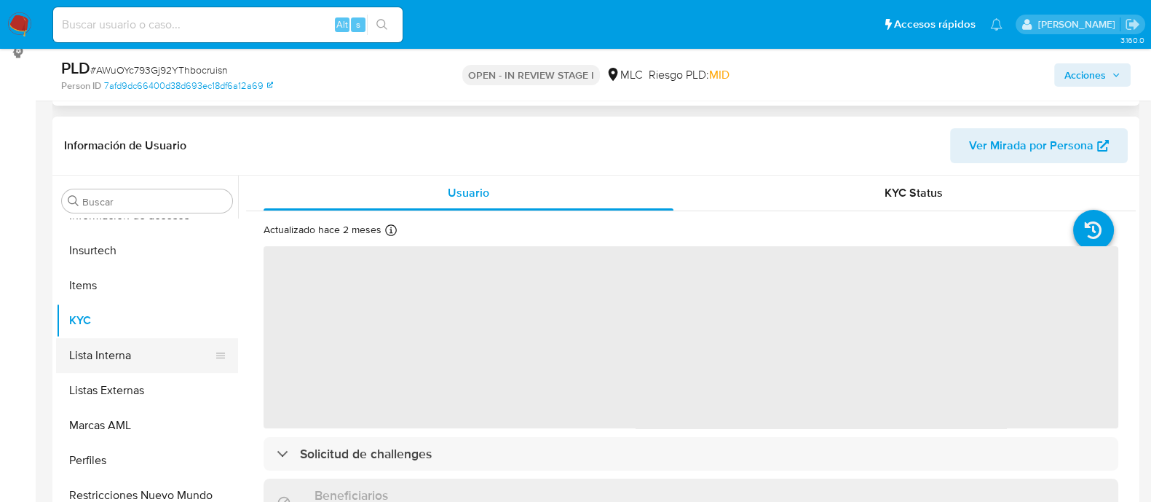
scroll to position [273, 0]
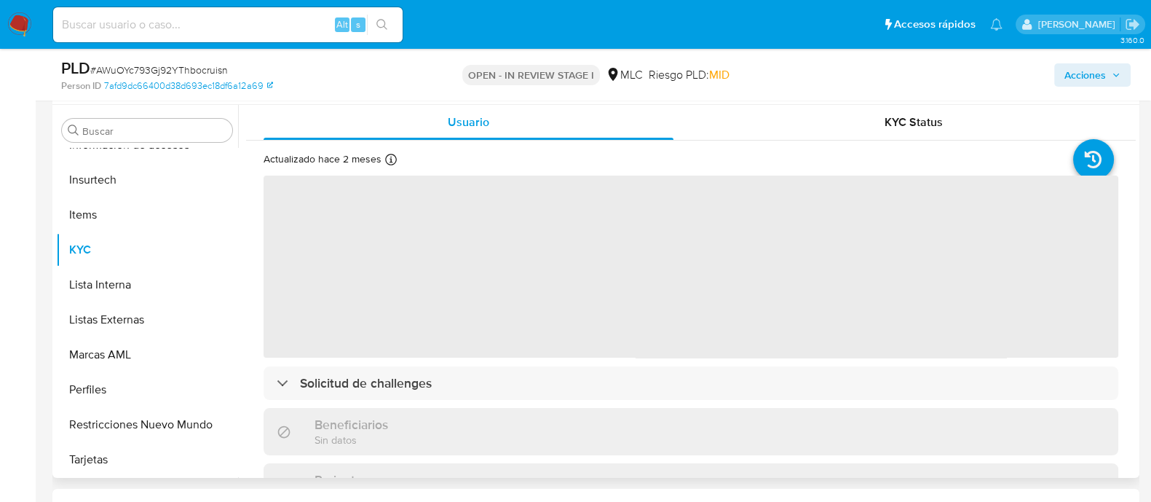
select select "10"
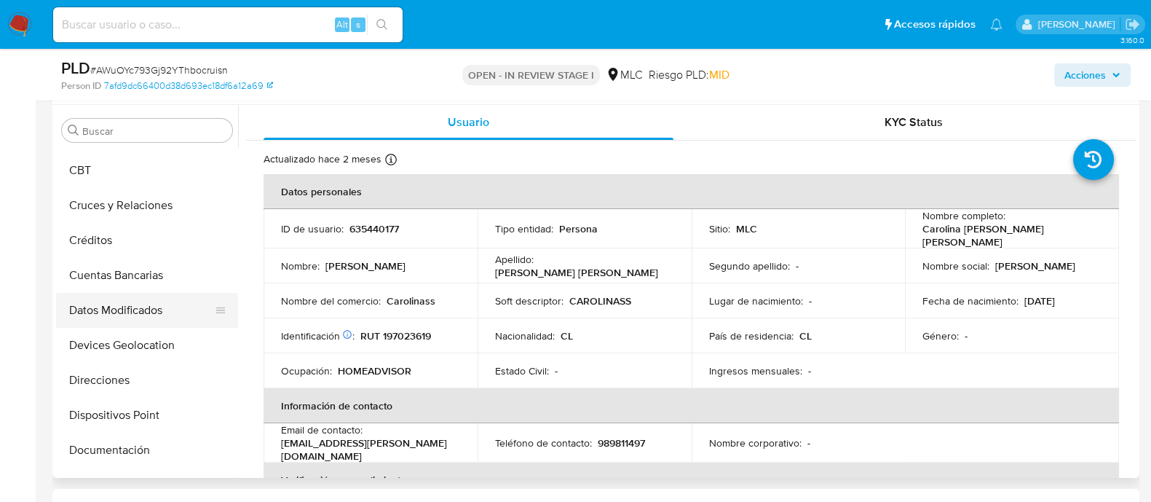
scroll to position [0, 0]
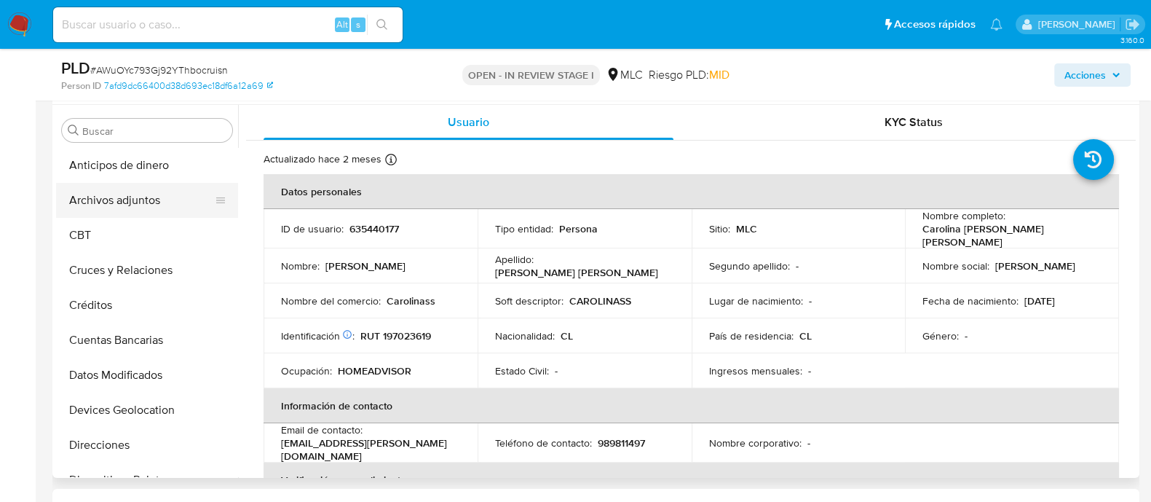
click at [138, 205] on button "Archivos adjuntos" at bounding box center [141, 200] width 170 height 35
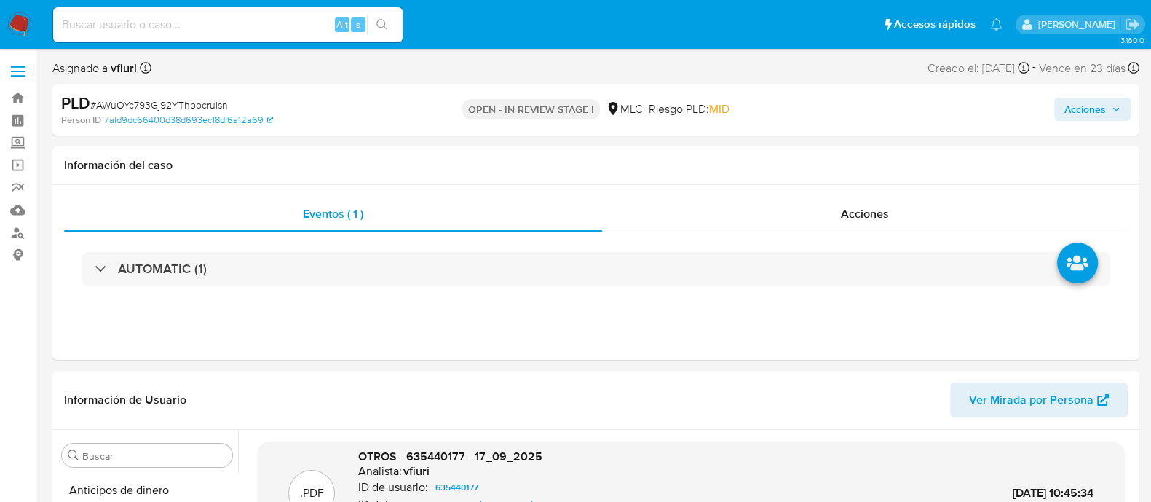
click at [1105, 112] on span "Acciones" at bounding box center [1086, 109] width 42 height 23
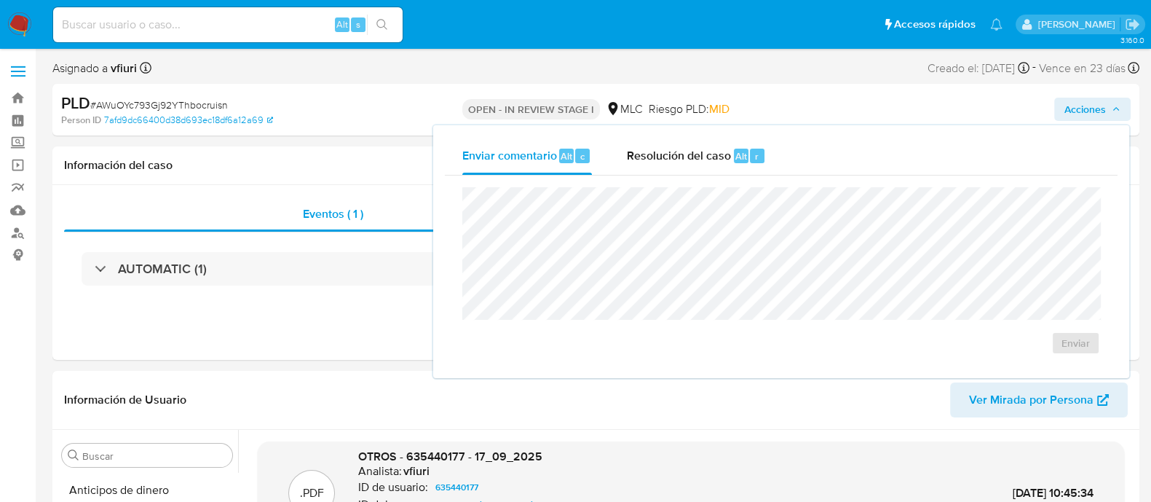
drag, startPoint x: 672, startPoint y: 149, endPoint x: 671, endPoint y: 186, distance: 37.2
click at [671, 151] on span "Resolución del caso" at bounding box center [679, 155] width 104 height 17
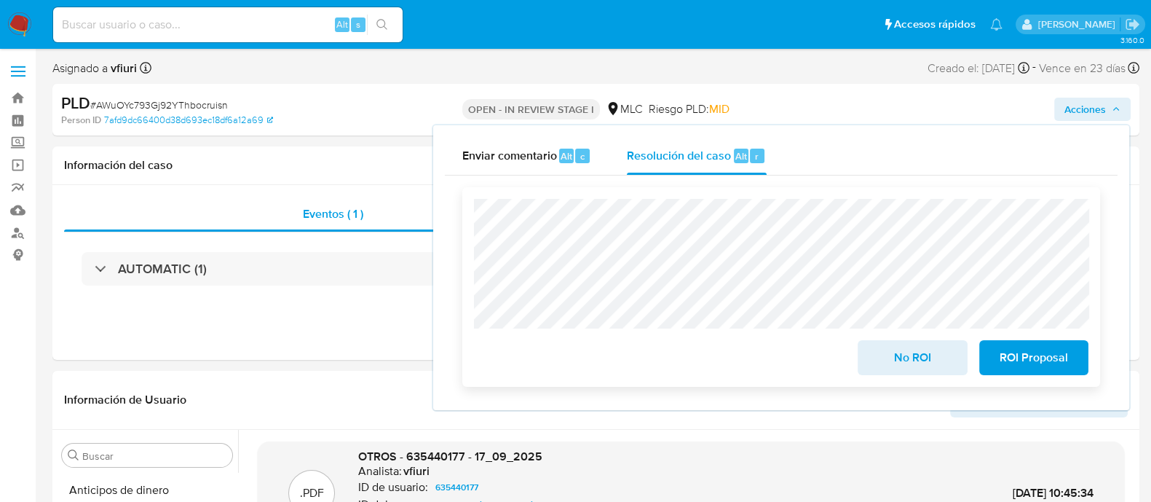
click at [901, 355] on span "No ROI" at bounding box center [912, 358] width 71 height 32
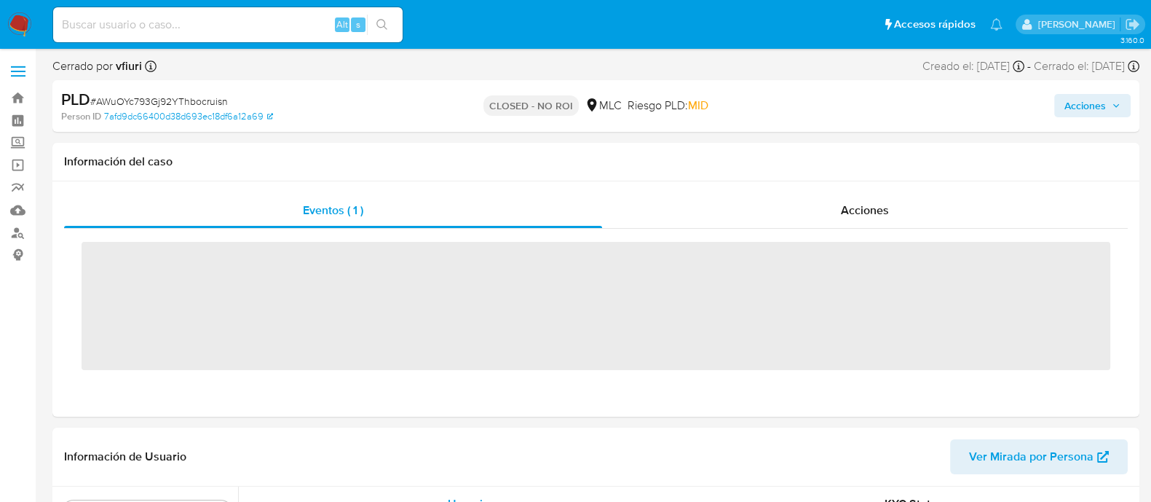
scroll to position [615, 0]
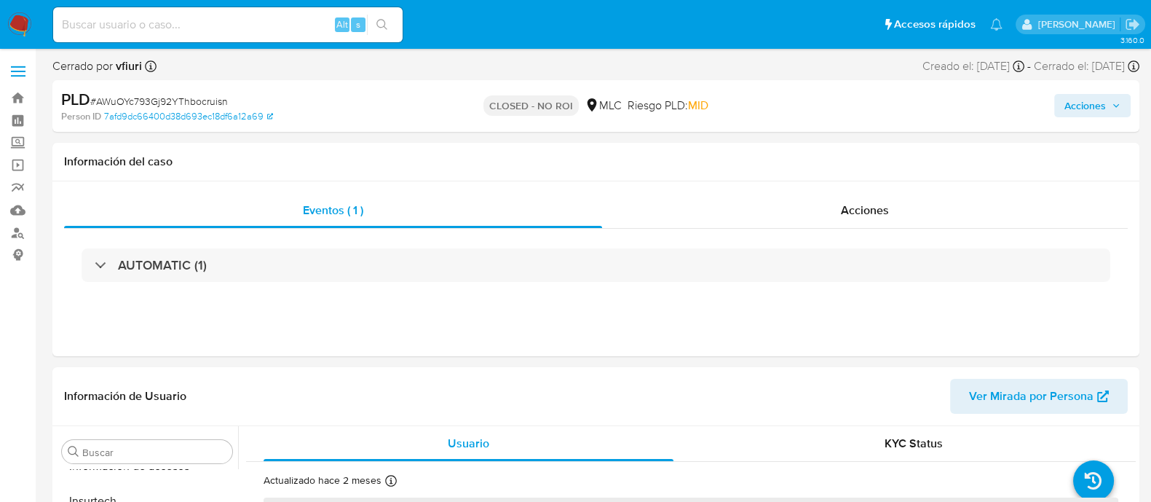
select select "10"
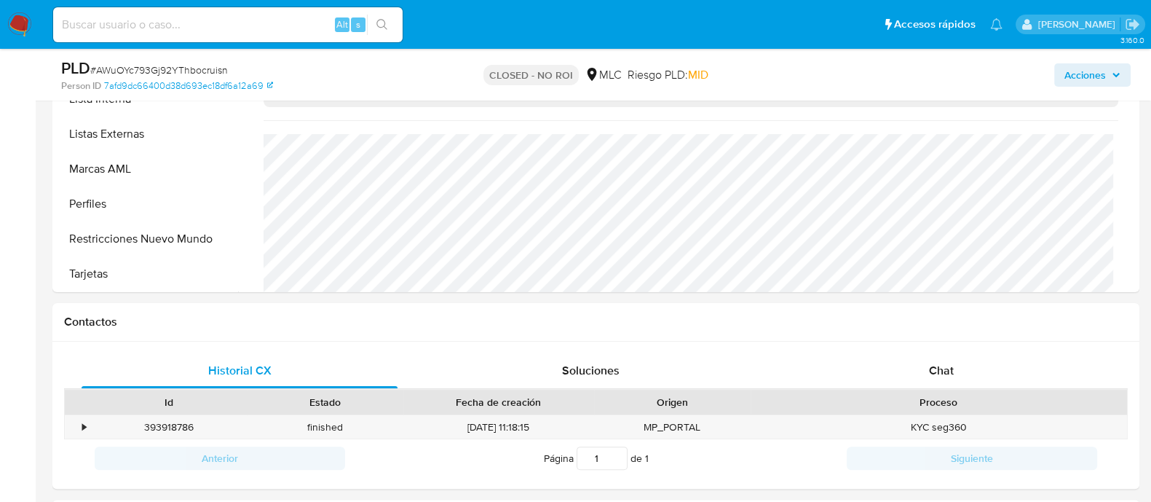
scroll to position [816, 0]
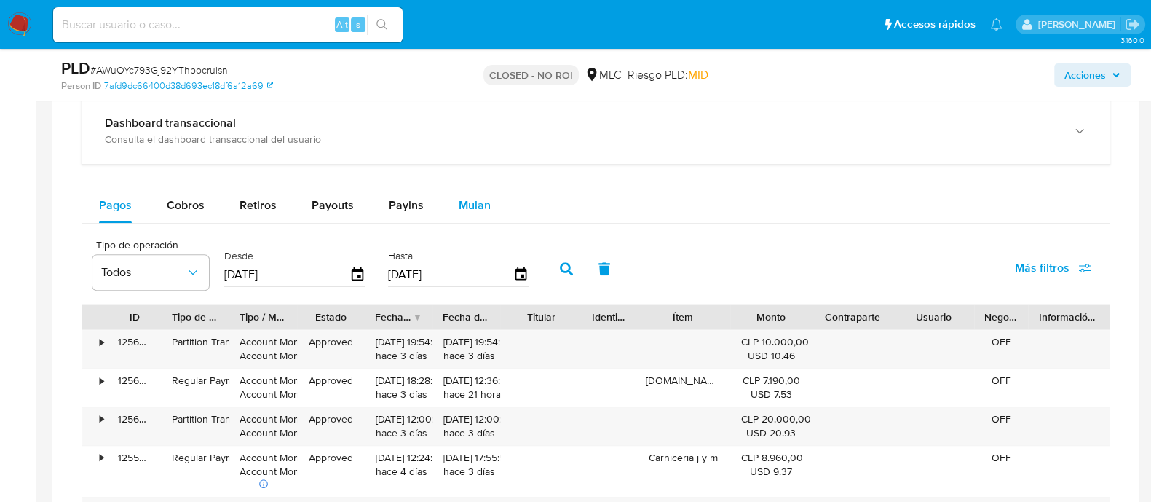
click at [475, 209] on span "Mulan" at bounding box center [475, 205] width 32 height 17
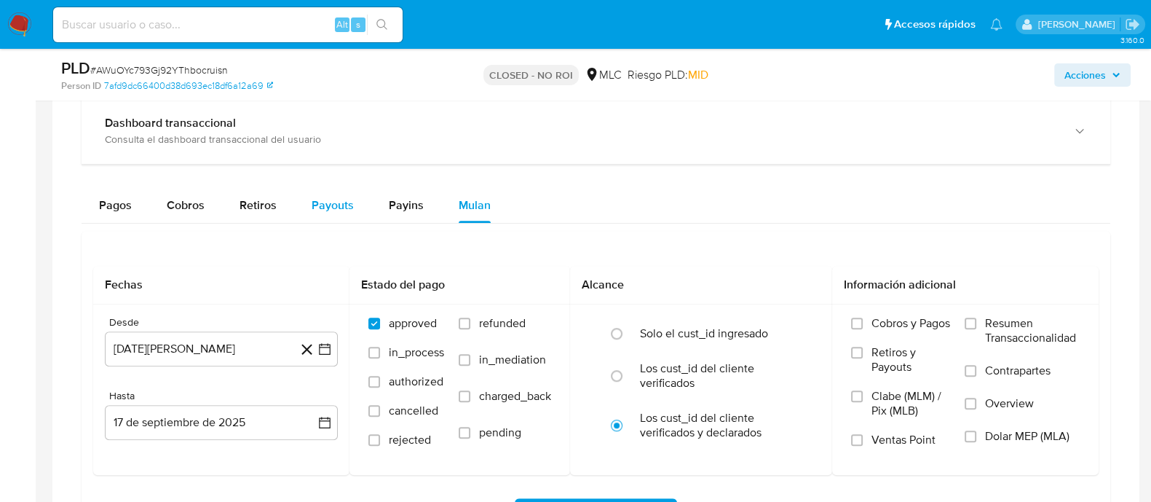
scroll to position [1092, 0]
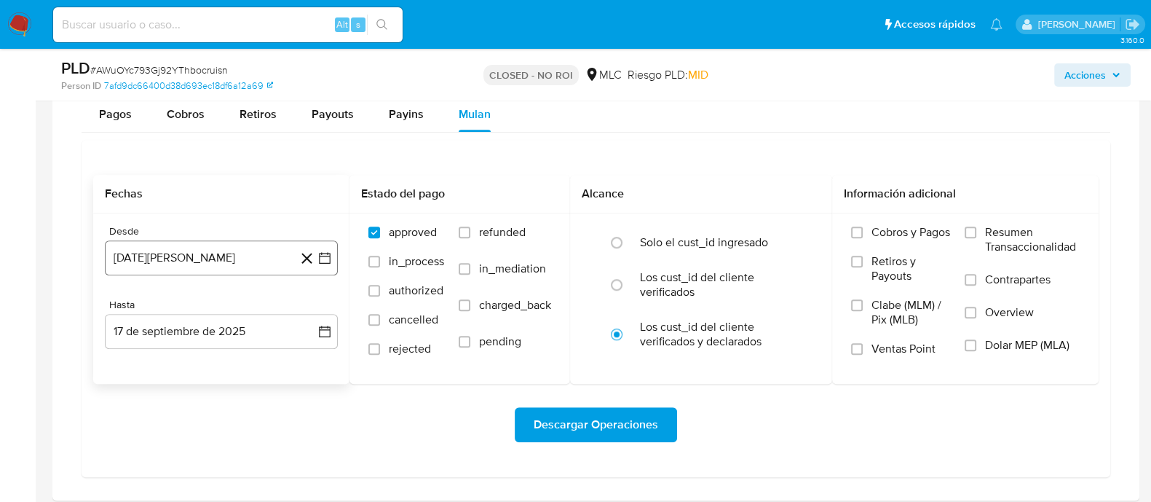
click at [333, 264] on button "[DATE][PERSON_NAME]" at bounding box center [221, 257] width 233 height 35
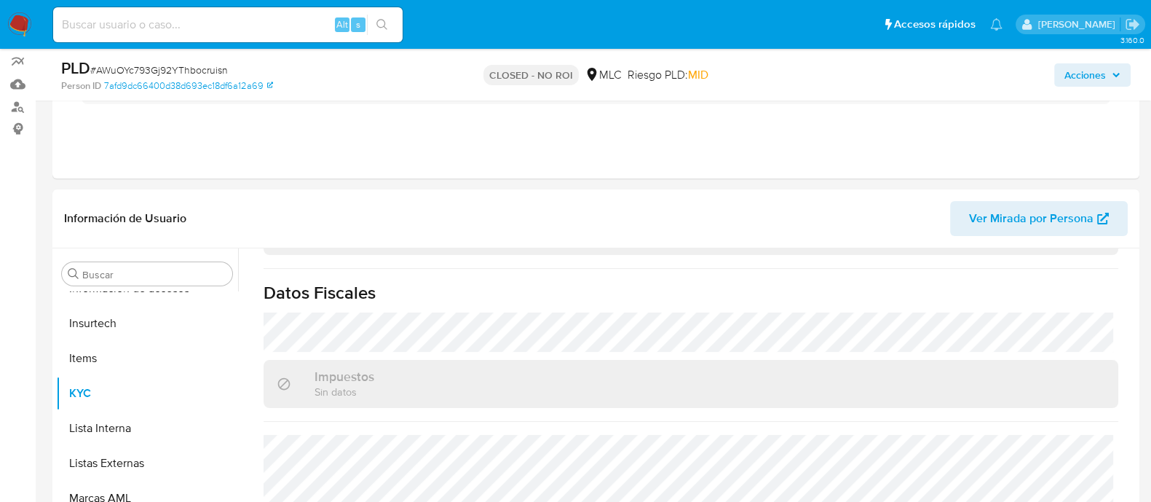
scroll to position [0, 0]
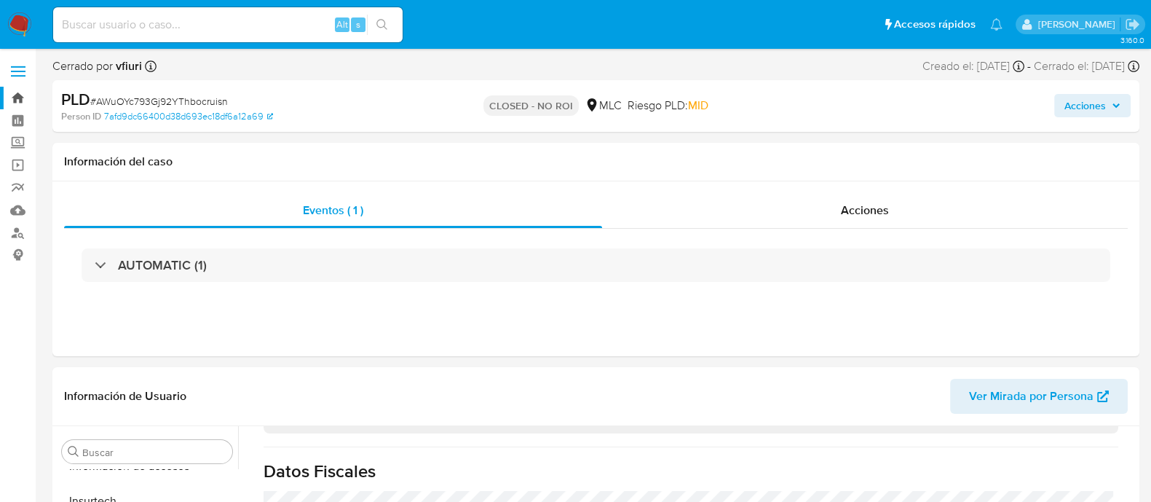
click at [15, 98] on link "Bandeja" at bounding box center [86, 98] width 173 height 23
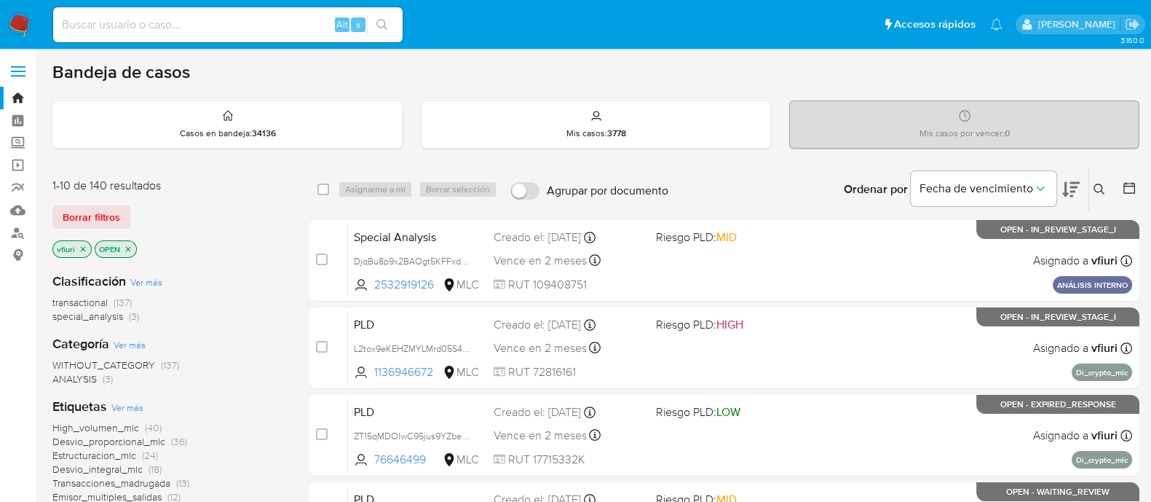
click at [1130, 192] on icon at bounding box center [1129, 188] width 15 height 15
click at [1129, 184] on icon at bounding box center [1129, 188] width 15 height 15
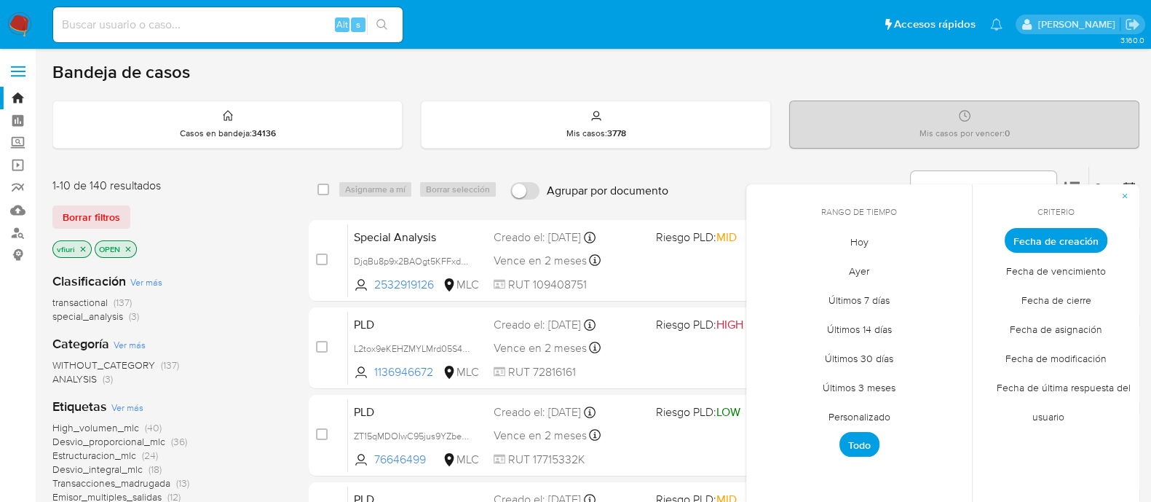
click at [827, 420] on span "Personalizado" at bounding box center [860, 416] width 92 height 30
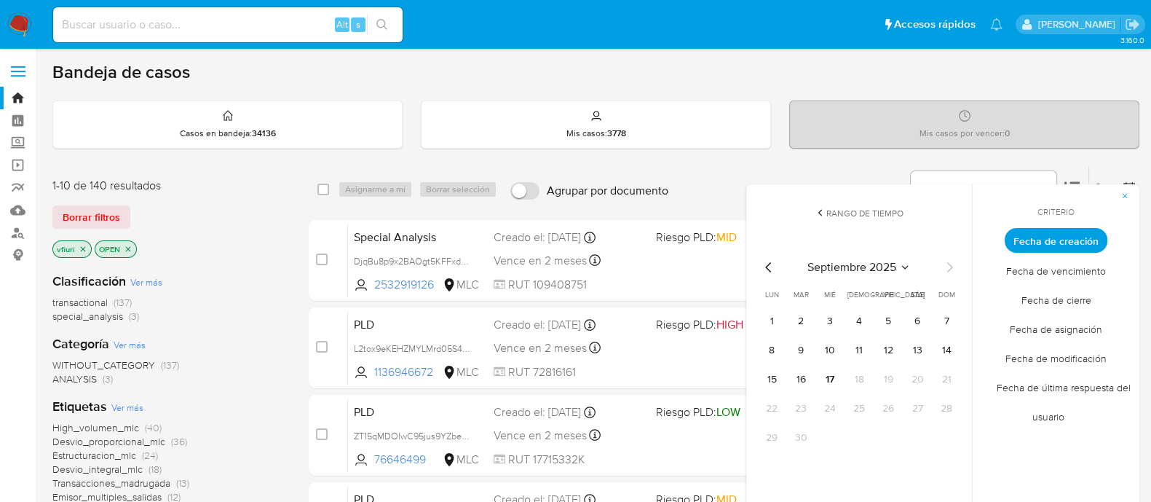
click at [762, 260] on icon "Mes anterior" at bounding box center [768, 267] width 17 height 17
click at [947, 256] on div "junio 2025 junio 2025 lun lunes mar martes mié miércoles jue jueves vie viernes…" at bounding box center [859, 366] width 233 height 259
click at [942, 266] on icon "Mes siguiente" at bounding box center [949, 267] width 17 height 17
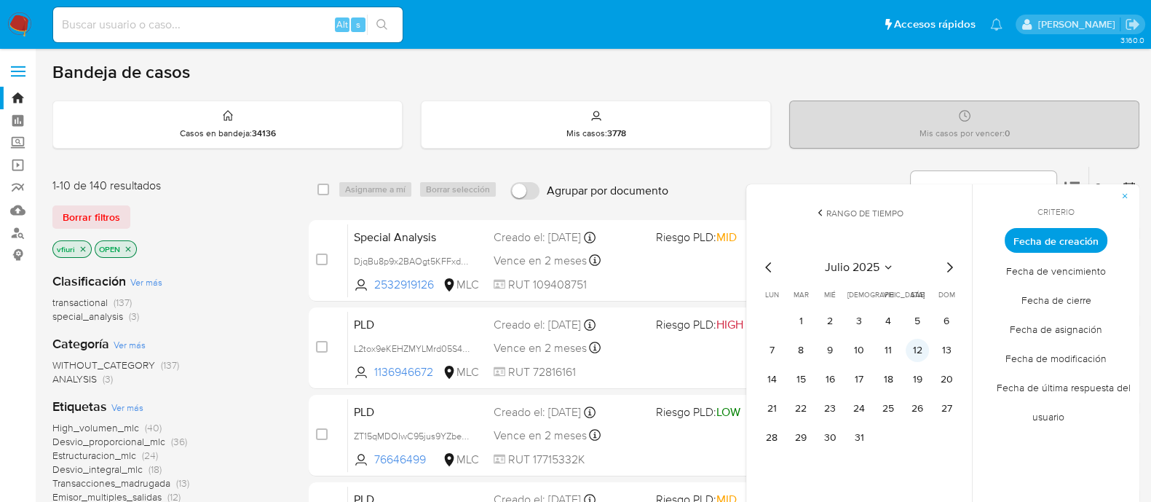
click at [911, 358] on button "12" at bounding box center [917, 350] width 23 height 23
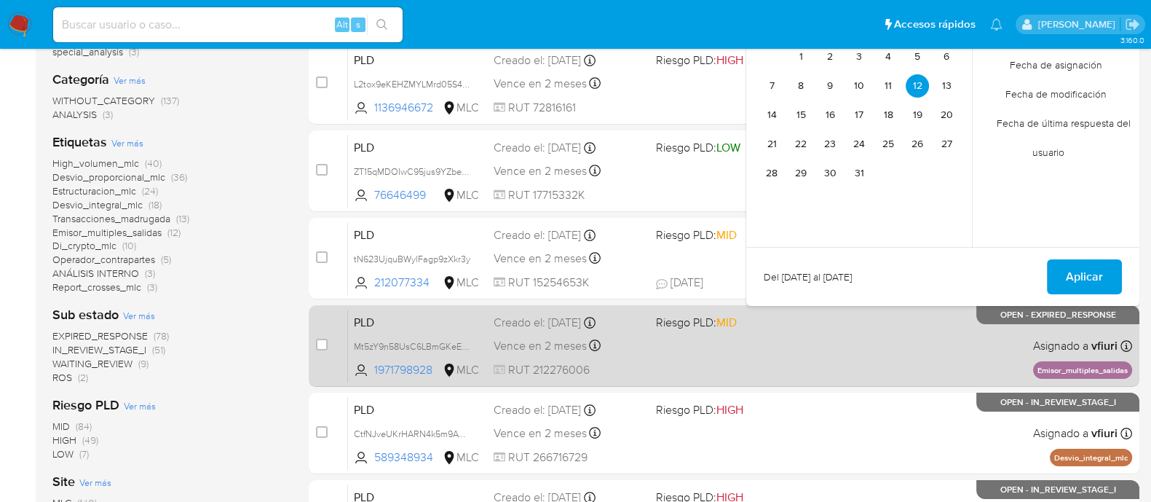
scroll to position [273, 0]
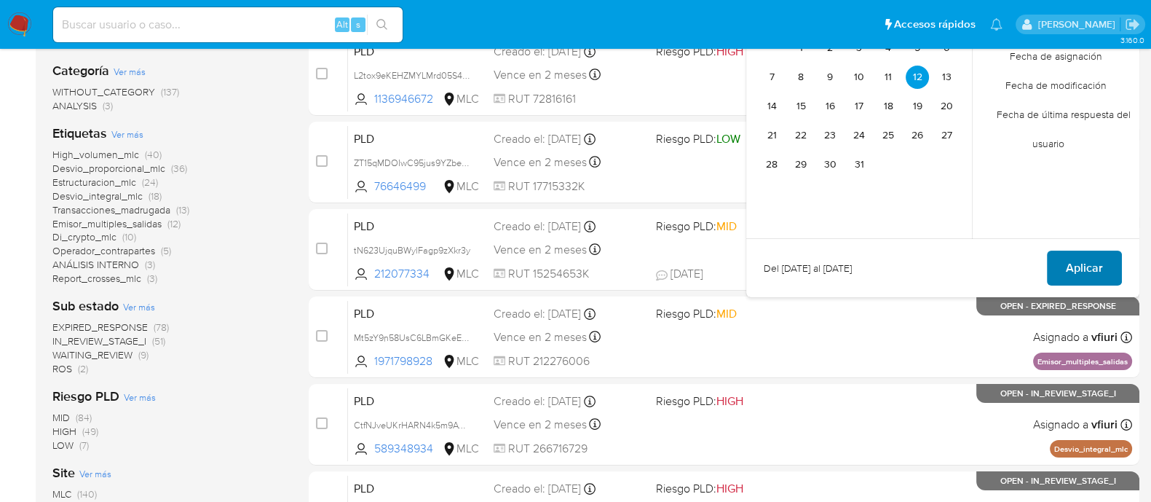
click at [1089, 256] on span "Aplicar" at bounding box center [1084, 268] width 37 height 32
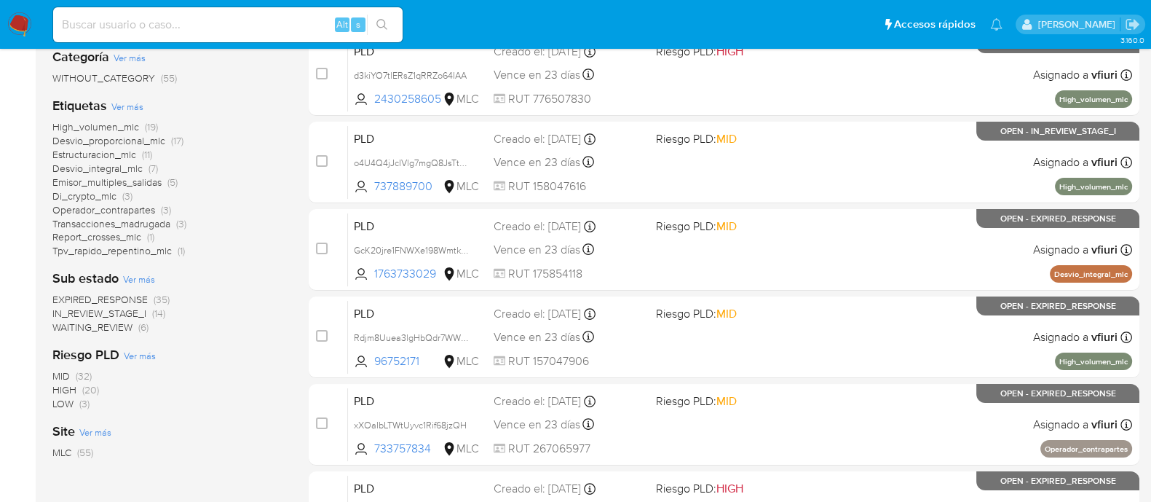
click at [88, 311] on span "IN_REVIEW_STAGE_I" at bounding box center [99, 313] width 94 height 15
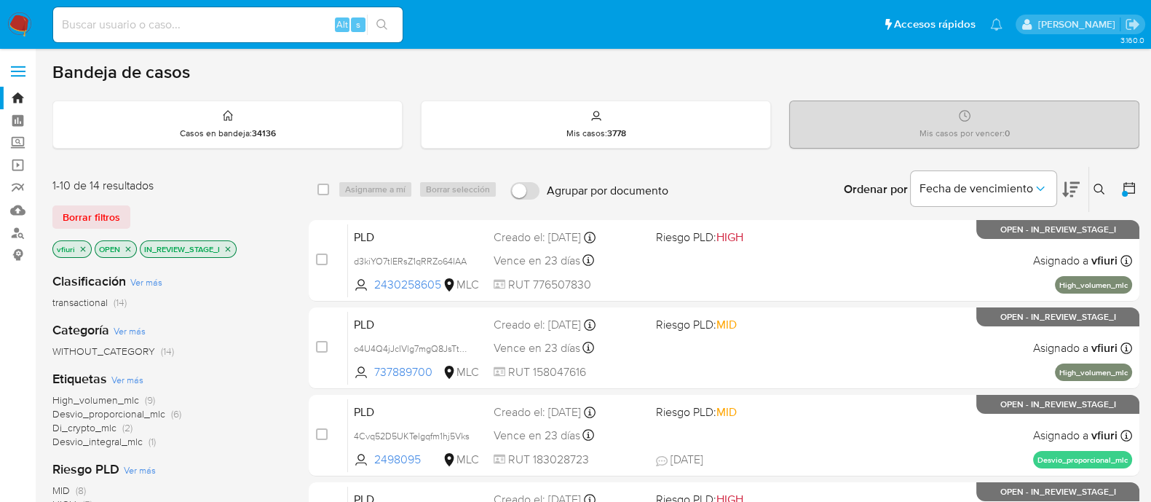
scroll to position [181, 0]
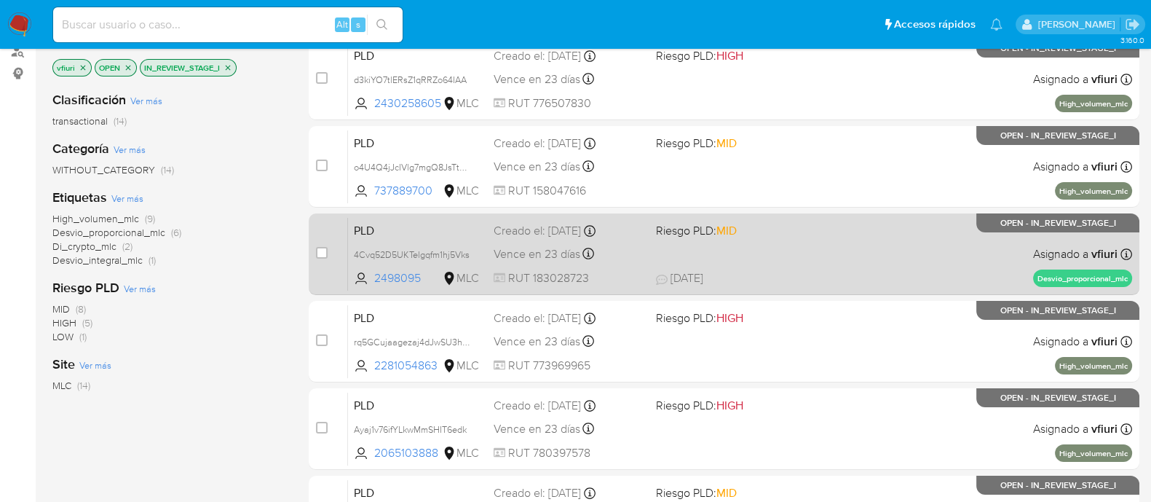
click at [769, 248] on div "PLD 4Cvq52D5UKTelgqfm1hj5Vks 2498095 MLC Riesgo PLD: MID Creado el: 12/07/2025 …" at bounding box center [740, 254] width 784 height 74
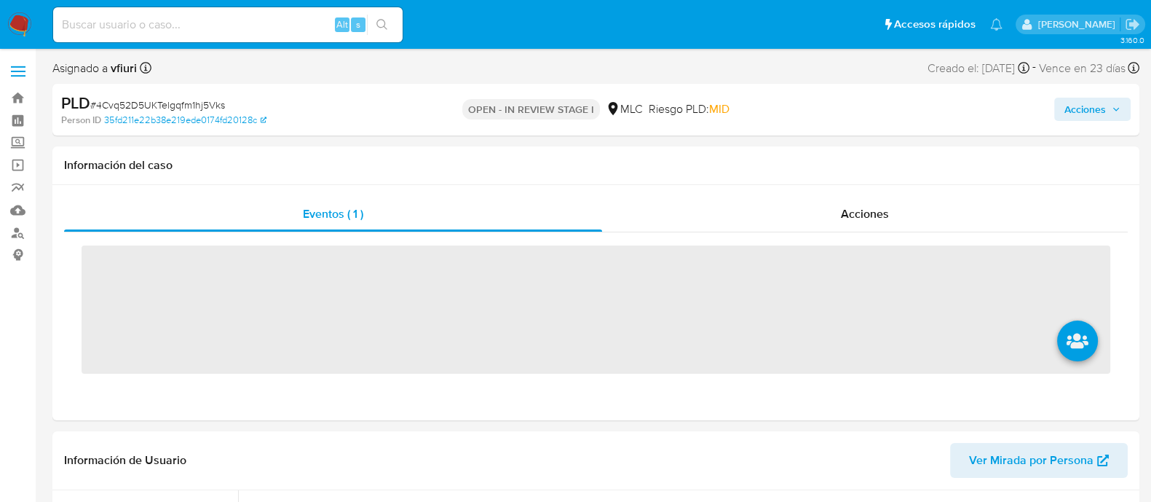
scroll to position [615, 0]
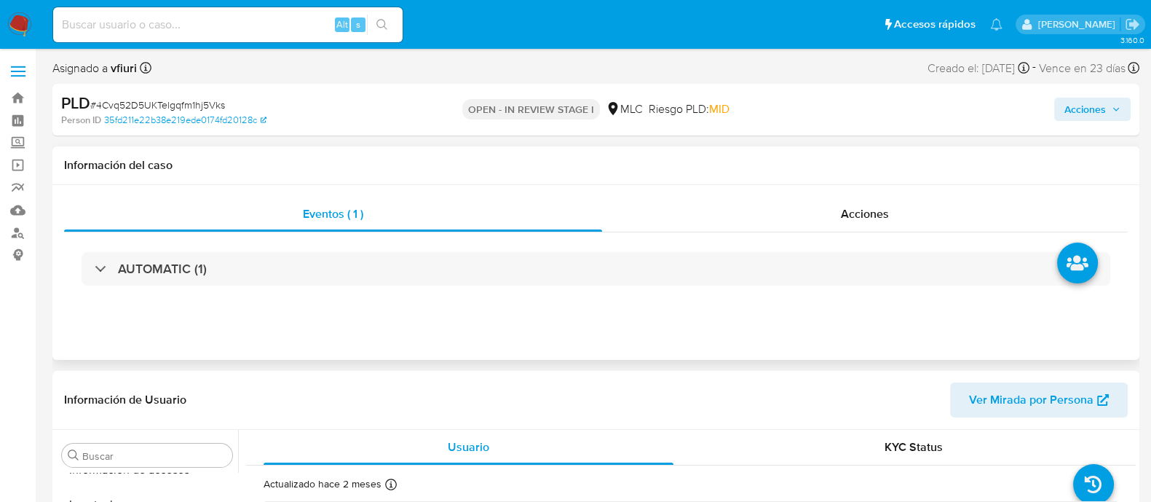
select select "10"
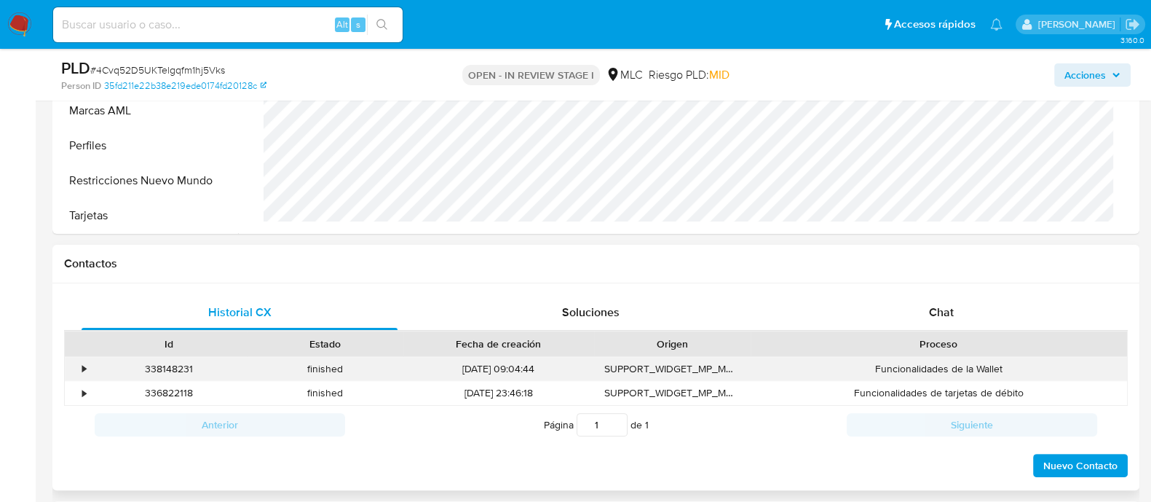
scroll to position [546, 0]
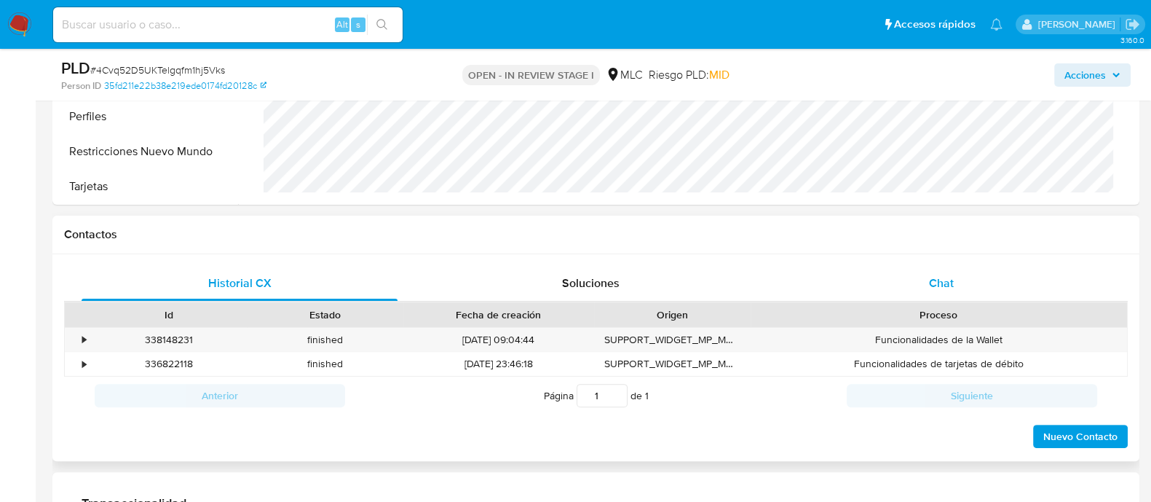
click at [927, 282] on div "Chat" at bounding box center [942, 283] width 316 height 35
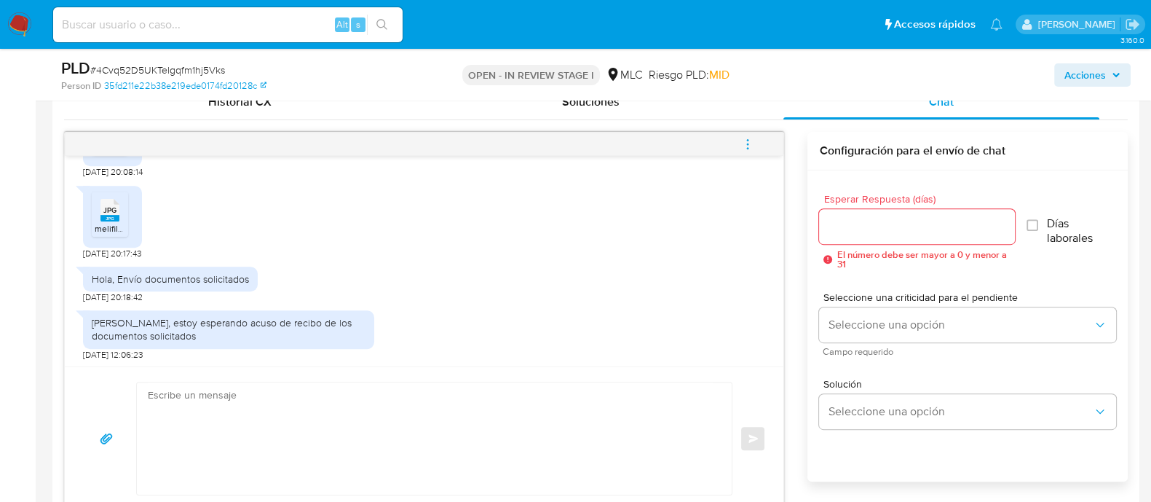
scroll to position [753, 0]
click at [258, 409] on textarea at bounding box center [431, 438] width 566 height 112
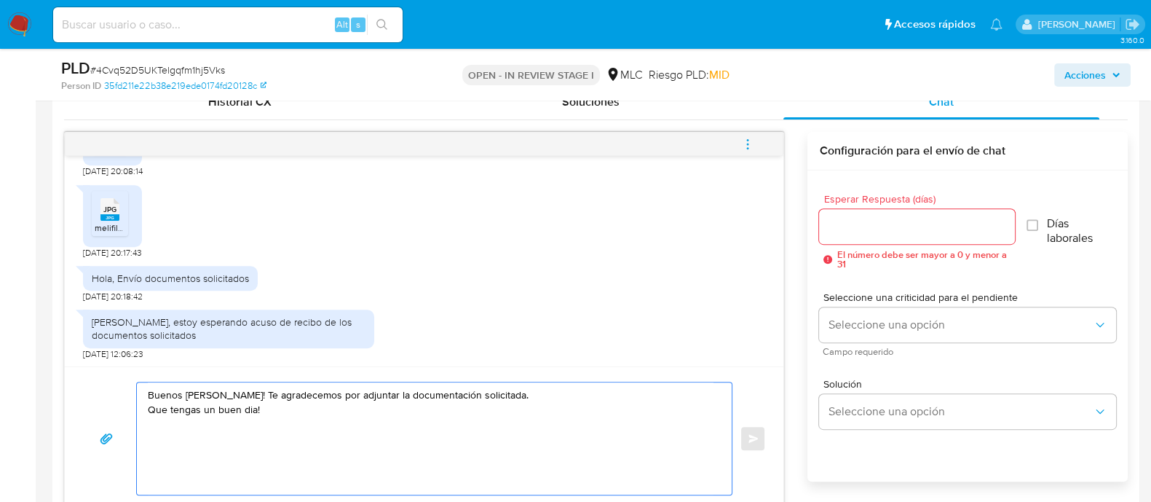
click at [150, 406] on textarea "Buenos dias, Esteban! Te agradecemos por adjuntar la documentación solicitada. …" at bounding box center [431, 438] width 566 height 112
click at [232, 429] on textarea "Buenos dias, Esteban! Te agradecemos por adjuntar la documentación solicitada. …" at bounding box center [431, 438] width 566 height 112
drag, startPoint x: 275, startPoint y: 416, endPoint x: 150, endPoint y: 415, distance: 124.5
click at [150, 415] on textarea "Buenos dias, Esteban! Te agradecemos por adjuntar la documentación solicitada. …" at bounding box center [431, 438] width 566 height 112
click at [150, 390] on textarea "Buenos dias, Esteban! Te agradecemos por adjuntar la documentación solicitada. …" at bounding box center [431, 438] width 566 height 112
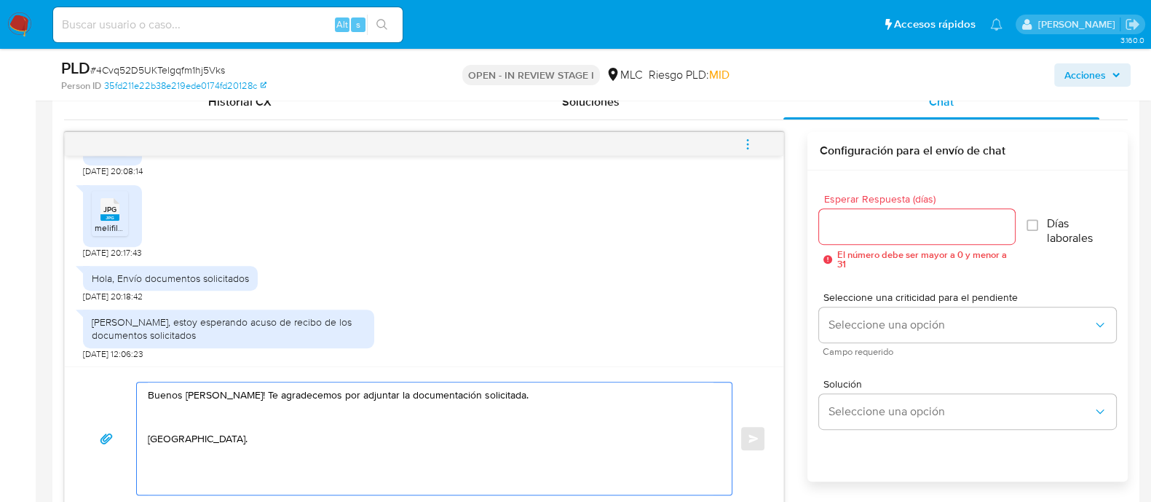
click at [0, 0] on lt-span "¡ Buenos" at bounding box center [0, 0] width 0 height 0
click at [192, 399] on textarea "¡Buenos dias, Esteban! Te agradecemos por adjuntar la documentación solicitada.…" at bounding box center [431, 438] width 566 height 112
click at [194, 397] on textarea "¡Buenos dias, Esteban! Te agradecemos por adjuntar la documentación solicitada.…" at bounding box center [431, 438] width 566 height 112
click at [0, 0] on lt-div "¿Quería decir «días»? d í as Descartar" at bounding box center [0, 0] width 0 height 0
click at [0, 0] on lt-strong "í" at bounding box center [0, 0] width 0 height 0
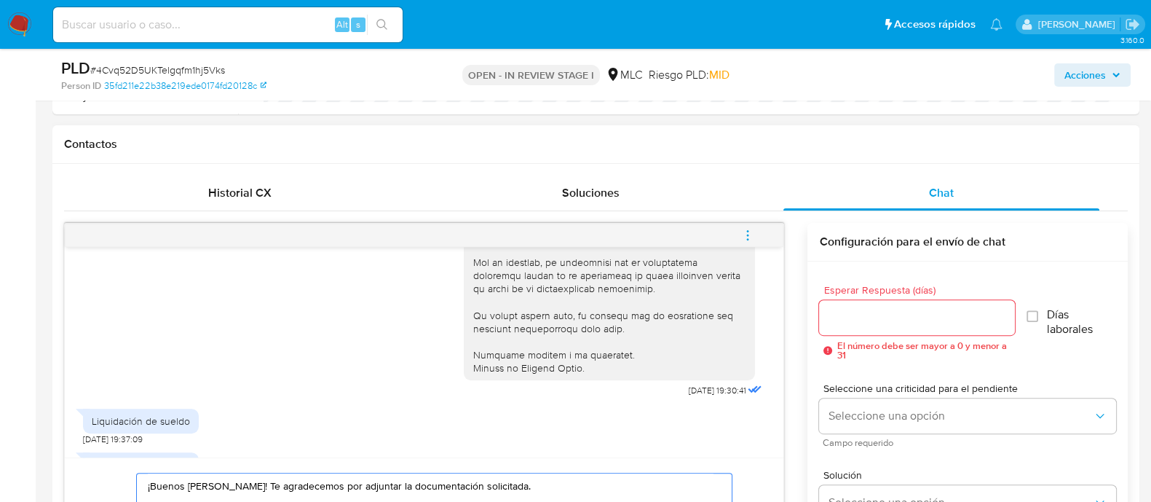
scroll to position [480, 0]
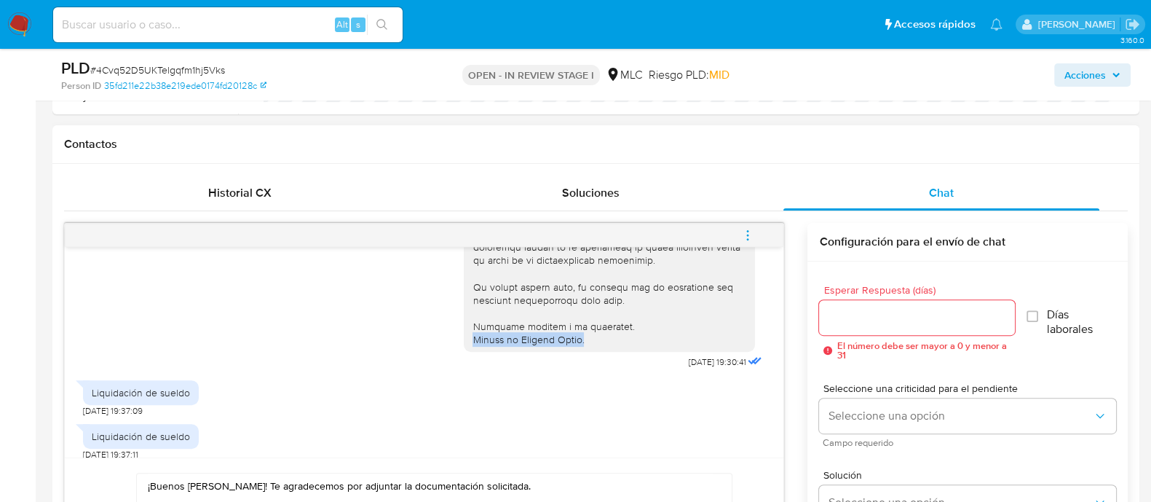
drag, startPoint x: 575, startPoint y: 338, endPoint x: 449, endPoint y: 351, distance: 126.7
click at [449, 351] on div "16/09/2025 19:30:41" at bounding box center [424, 73] width 682 height 599
copy div "Equipo de Mercado Libre."
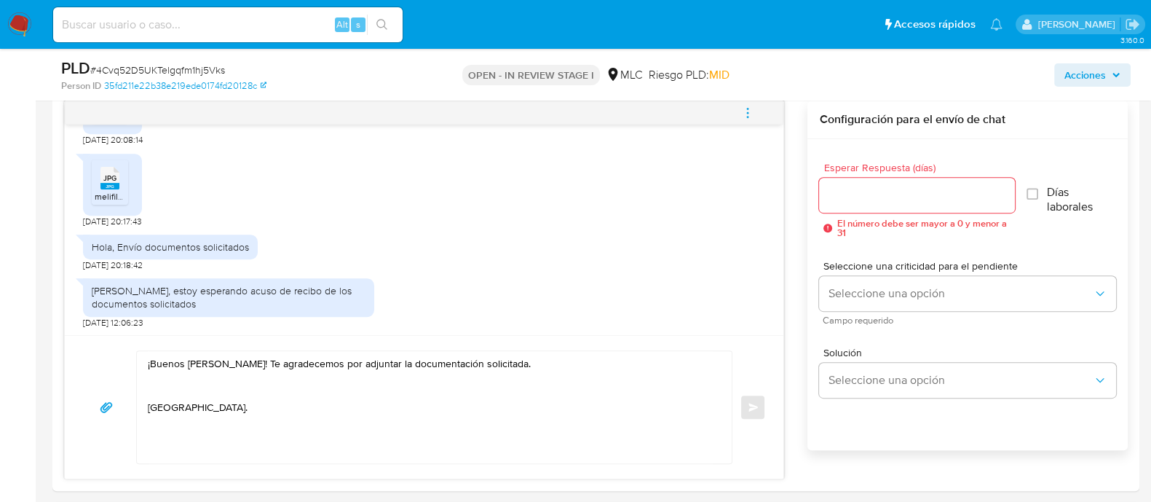
scroll to position [910, 0]
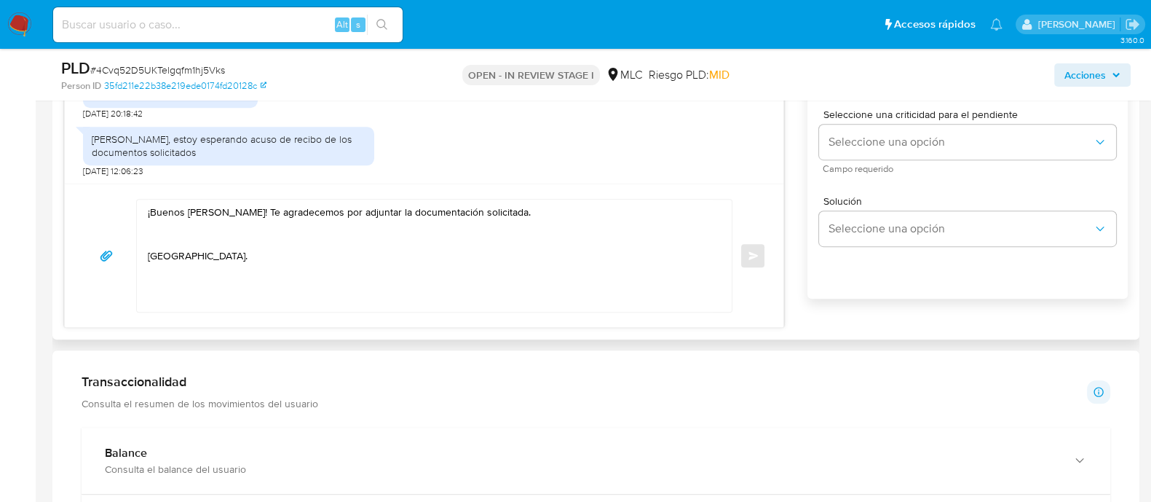
click at [196, 271] on textarea "¡Buenos días, Esteban! Te agradecemos por adjuntar la documentación solicitada.…" at bounding box center [431, 256] width 566 height 112
paste textarea "Equipo de Mercado Libre."
click at [149, 253] on textarea "¡Buenos días, Esteban! Te agradecemos por adjuntar la documentación solicitada.…" at bounding box center [431, 256] width 566 height 112
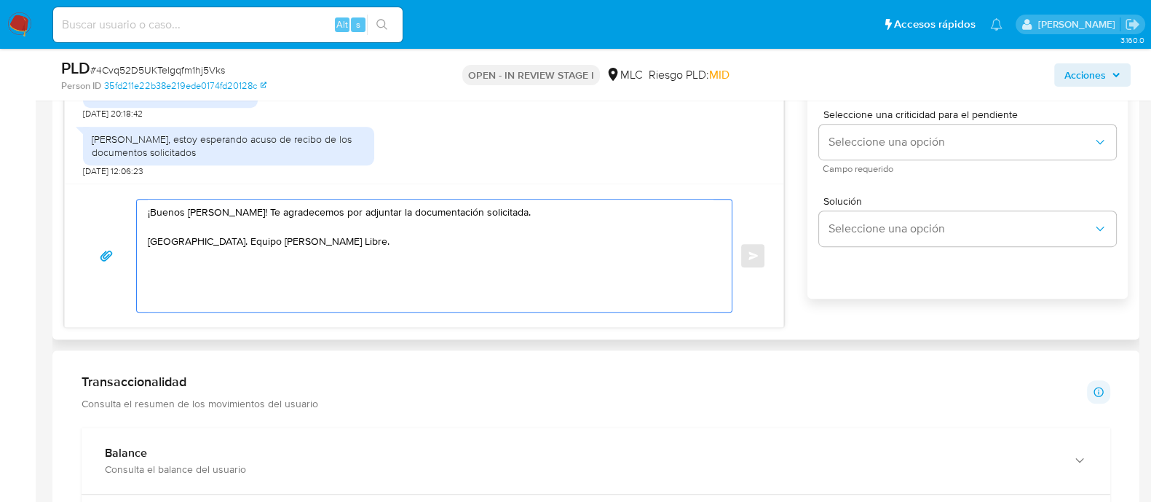
scroll to position [728, 0]
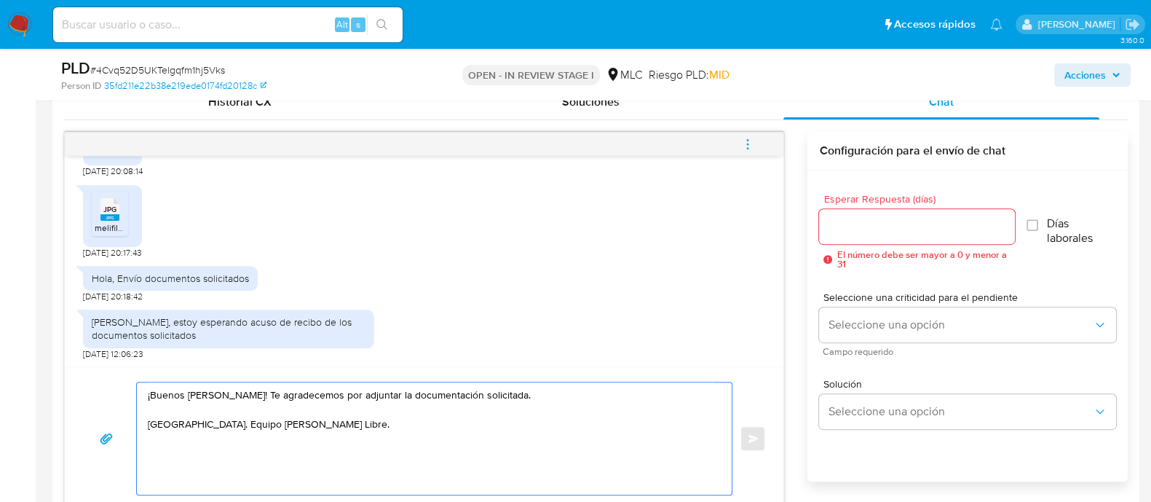
click at [273, 425] on textarea "¡Buenos días, Esteban! Te agradecemos por adjuntar la documentación solicitada.…" at bounding box center [431, 438] width 566 height 112
drag, startPoint x: 350, startPoint y: 428, endPoint x: 117, endPoint y: 393, distance: 235.7
click at [117, 393] on div "¡Buenos días, Esteban! Te agradecemos por adjuntar la documentación solicitada.…" at bounding box center [424, 439] width 684 height 114
type textarea "¡Buenos días, Esteban! Te agradecemos por adjuntar la documentación solicitada.…"
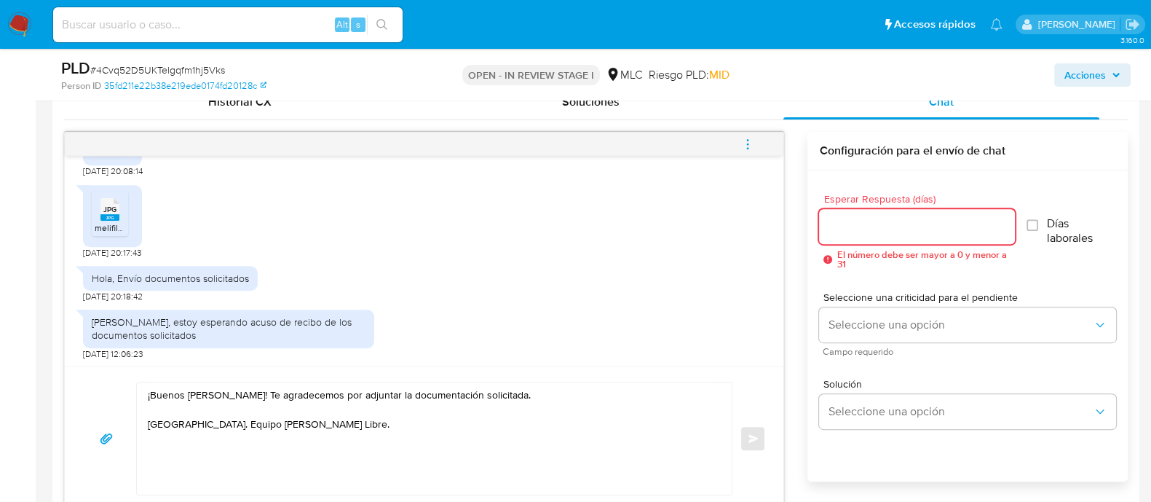
click at [852, 224] on input "Esperar Respuesta (días)" at bounding box center [916, 226] width 195 height 19
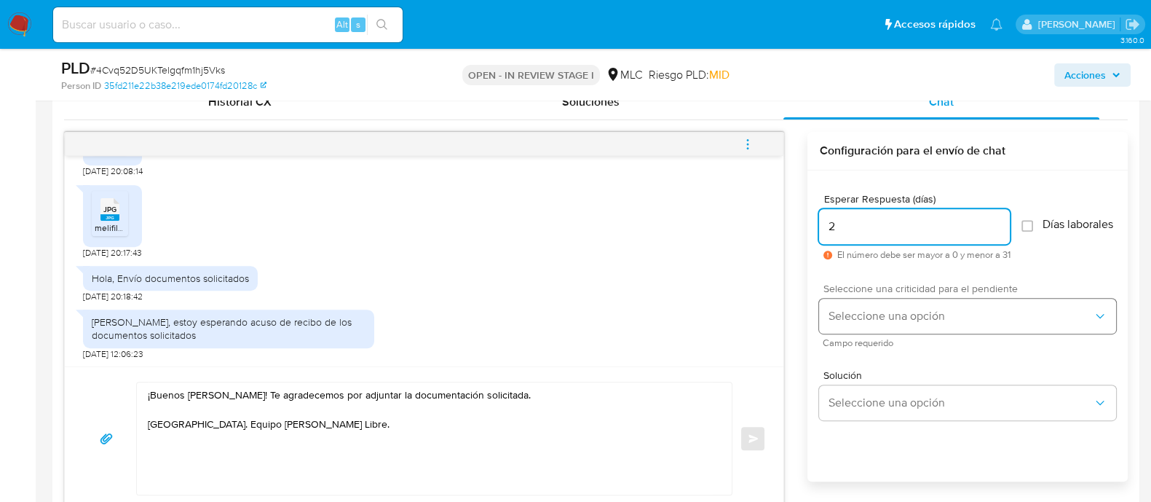
type input "2"
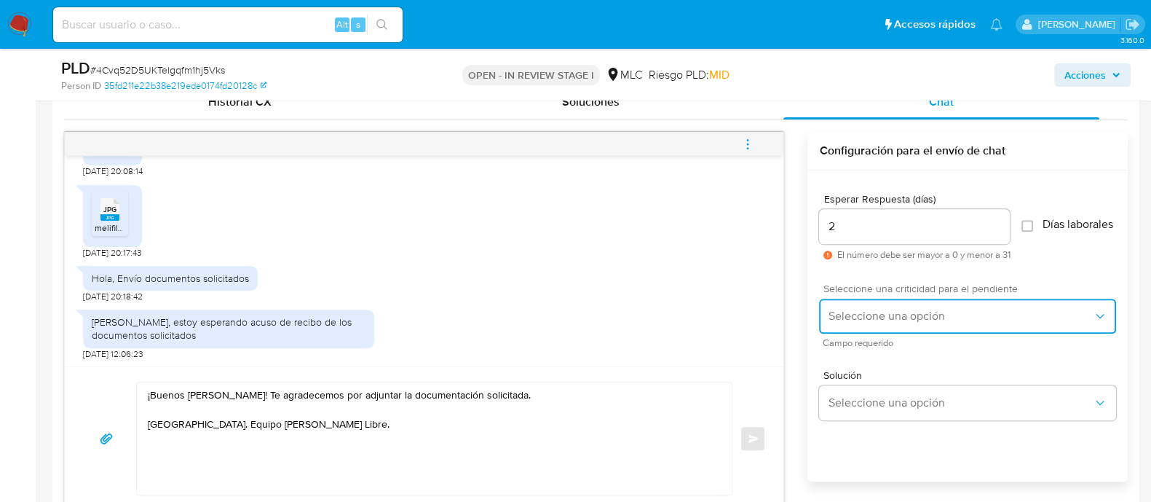
click at [854, 315] on button "Seleccione una opción" at bounding box center [967, 316] width 297 height 35
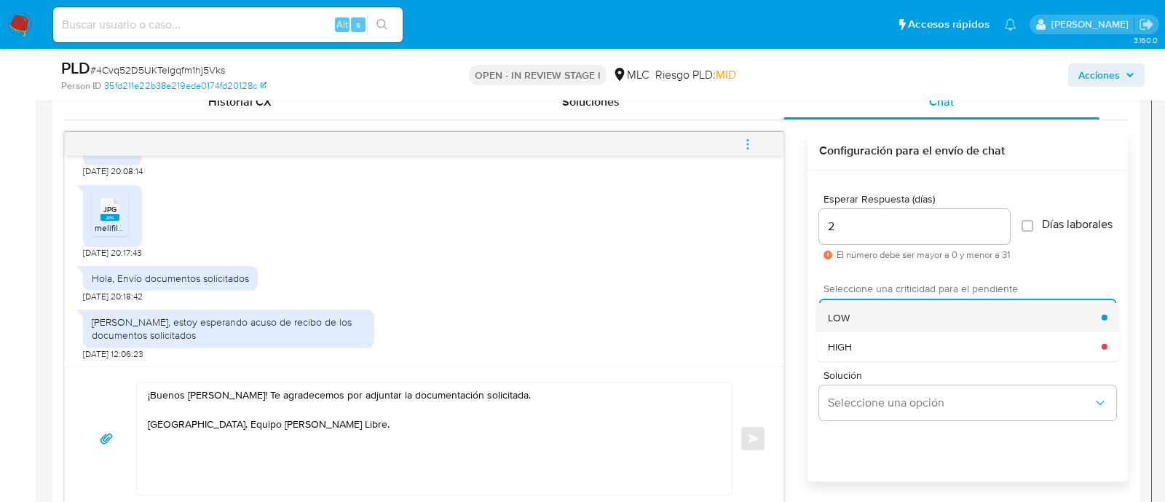
click at [857, 322] on div "LOW" at bounding box center [965, 316] width 274 height 29
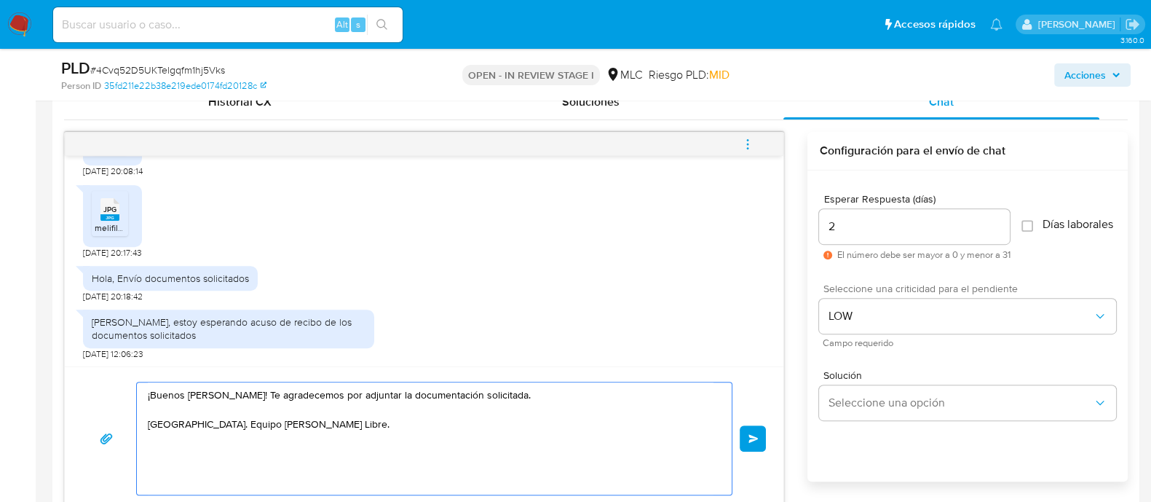
click at [368, 419] on textarea "¡Buenos días, Esteban! Te agradecemos por adjuntar la documentación solicitada.…" at bounding box center [431, 438] width 566 height 112
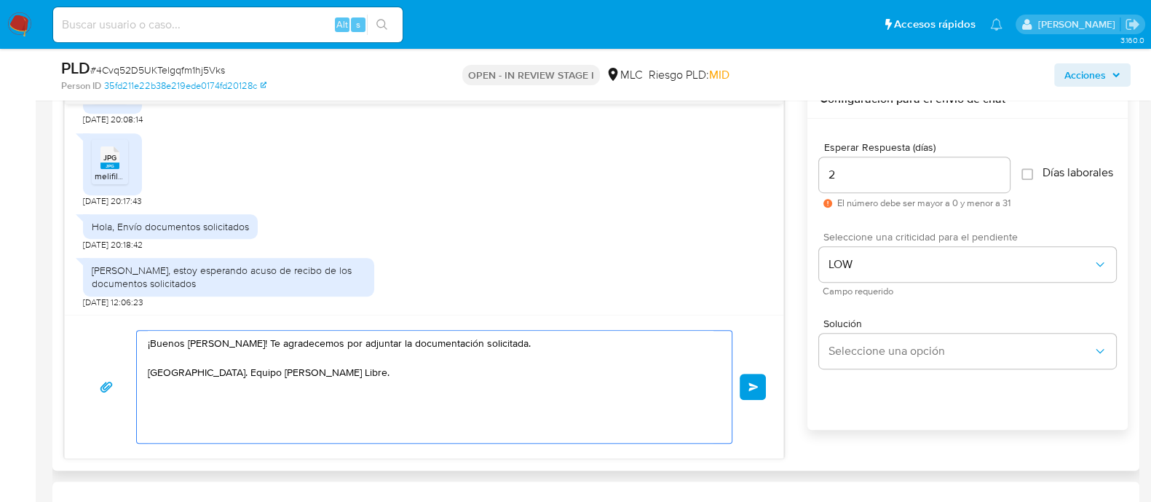
scroll to position [819, 0]
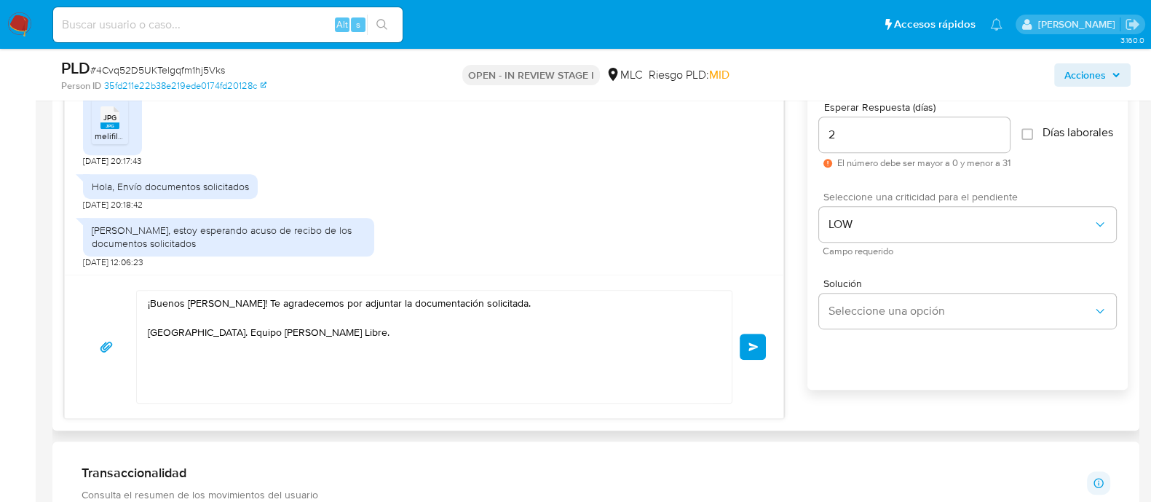
click at [756, 340] on button "Enviar" at bounding box center [753, 347] width 26 height 26
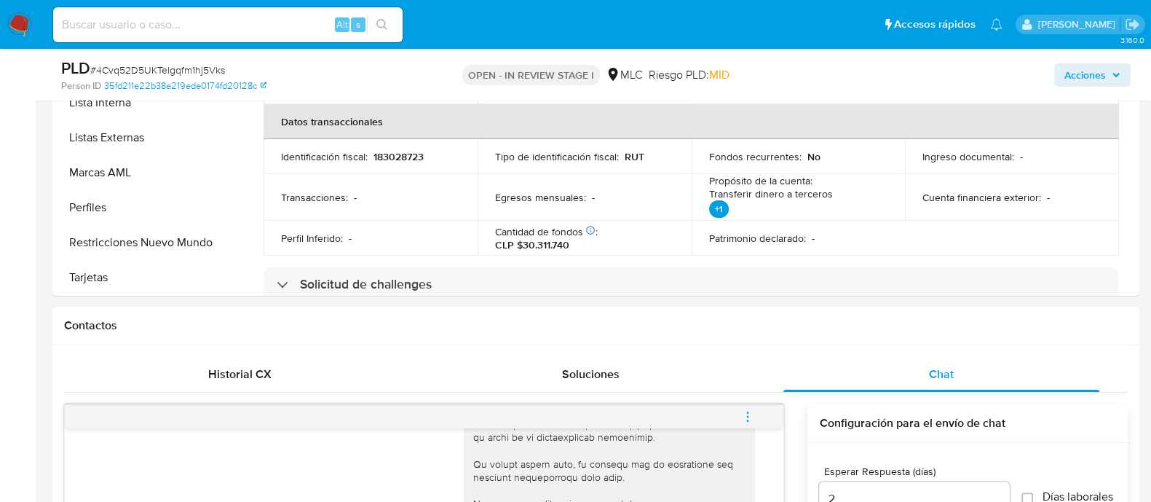
scroll to position [269, 0]
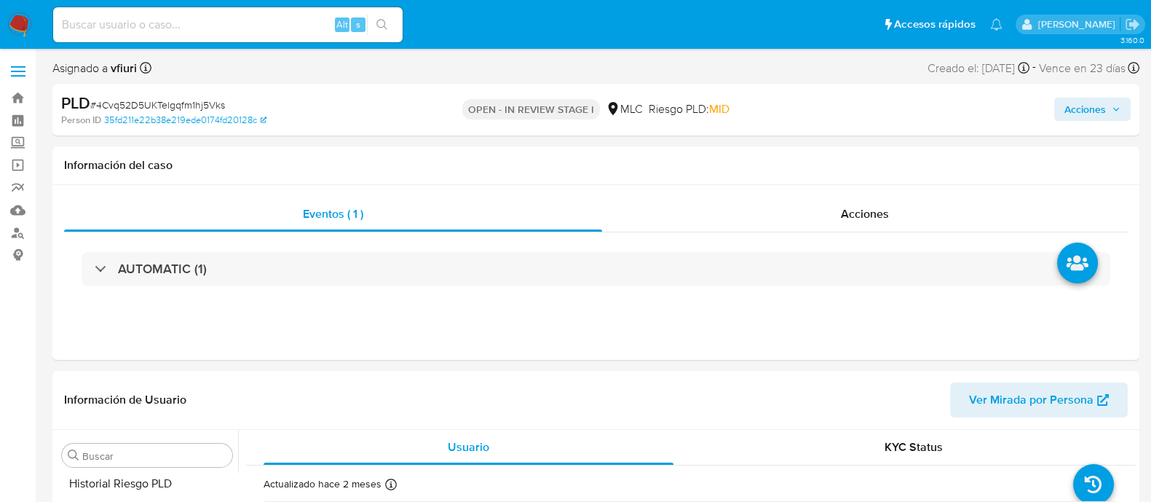
select select "10"
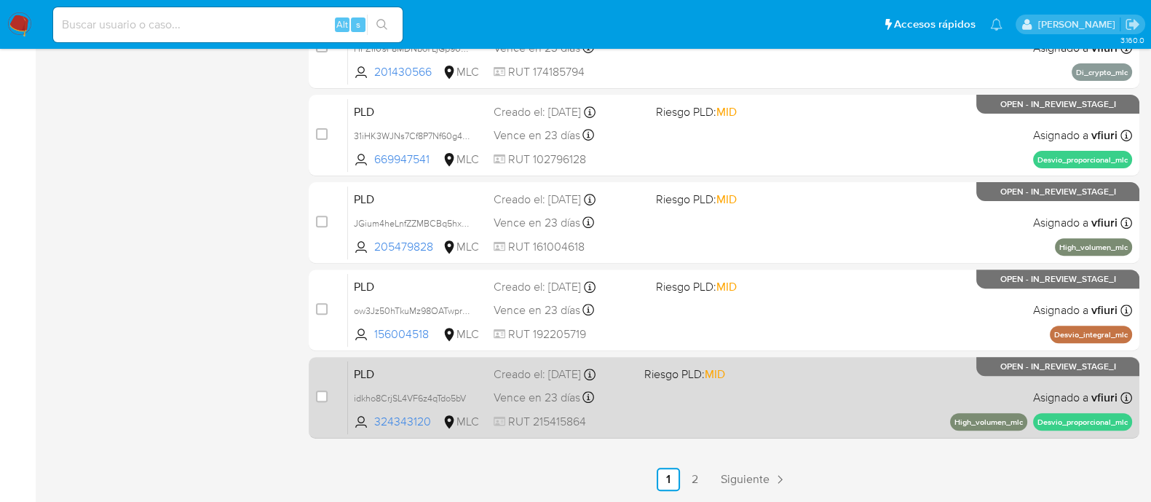
scroll to position [698, 0]
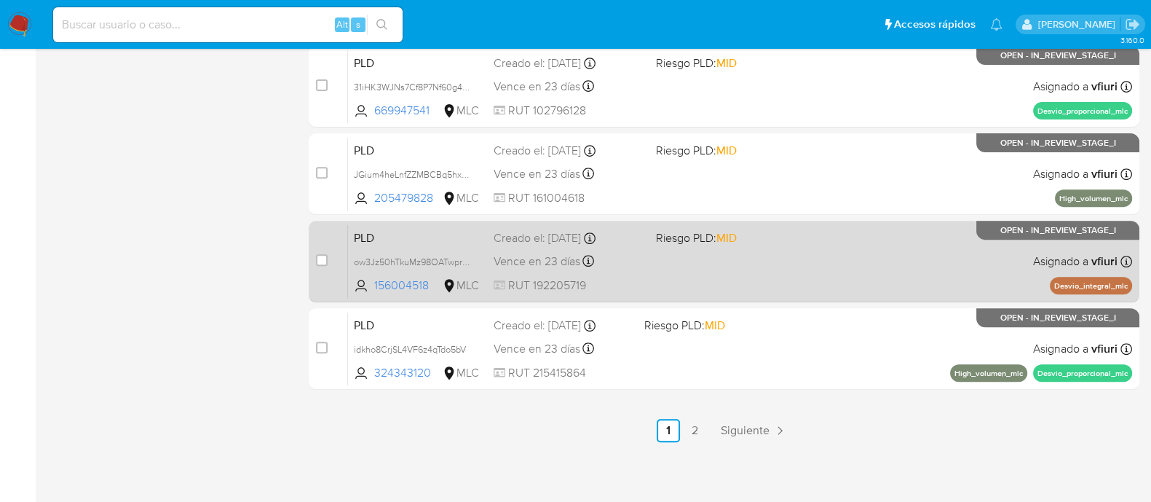
click at [767, 274] on div "PLD ow3Jz50hTkuMz98OATwpraSx 156004518 MLC Riesgo PLD: MID Creado el: [DATE] Cr…" at bounding box center [740, 261] width 784 height 74
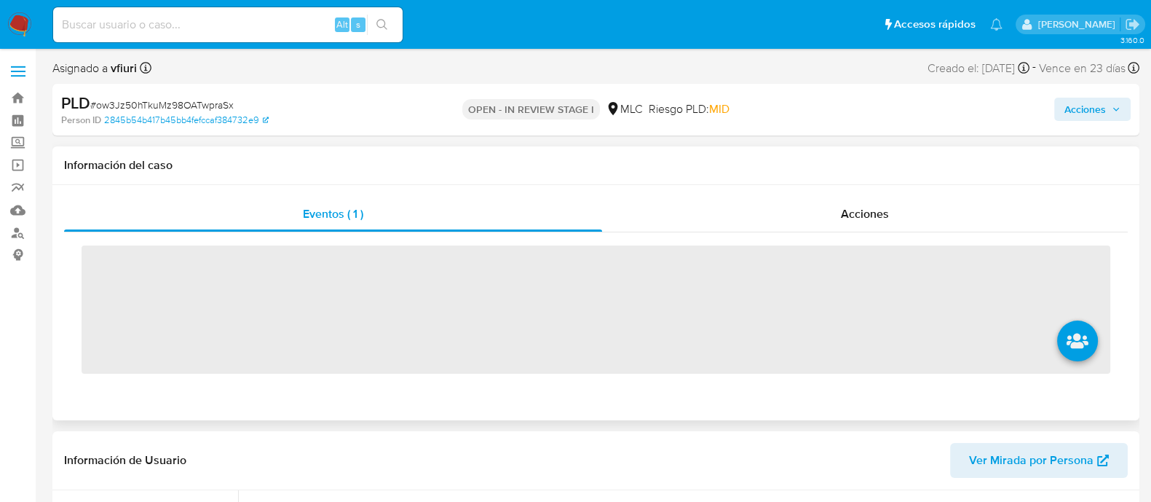
scroll to position [615, 0]
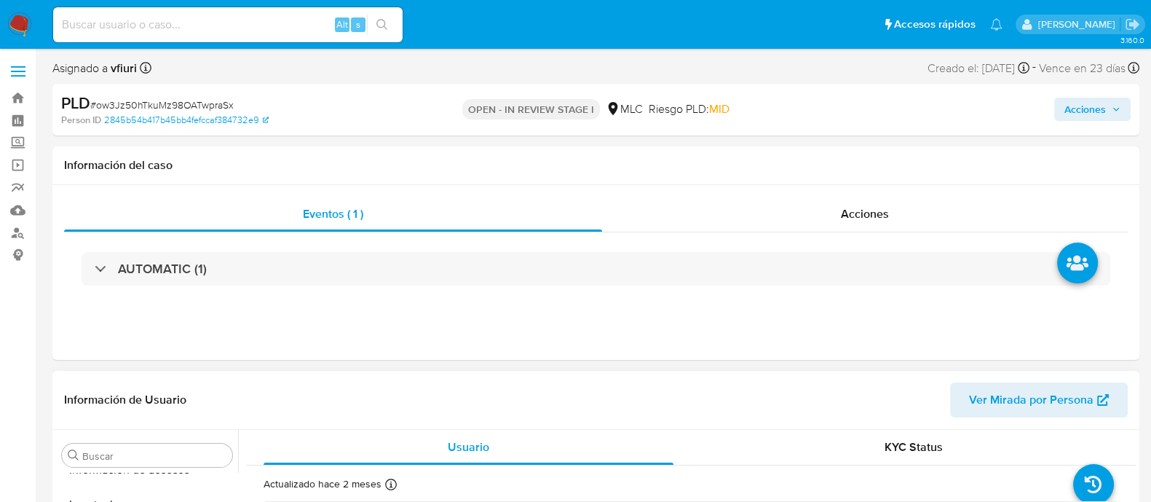
select select "10"
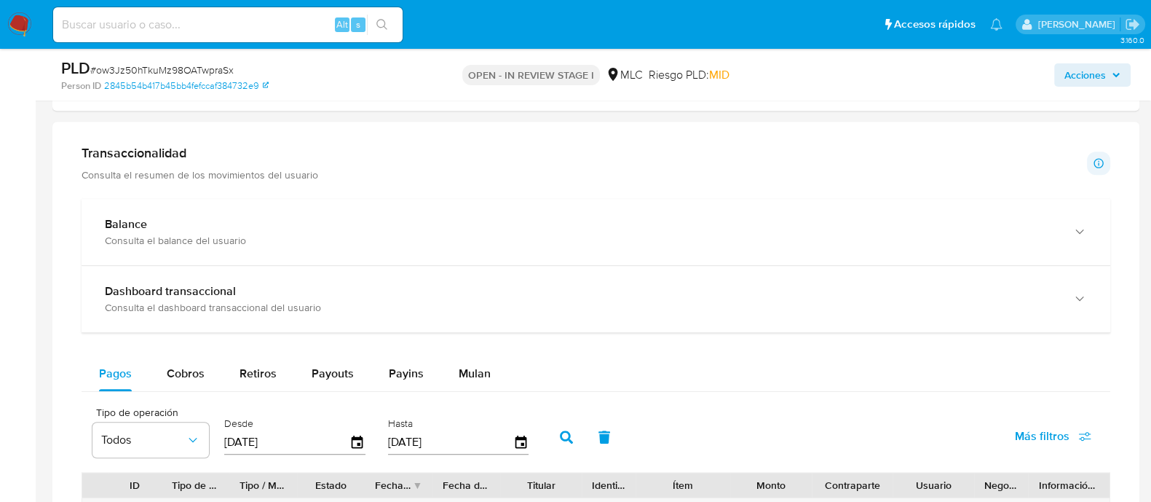
scroll to position [1092, 0]
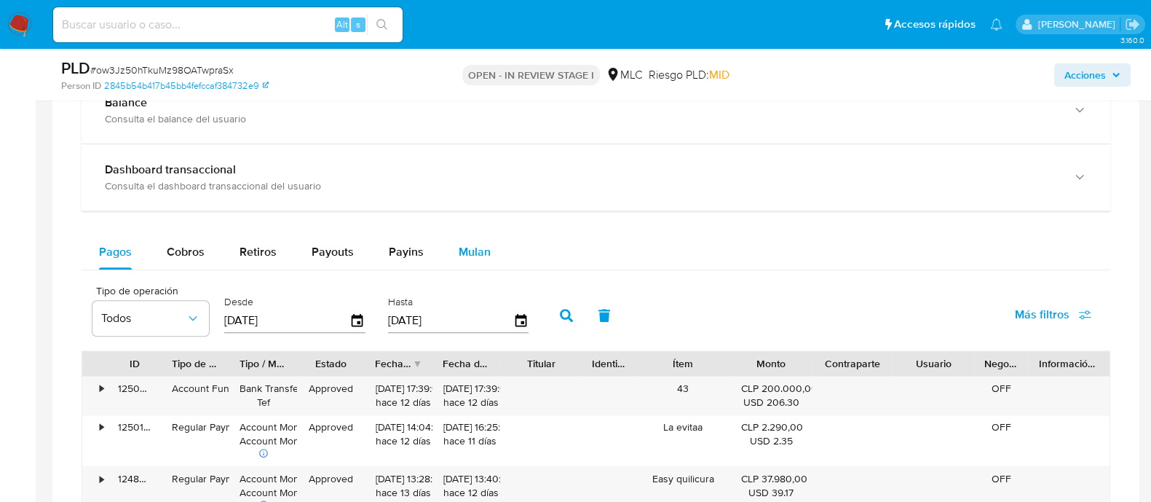
click at [468, 249] on span "Mulan" at bounding box center [475, 251] width 32 height 17
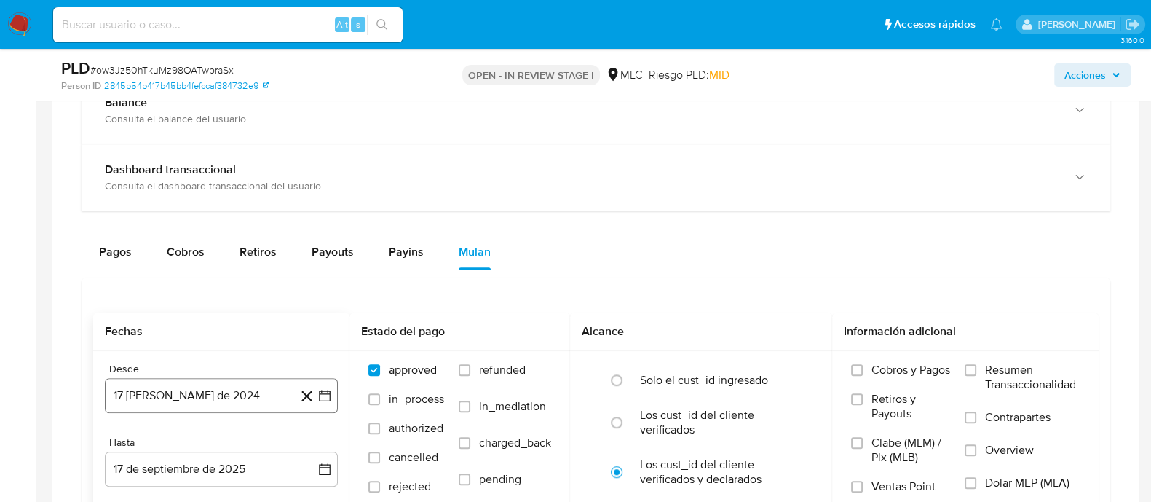
click at [312, 407] on button "17 [PERSON_NAME] de 2024" at bounding box center [221, 395] width 233 height 35
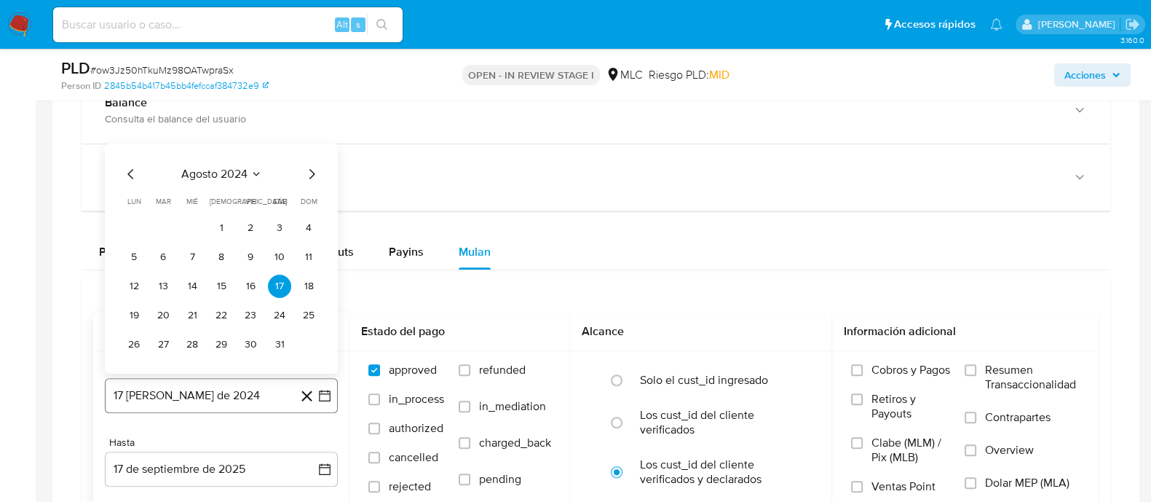
click at [327, 395] on icon "button" at bounding box center [325, 395] width 15 height 15
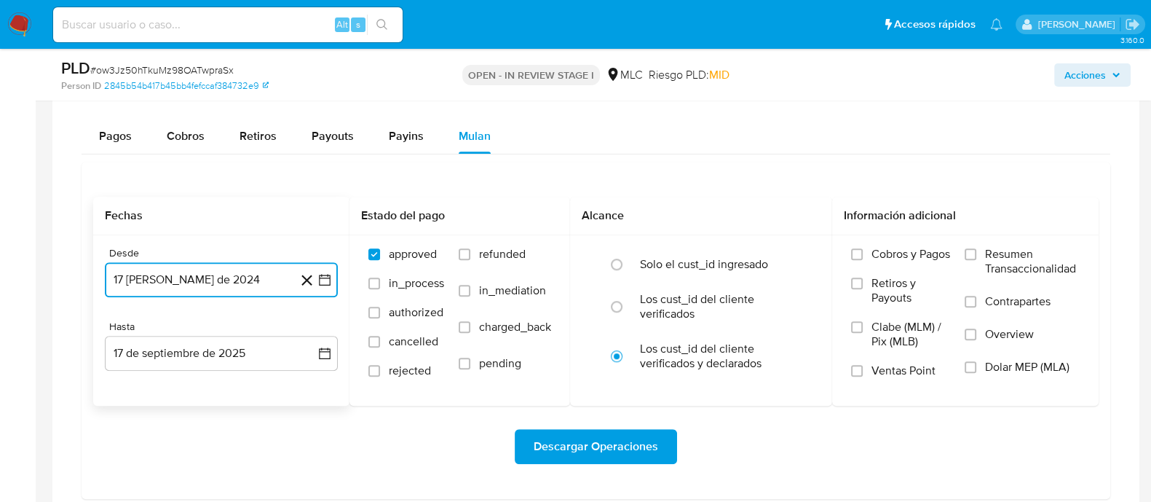
scroll to position [1274, 0]
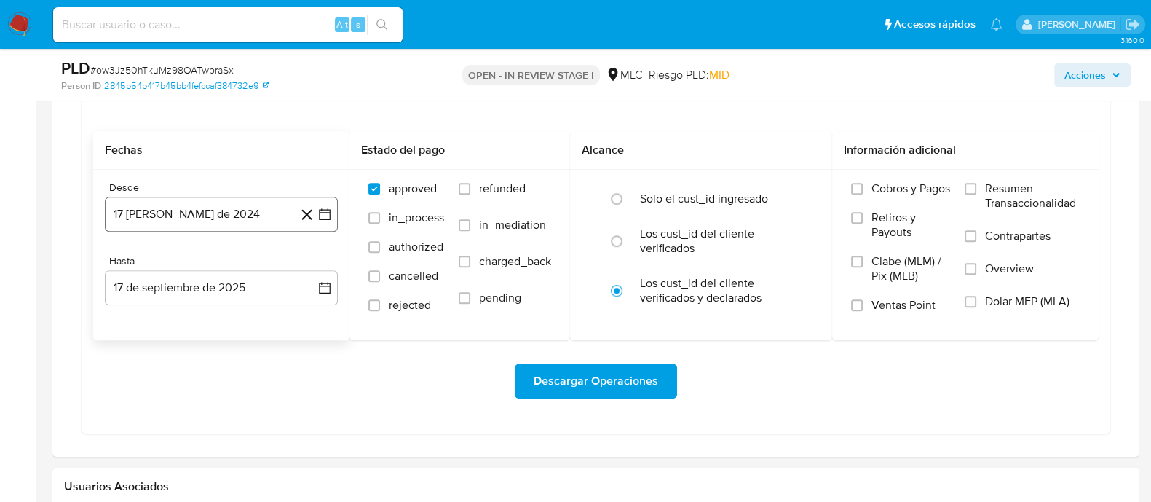
drag, startPoint x: 330, startPoint y: 186, endPoint x: 325, endPoint y: 208, distance: 23.1
click at [330, 194] on div "Desde 17 [PERSON_NAME] de 2024 [DATE]" at bounding box center [221, 206] width 233 height 50
click at [325, 209] on icon "button" at bounding box center [325, 214] width 12 height 12
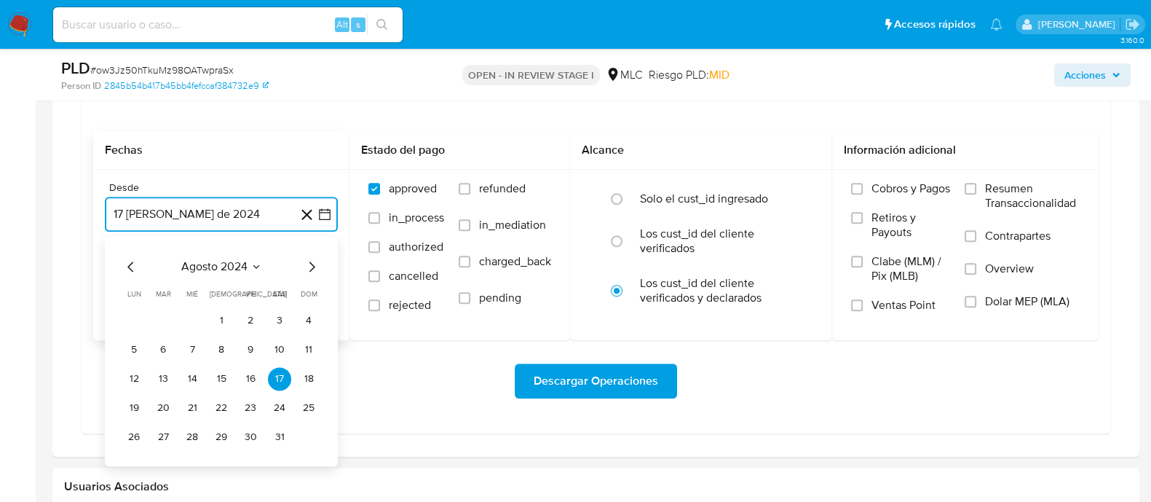
click at [314, 267] on icon "Mes siguiente" at bounding box center [311, 266] width 17 height 17
click at [173, 375] on button "10" at bounding box center [162, 378] width 23 height 23
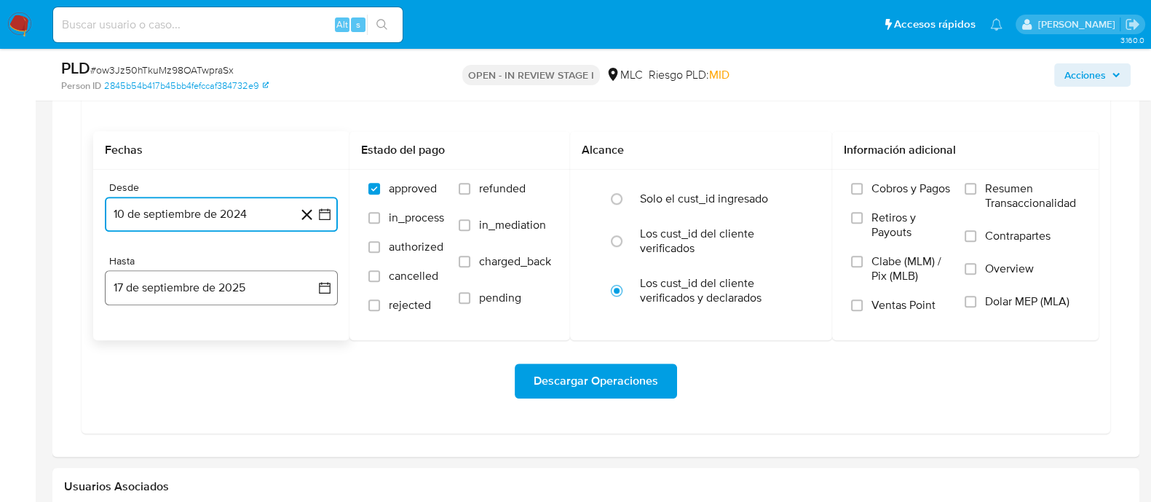
click at [327, 288] on icon "button" at bounding box center [325, 287] width 15 height 15
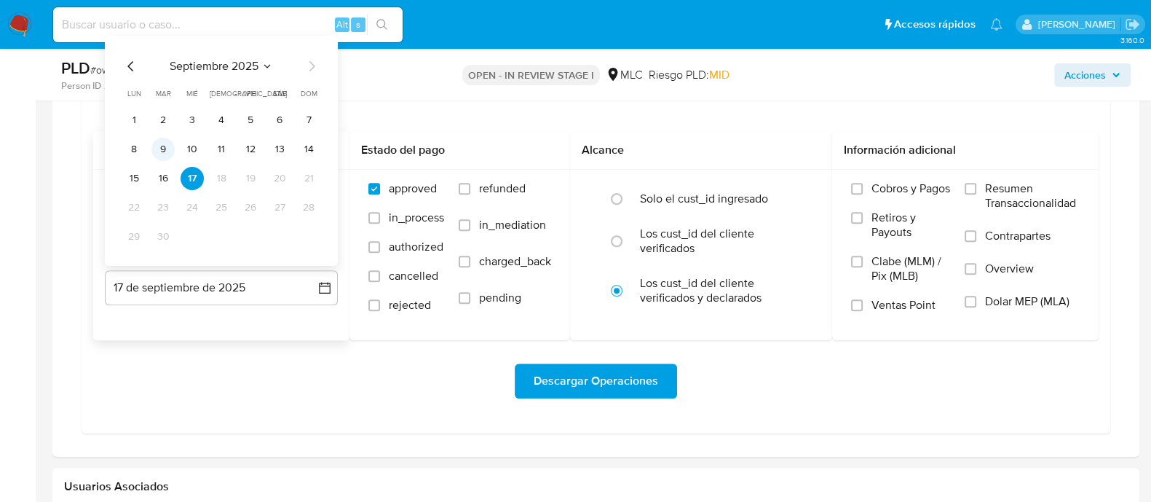
click at [168, 149] on button "9" at bounding box center [162, 149] width 23 height 23
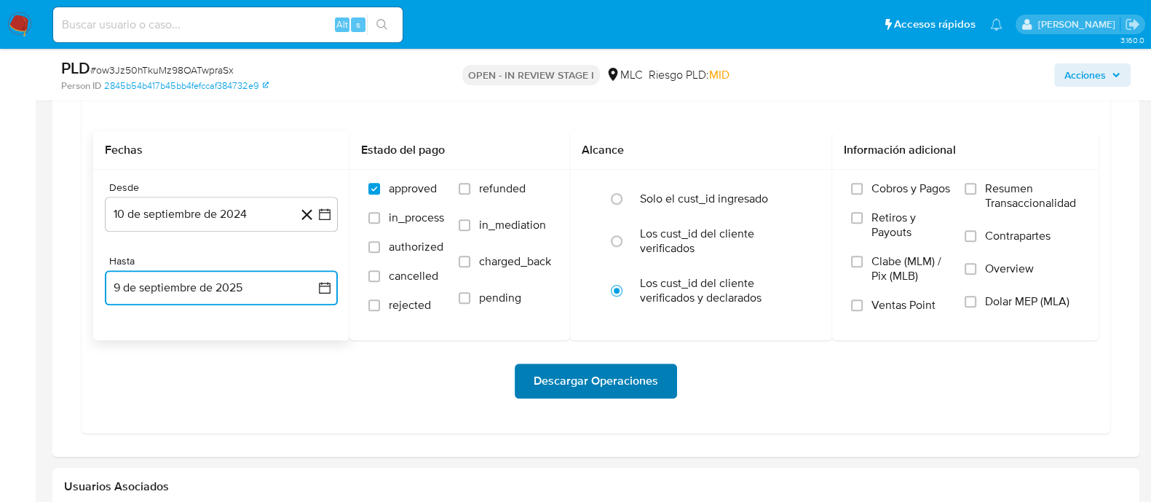
click at [586, 374] on span "Descargar Operaciones" at bounding box center [596, 381] width 125 height 32
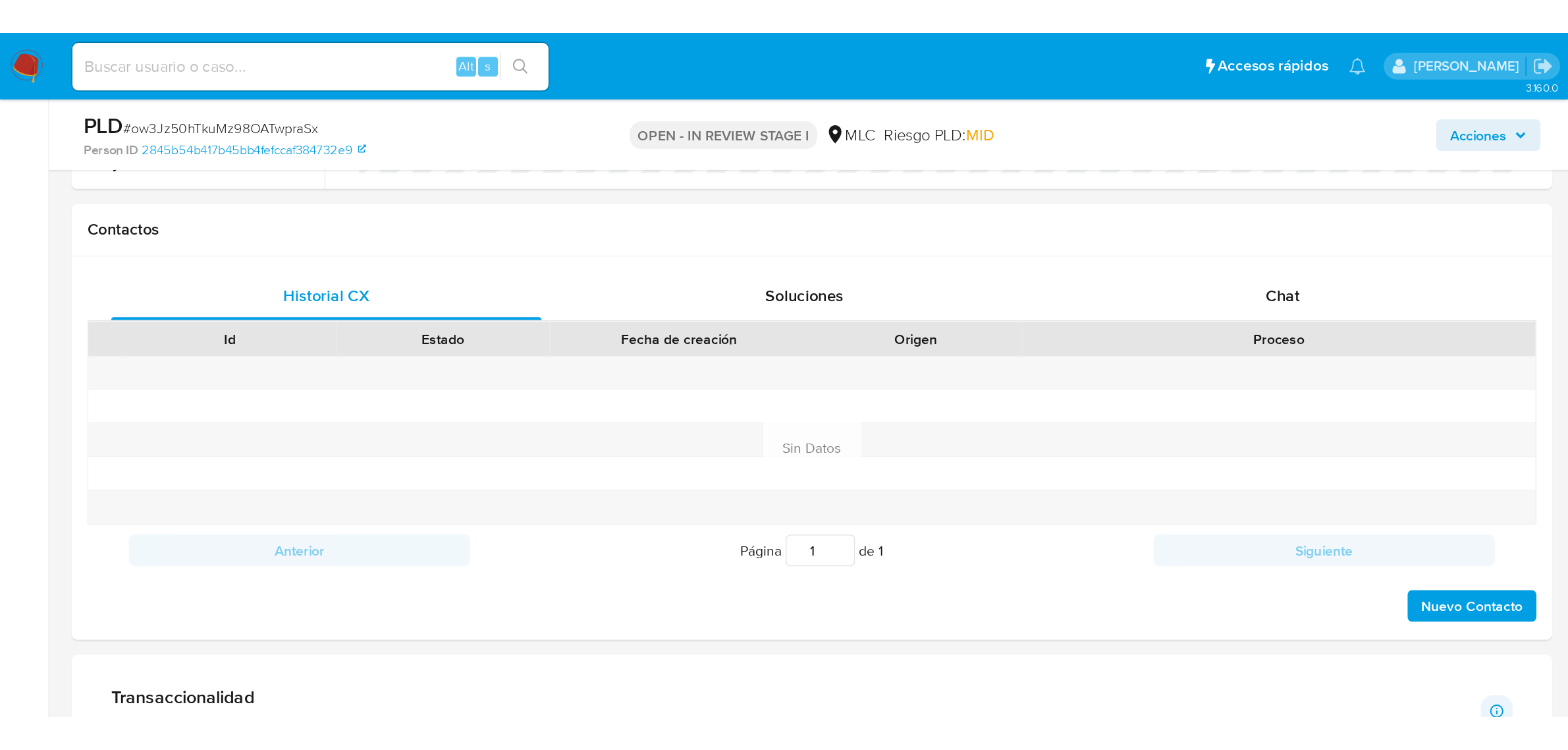
scroll to position [714, 0]
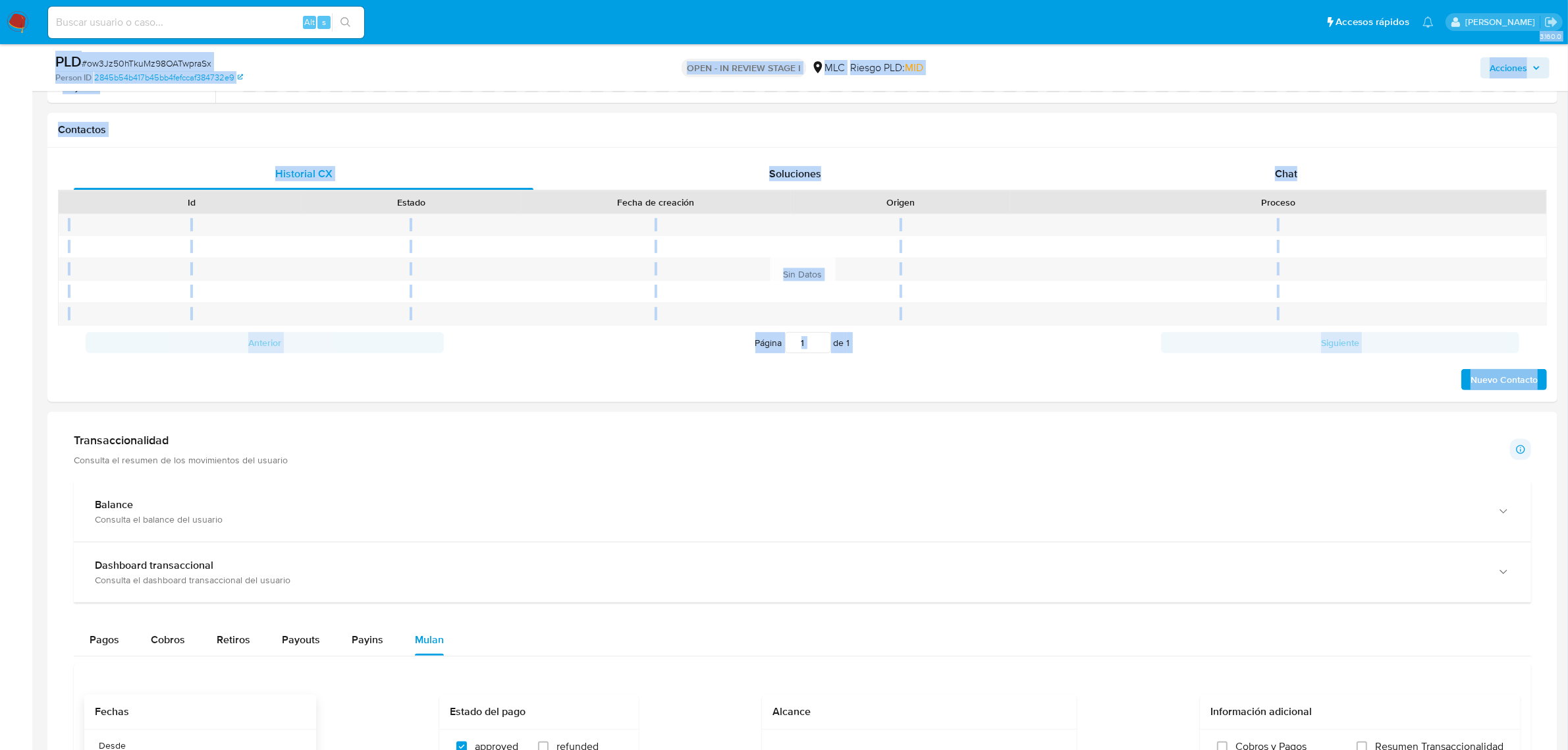
drag, startPoint x: 27, startPoint y: 335, endPoint x: 175, endPoint y: 420, distance: 170.7
click at [175, 420] on section "Bandeja Tablero Screening Búsqueda en Listas Watchlist Herramientas Operaciones…" at bounding box center [784, 530] width 1568 height 2213
